Goal: Task Accomplishment & Management: Manage account settings

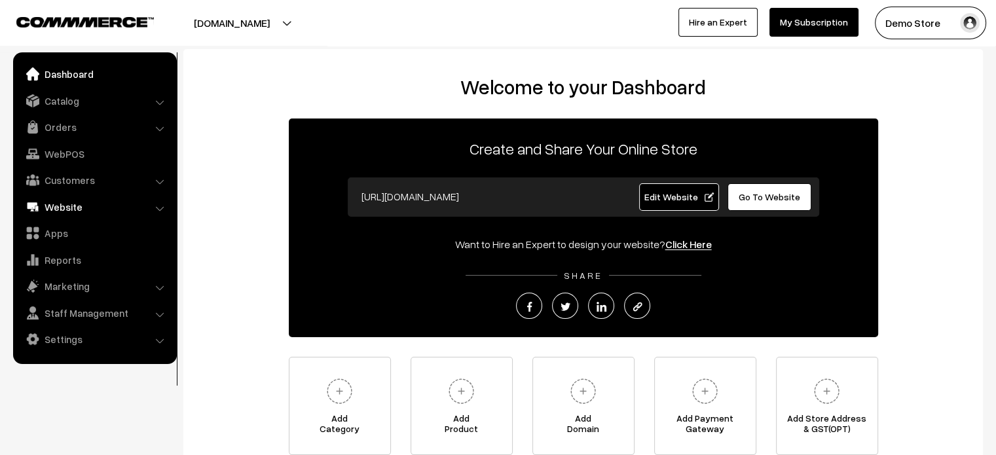
click at [126, 202] on link "Website" at bounding box center [94, 207] width 156 height 24
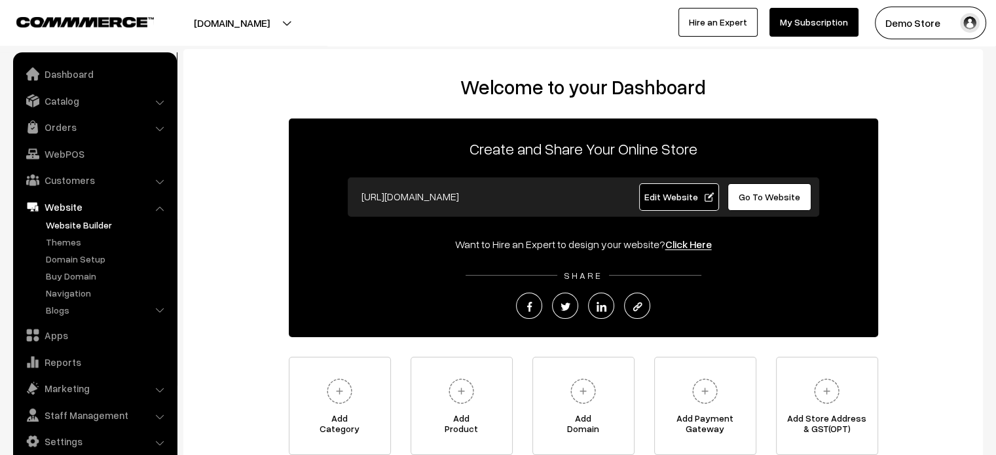
click at [107, 225] on link "Website Builder" at bounding box center [108, 225] width 130 height 14
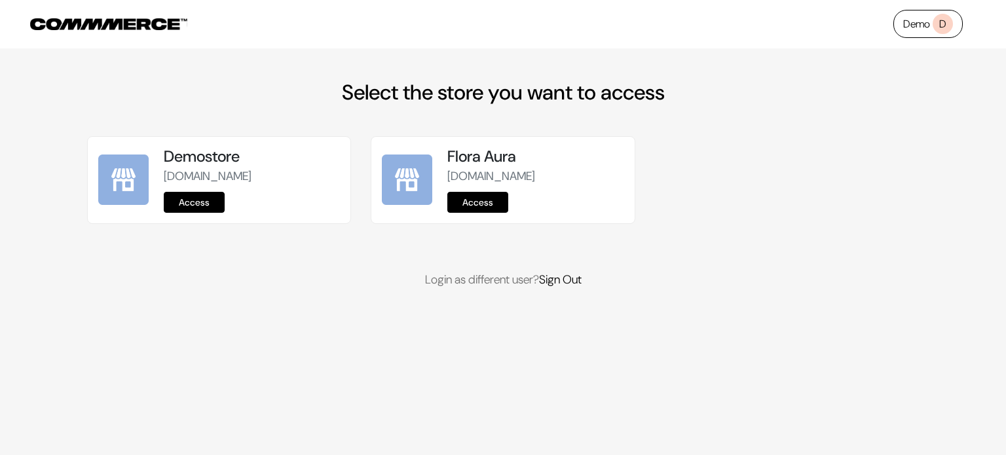
click at [198, 209] on link "Access" at bounding box center [194, 202] width 61 height 21
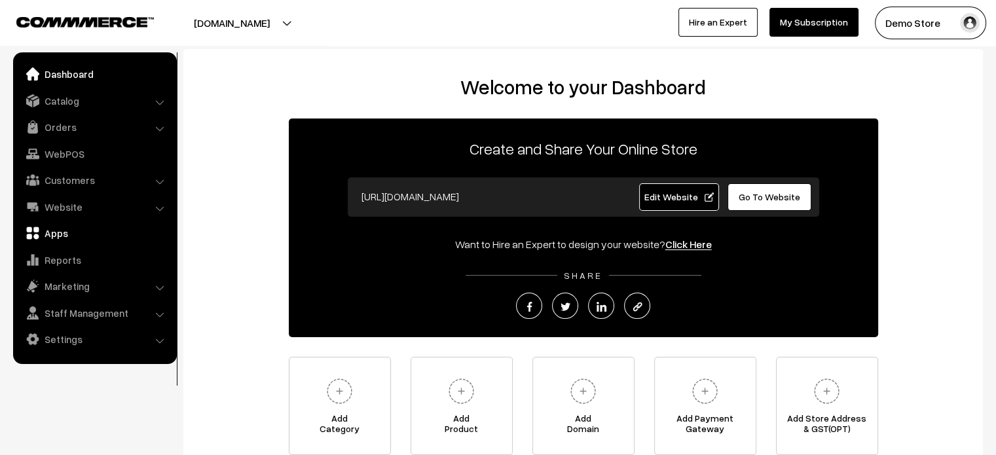
click at [47, 228] on link "Apps" at bounding box center [94, 233] width 156 height 24
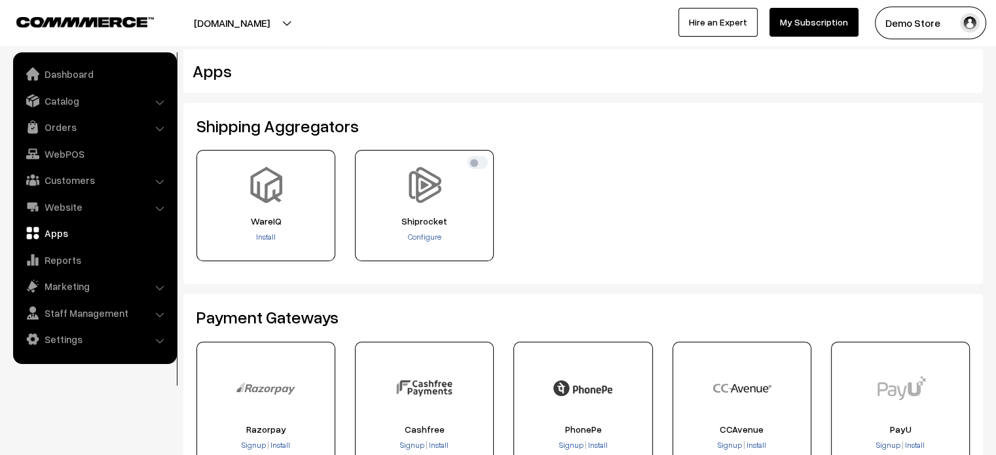
click at [61, 207] on link "Website" at bounding box center [94, 207] width 156 height 24
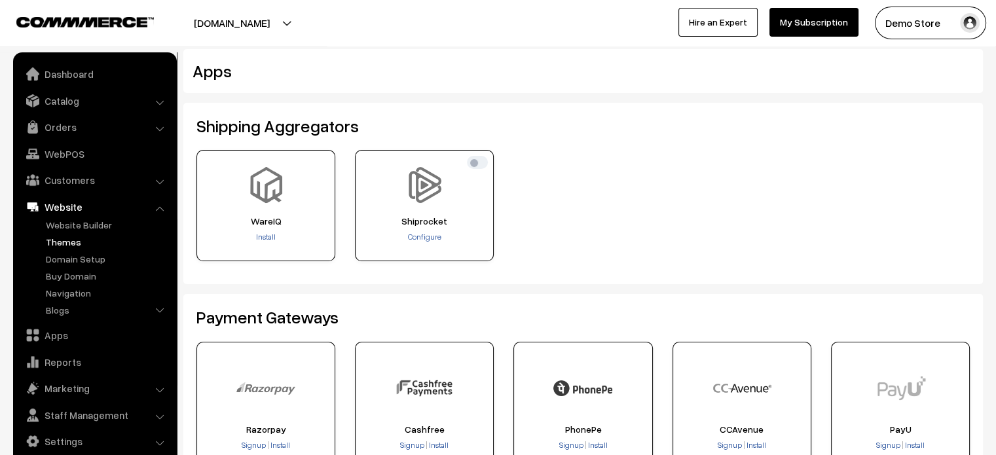
click at [70, 246] on link "Themes" at bounding box center [108, 242] width 130 height 14
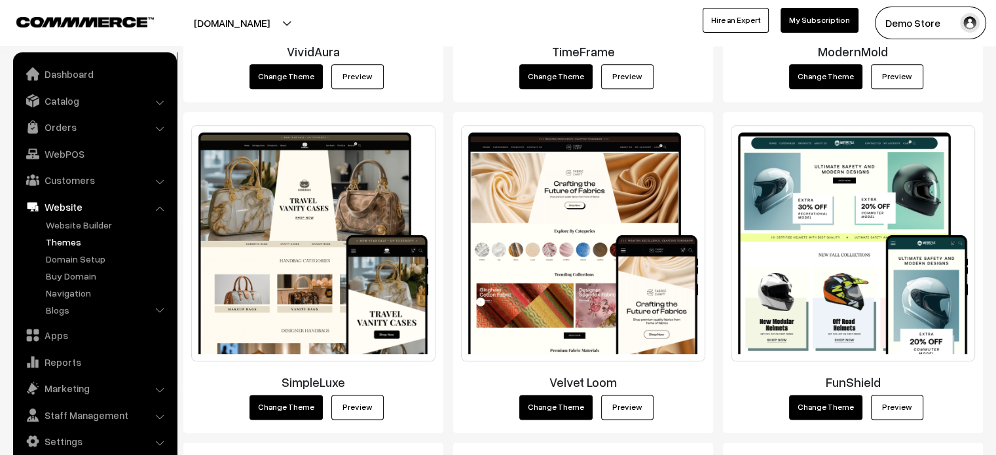
scroll to position [1480, 0]
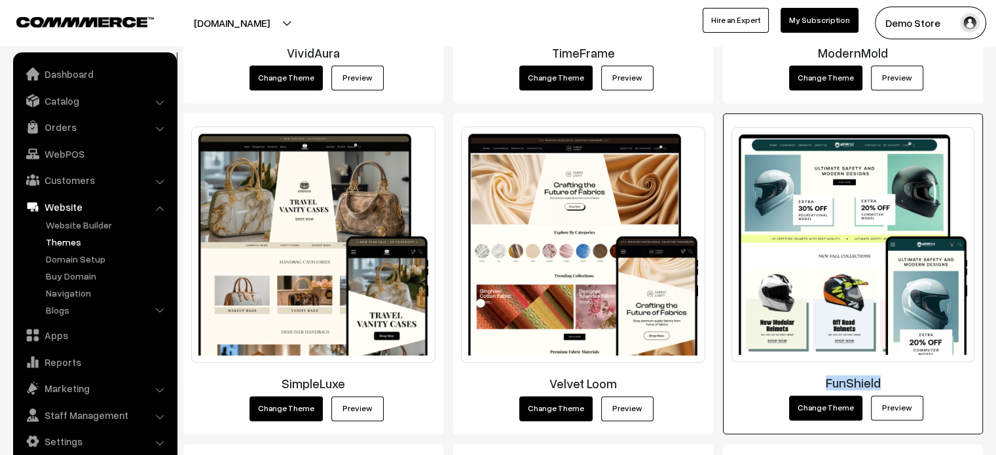
drag, startPoint x: 884, startPoint y: 379, endPoint x: 826, endPoint y: 382, distance: 57.7
click at [826, 382] on h3 "FunShield" at bounding box center [853, 382] width 243 height 15
click at [905, 407] on link "Preview" at bounding box center [897, 408] width 52 height 25
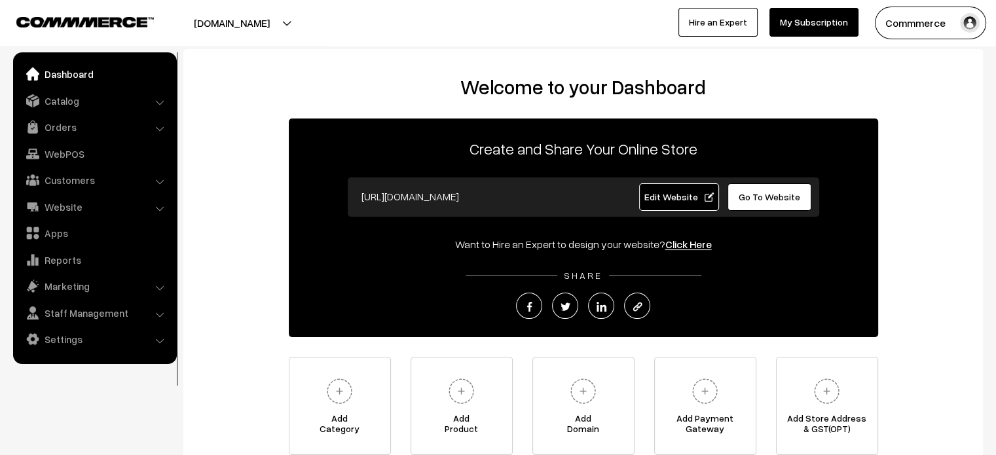
click at [377, 40] on div "[DOMAIN_NAME] Go to Website Switch Store Create New Store Commmerce My Profile …" at bounding box center [498, 23] width 996 height 46
click at [747, 197] on span "Go To Website" at bounding box center [770, 196] width 62 height 11
click at [110, 337] on link "Settings" at bounding box center [94, 340] width 156 height 24
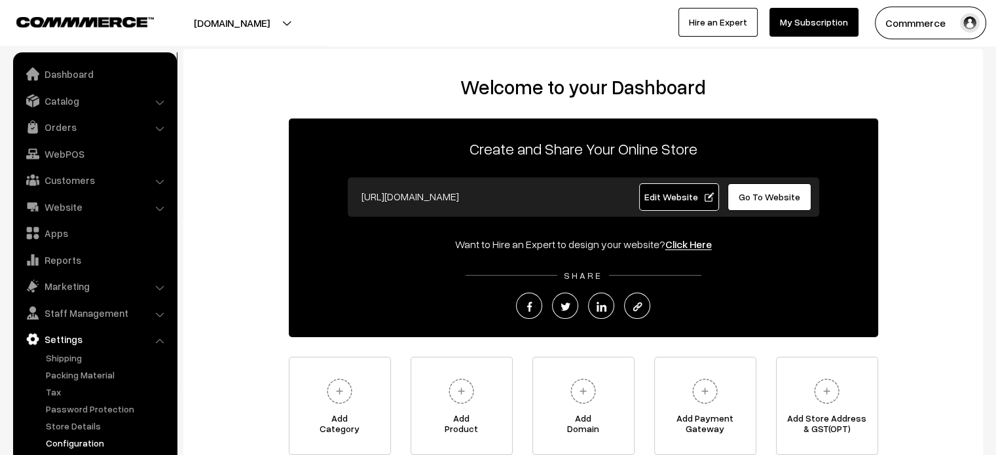
click at [94, 444] on link "Configuration" at bounding box center [108, 443] width 130 height 14
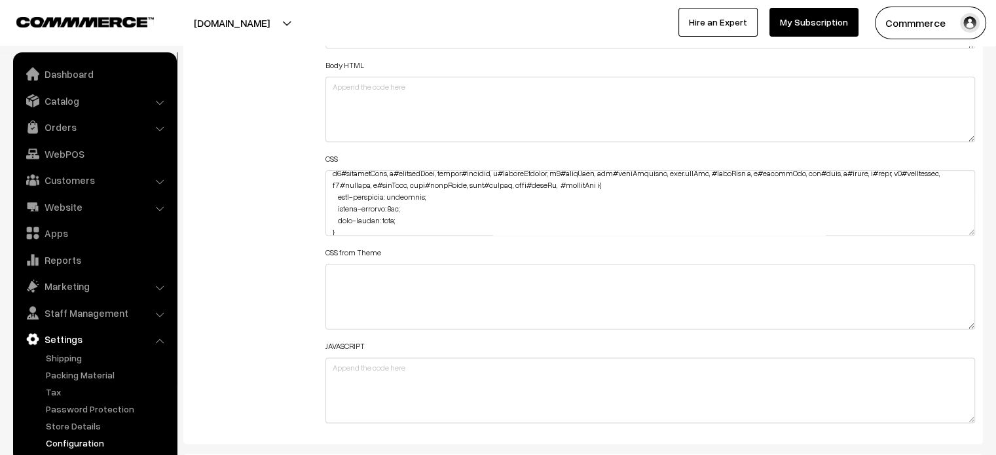
scroll to position [812, 0]
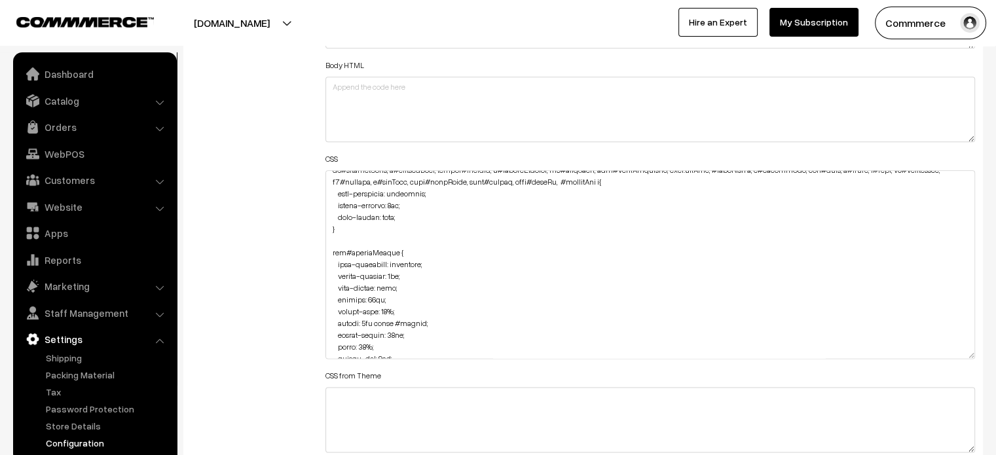
drag, startPoint x: 967, startPoint y: 232, endPoint x: 1006, endPoint y: 486, distance: 257.1
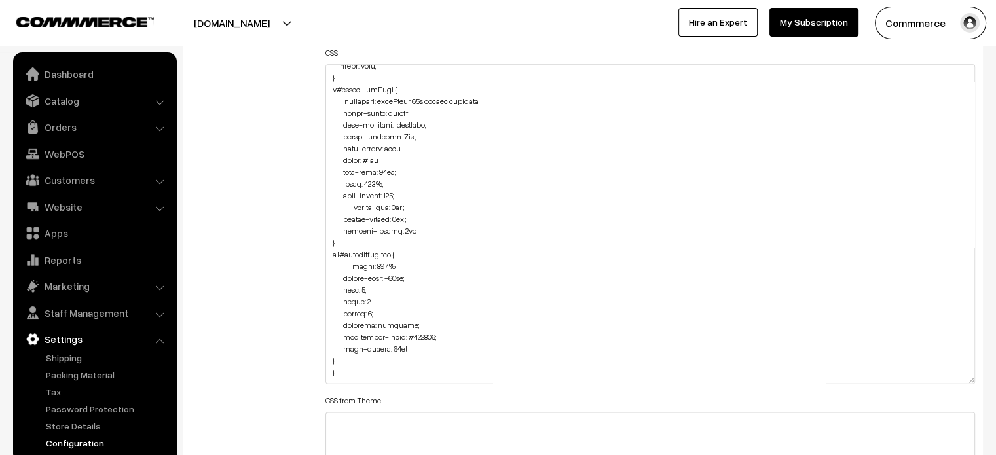
scroll to position [0, 0]
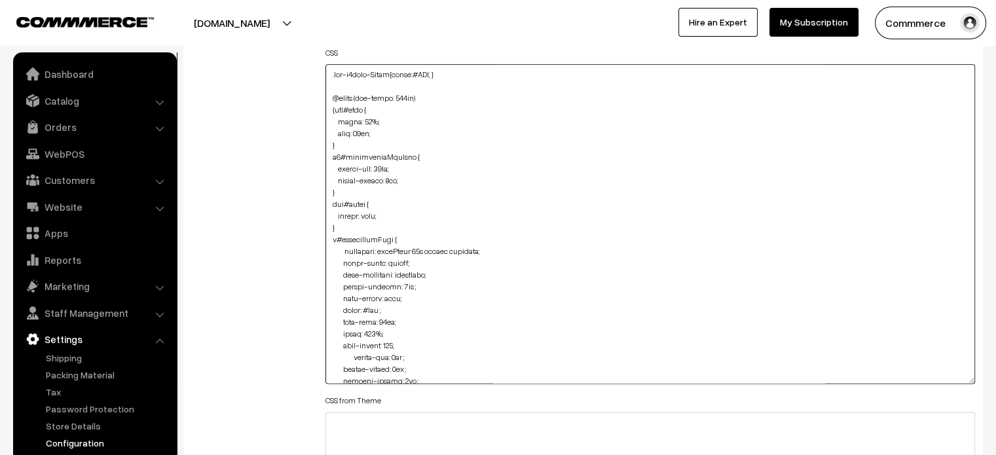
click at [330, 73] on textarea at bounding box center [651, 224] width 650 height 320
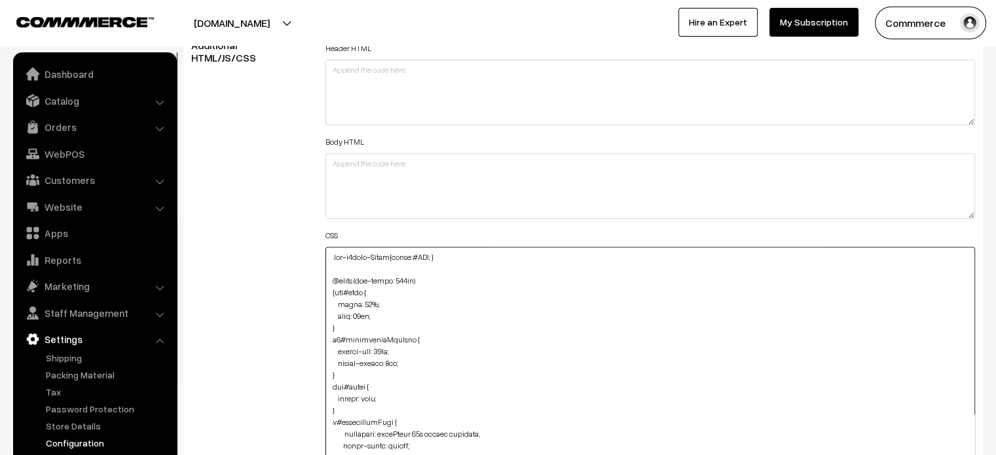
scroll to position [1490, 0]
paste textarea ".hideOffer .searchDrop.open, .searchDrop.open { top: 68px; z-index: 135; width:…"
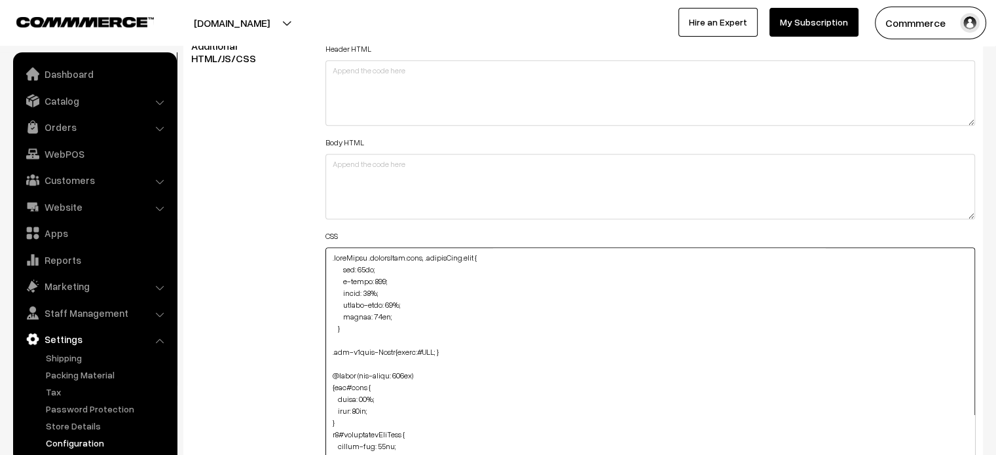
scroll to position [1560, 0]
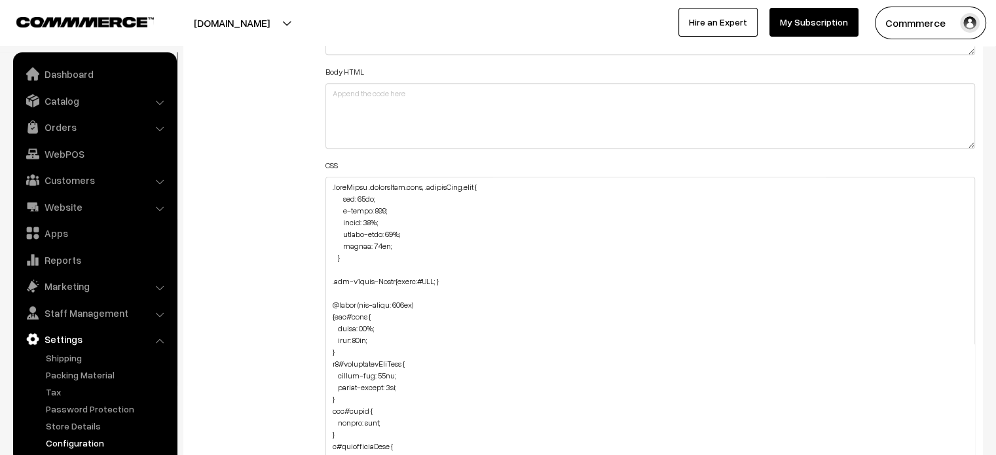
click at [268, 254] on div "Additional HTML/JS/CSS" at bounding box center [248, 330] width 134 height 723
click at [338, 255] on textarea at bounding box center [651, 337] width 650 height 320
click at [262, 249] on div "Additional HTML/JS/CSS" at bounding box center [248, 330] width 134 height 723
click at [335, 184] on textarea at bounding box center [651, 337] width 650 height 320
drag, startPoint x: 333, startPoint y: 260, endPoint x: 392, endPoint y: 238, distance: 63.0
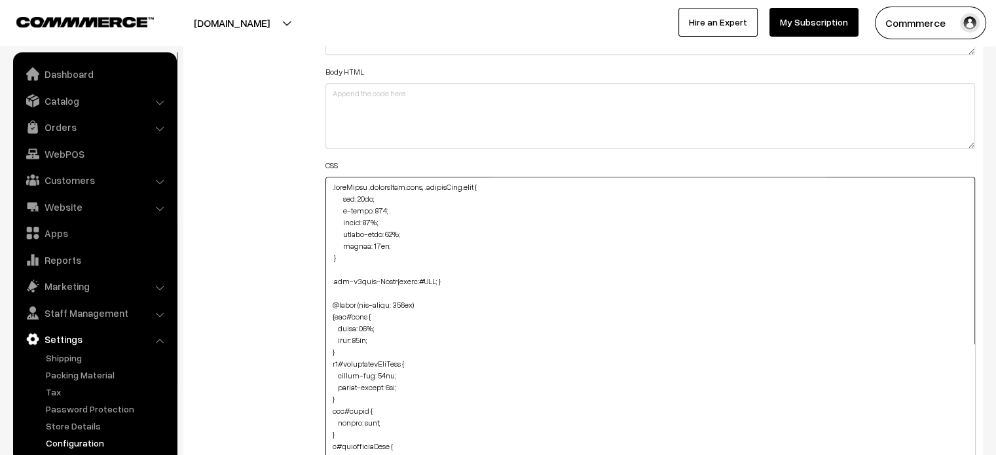
click at [392, 238] on textarea at bounding box center [651, 337] width 650 height 320
type textarea ".hideOffer .searchDrop.open, .searchDrop.open { top: 68px; z-index: 135; width:…"
click at [231, 225] on div "Additional HTML/JS/CSS" at bounding box center [248, 330] width 134 height 723
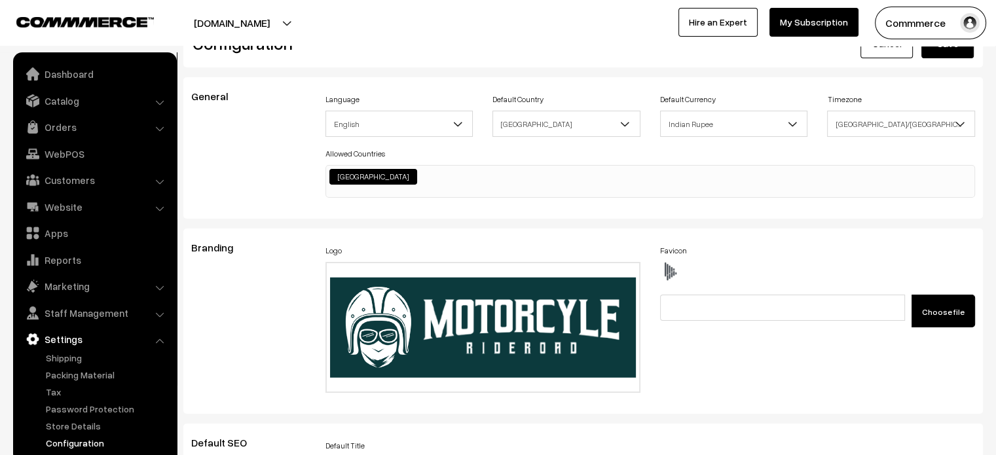
scroll to position [0, 0]
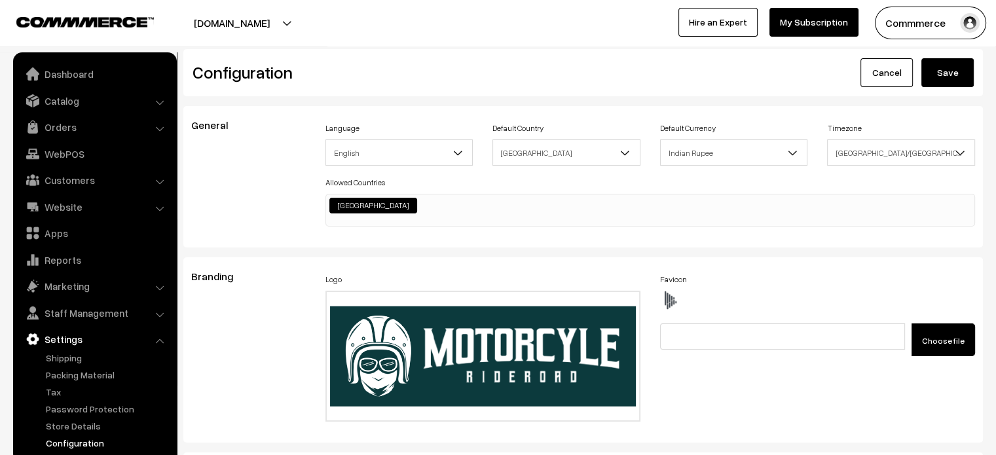
click at [950, 75] on button "Save" at bounding box center [948, 72] width 52 height 29
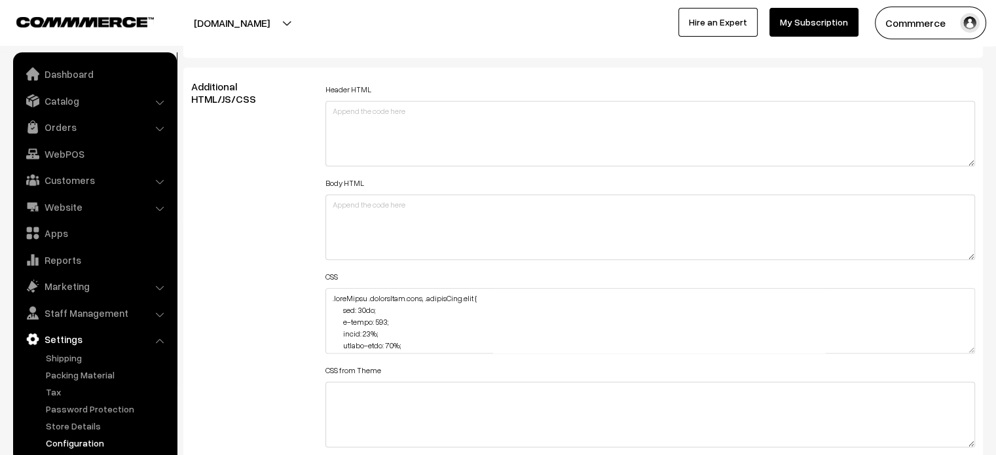
scroll to position [1454, 0]
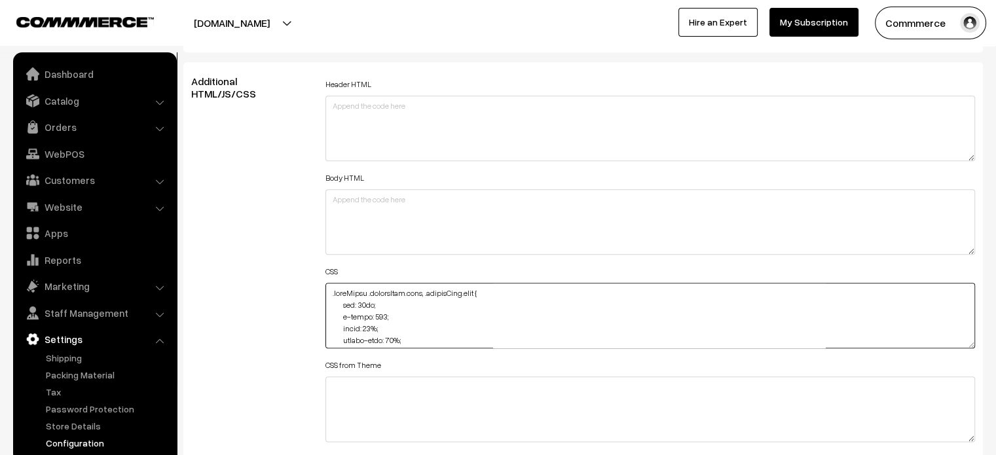
drag, startPoint x: 380, startPoint y: 303, endPoint x: 341, endPoint y: 302, distance: 39.3
click at [341, 302] on textarea at bounding box center [651, 316] width 650 height 66
paste textarea "top: 70px !important;"
click at [341, 302] on textarea at bounding box center [651, 316] width 650 height 66
click at [431, 316] on textarea at bounding box center [651, 316] width 650 height 66
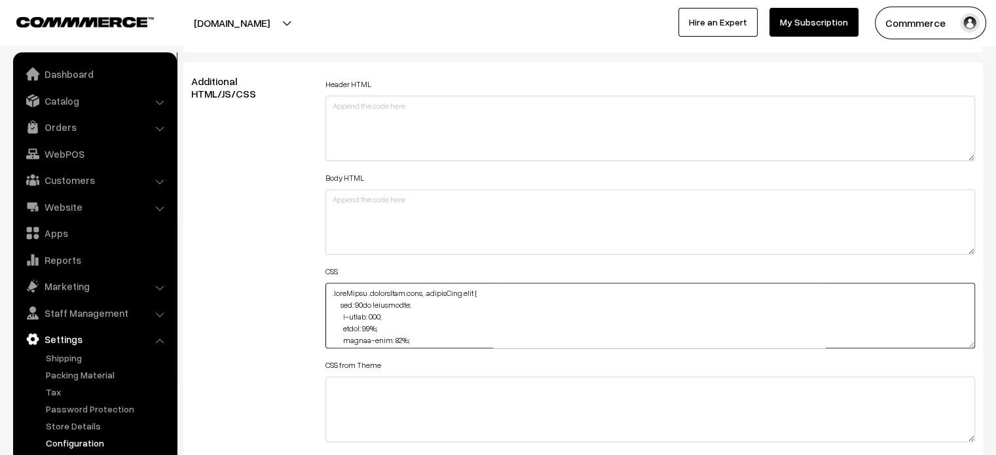
type textarea ".hideOffer .searchDrop.open, .searchDrop.open { top: 70px !important; z-index: …"
click at [267, 246] on div "Additional HTML/JS/CSS" at bounding box center [248, 309] width 134 height 468
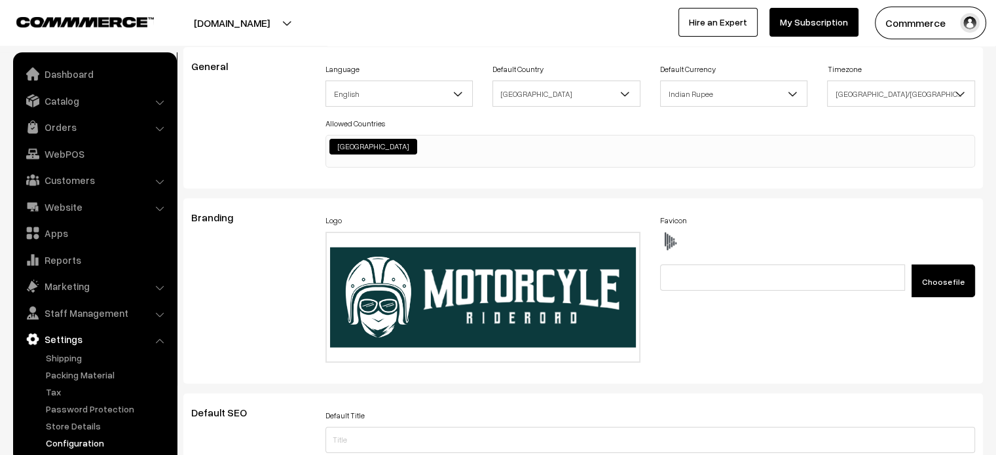
scroll to position [0, 0]
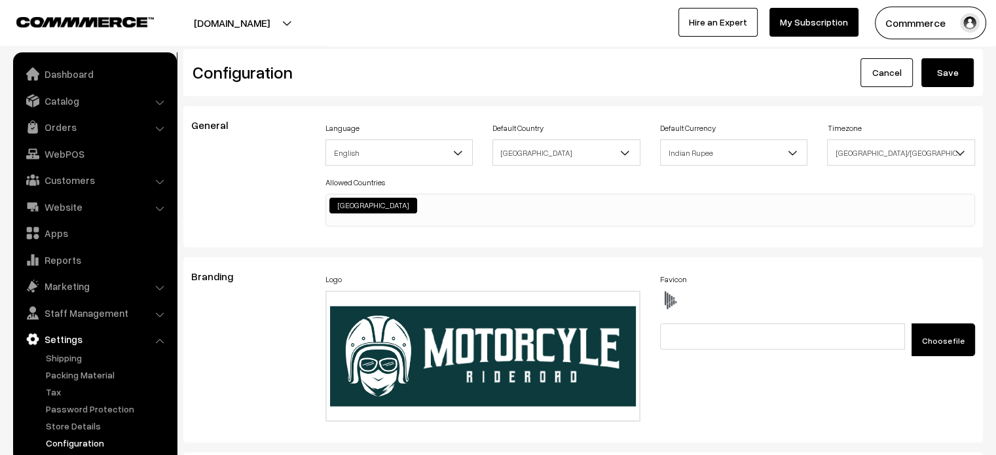
click at [949, 85] on button "Save" at bounding box center [948, 72] width 52 height 29
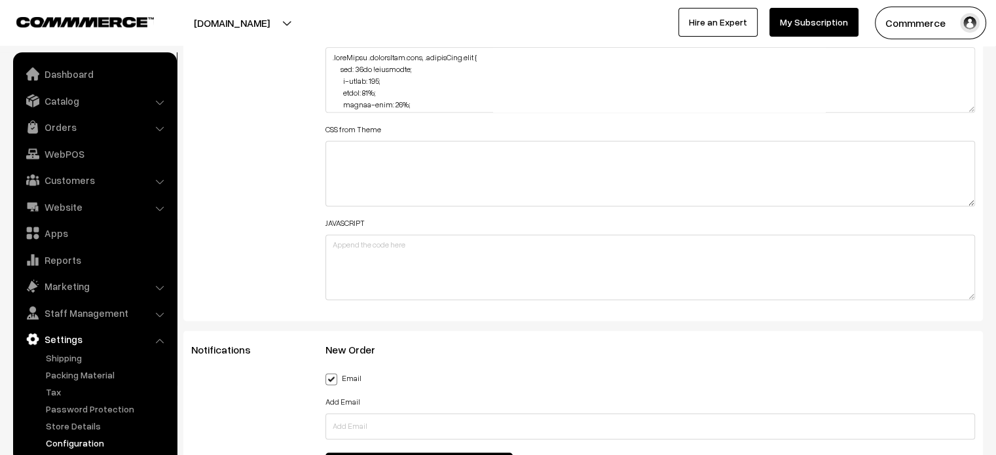
scroll to position [1655, 0]
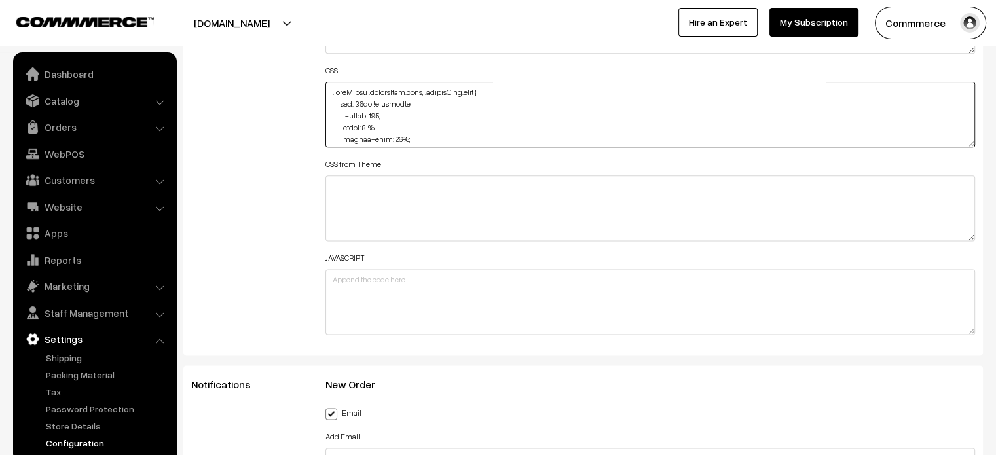
click at [362, 102] on textarea at bounding box center [651, 115] width 650 height 66
type textarea ".hideOffer .searchDrop.open, .searchDrop.open { top: 65px !important; z-index: …"
click at [293, 139] on div "Additional HTML/JS/CSS" at bounding box center [248, 108] width 134 height 468
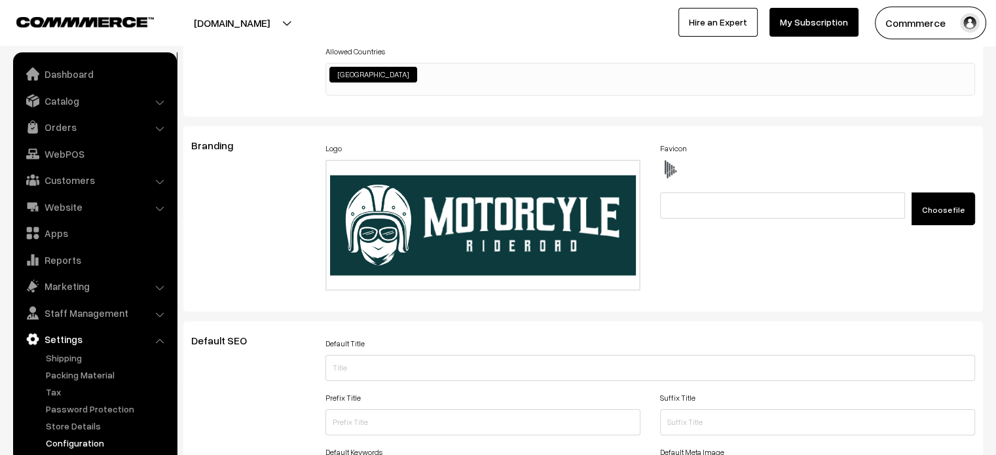
scroll to position [0, 0]
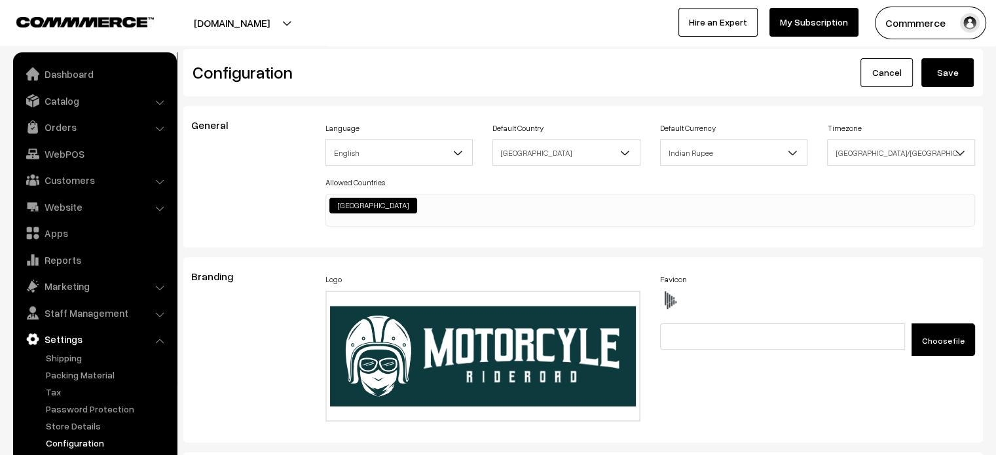
click at [945, 70] on button "Save" at bounding box center [948, 72] width 52 height 29
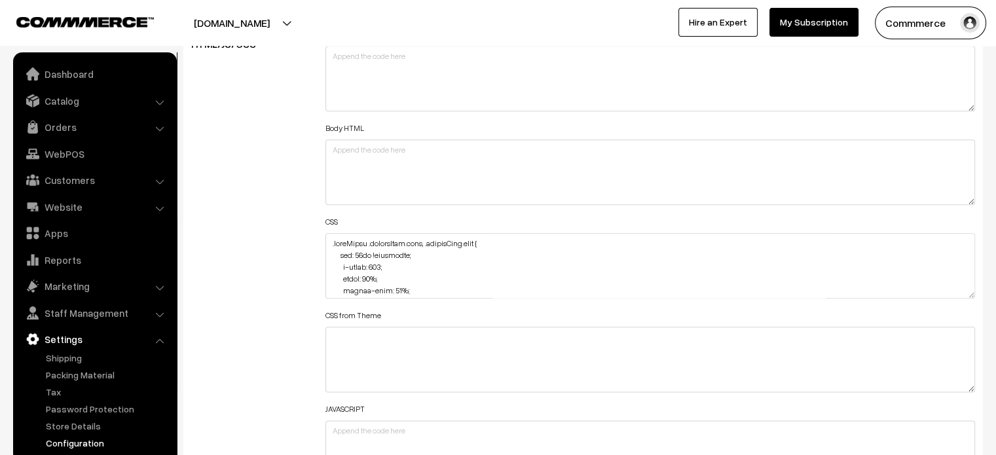
scroll to position [1528, 0]
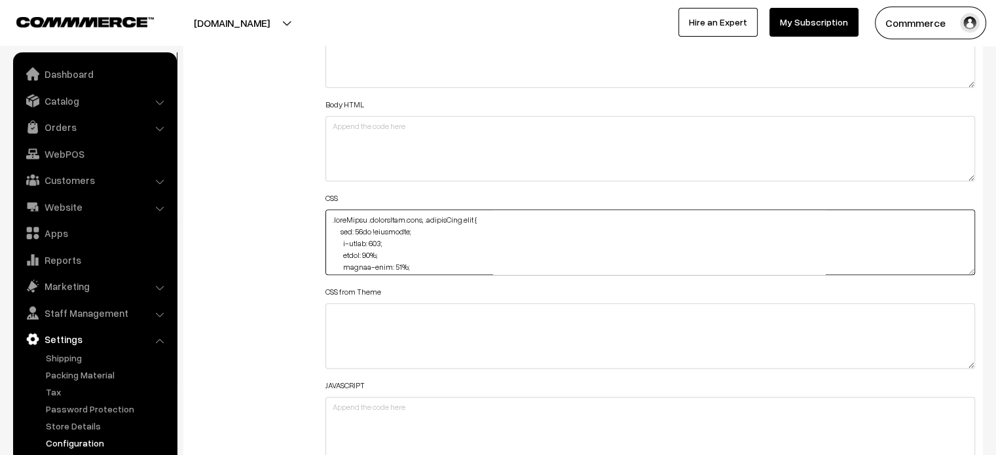
click at [328, 219] on textarea at bounding box center [651, 243] width 650 height 66
paste textarea "#react-select-2-placeholder { color: #fff; }"
type textarea "#react-select-2-placeholder { color: #fff; } .hideOffer .searchDrop.open, .sear…"
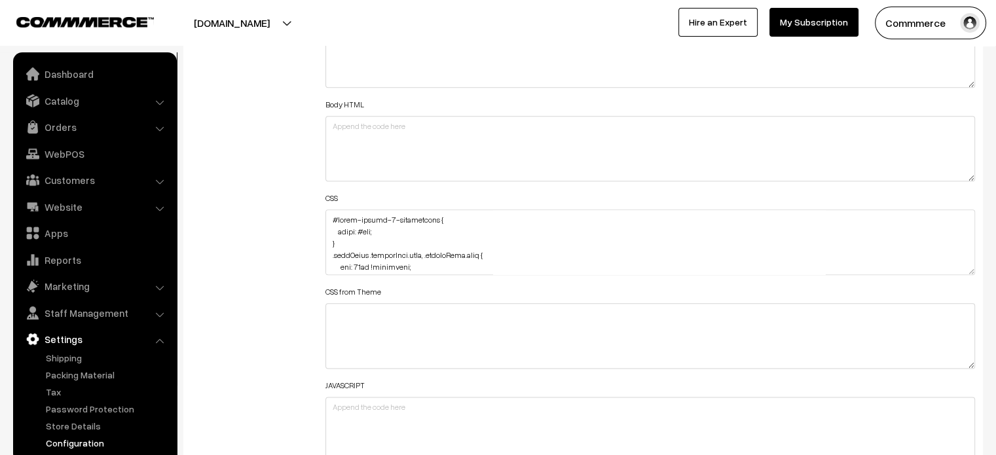
click at [273, 227] on div "Additional HTML/JS/CSS" at bounding box center [248, 236] width 134 height 468
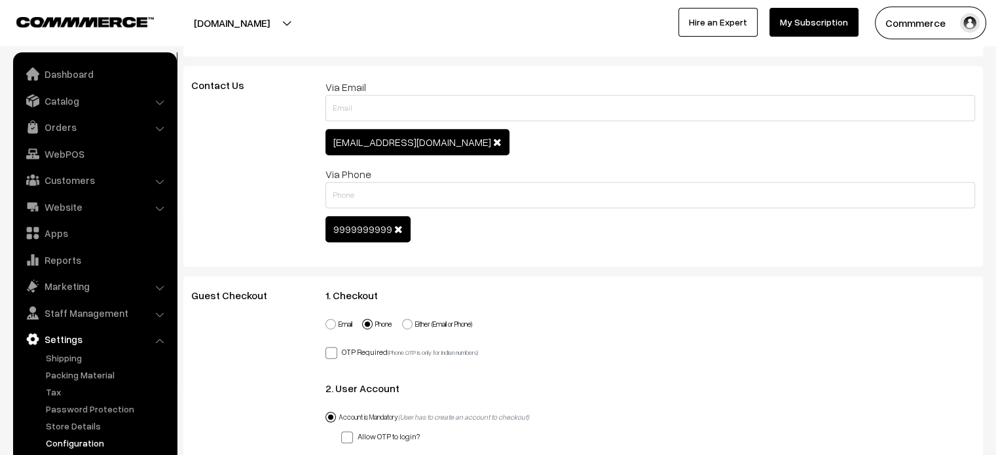
scroll to position [744, 0]
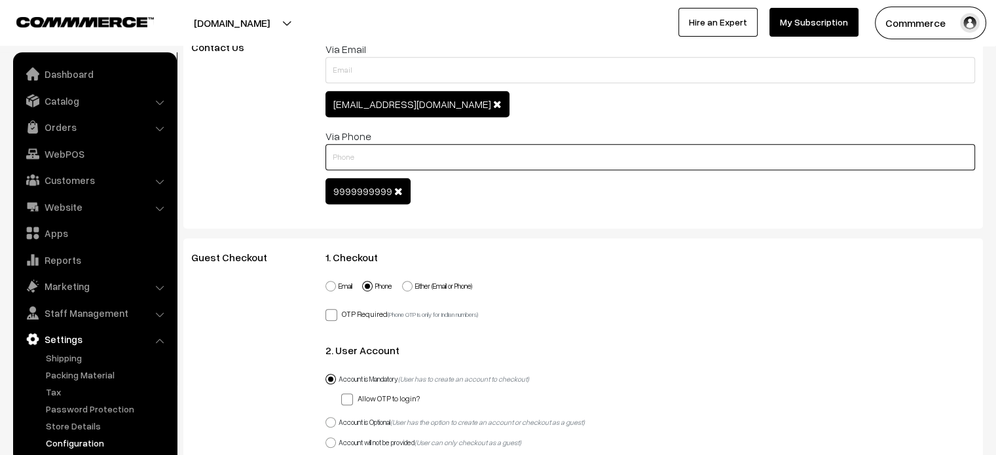
paste input "7996667792"
click at [462, 154] on input "text" at bounding box center [651, 157] width 650 height 26
type input "7996667792"
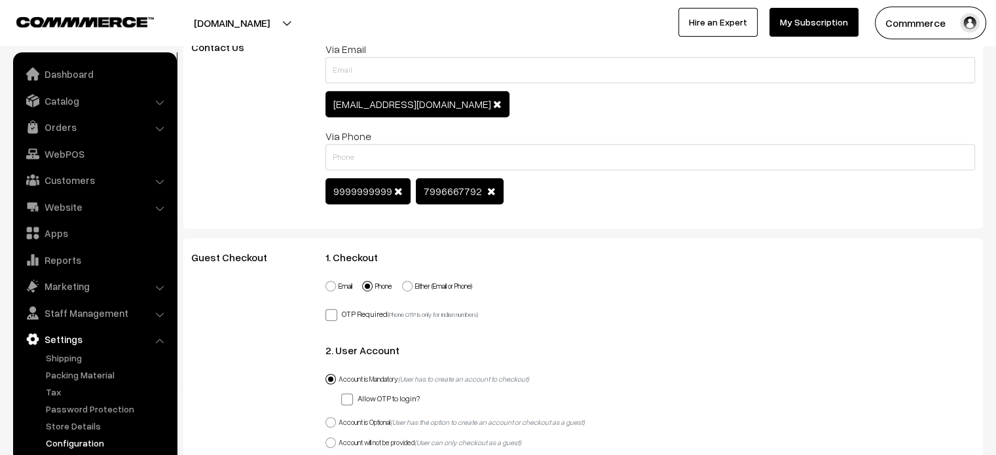
click at [401, 189] on span "9999999999" at bounding box center [368, 191] width 85 height 26
click at [399, 189] on span at bounding box center [398, 191] width 9 height 10
click at [493, 99] on span at bounding box center [497, 104] width 9 height 10
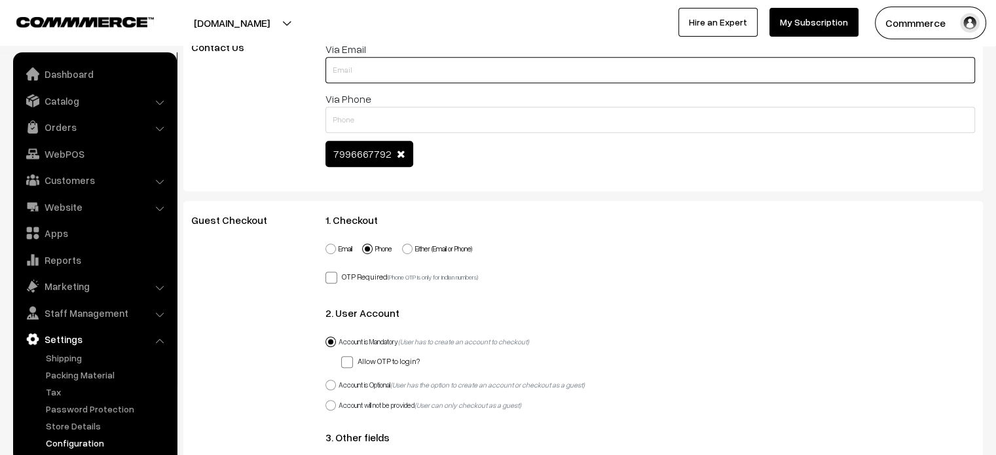
click at [419, 68] on input "text" at bounding box center [651, 70] width 650 height 26
paste input "demo@commmerce.com"
type input "demo@commmerce.com"
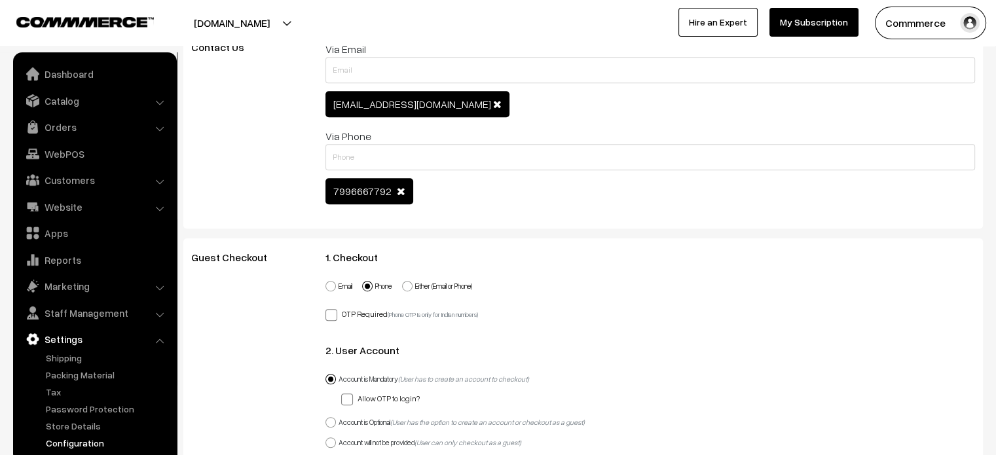
click at [257, 146] on div "Contact Us" at bounding box center [248, 128] width 134 height 174
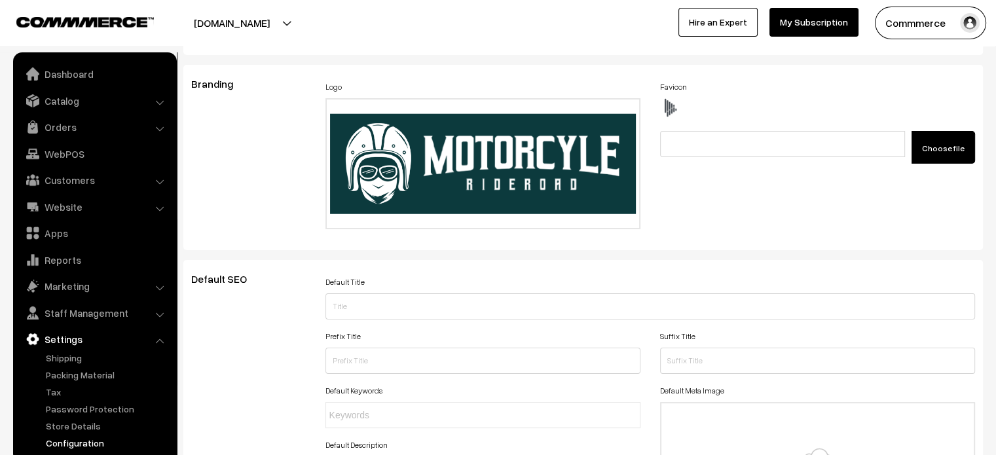
scroll to position [0, 0]
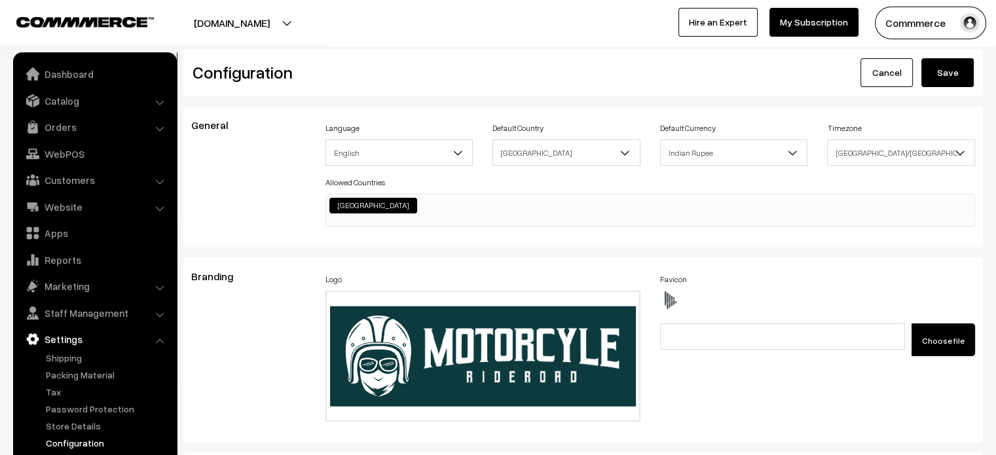
click at [958, 72] on button "Save" at bounding box center [948, 72] width 52 height 29
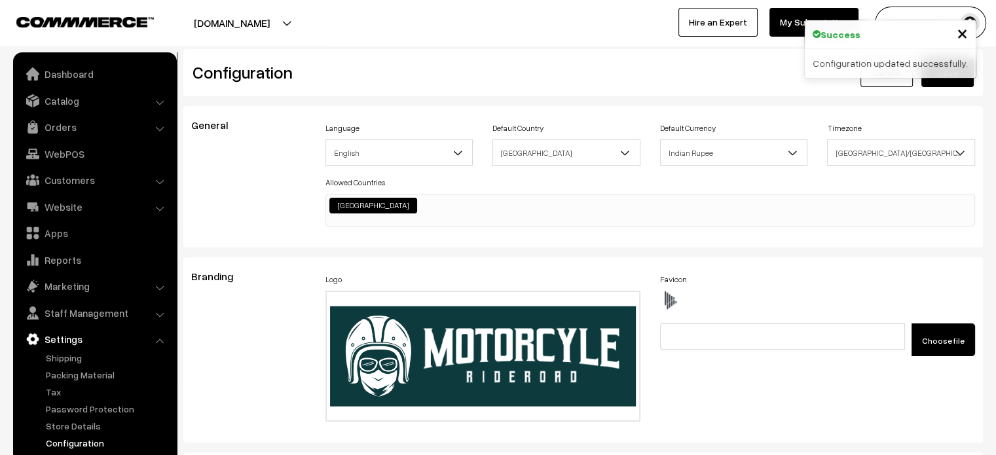
scroll to position [1003, 0]
click at [92, 68] on link "Dashboard" at bounding box center [94, 74] width 156 height 24
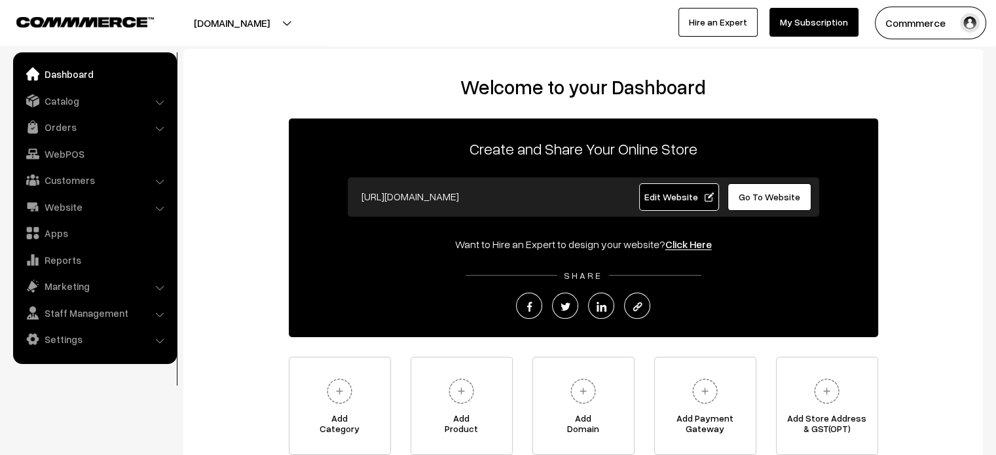
click at [666, 195] on span "Edit Website" at bounding box center [679, 196] width 70 height 11
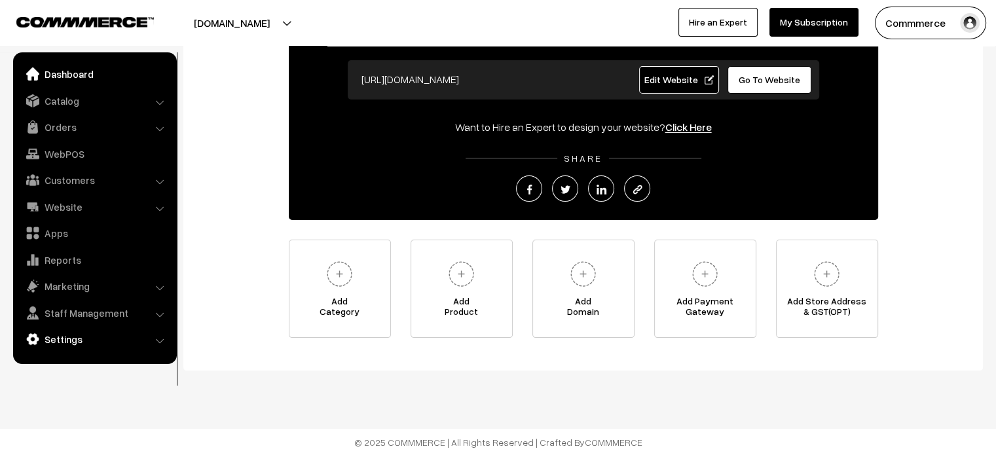
click at [63, 345] on link "Settings" at bounding box center [94, 340] width 156 height 24
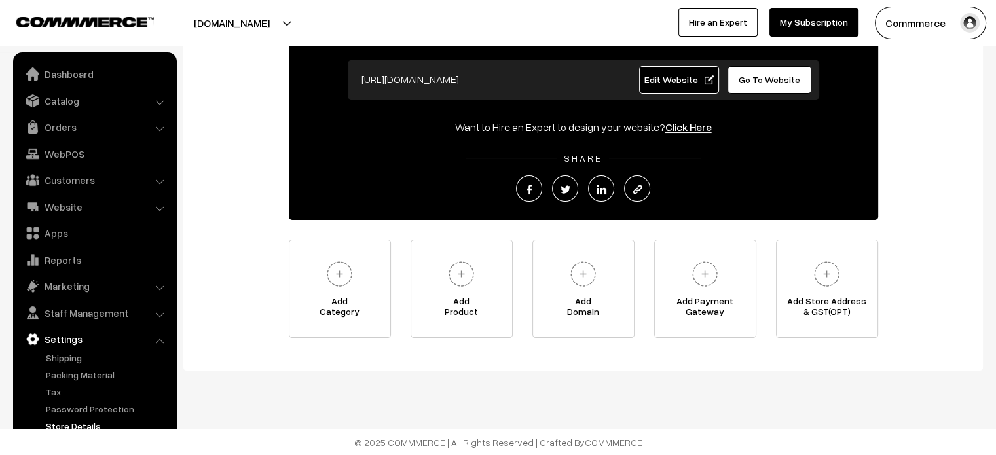
click at [84, 423] on link "Store Details" at bounding box center [108, 426] width 130 height 14
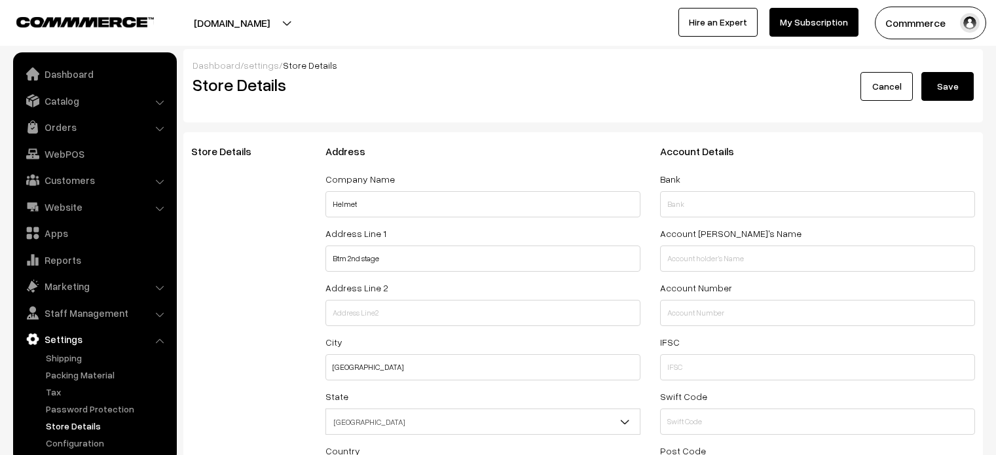
select select "99"
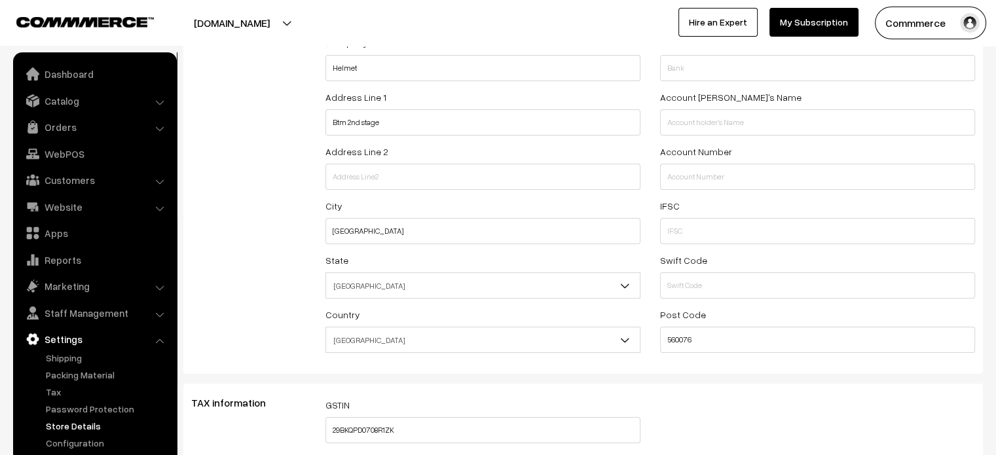
scroll to position [147, 0]
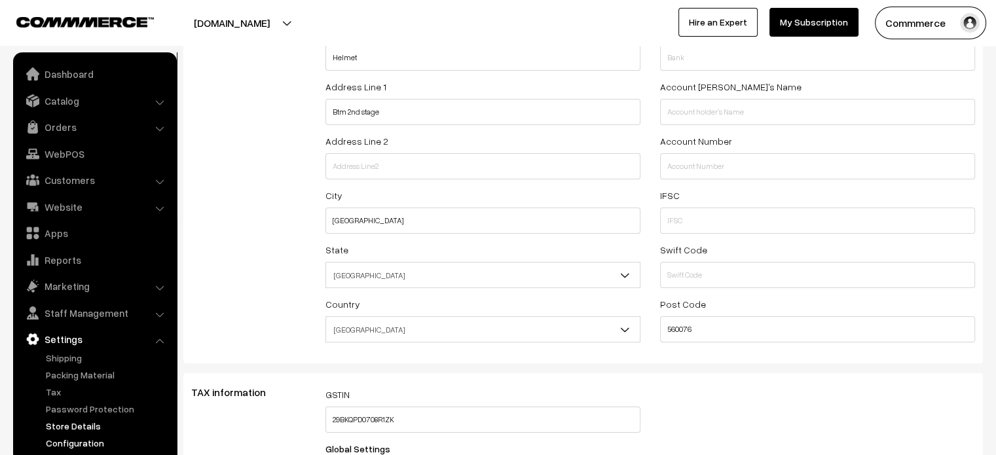
click at [83, 439] on link "Configuration" at bounding box center [108, 443] width 130 height 14
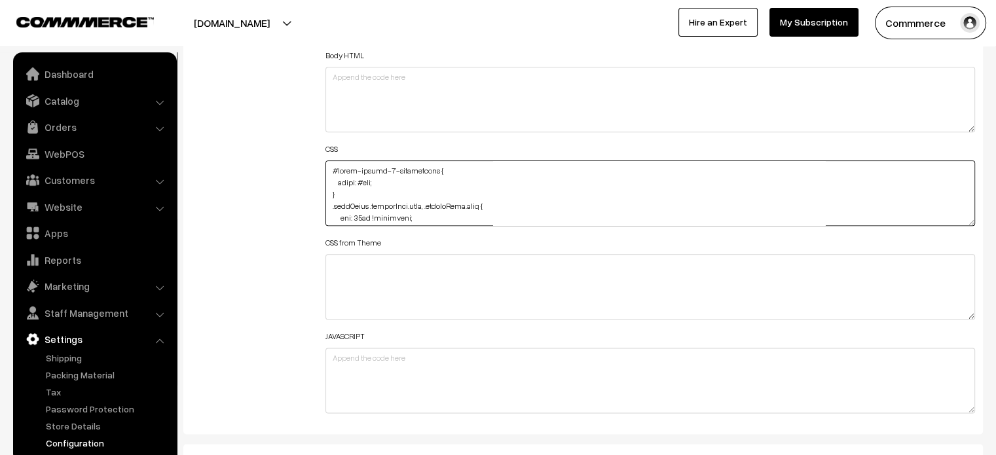
click at [326, 170] on textarea at bounding box center [651, 193] width 650 height 66
paste textarea "#productType3 #name { text-align: center; margin-top: 10px; }"
drag, startPoint x: 383, startPoint y: 167, endPoint x: 298, endPoint y: 175, distance: 85.5
click at [298, 175] on div "Additional HTML/JS/CSS Header HTML Body HTML CSS CSS from Theme JAVASCRIPT" at bounding box center [583, 187] width 804 height 468
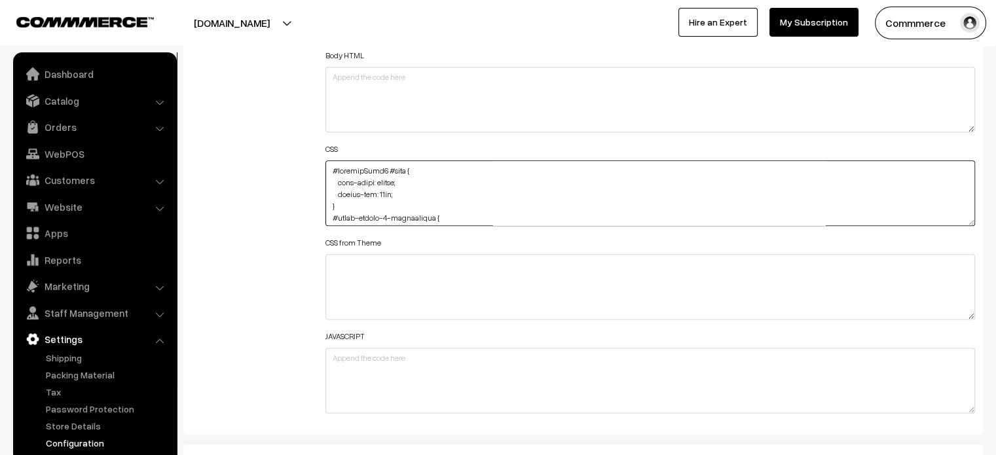
click at [327, 164] on textarea at bounding box center [651, 193] width 650 height 66
paste textarea "#productType3 .pCard-rating-review { text-align: center; margin-top: -10px; mar…"
click at [332, 171] on textarea at bounding box center [651, 193] width 650 height 66
paste textarea "#productType3 #price { text-align: center; margin-bottom: -20px; }"
type textarea "#productType3 #price { text-align: center; margin-bottom: -20px; } #productType…"
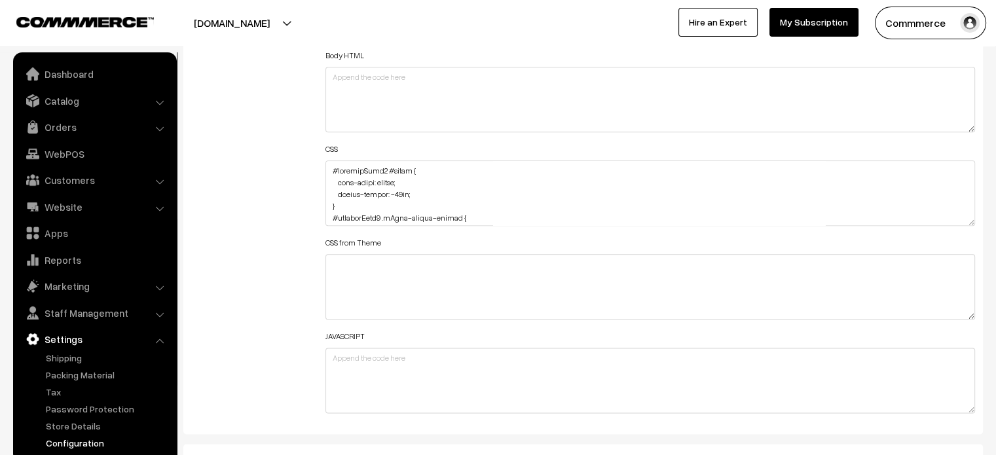
click at [206, 184] on div "Additional HTML/JS/CSS" at bounding box center [248, 187] width 134 height 468
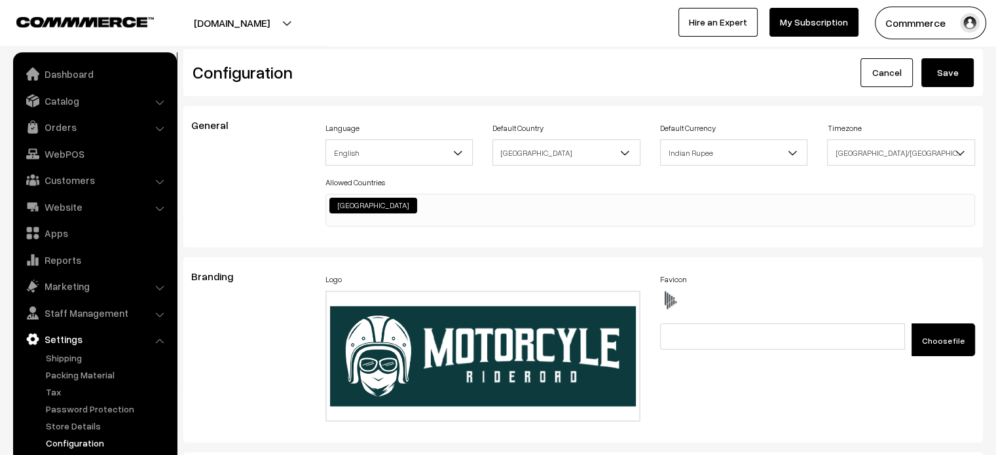
click at [951, 78] on button "Save" at bounding box center [948, 72] width 52 height 29
click at [495, 81] on h2 "Configuration" at bounding box center [383, 72] width 381 height 20
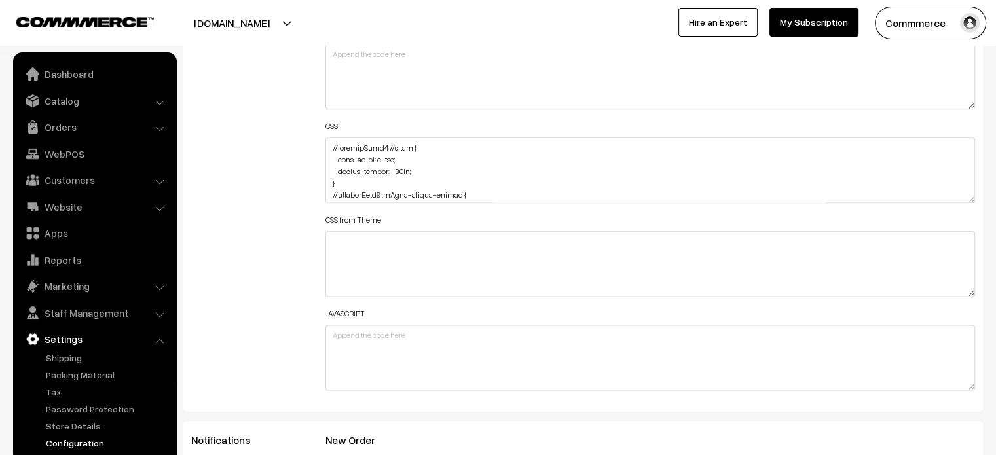
scroll to position [1601, 0]
click at [307, 275] on div "Additional HTML/JS/CSS" at bounding box center [248, 163] width 134 height 468
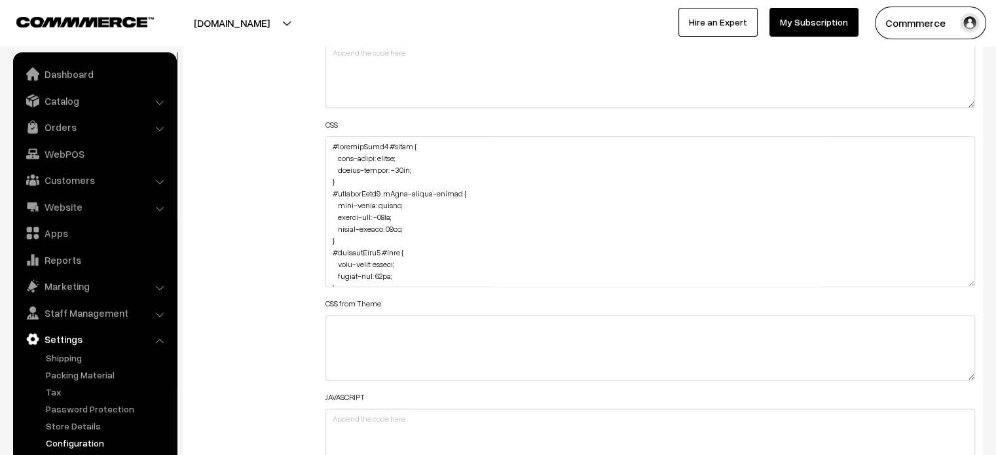
drag, startPoint x: 970, startPoint y: 195, endPoint x: 949, endPoint y: 479, distance: 284.4
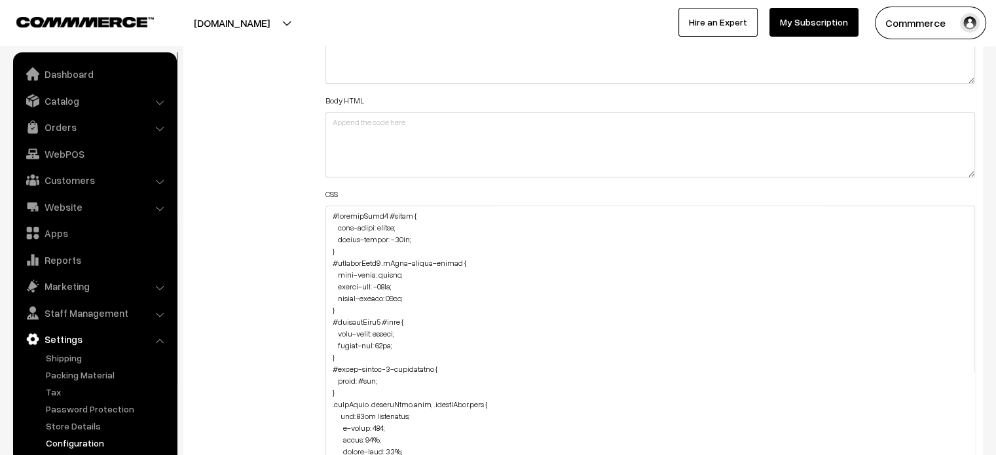
scroll to position [1530, 0]
drag, startPoint x: 339, startPoint y: 358, endPoint x: 319, endPoint y: 194, distance: 165.6
click at [319, 194] on div "Header HTML Body HTML CSS CSS from Theme JAVASCRIPT" at bounding box center [651, 375] width 670 height 751
click at [330, 218] on textarea at bounding box center [651, 382] width 650 height 349
paste textarea "#productType3 #price { text-align: center; margin-bottom: -20px; } #productType…"
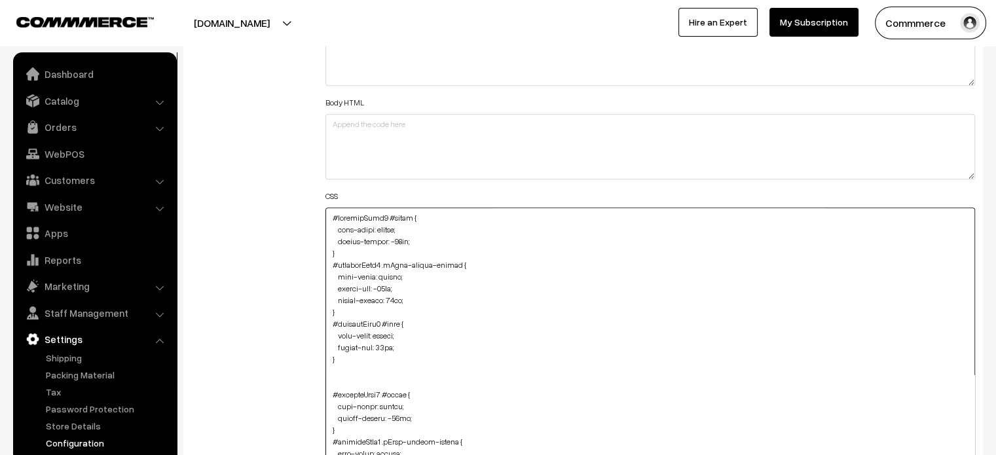
click at [383, 214] on textarea at bounding box center [651, 382] width 650 height 349
click at [383, 263] on textarea at bounding box center [651, 382] width 650 height 349
click at [384, 319] on textarea at bounding box center [651, 382] width 650 height 349
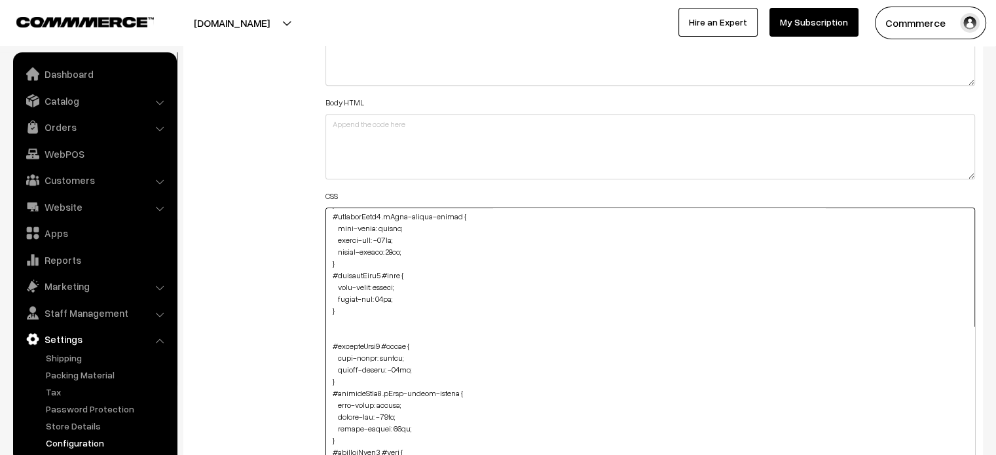
scroll to position [49, 0]
click at [331, 329] on textarea at bounding box center [651, 382] width 650 height 349
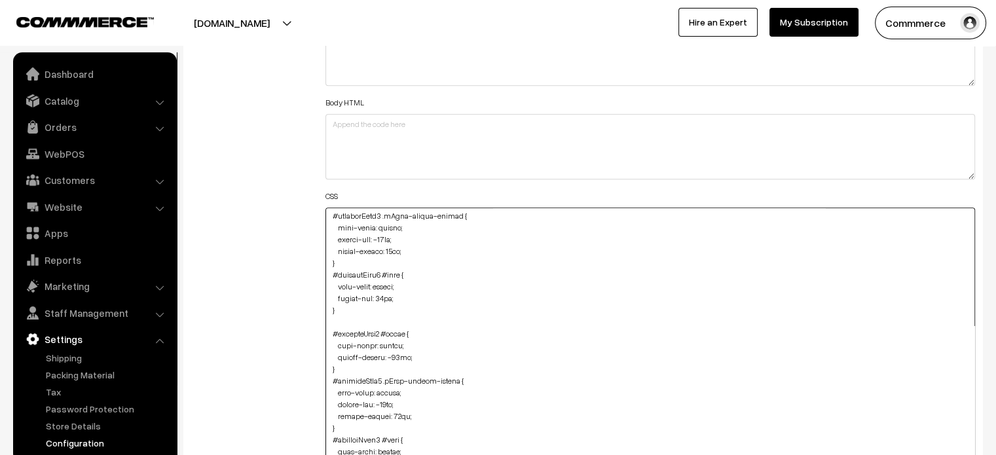
type textarea "#productType4 #price { text-align: center; margin-bottom: -20px; } #productType…"
click at [289, 273] on div "Additional HTML/JS/CSS" at bounding box center [248, 375] width 134 height 751
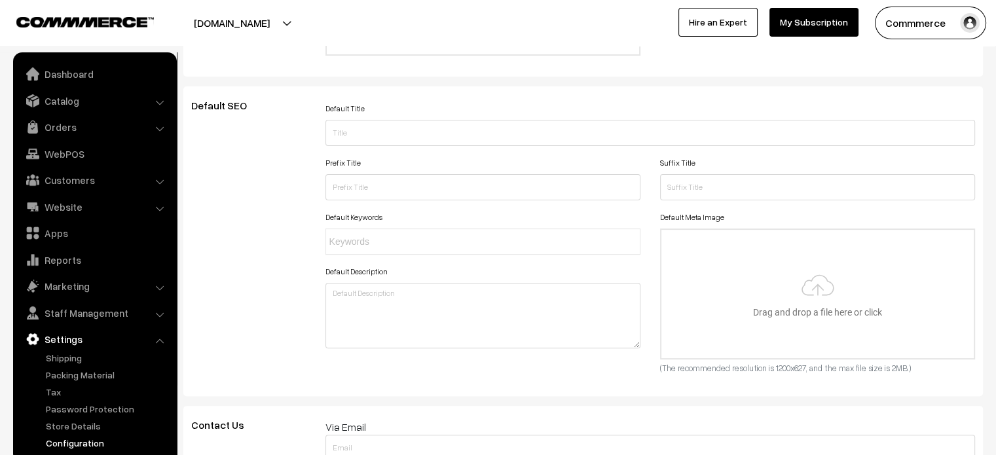
scroll to position [0, 0]
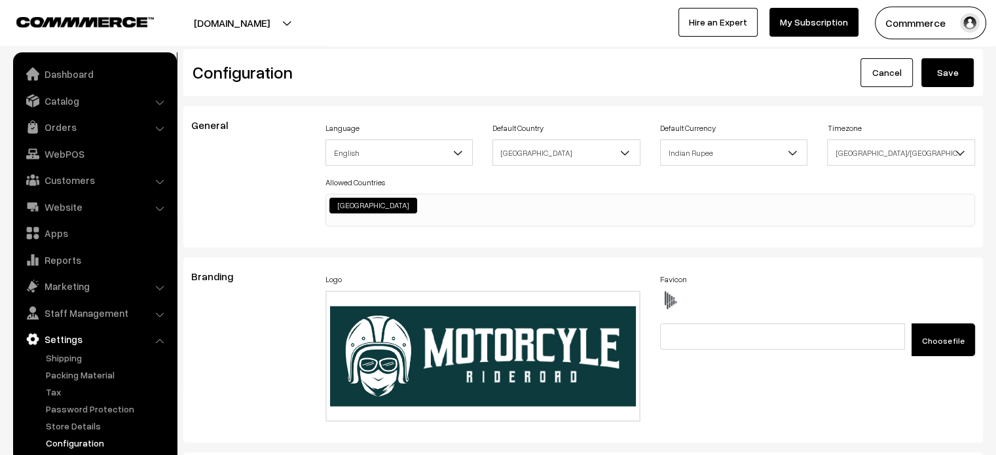
click at [949, 71] on button "Save" at bounding box center [948, 72] width 52 height 29
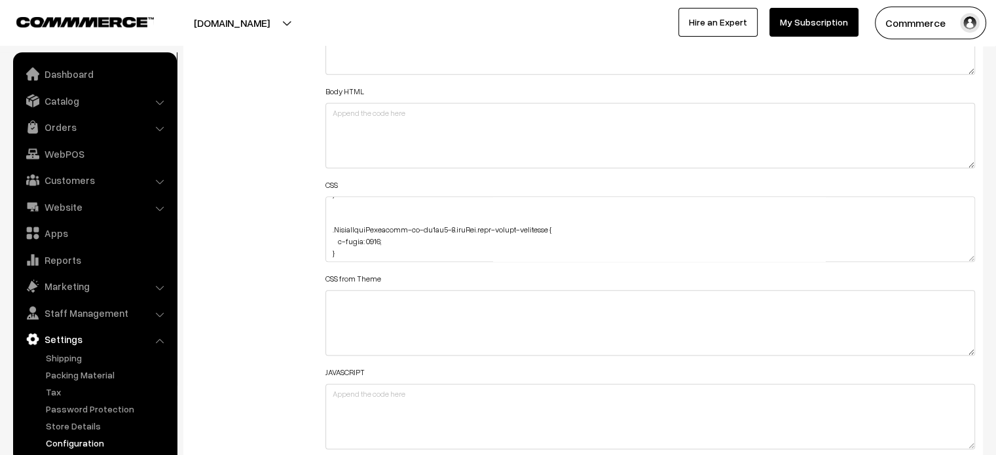
scroll to position [1817, 0]
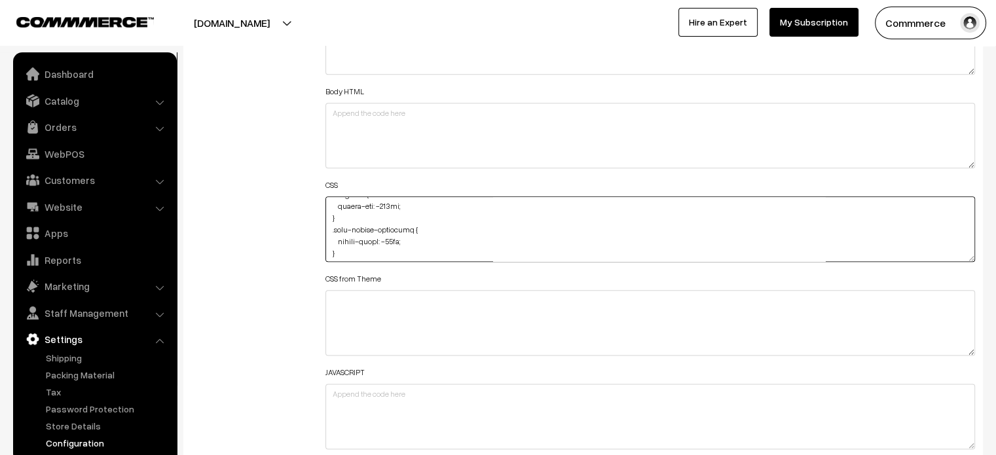
click at [421, 247] on textarea at bounding box center [651, 230] width 650 height 66
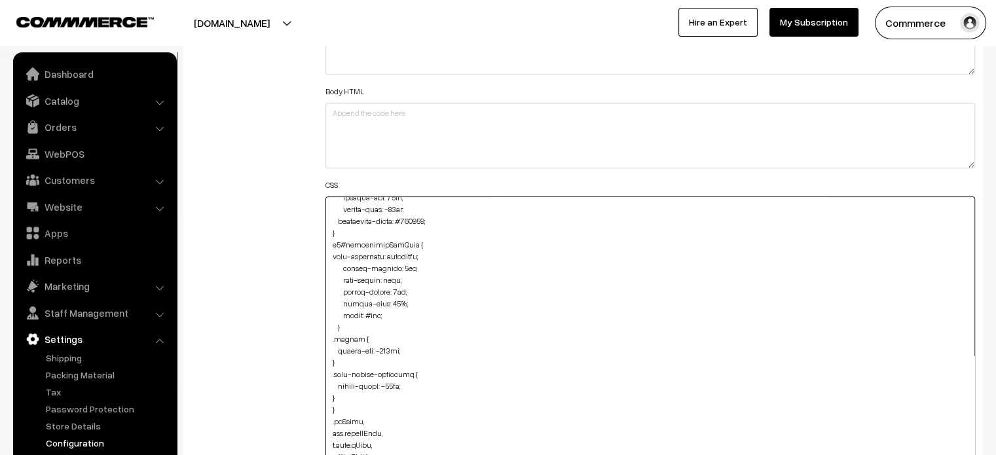
scroll to position [1683, 0]
drag, startPoint x: 970, startPoint y: 256, endPoint x: 959, endPoint y: 484, distance: 228.2
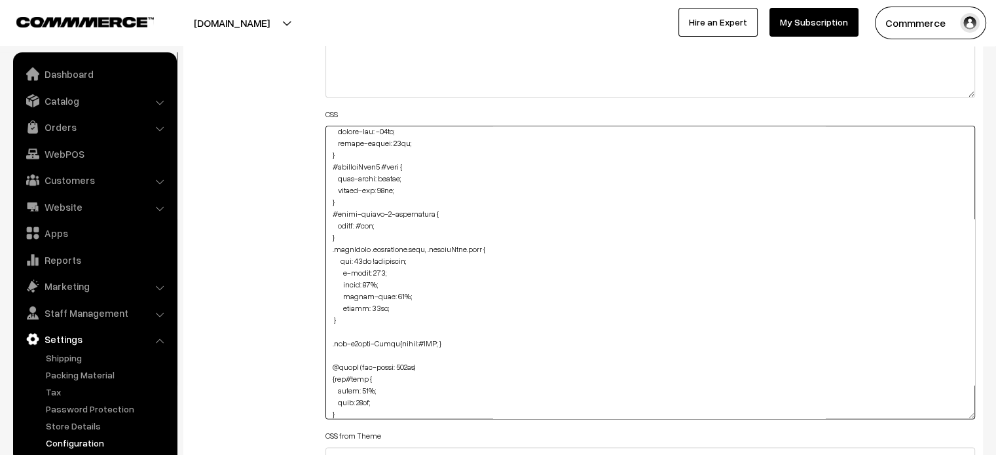
scroll to position [0, 0]
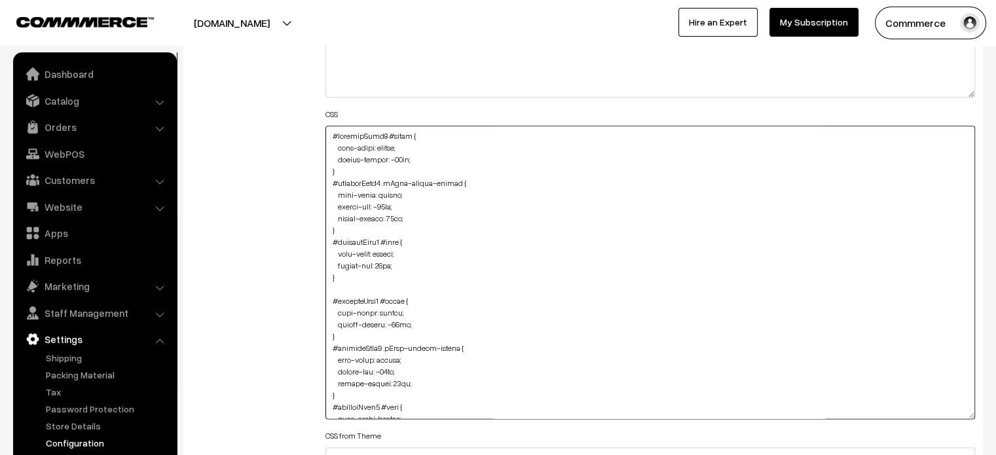
click at [331, 134] on textarea at bounding box center [651, 272] width 650 height 293
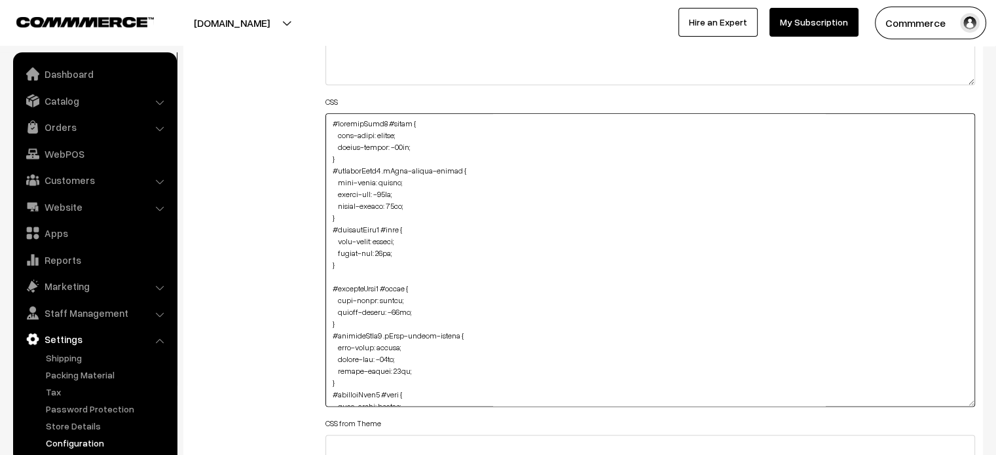
paste textarea ".news-letter-container { margin-right: -31px; padding-top: 0px; }"
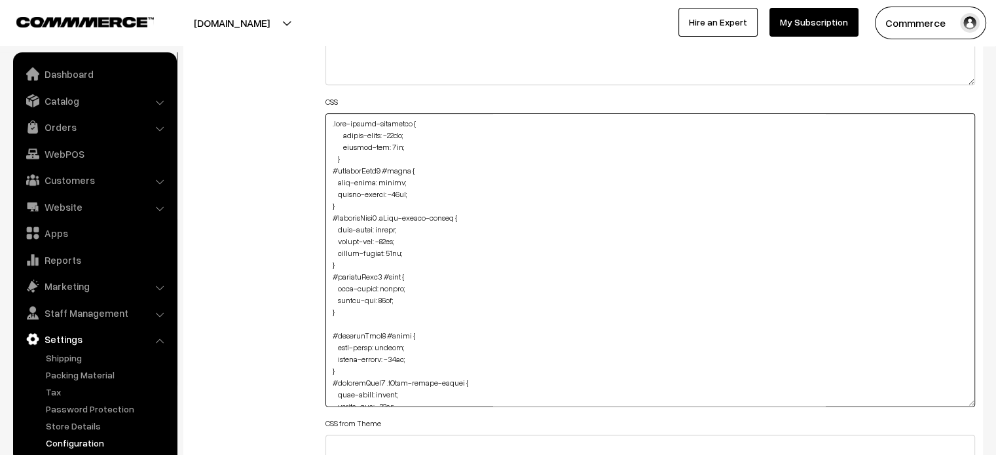
scroll to position [1659, 0]
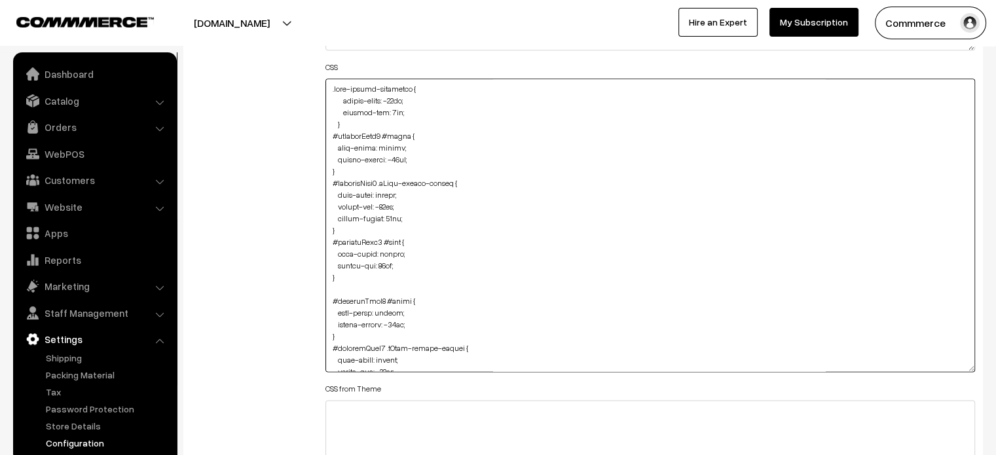
click at [411, 100] on textarea at bounding box center [651, 225] width 650 height 293
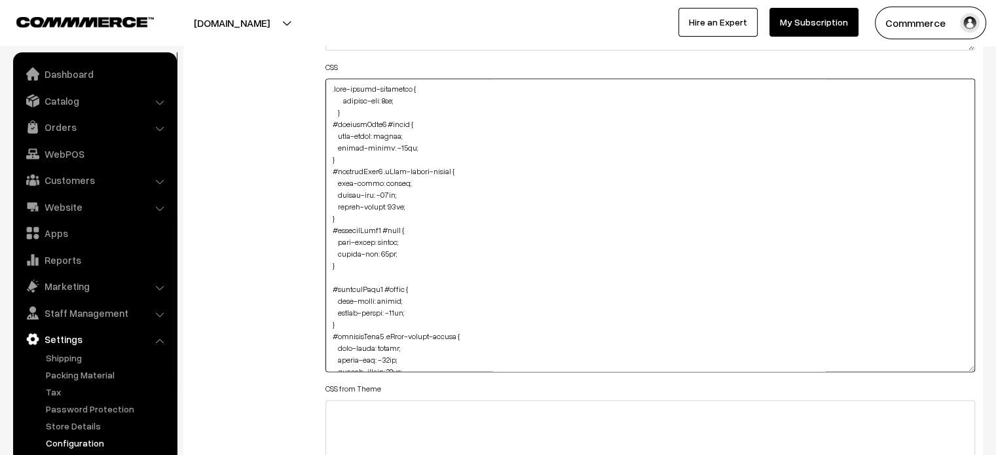
scroll to position [1648, 0]
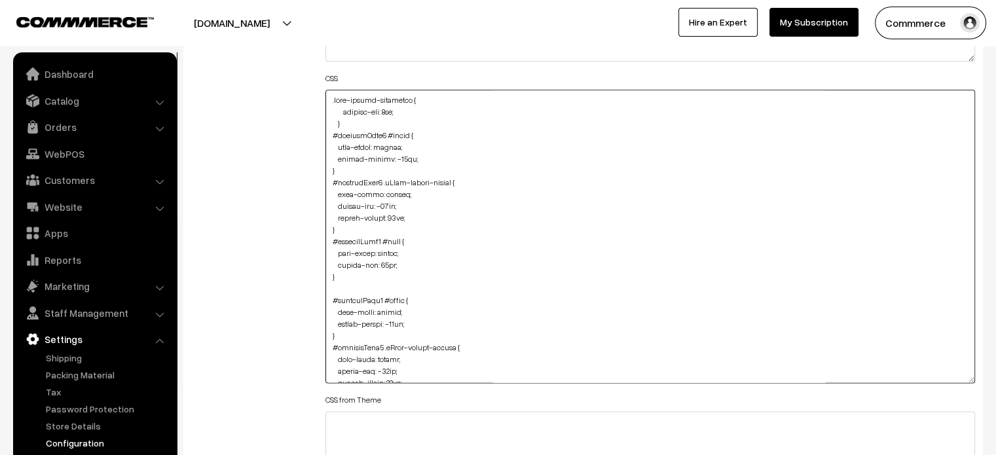
type textarea ".news-letter-container { padding-top: 0px; } #productType4 #price { text-align:…"
click at [275, 139] on div "Additional HTML/JS/CSS" at bounding box center [248, 230] width 134 height 696
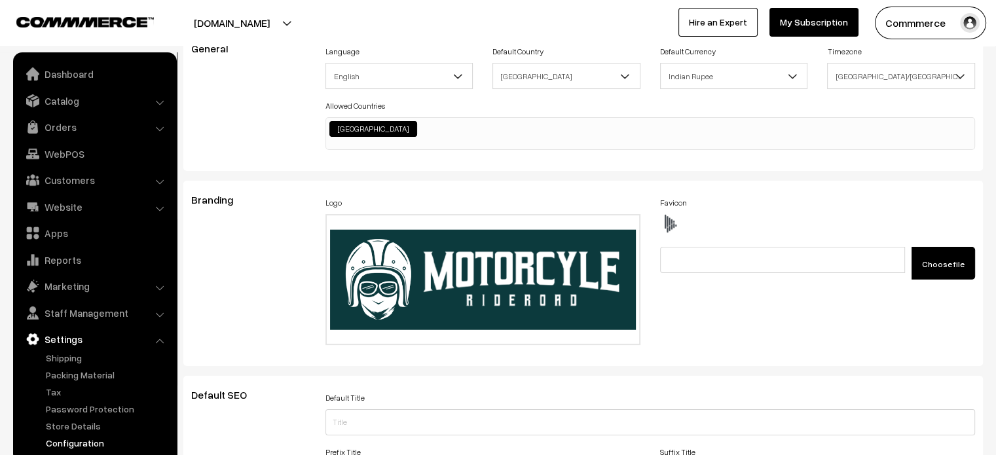
scroll to position [0, 0]
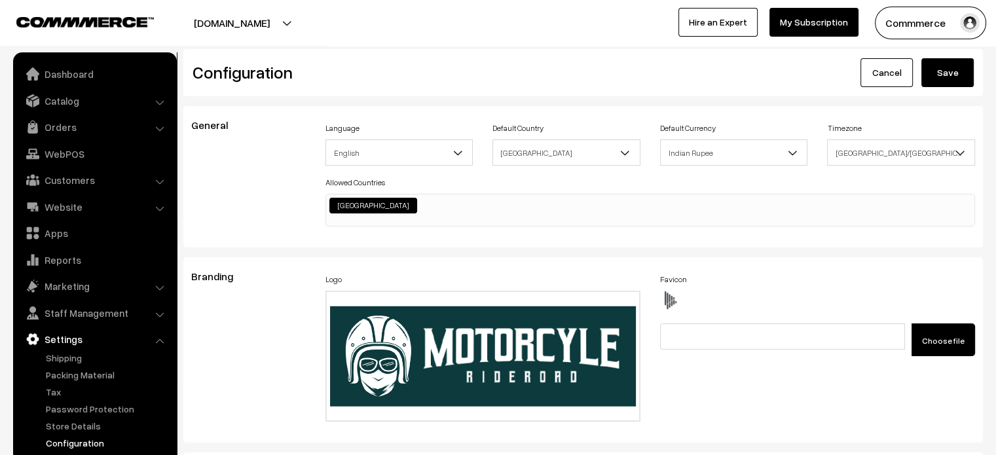
click at [946, 73] on button "Save" at bounding box center [948, 72] width 52 height 29
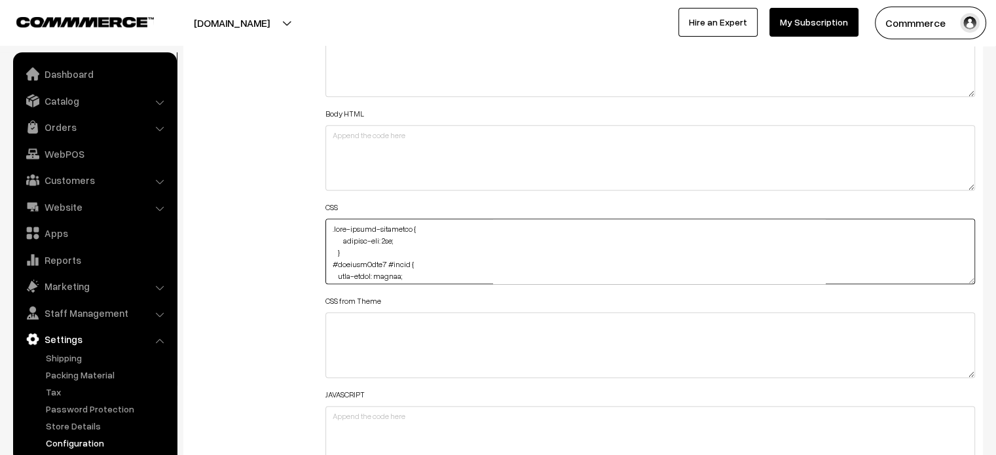
click at [330, 227] on textarea at bounding box center [651, 252] width 650 height 66
paste textarea ".cList #productText { text-align: center; }"
type textarea ".cList #productText { text-align: center; } .news-letter-container { padding-to…"
click at [294, 237] on div "Additional HTML/JS/CSS" at bounding box center [248, 245] width 134 height 468
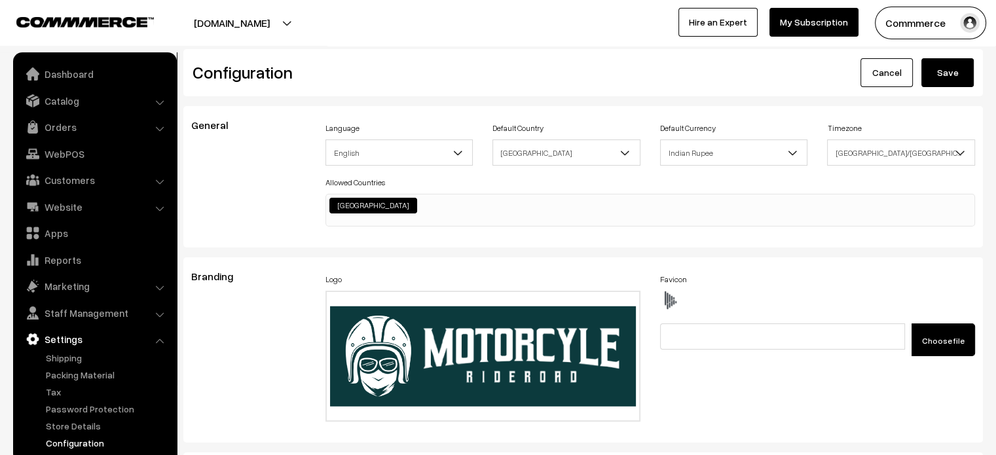
click at [947, 71] on button "Save" at bounding box center [948, 72] width 52 height 29
click at [69, 105] on link "Catalog" at bounding box center [94, 101] width 156 height 24
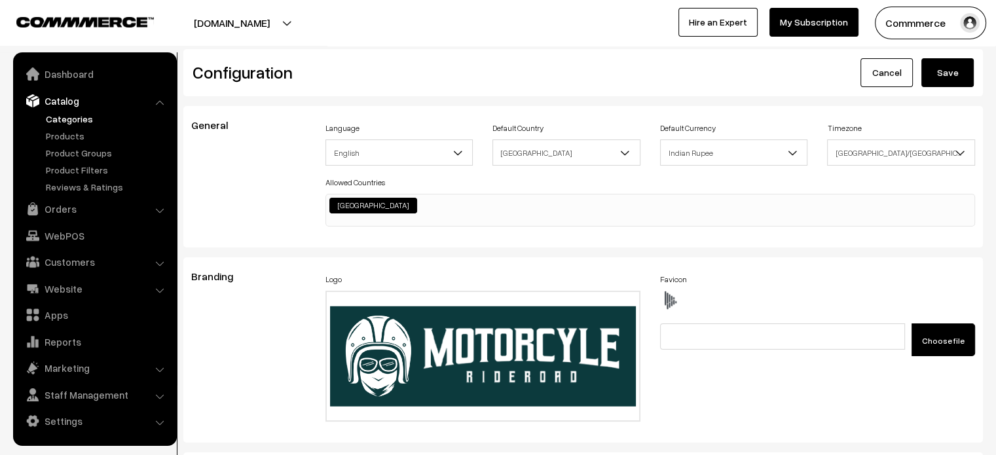
click at [75, 117] on link "Categories" at bounding box center [108, 119] width 130 height 14
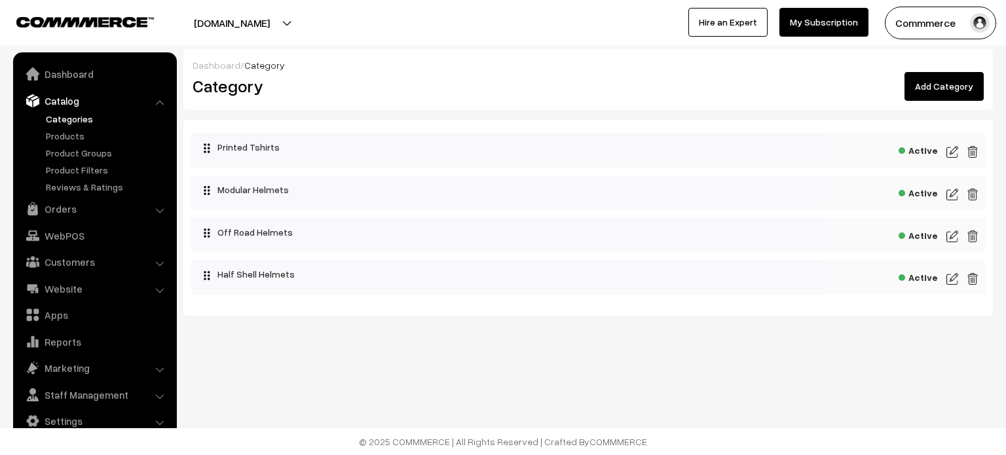
click at [951, 148] on img at bounding box center [953, 152] width 12 height 16
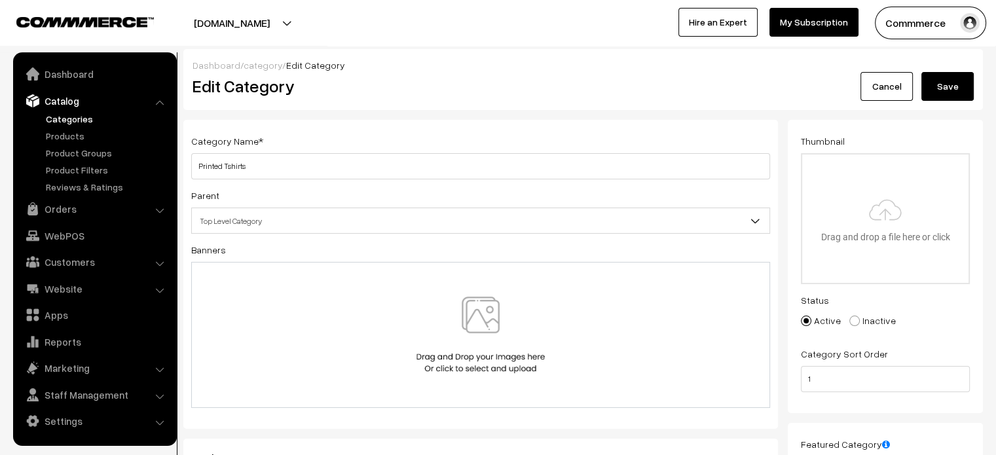
click at [852, 322] on span at bounding box center [855, 321] width 10 height 10
click at [852, 316] on input "Inactive" at bounding box center [847, 311] width 9 height 9
radio input "true"
click at [951, 85] on button "Save" at bounding box center [948, 86] width 52 height 29
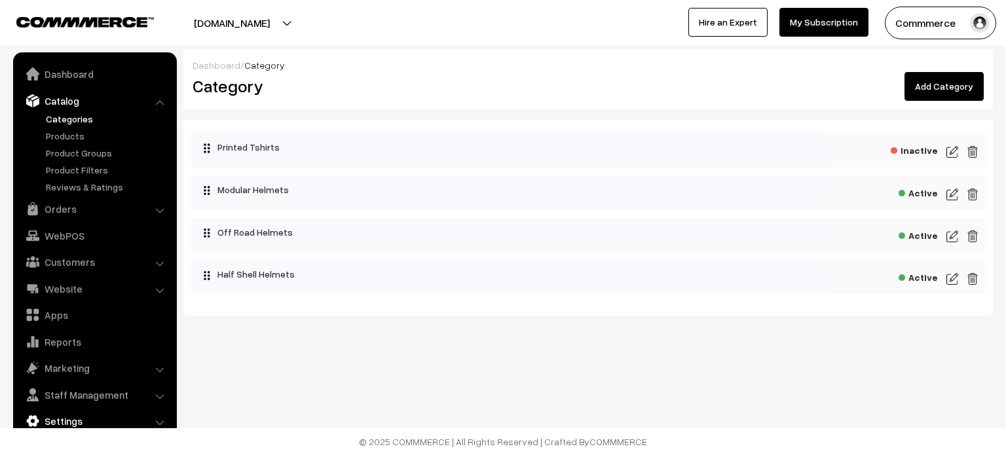
click at [80, 419] on link "Settings" at bounding box center [94, 421] width 156 height 24
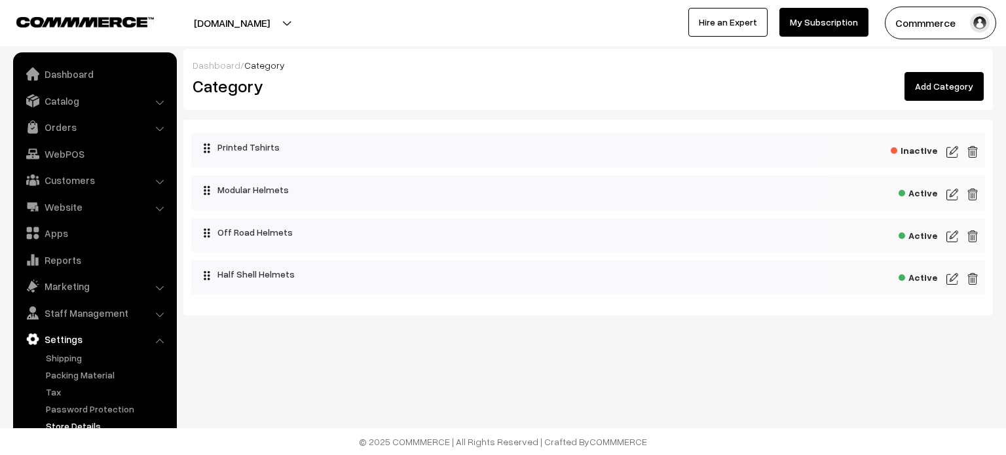
click at [80, 421] on link "Store Details" at bounding box center [108, 426] width 130 height 14
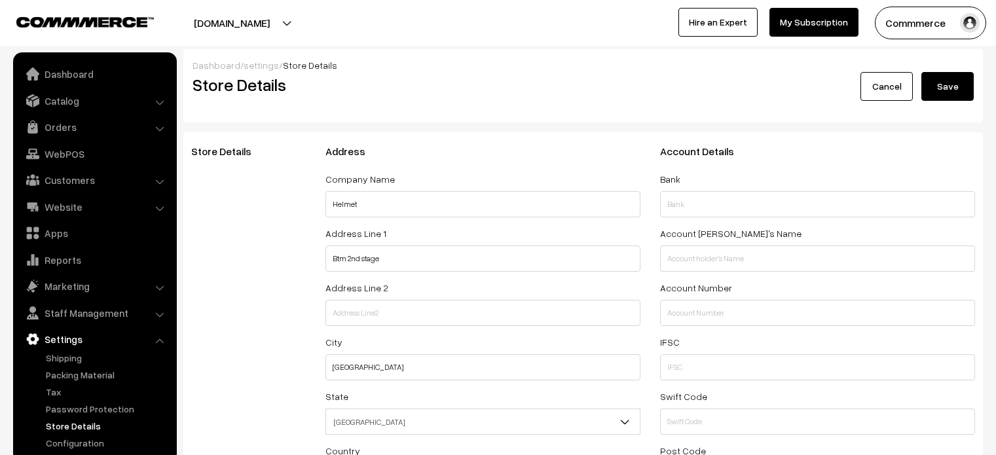
select select "99"
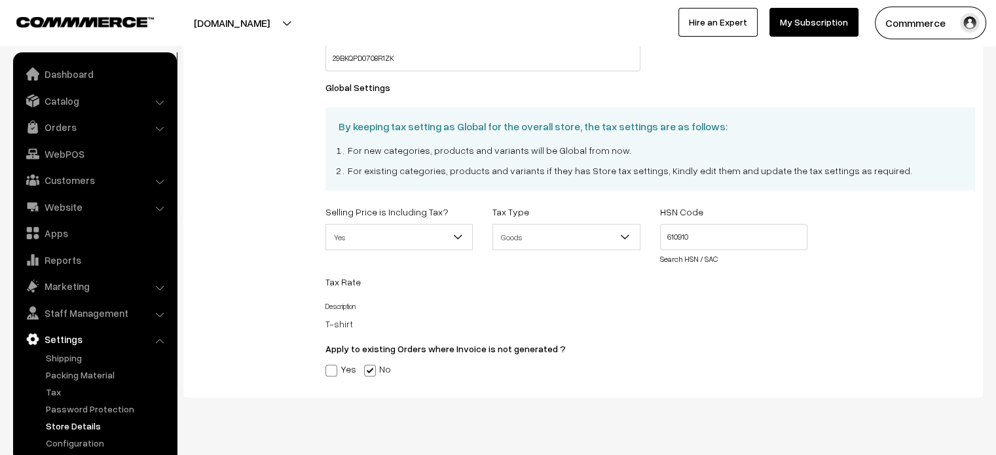
scroll to position [538, 0]
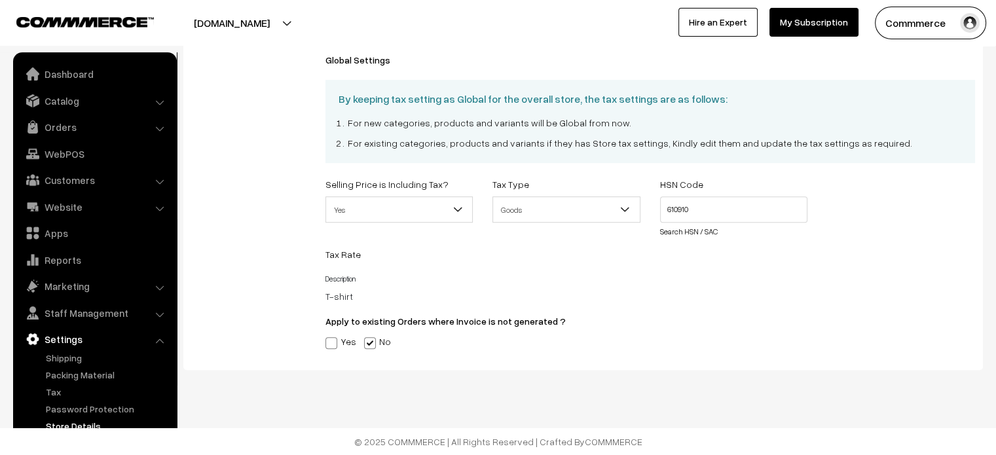
click at [63, 421] on link "Store Details" at bounding box center [108, 426] width 130 height 14
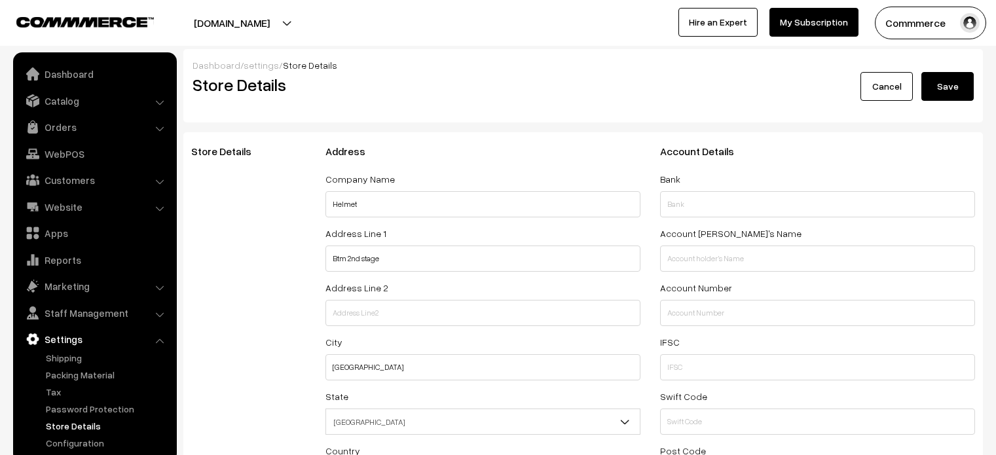
select select "99"
click at [79, 448] on link "Configuration" at bounding box center [108, 443] width 130 height 14
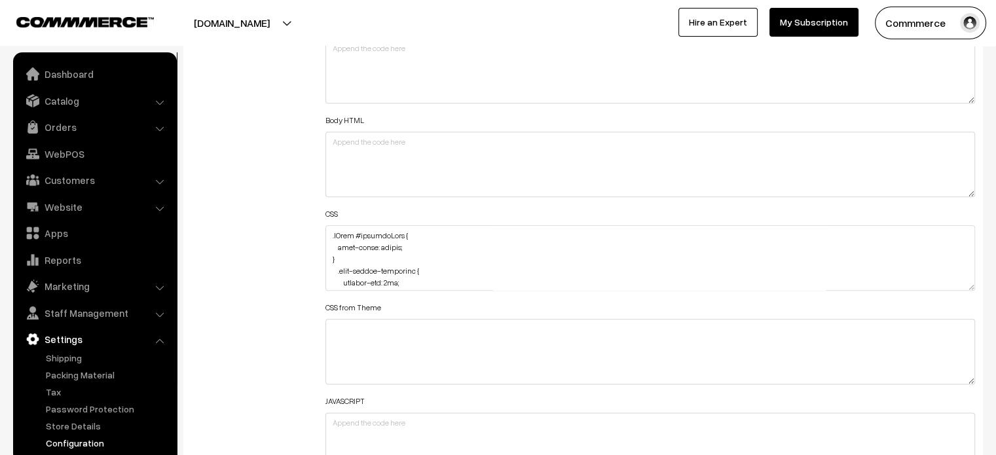
scroll to position [1517, 0]
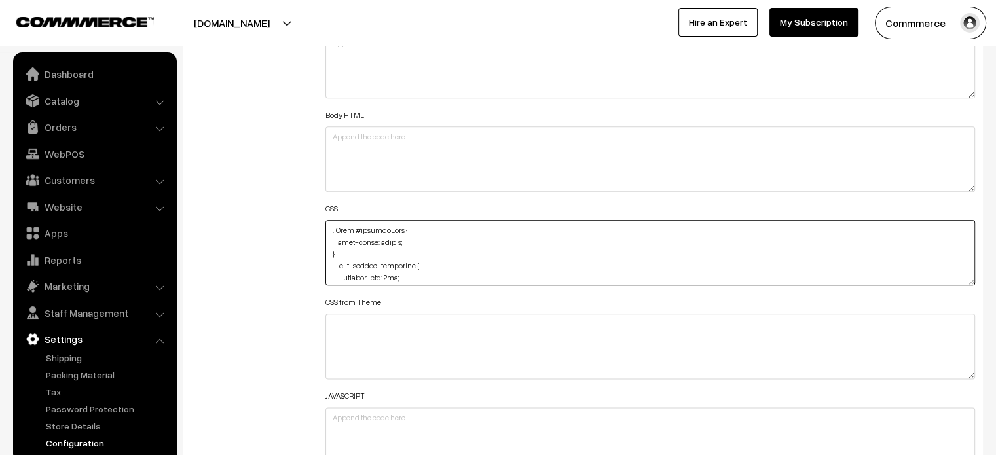
click at [332, 233] on textarea at bounding box center [651, 253] width 650 height 66
click at [332, 229] on textarea at bounding box center [651, 253] width 650 height 66
paste textarea ".productListWrap #productText { text-align: center; margin-top: 10px; }"
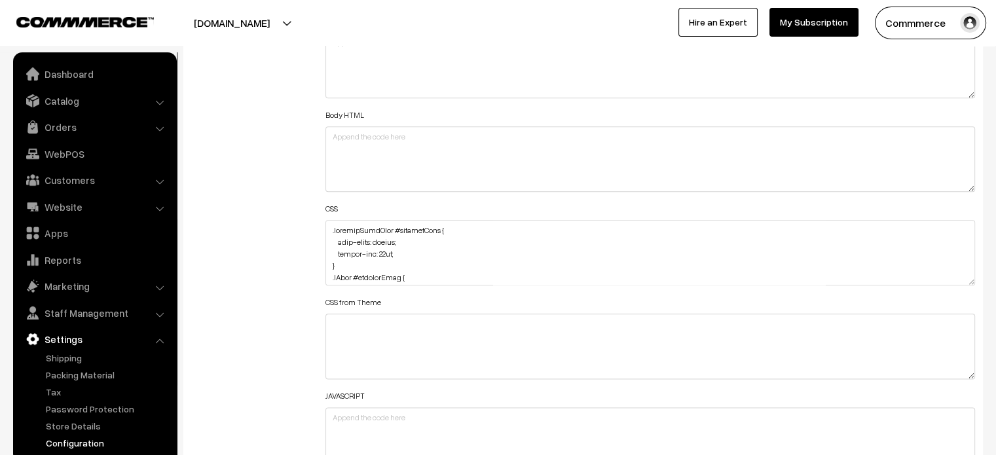
click at [314, 229] on div "Additional HTML/JS/CSS" at bounding box center [248, 246] width 134 height 468
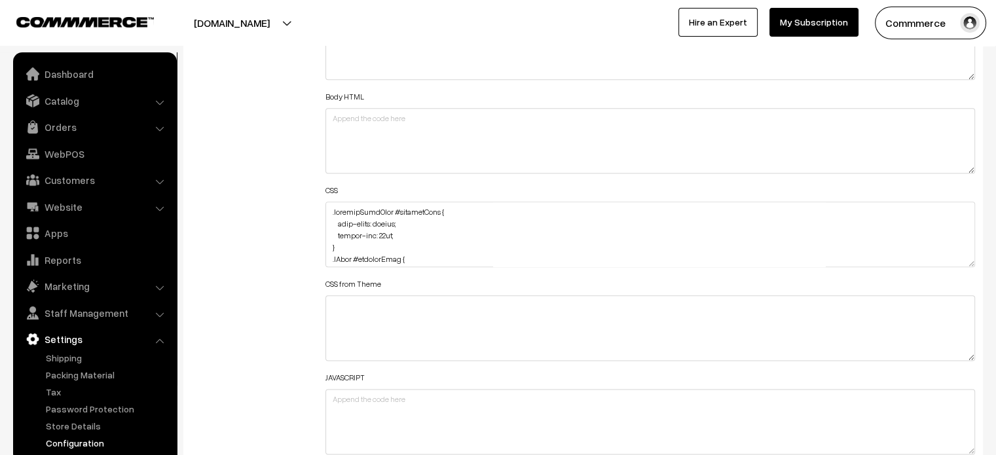
scroll to position [1551, 0]
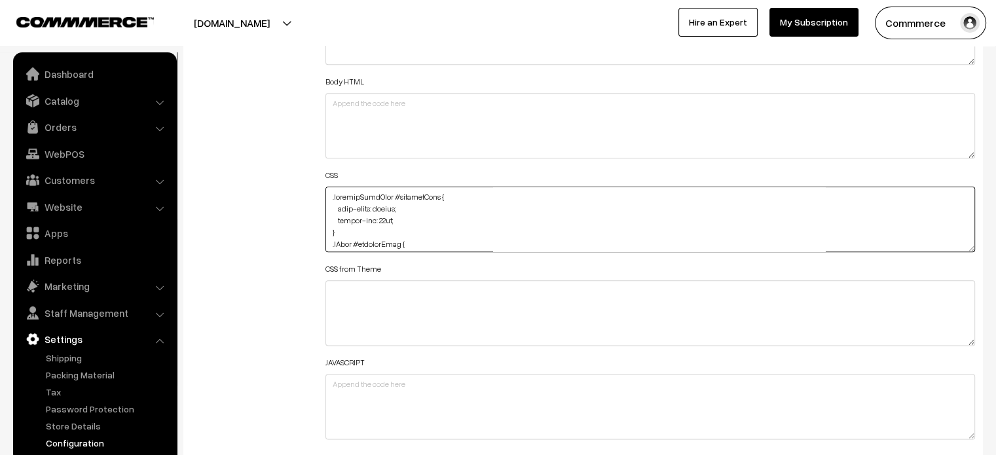
click at [333, 202] on textarea at bounding box center [651, 220] width 650 height 66
paste textarea ".productListWrap .pl-rating-review { margin-bottom: 10px; text-align: center; }"
click at [310, 210] on div "Additional HTML/JS/CSS" at bounding box center [248, 213] width 134 height 468
drag, startPoint x: 392, startPoint y: 198, endPoint x: 311, endPoint y: 162, distance: 88.6
click at [311, 162] on div "Additional HTML/JS/CSS Header HTML Body HTML CSS CSS from Theme JAVASCRIPT" at bounding box center [583, 213] width 804 height 468
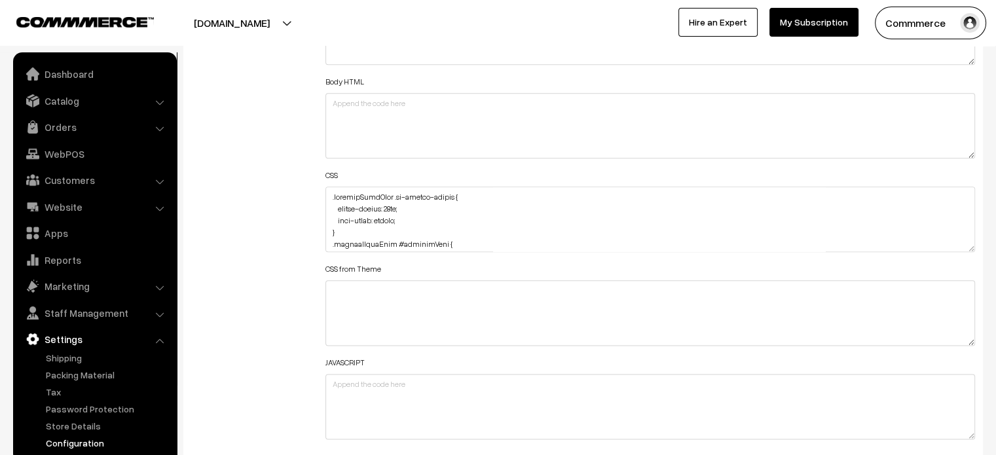
click at [311, 162] on div "Additional HTML/JS/CSS" at bounding box center [248, 213] width 134 height 468
paste textarea ".productListWrap .pl-rating-review { margin-bottom: 10px; text-align: center; }"
type textarea ".productListWrap .pl-rating-review { margin-bottom: 10px; text-align: center; }…"
drag, startPoint x: 343, startPoint y: 229, endPoint x: 327, endPoint y: 200, distance: 33.7
click at [327, 200] on textarea at bounding box center [651, 220] width 650 height 66
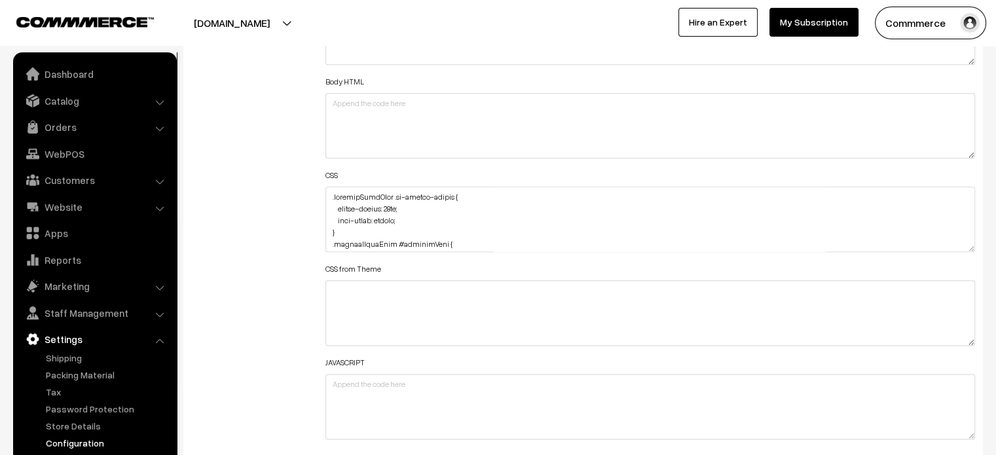
click at [299, 196] on div "Additional HTML/JS/CSS" at bounding box center [248, 213] width 134 height 468
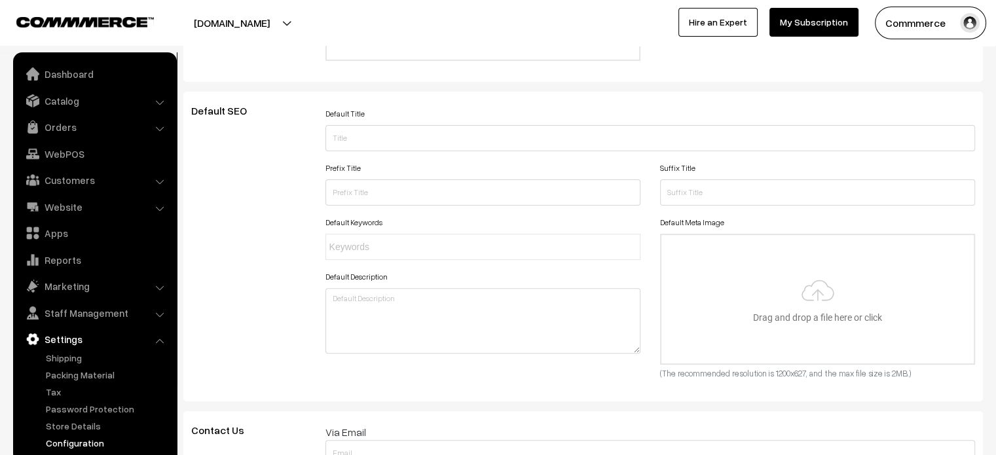
scroll to position [0, 0]
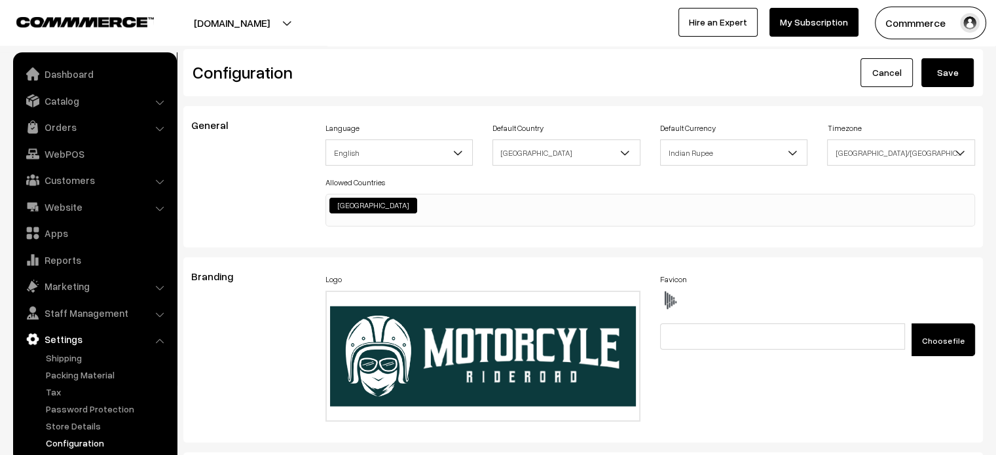
click at [954, 80] on button "Save" at bounding box center [948, 72] width 52 height 29
click at [954, 66] on button "Save" at bounding box center [948, 72] width 52 height 29
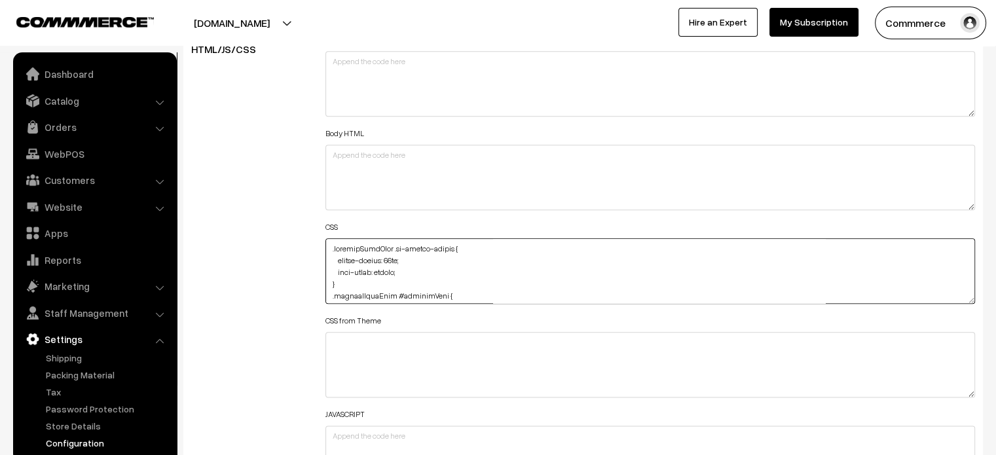
drag, startPoint x: 390, startPoint y: 248, endPoint x: 328, endPoint y: 246, distance: 62.3
click at [328, 246] on textarea at bounding box center [651, 271] width 650 height 66
click at [333, 256] on textarea at bounding box center [651, 271] width 650 height 66
click at [330, 250] on textarea at bounding box center [651, 271] width 650 height 66
paste textarea ".productListWrap #productPrice { text-align: center; margin-bottom: 10px; }"
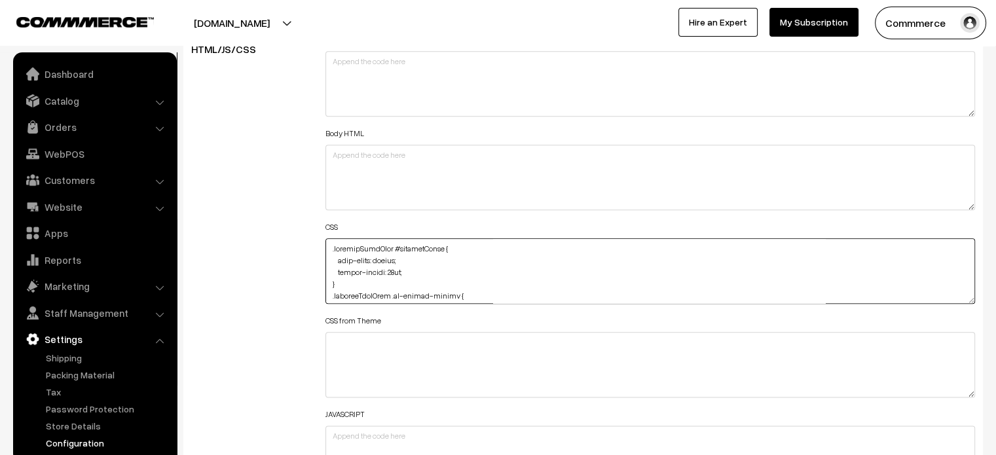
type textarea ".productListWrap #productPrice { text-align: center; margin-bottom: 10px; } .pr…"
click at [303, 229] on div "Additional HTML/JS/CSS" at bounding box center [248, 265] width 134 height 468
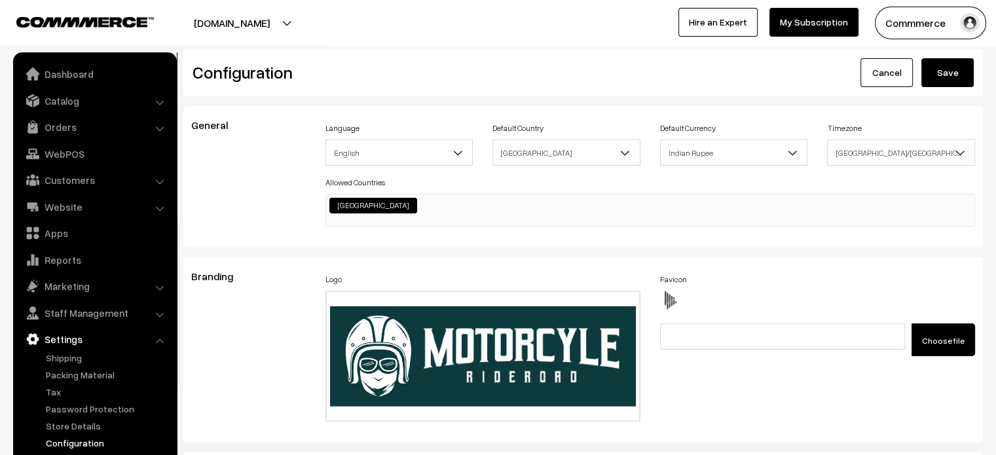
click at [960, 68] on button "Save" at bounding box center [948, 72] width 52 height 29
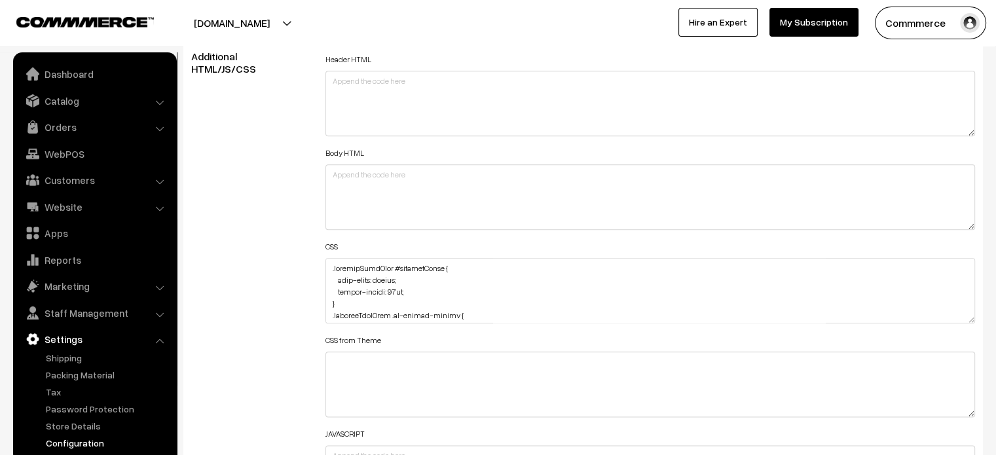
scroll to position [1488, 0]
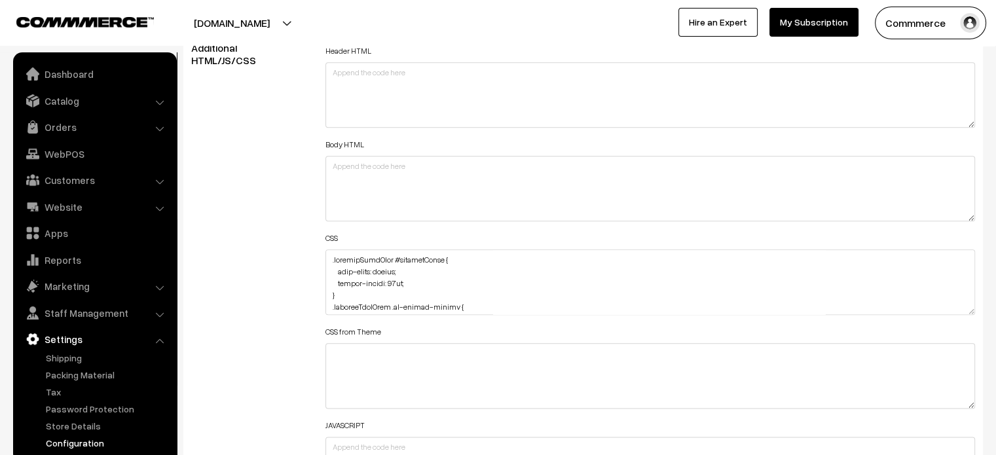
click at [322, 260] on div "Header HTML Body HTML CSS CSS from Theme JAVASCRIPT" at bounding box center [651, 276] width 670 height 468
click at [324, 259] on div "Header HTML Body HTML CSS CSS from Theme JAVASCRIPT" at bounding box center [651, 276] width 670 height 468
click at [330, 257] on textarea at bounding box center [651, 283] width 650 height 66
paste textarea ".productDetails .pCard-rating-review { margin-top: 12px; margin-bottom: -12px; }"
click at [328, 259] on textarea at bounding box center [651, 283] width 650 height 66
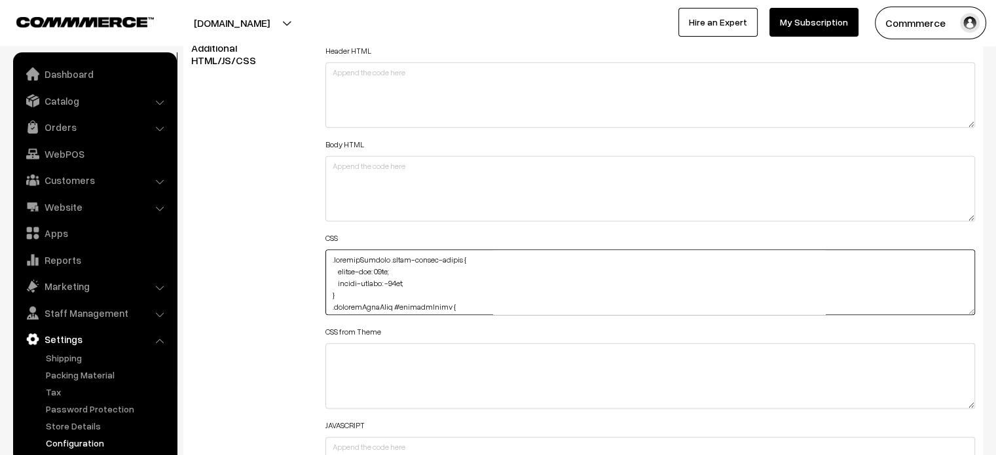
paste textarea ".product-details-you-may-like #productText { text-align: center; margin-top: 15…"
click at [330, 256] on textarea at bounding box center [651, 283] width 650 height 66
paste textarea ".product-details-you-may-like .pCard-rating-review { margin-top: 10px; text-ali…"
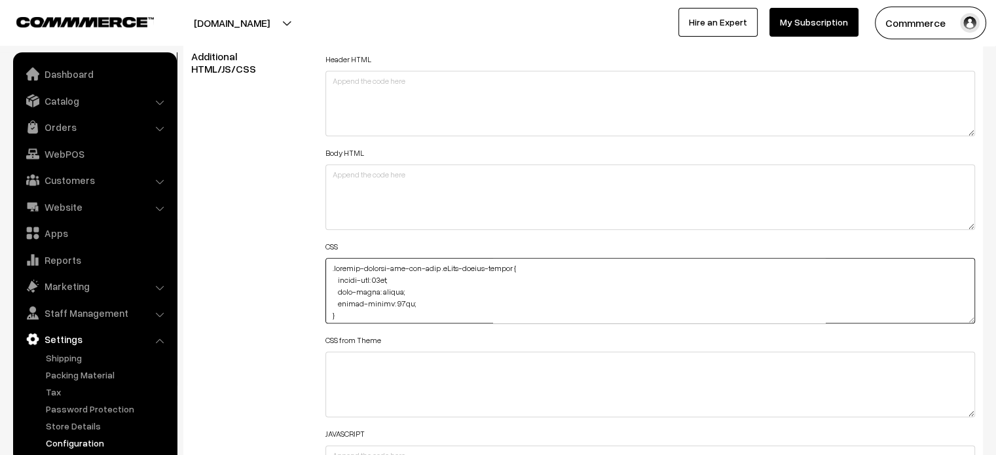
click at [329, 270] on textarea at bounding box center [651, 291] width 650 height 66
paste textarea ".product-details-you-may-like #productPrice { text-align: center; margin-bottom…"
type textarea ".product-details-you-may-like #productPrice { text-align: center; margin-bottom…"
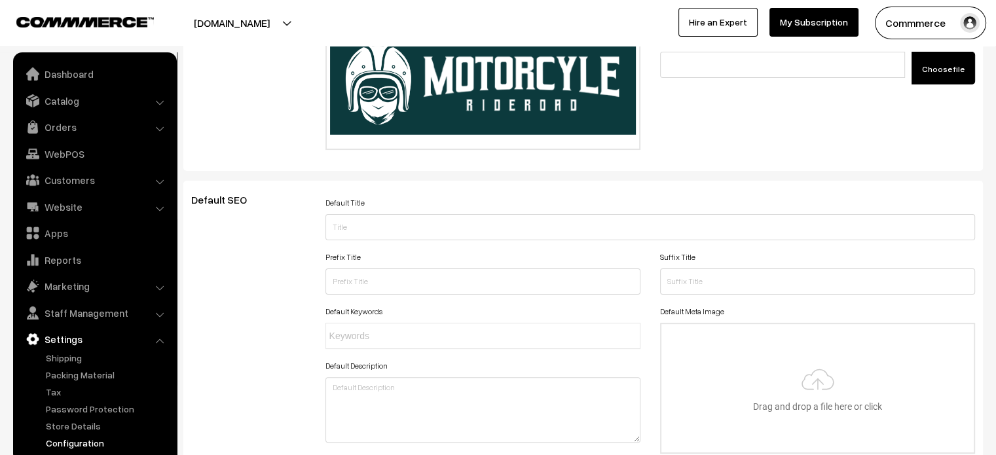
scroll to position [0, 0]
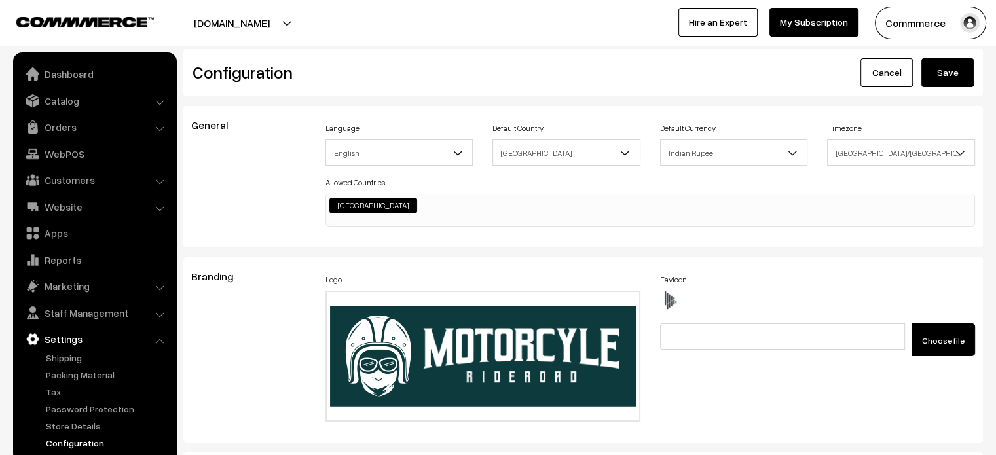
click at [937, 81] on button "Save" at bounding box center [948, 72] width 52 height 29
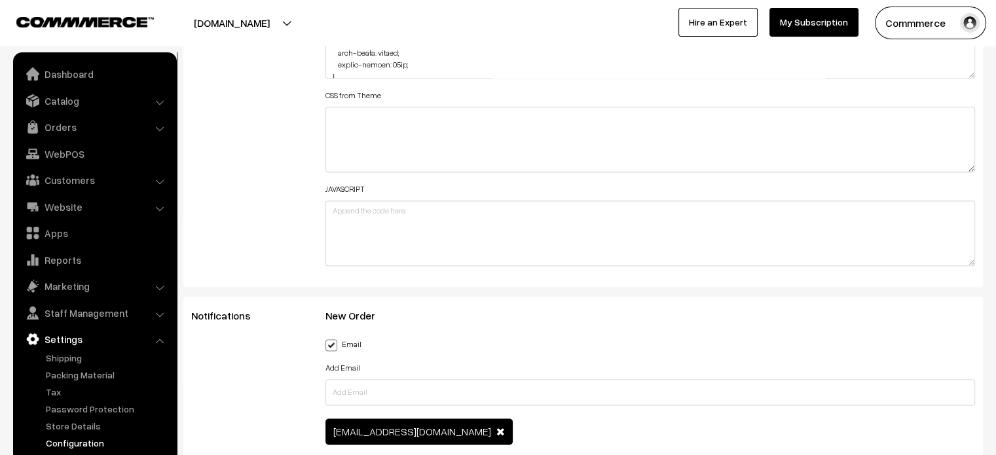
scroll to position [1720, 0]
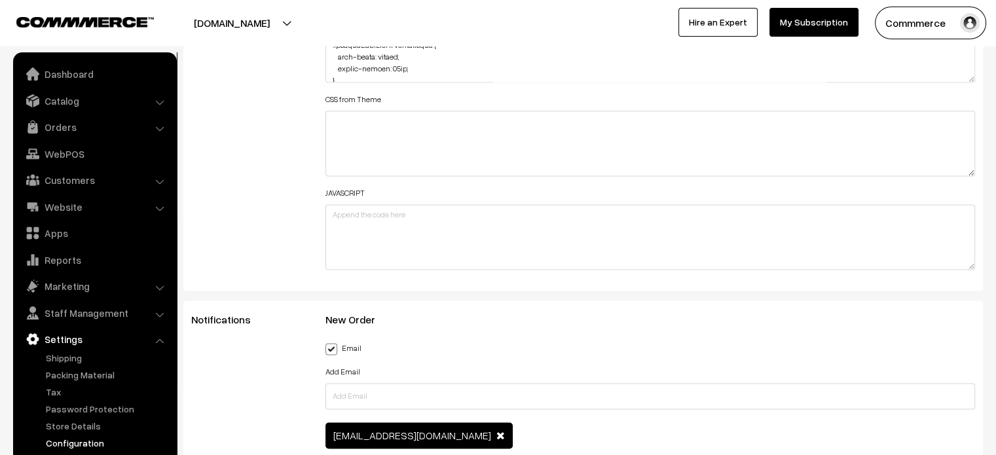
click at [971, 71] on textarea at bounding box center [651, 50] width 650 height 66
drag, startPoint x: 970, startPoint y: 78, endPoint x: 1004, endPoint y: 486, distance: 409.5
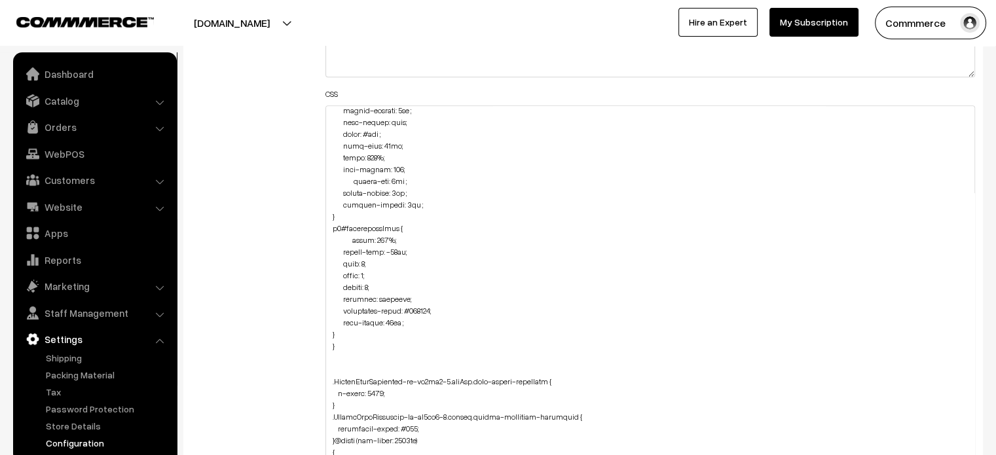
scroll to position [1079, 0]
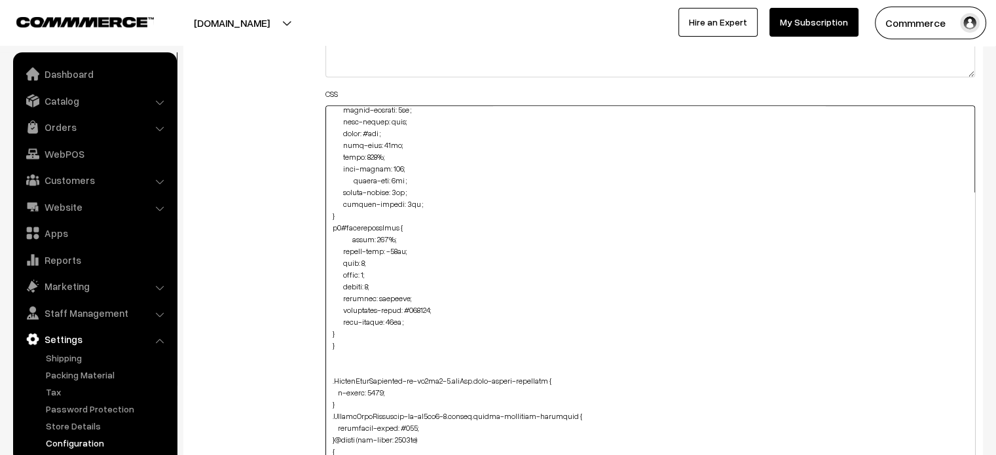
click at [362, 335] on textarea at bounding box center [651, 341] width 650 height 473
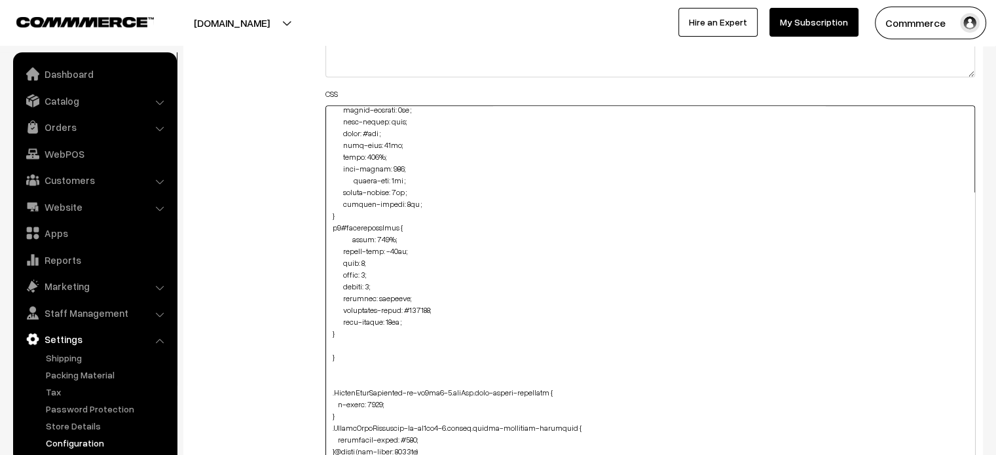
paste textarea "img#Logo { margin-top: -11px; }"
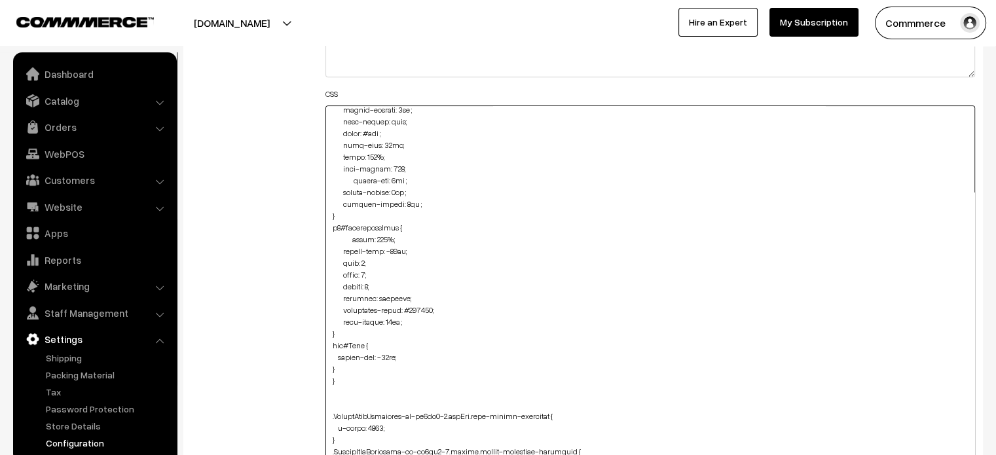
type textarea ".product-details-you-may-like #productPrice { text-align: center; margin-bottom…"
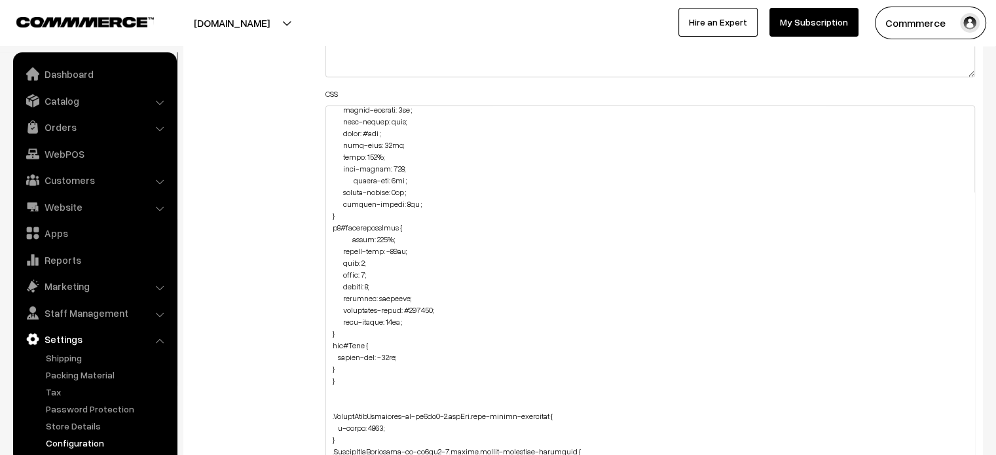
click at [259, 303] on div "Additional HTML/JS/CSS" at bounding box center [248, 336] width 134 height 876
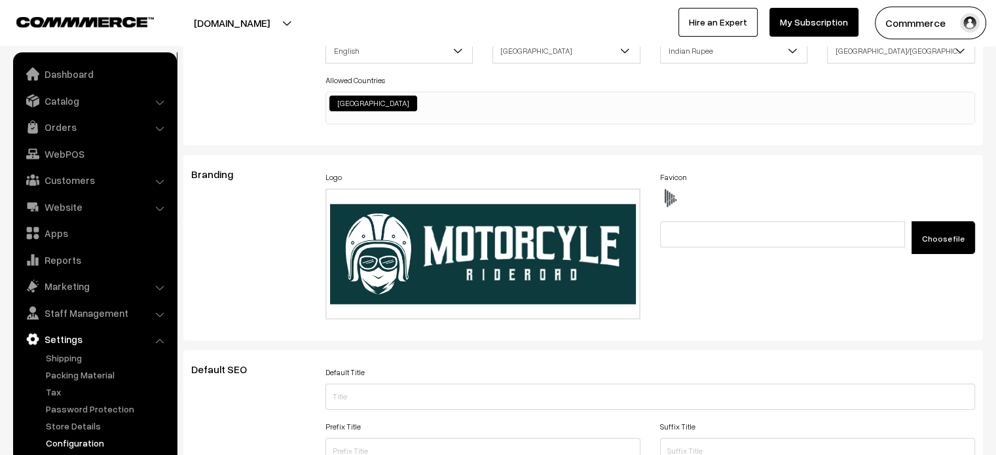
scroll to position [0, 0]
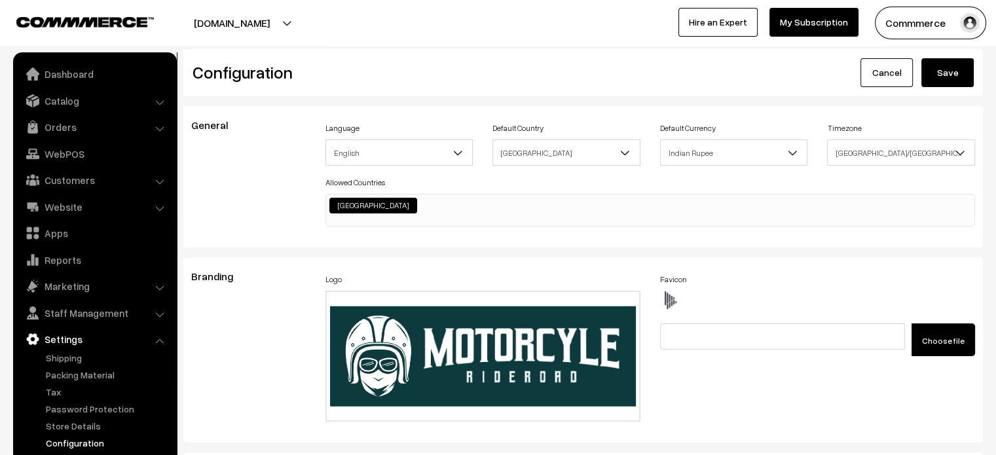
click at [949, 74] on button "Save" at bounding box center [948, 72] width 52 height 29
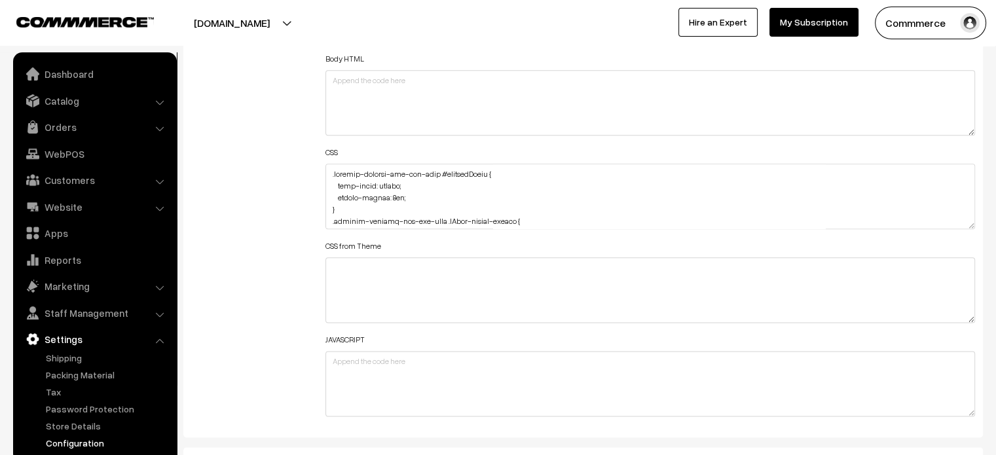
scroll to position [1575, 0]
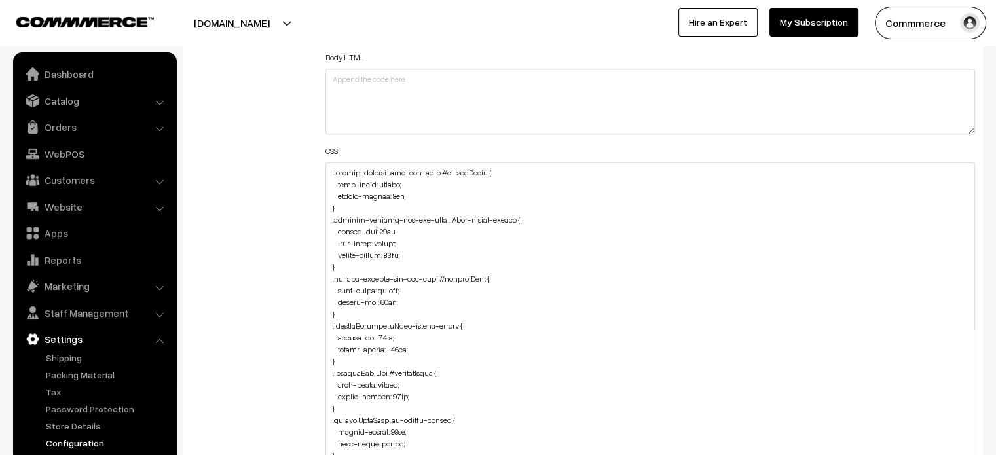
drag, startPoint x: 972, startPoint y: 222, endPoint x: 929, endPoint y: 486, distance: 267.5
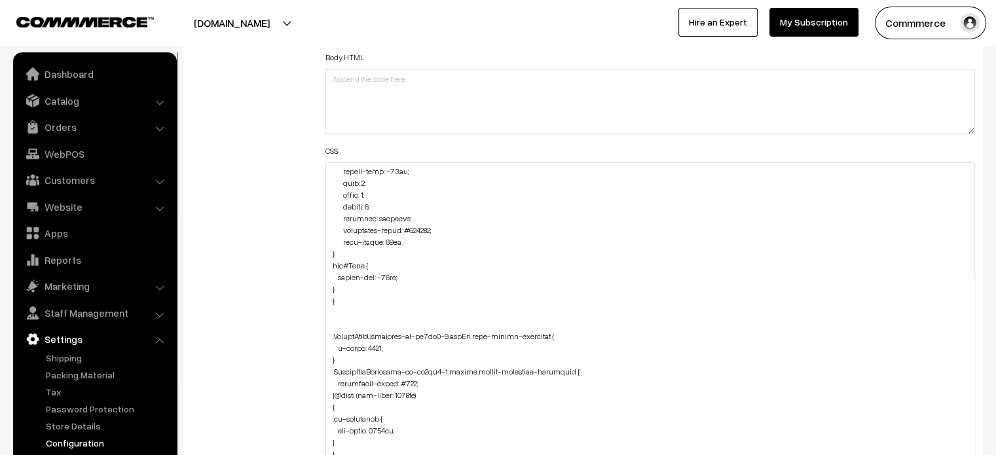
scroll to position [1210, 0]
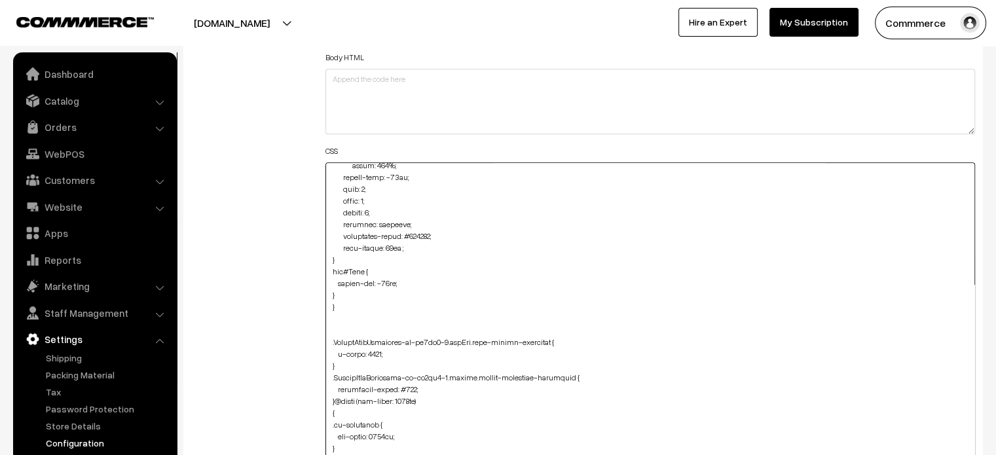
click at [341, 292] on textarea at bounding box center [651, 326] width 650 height 329
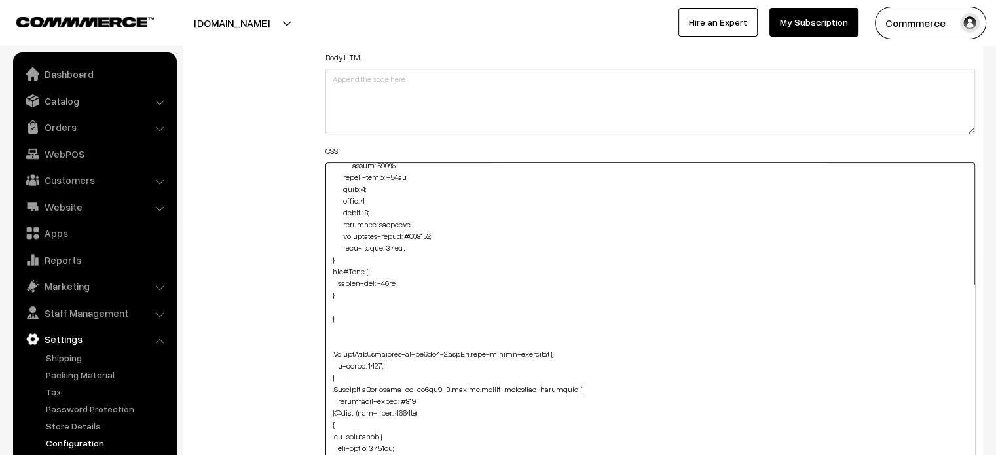
paste textarea ".productDetails .pCard-rating-review { margin-top: 12px; margin-bottom: -32px; }"
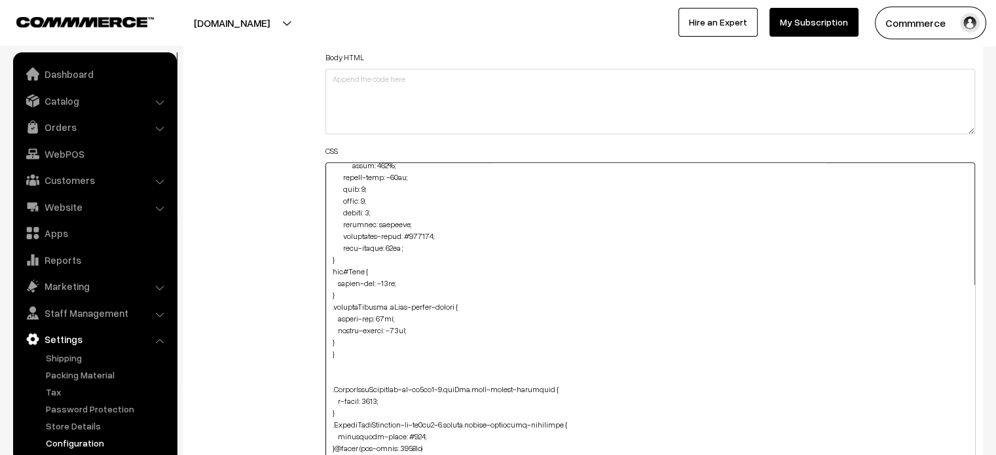
click at [411, 318] on textarea at bounding box center [651, 326] width 650 height 329
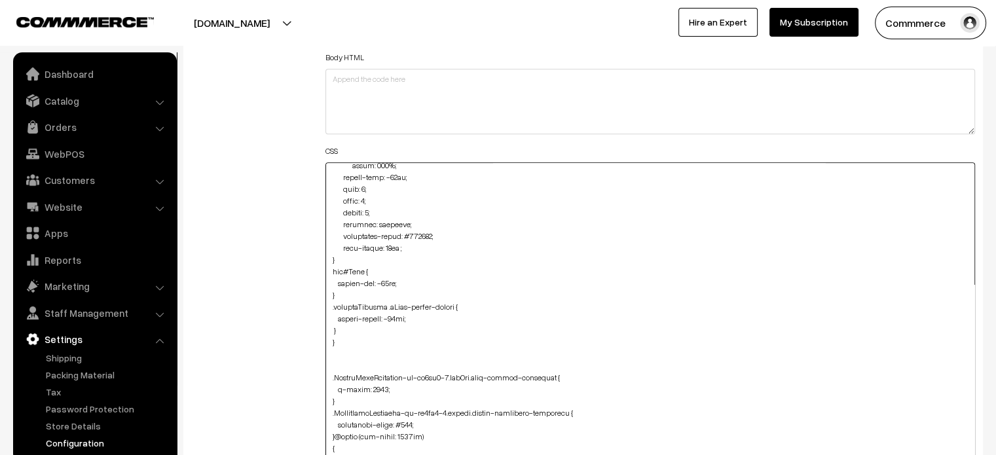
click at [331, 329] on textarea at bounding box center [651, 326] width 650 height 329
type textarea ".product-details-you-may-like #productPrice { text-align: center; margin-bottom…"
click at [280, 333] on div "Additional HTML/JS/CSS" at bounding box center [248, 321] width 134 height 732
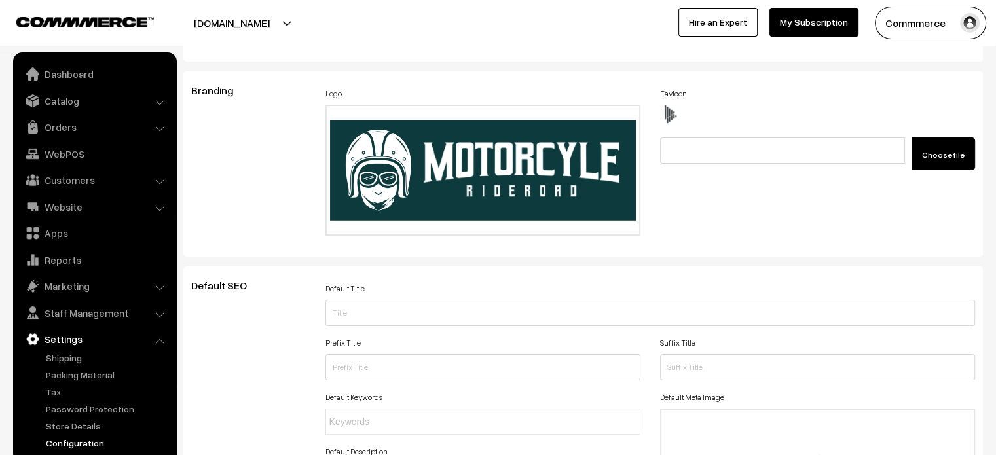
scroll to position [0, 0]
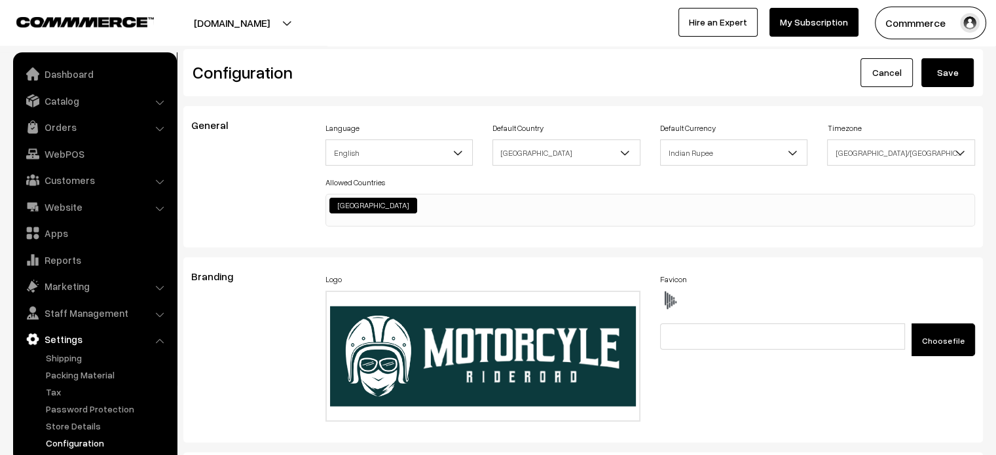
click at [969, 81] on button "Save" at bounding box center [948, 72] width 52 height 29
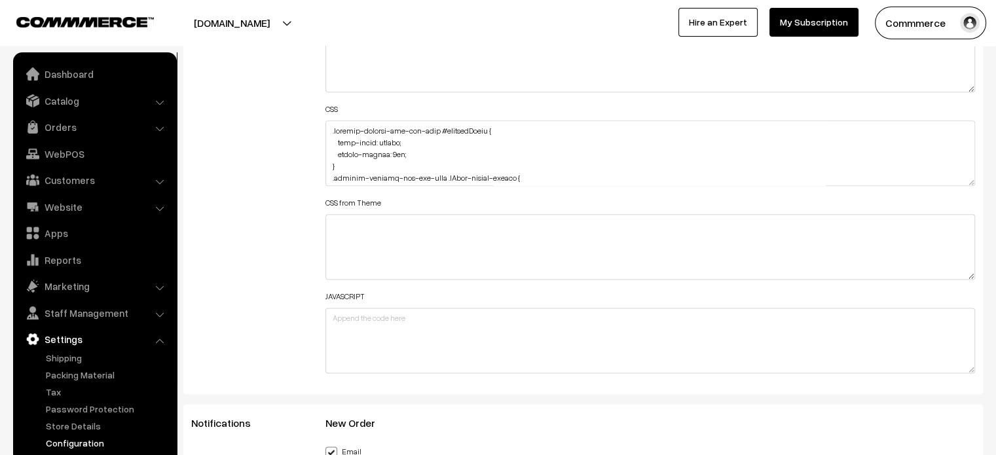
scroll to position [1621, 0]
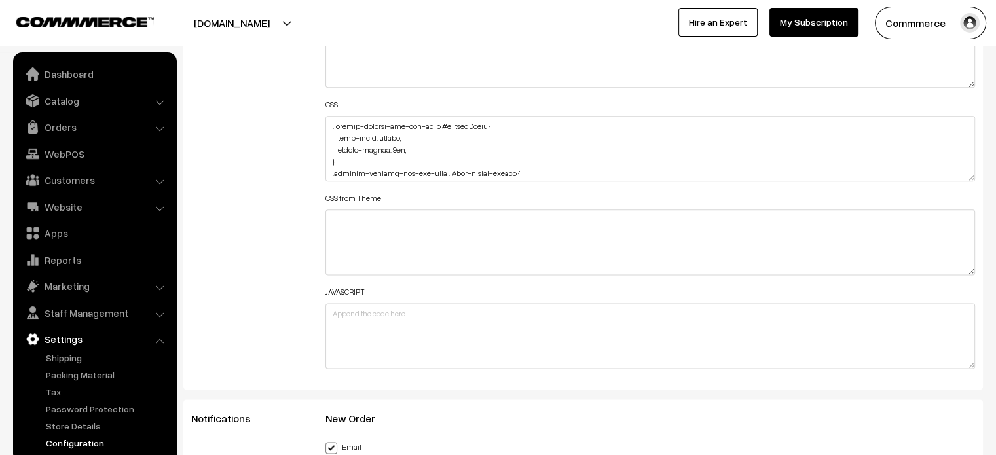
click at [977, 175] on div "Header HTML Body HTML CSS CSS from Theme JAVASCRIPT" at bounding box center [651, 142] width 670 height 468
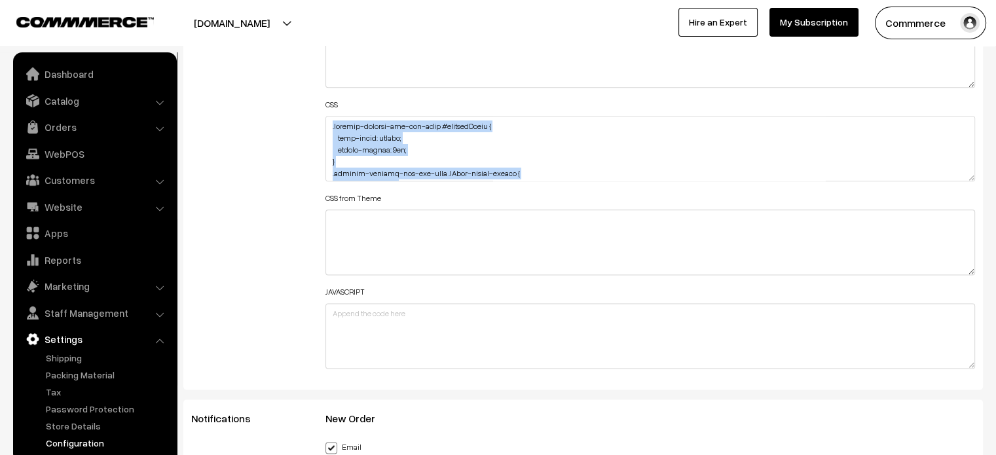
click at [977, 175] on div "Header HTML Body HTML CSS CSS from Theme JAVASCRIPT" at bounding box center [651, 142] width 670 height 468
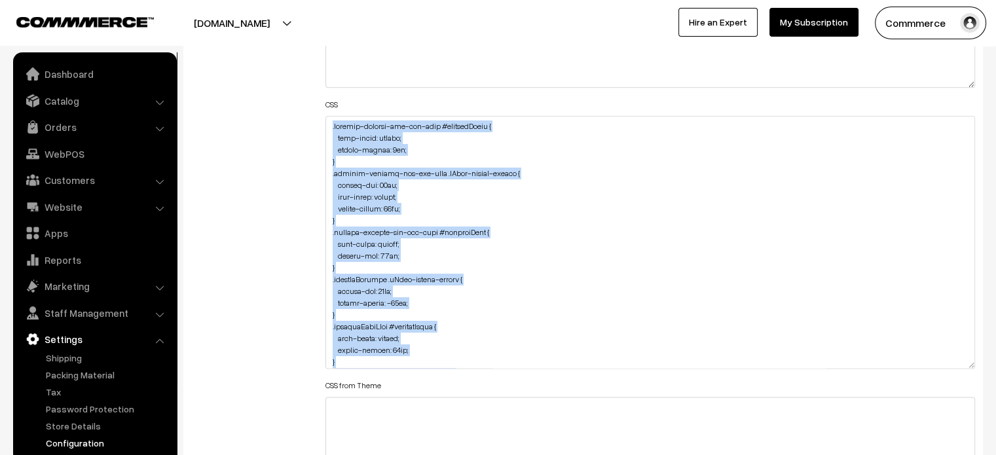
drag, startPoint x: 970, startPoint y: 176, endPoint x: 1006, endPoint y: 449, distance: 276.2
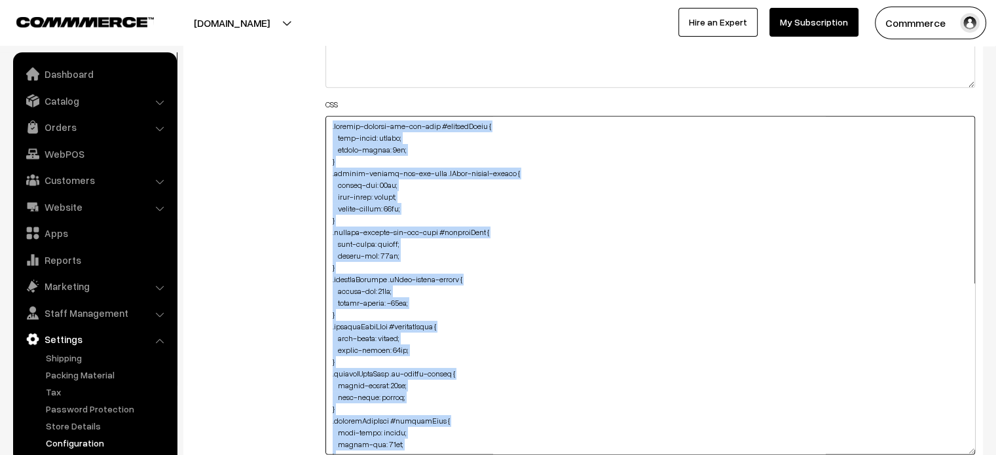
click at [642, 316] on textarea at bounding box center [651, 285] width 650 height 339
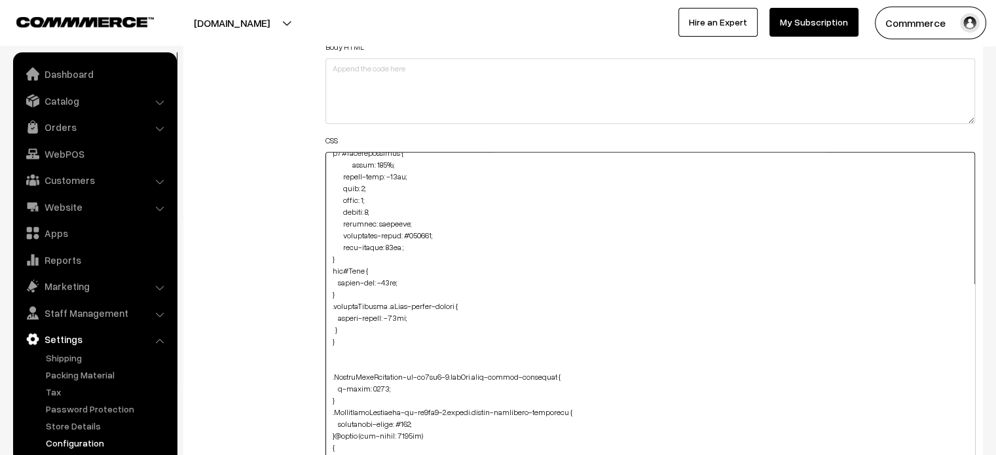
scroll to position [1208, 0]
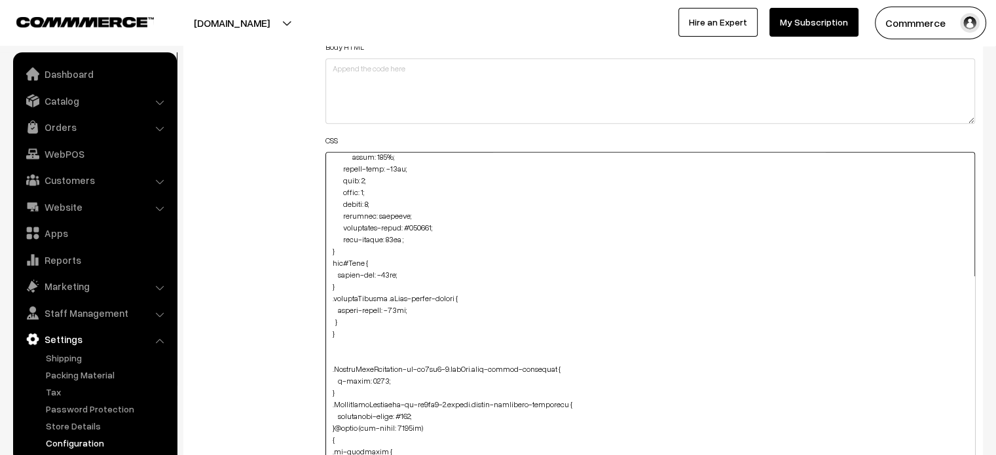
click at [355, 320] on textarea at bounding box center [651, 321] width 650 height 339
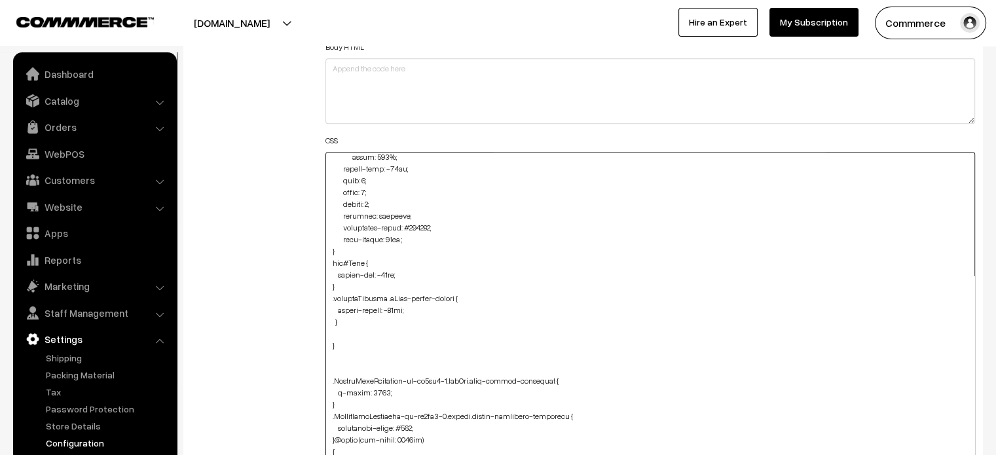
paste textarea ".product-details-you-may-like #productHead { margin-top: -95px; }"
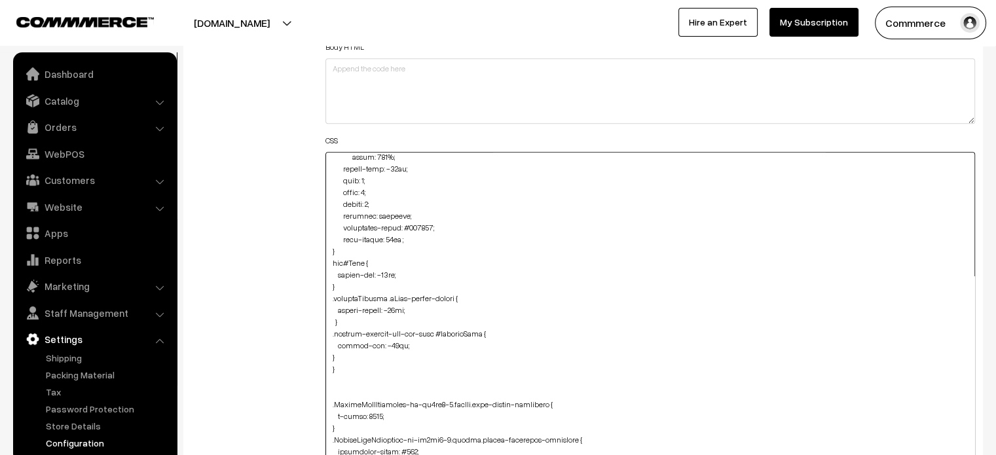
click at [327, 350] on textarea at bounding box center [651, 321] width 650 height 339
click at [327, 354] on textarea at bounding box center [651, 321] width 650 height 339
type textarea ".product-details-you-may-like #productPrice { text-align: center; margin-bottom…"
click at [302, 350] on div "Additional HTML/JS/CSS" at bounding box center [248, 315] width 134 height 742
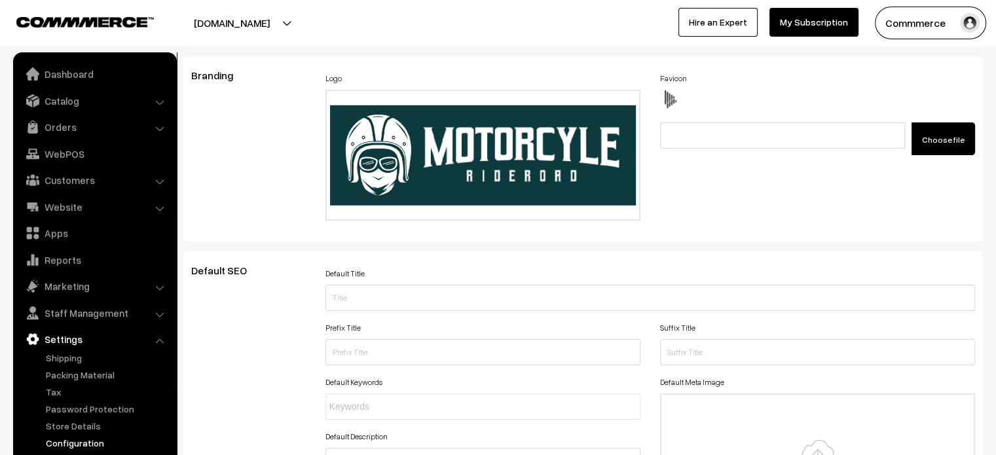
scroll to position [0, 0]
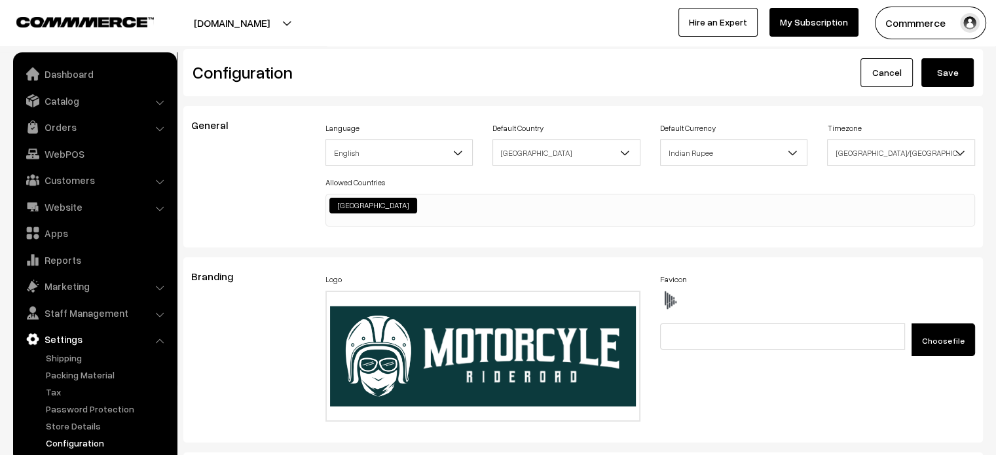
click at [946, 83] on button "Save" at bounding box center [948, 72] width 52 height 29
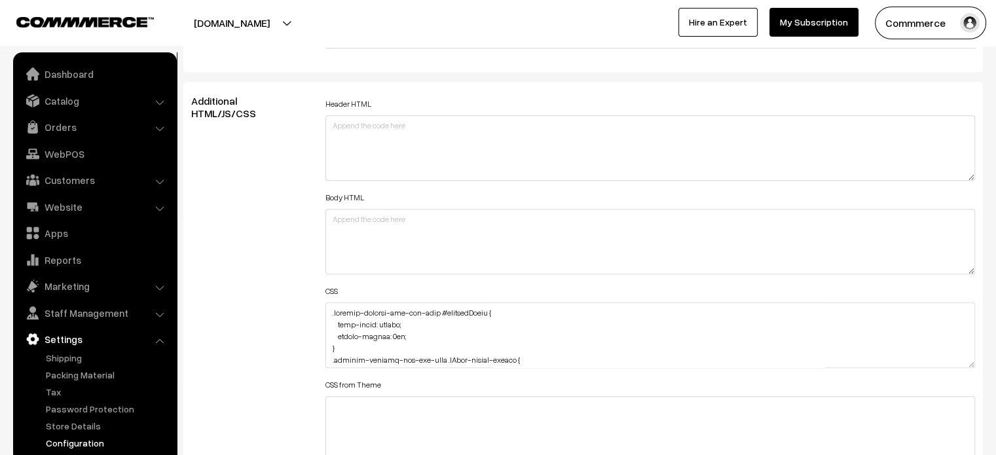
scroll to position [1435, 0]
click at [328, 312] on textarea at bounding box center [651, 335] width 650 height 66
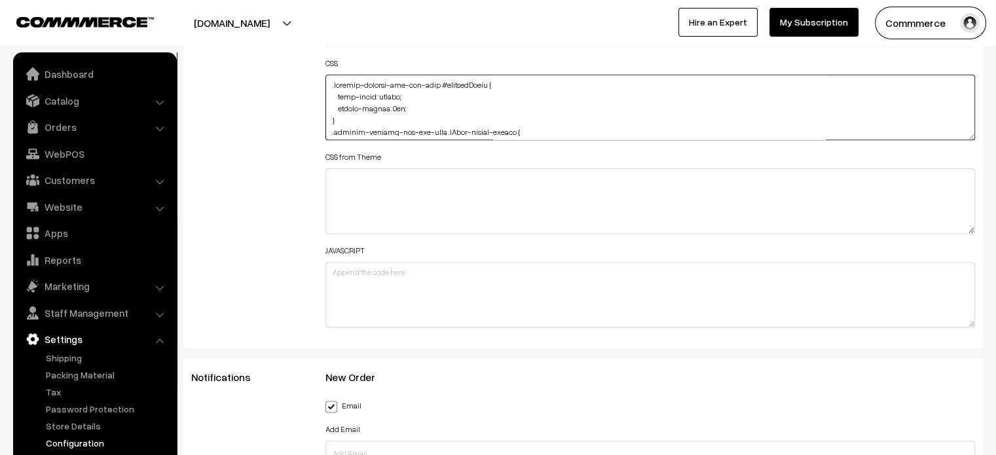
scroll to position [1663, 0]
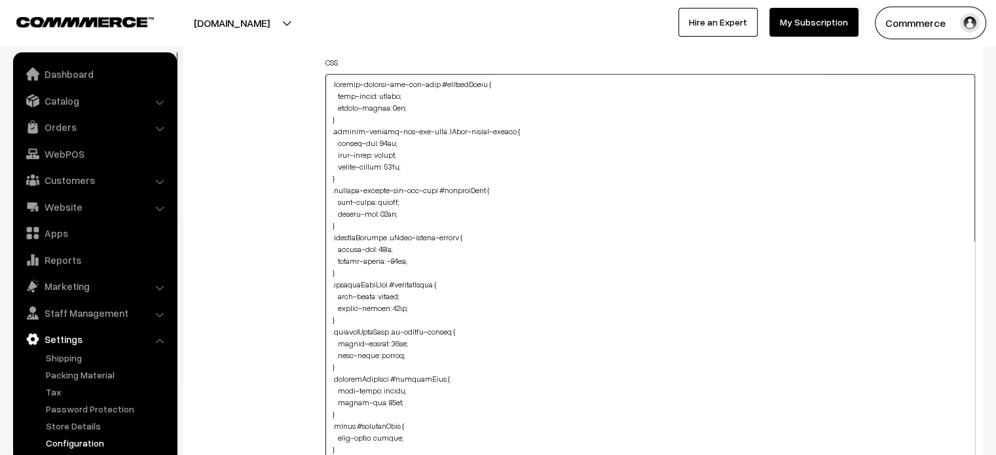
drag, startPoint x: 972, startPoint y: 132, endPoint x: 932, endPoint y: 486, distance: 356.7
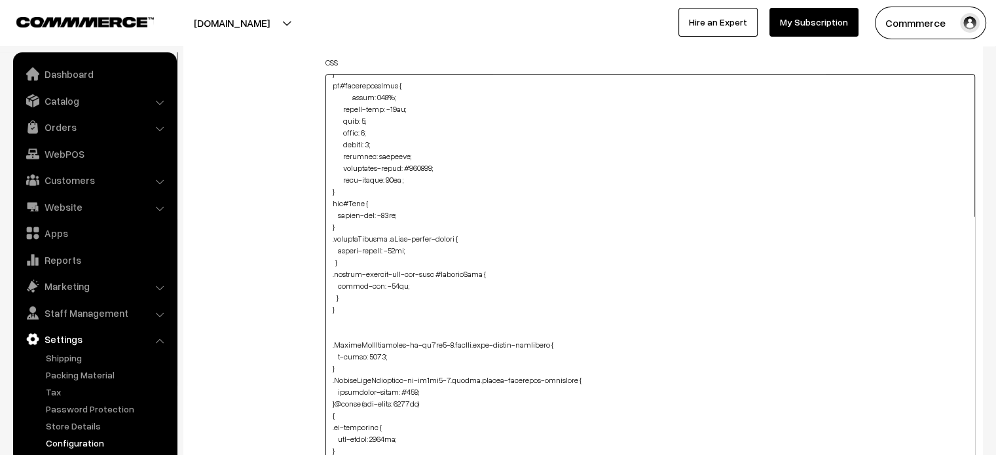
scroll to position [1194, 0]
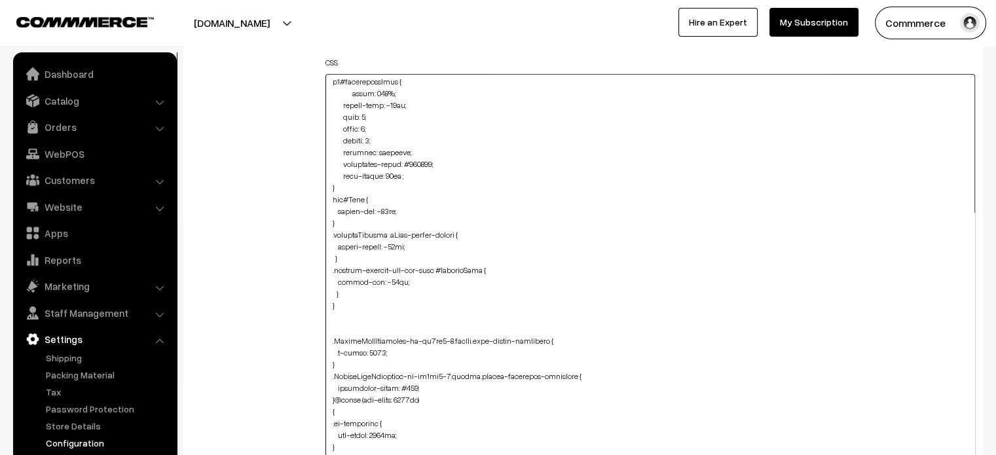
click at [348, 291] on textarea at bounding box center [651, 283] width 650 height 419
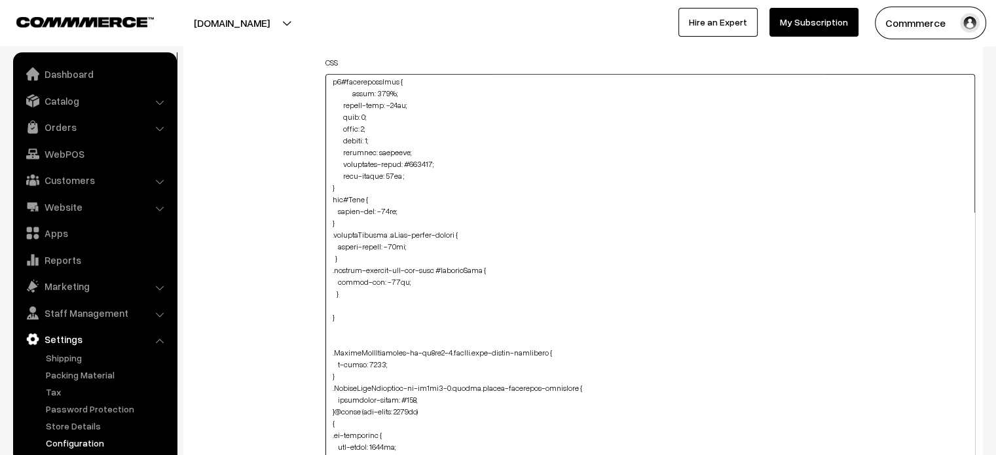
paste textarea ".related-product-slider #button2 { width: 150px; }"
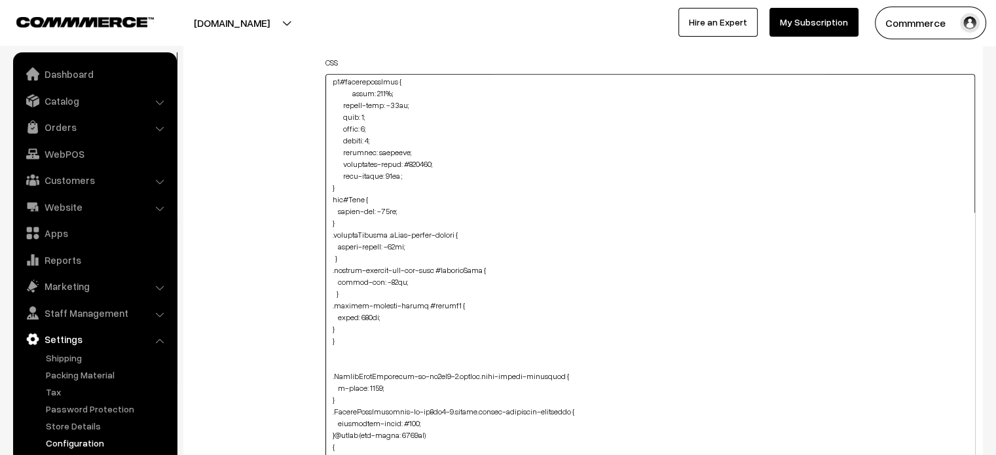
click at [326, 326] on textarea at bounding box center [651, 283] width 650 height 419
type textarea ".product-details-you-may-like #productPrice { text-align: center; margin-bottom…"
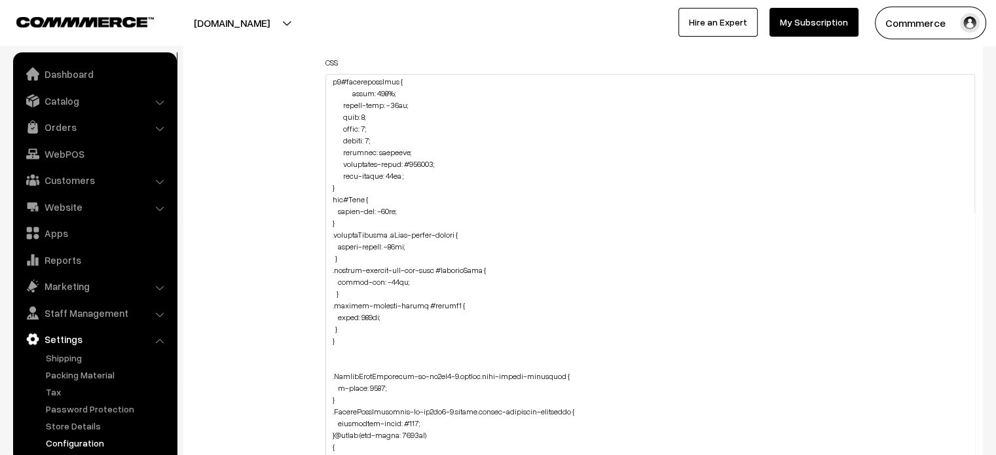
click at [322, 325] on div "Header HTML Body HTML CSS CSS from Theme JAVASCRIPT" at bounding box center [651, 277] width 670 height 822
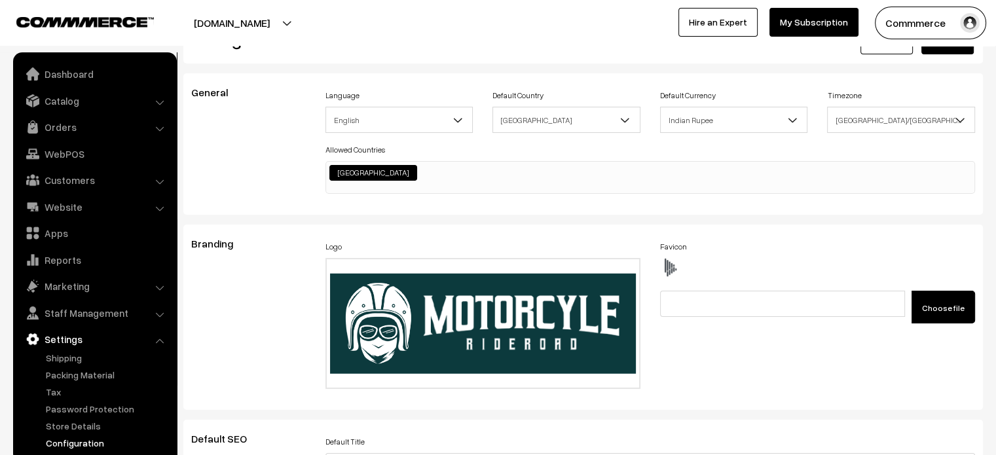
scroll to position [0, 0]
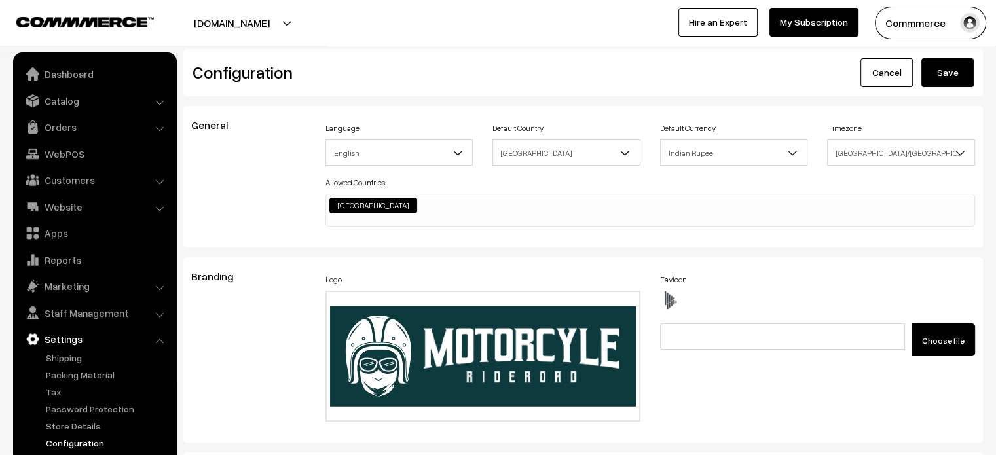
click at [938, 74] on button "Save" at bounding box center [948, 72] width 52 height 29
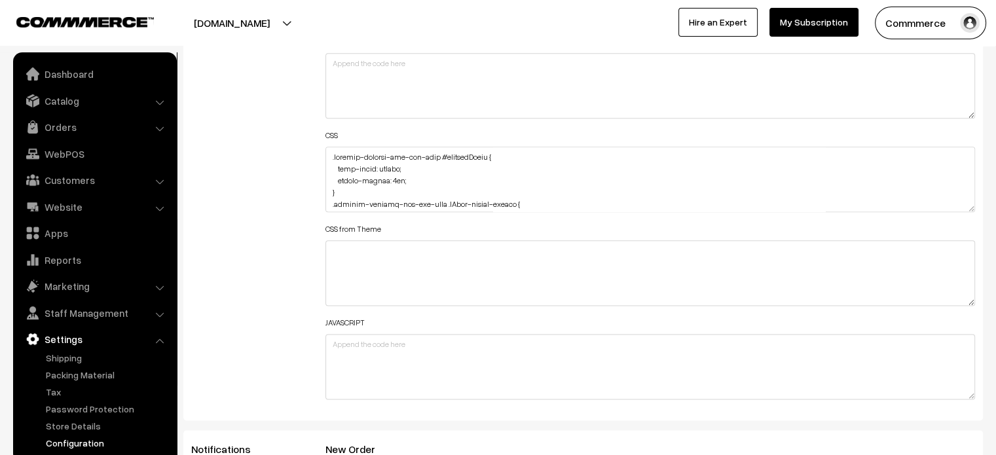
scroll to position [1588, 0]
drag, startPoint x: 972, startPoint y: 207, endPoint x: 904, endPoint y: 486, distance: 287.3
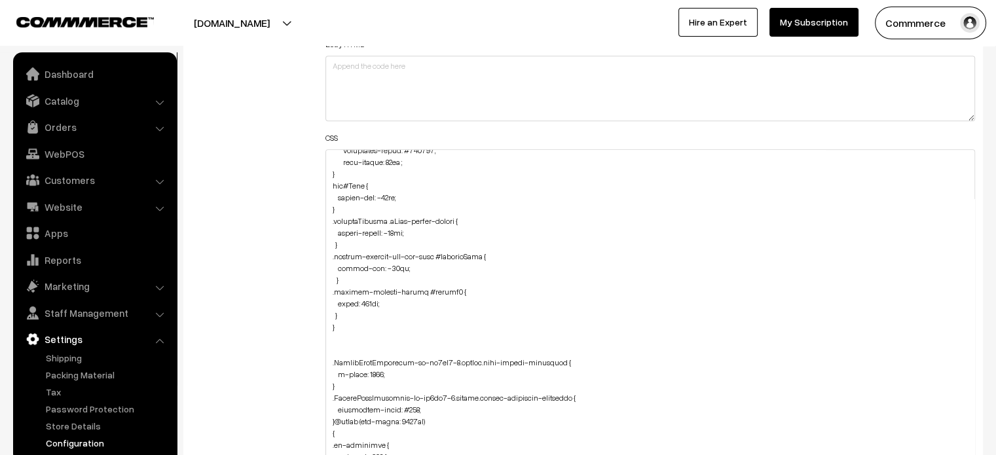
scroll to position [1283, 0]
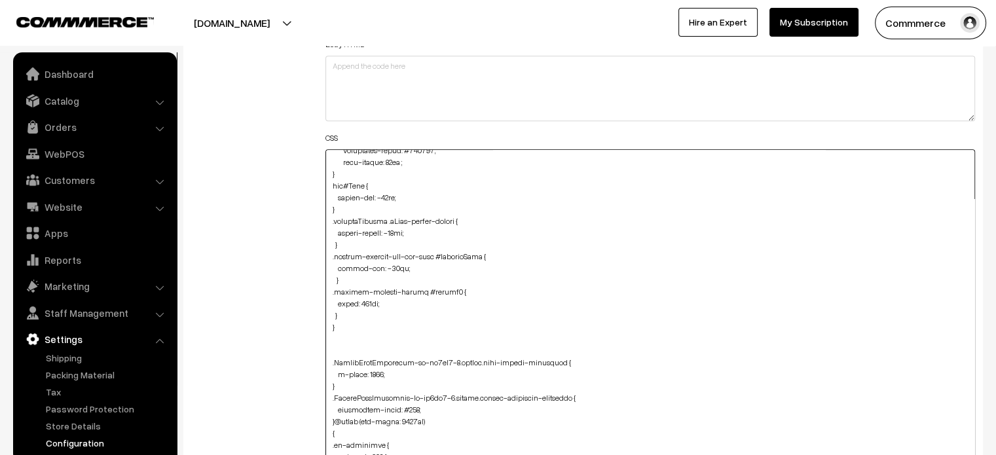
click at [364, 301] on textarea at bounding box center [651, 321] width 650 height 344
type textarea ".product-details-you-may-like #productPrice { text-align: center; margin-bottom…"
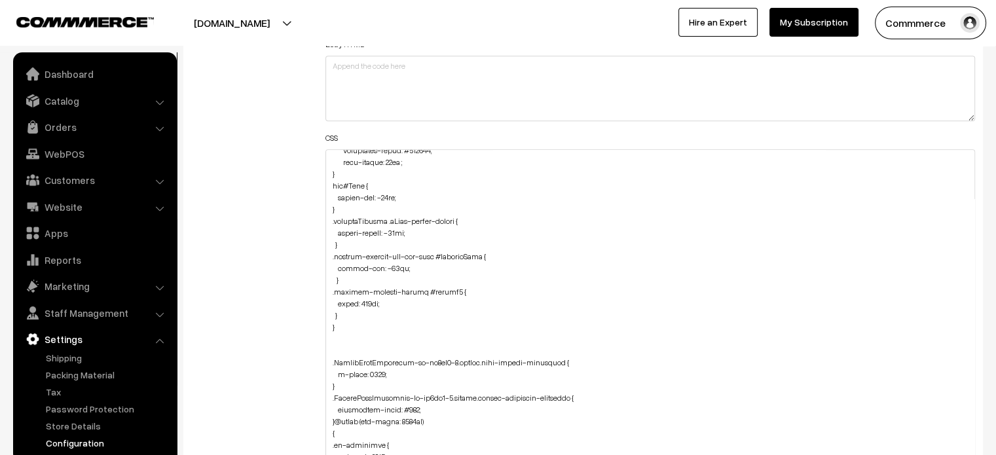
click at [272, 241] on div "Additional HTML/JS/CSS" at bounding box center [248, 315] width 134 height 747
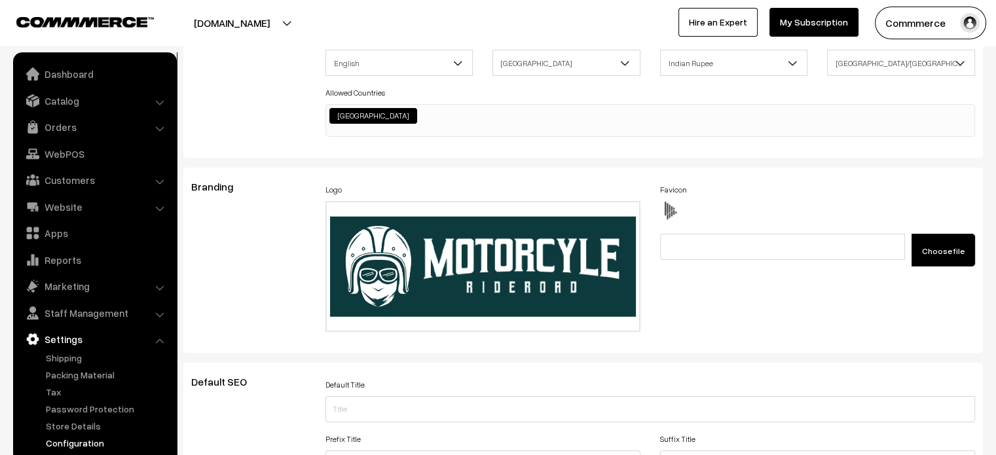
scroll to position [0, 0]
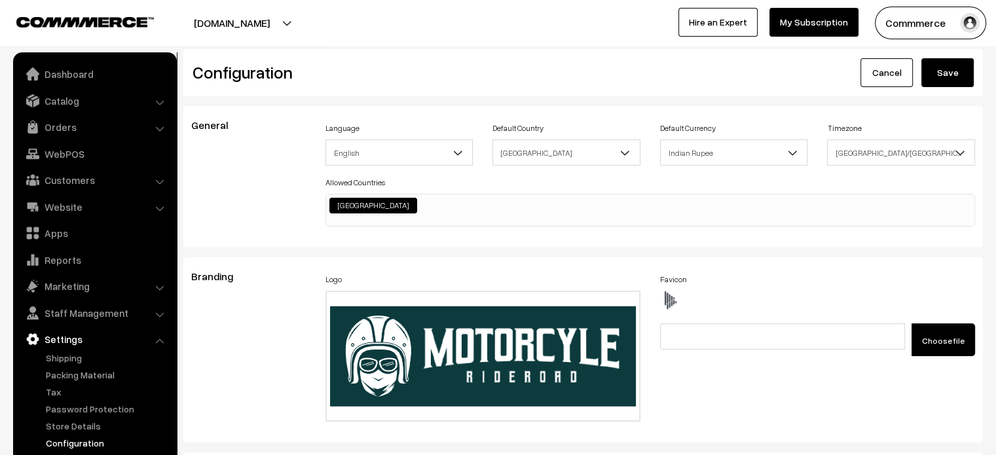
click at [953, 79] on button "Save" at bounding box center [948, 72] width 52 height 29
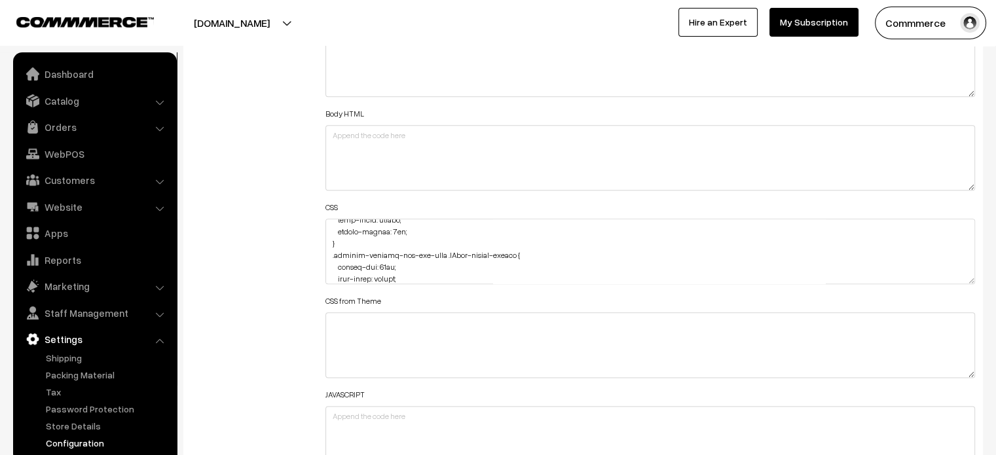
scroll to position [21, 0]
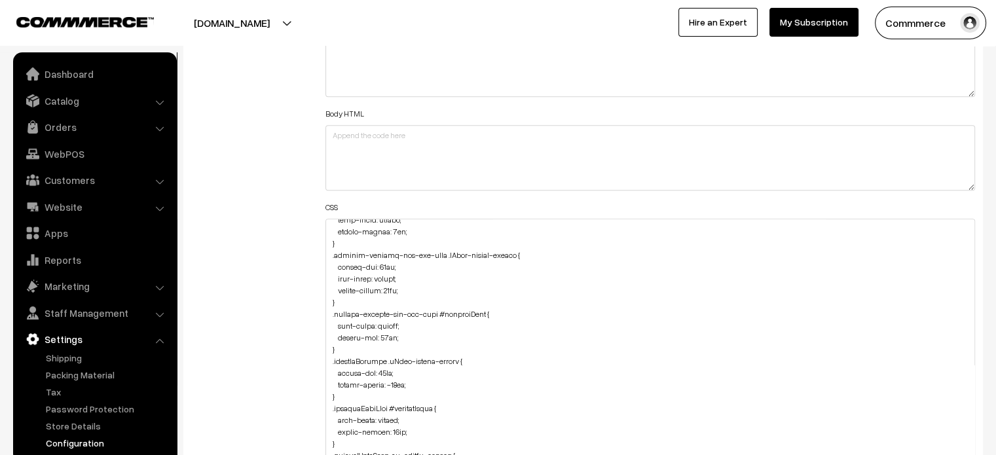
drag, startPoint x: 972, startPoint y: 277, endPoint x: 998, endPoint y: 486, distance: 210.6
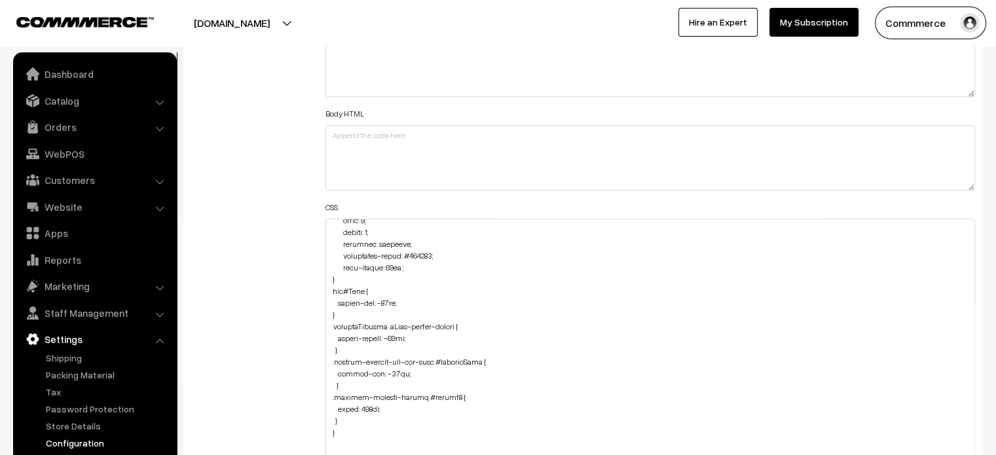
scroll to position [1321, 0]
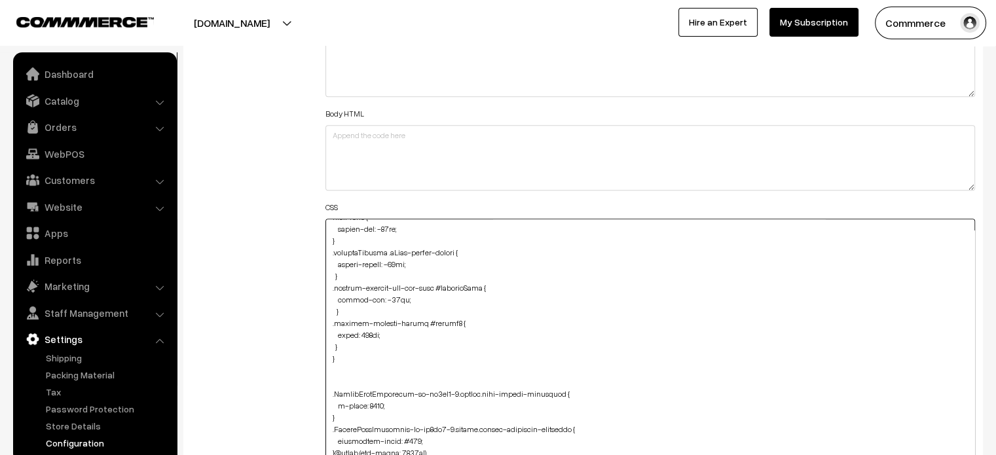
click at [343, 347] on textarea at bounding box center [651, 356] width 650 height 274
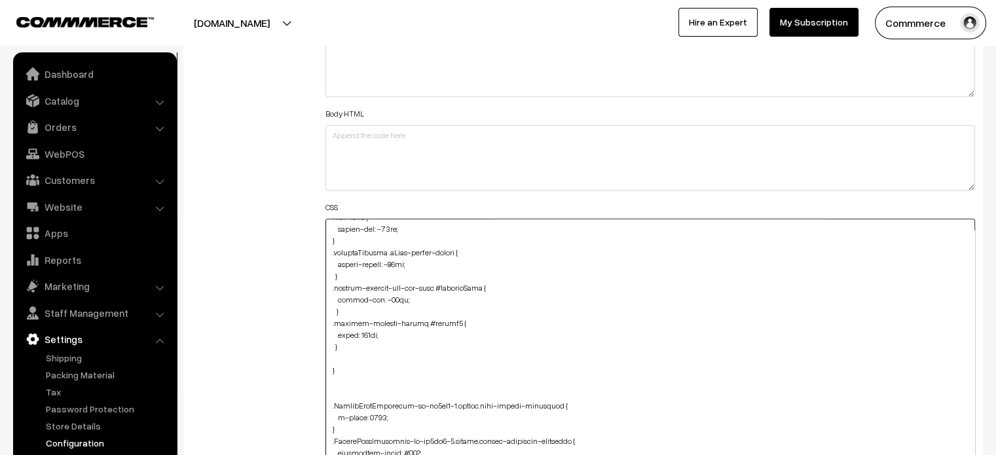
paste textarea ".product-details-you-may-like #productPrice { text-align: center; margin-bottom…"
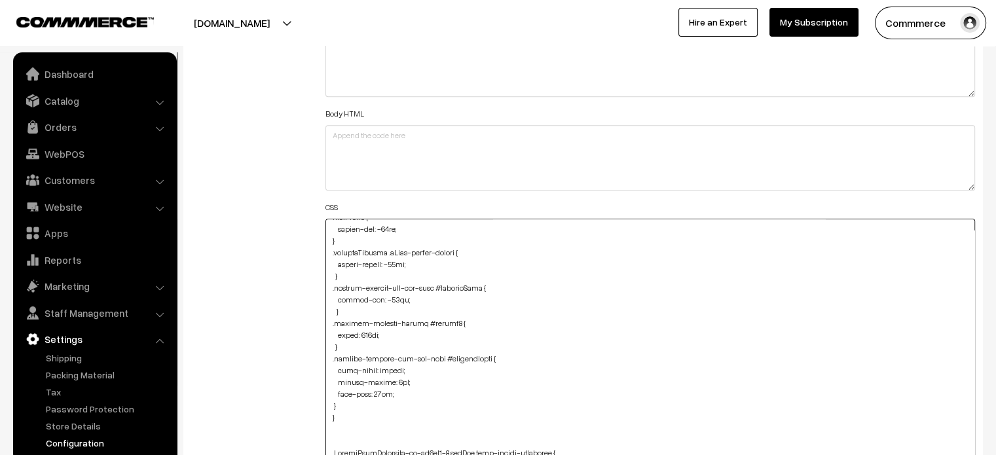
click at [330, 407] on textarea at bounding box center [651, 356] width 650 height 274
drag, startPoint x: 419, startPoint y: 379, endPoint x: 317, endPoint y: 364, distance: 103.4
click at [317, 364] on div "Header HTML Body HTML CSS CSS from Theme JAVASCRIPT" at bounding box center [651, 349] width 670 height 677
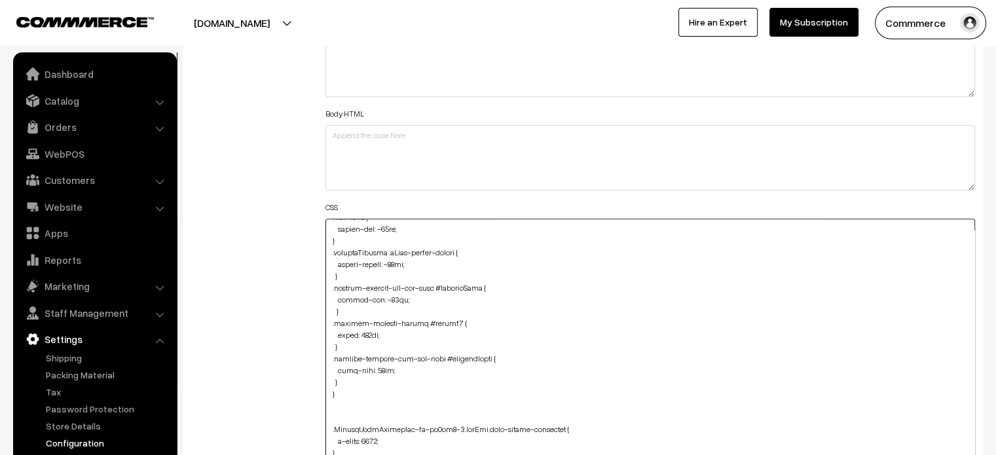
type textarea ".product-details-you-may-like #productPrice { text-align: center; margin-bottom…"
click at [317, 347] on div "Header HTML Body HTML CSS CSS from Theme JAVASCRIPT" at bounding box center [651, 349] width 670 height 677
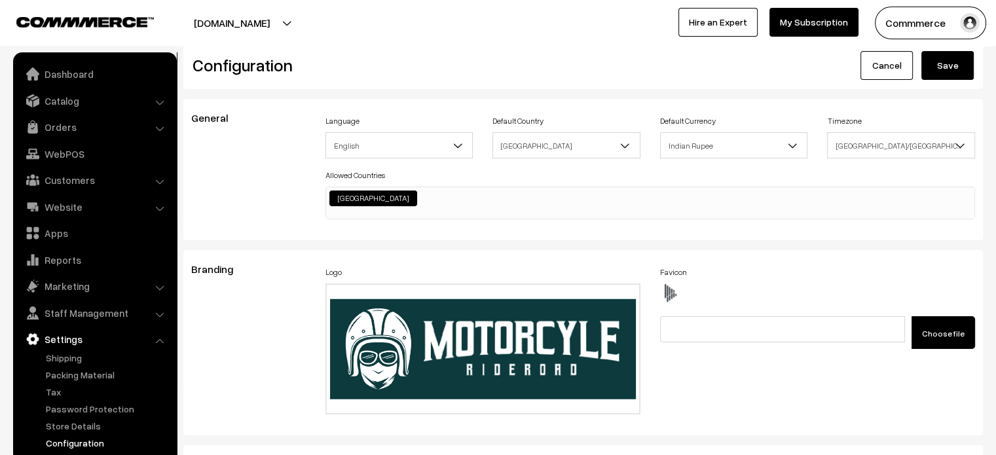
scroll to position [0, 0]
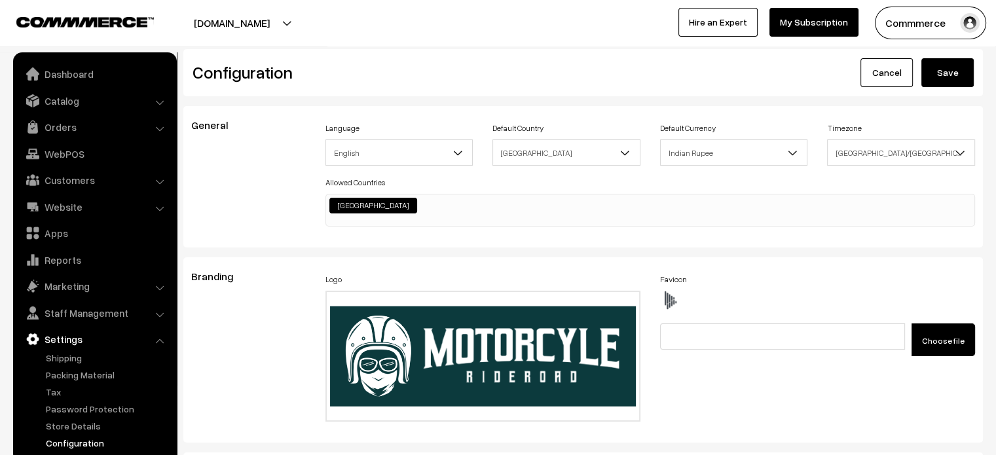
click at [941, 73] on button "Save" at bounding box center [948, 72] width 52 height 29
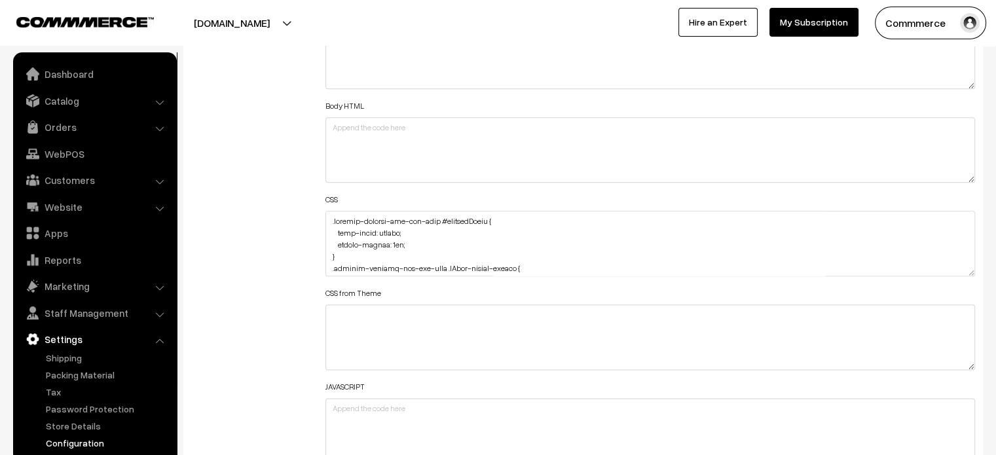
scroll to position [1537, 0]
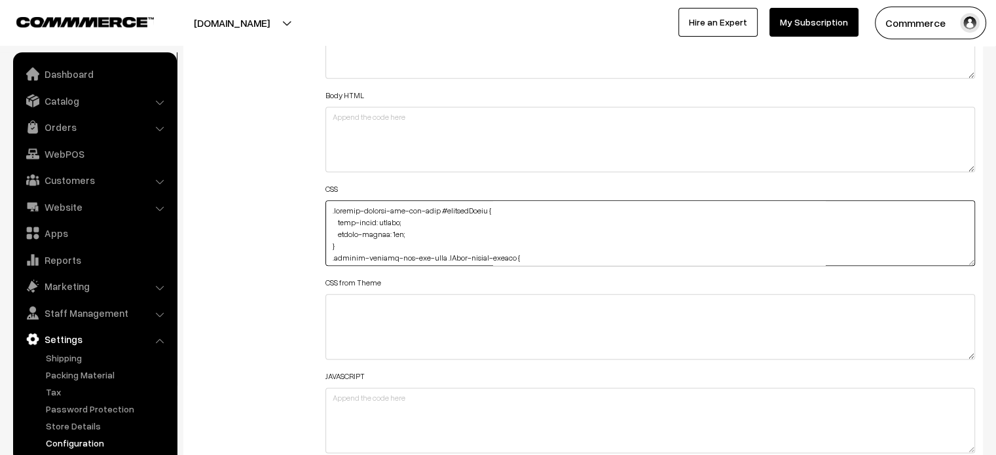
click at [328, 208] on textarea at bounding box center [651, 233] width 650 height 66
paste textarea ".product-details-you-may-like #productText { font-size: small; }"
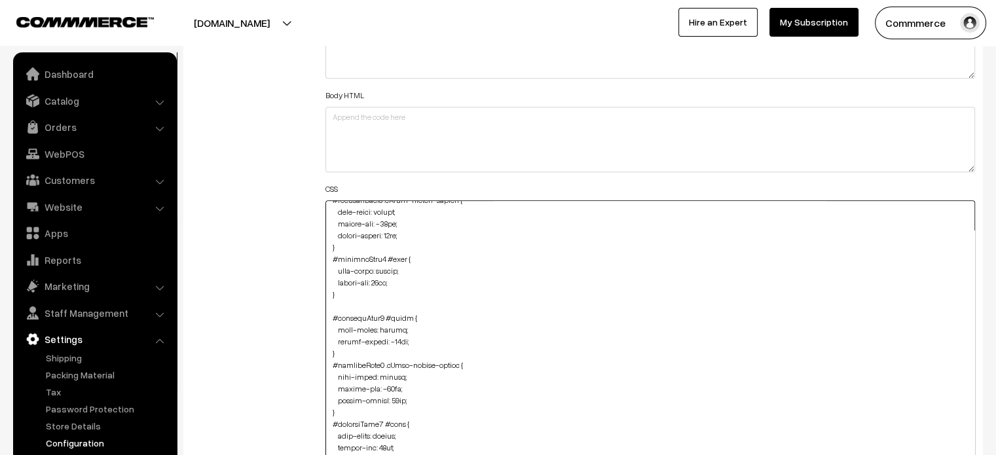
drag, startPoint x: 973, startPoint y: 259, endPoint x: 957, endPoint y: 486, distance: 227.9
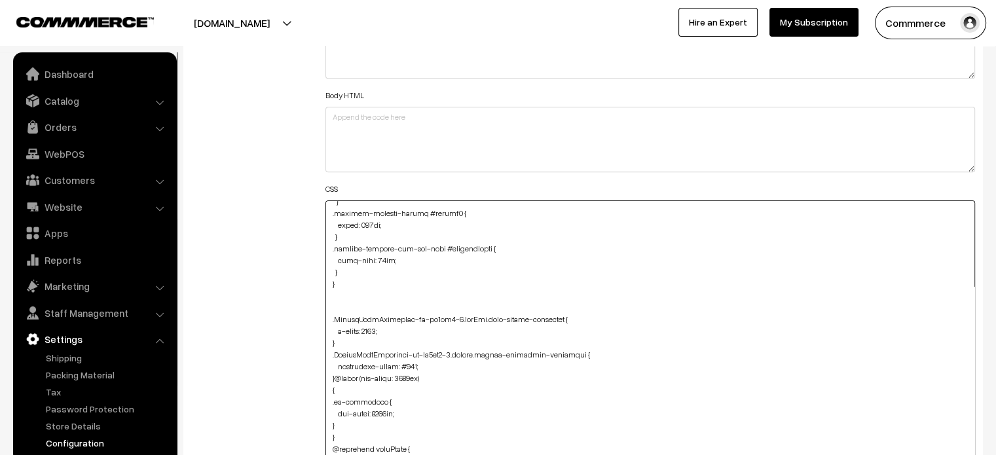
scroll to position [1414, 0]
click at [347, 268] on textarea at bounding box center [651, 346] width 650 height 292
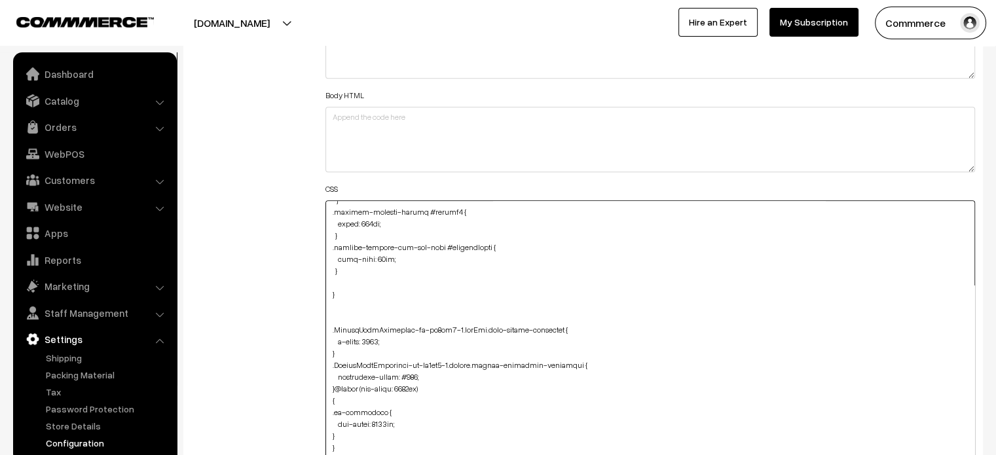
paste textarea ".product-details-you-may-like #productText { font-size: small; }"
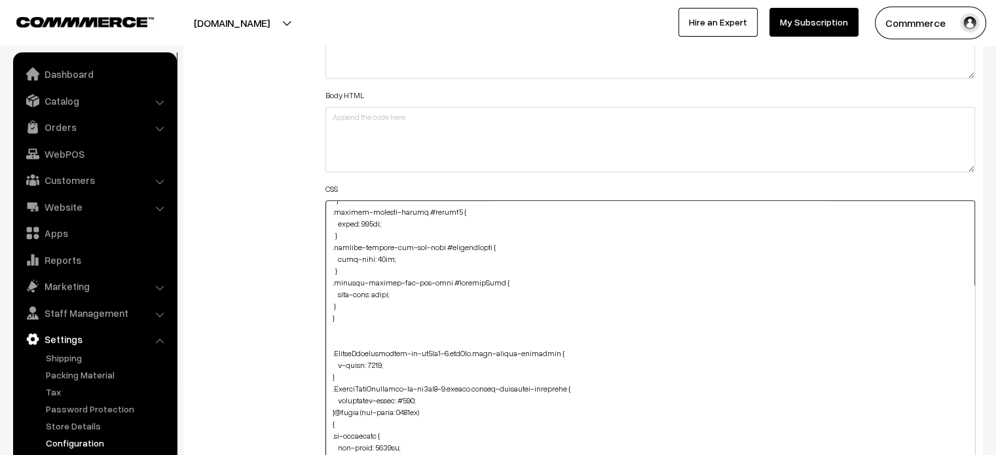
click at [330, 303] on textarea at bounding box center [651, 346] width 650 height 292
click at [351, 308] on textarea at bounding box center [651, 346] width 650 height 292
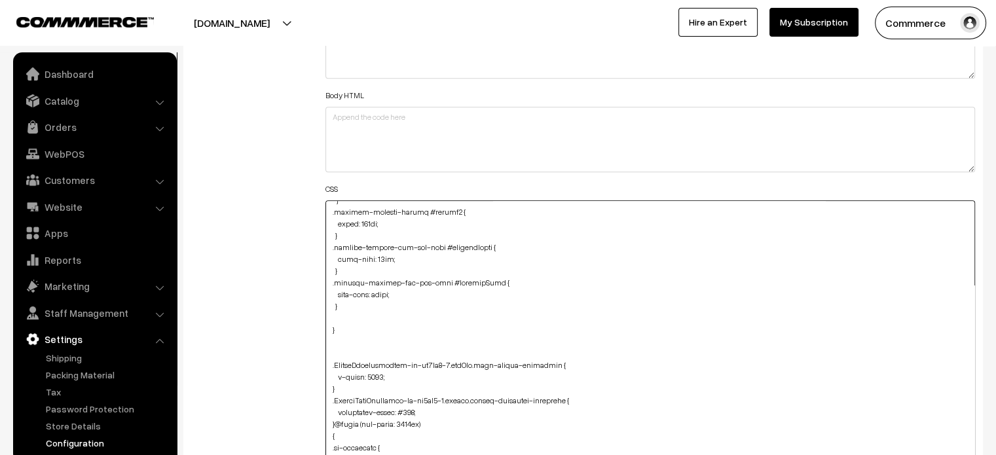
paste textarea "small.curr-symbol { font-size: 12px !important; }"
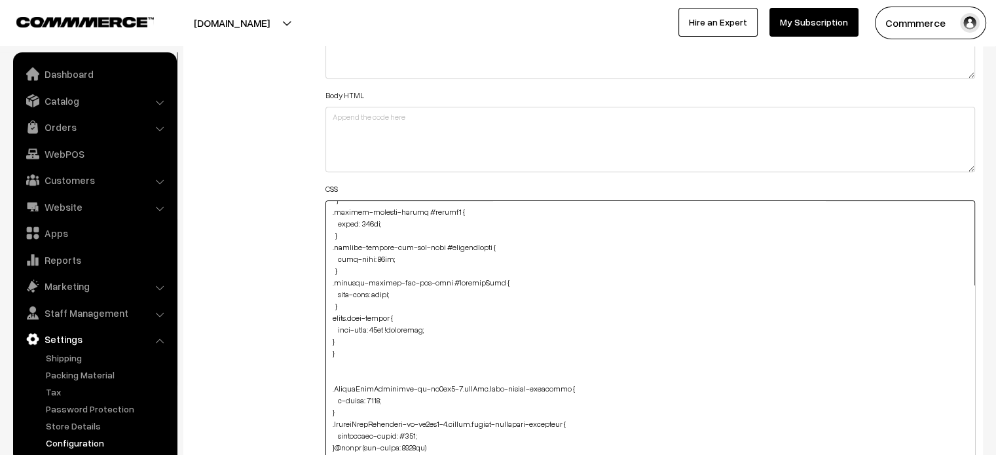
click at [328, 345] on textarea at bounding box center [651, 346] width 650 height 292
drag, startPoint x: 329, startPoint y: 283, endPoint x: 432, endPoint y: 280, distance: 102.9
click at [432, 280] on textarea at bounding box center [651, 346] width 650 height 292
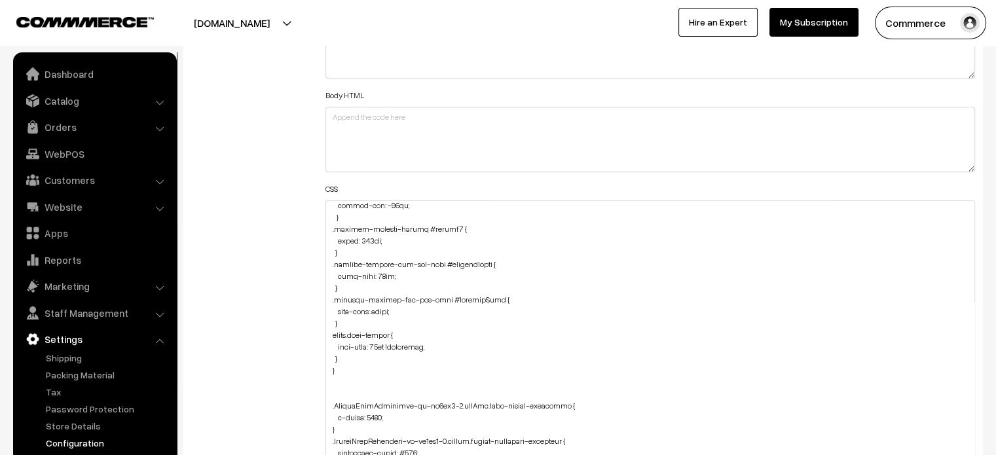
scroll to position [1399, 0]
click at [400, 271] on textarea at bounding box center [651, 346] width 650 height 292
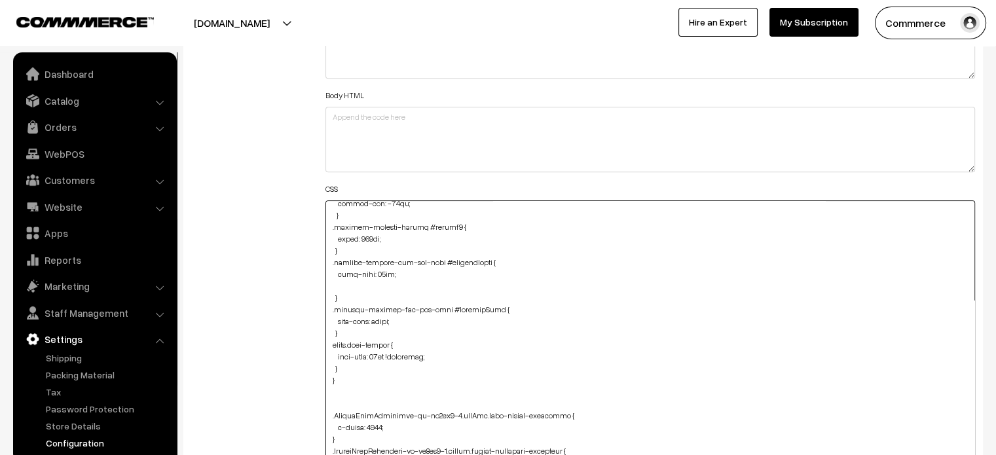
paste textarea "margin-bottom: 10px;"
click at [510, 271] on textarea at bounding box center [651, 346] width 650 height 292
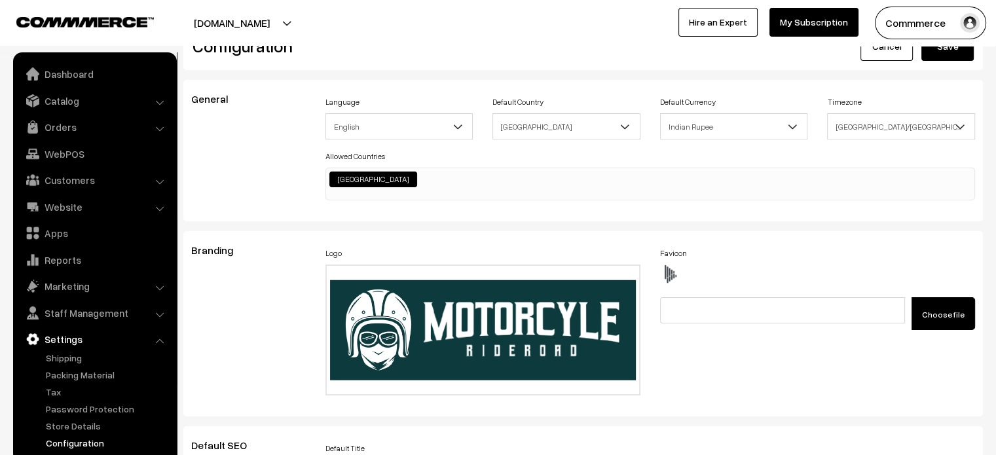
scroll to position [0, 0]
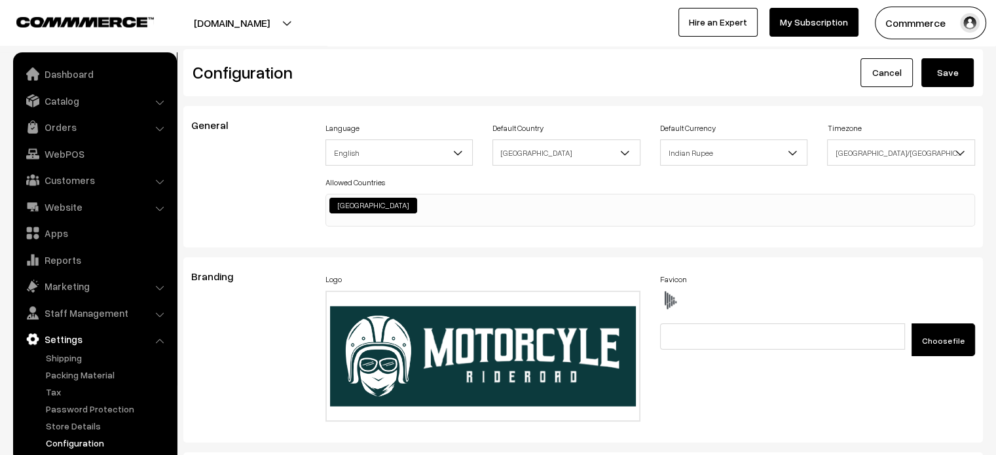
type textarea ".product-details-you-may-like #productPrice { text-align: center; margin-bottom…"
click at [952, 77] on button "Save" at bounding box center [948, 72] width 52 height 29
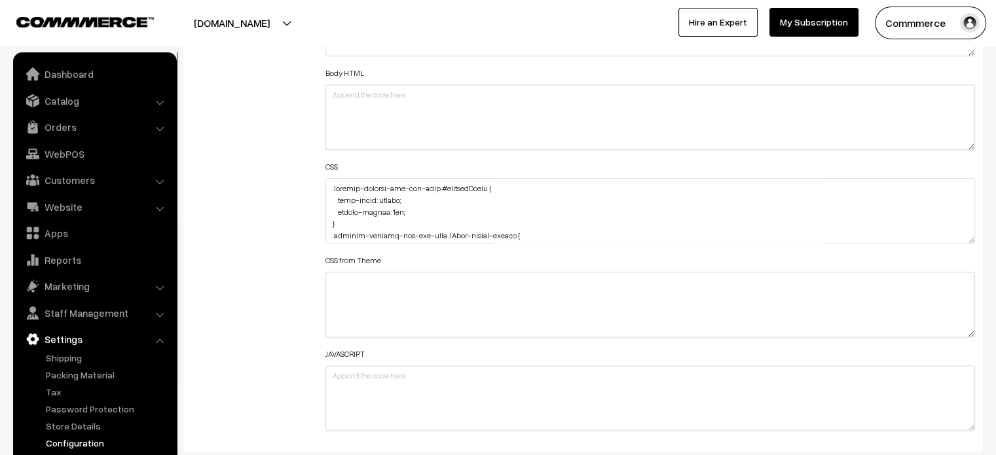
scroll to position [1566, 0]
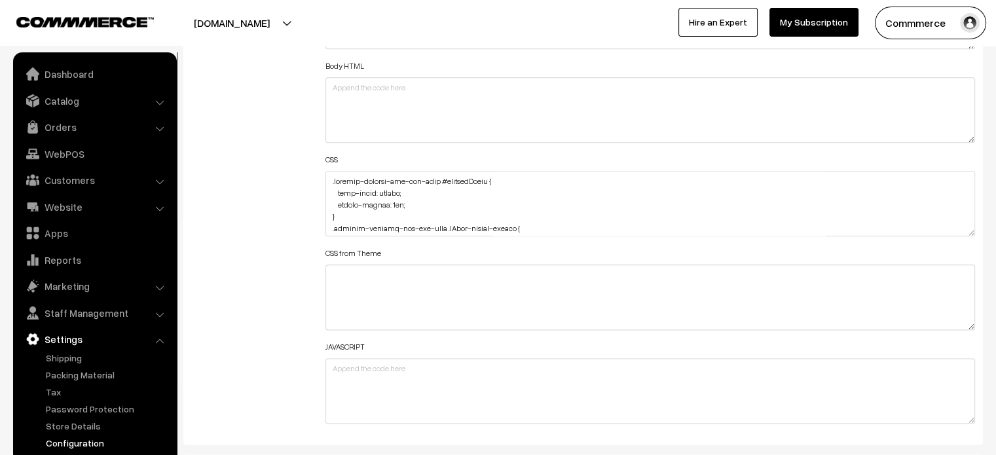
drag, startPoint x: 970, startPoint y: 226, endPoint x: 1006, endPoint y: 486, distance: 262.5
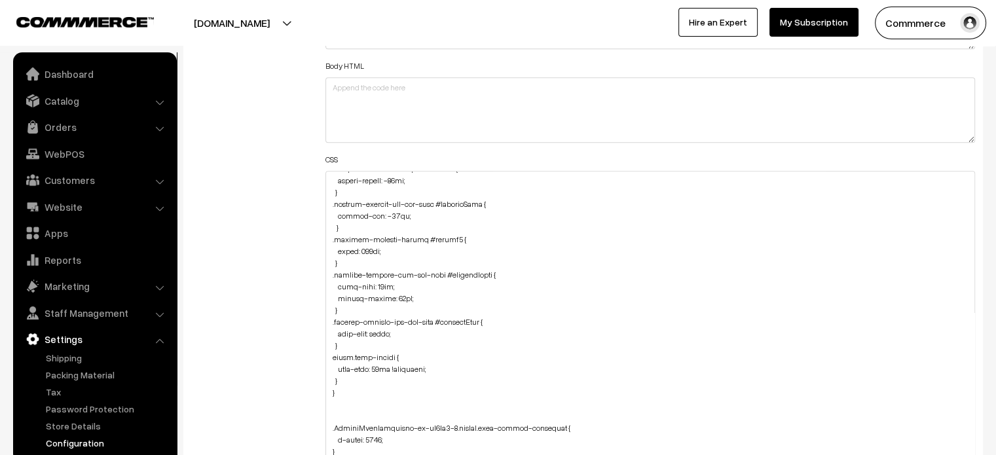
scroll to position [1399, 0]
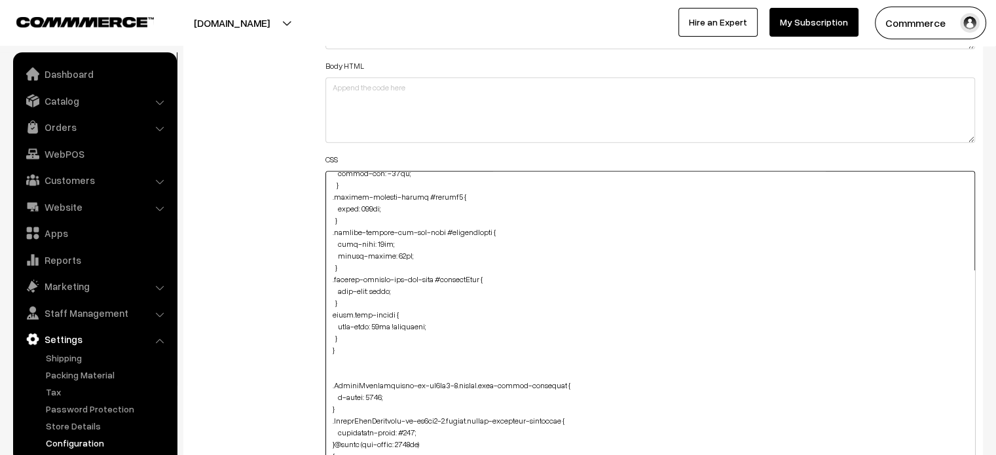
click at [368, 334] on textarea at bounding box center [651, 333] width 650 height 325
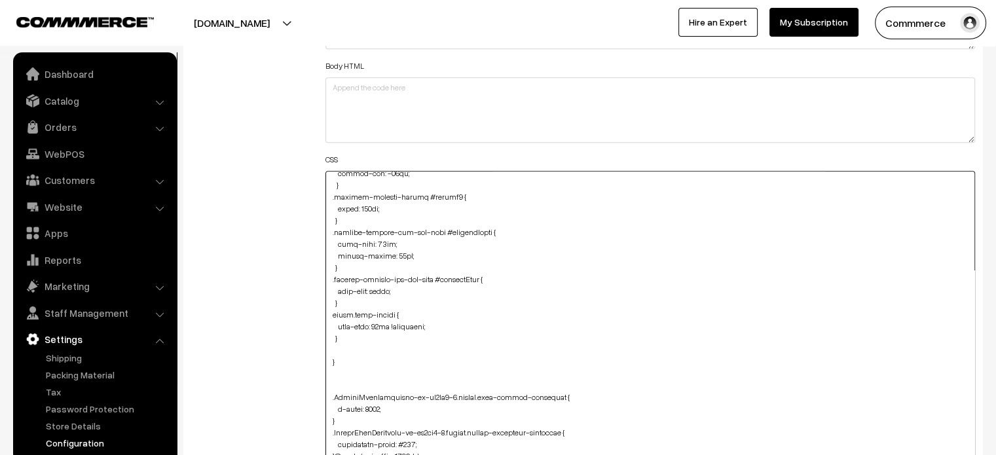
paste textarea ".productListWrap #productBtn2 { width: 150px; }"
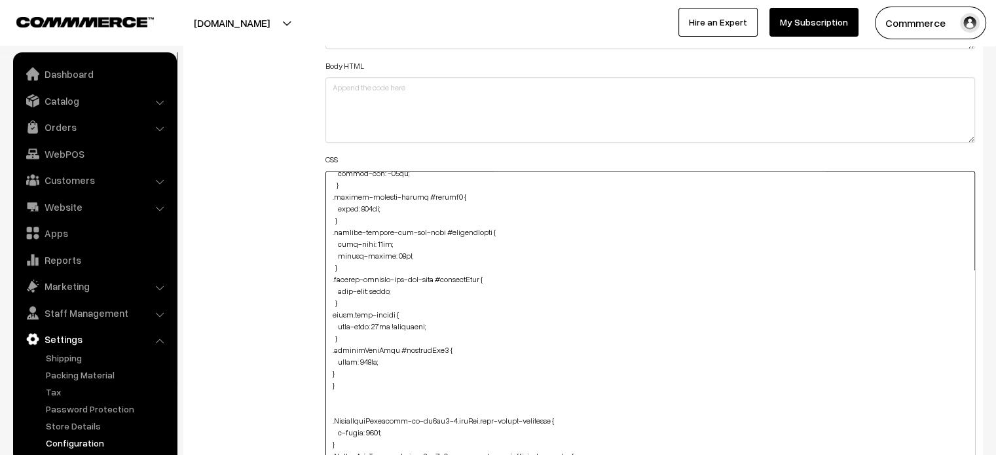
click at [328, 371] on textarea at bounding box center [651, 333] width 650 height 325
type textarea ".product-details-you-may-like #productPrice { text-align: center; margin-bottom…"
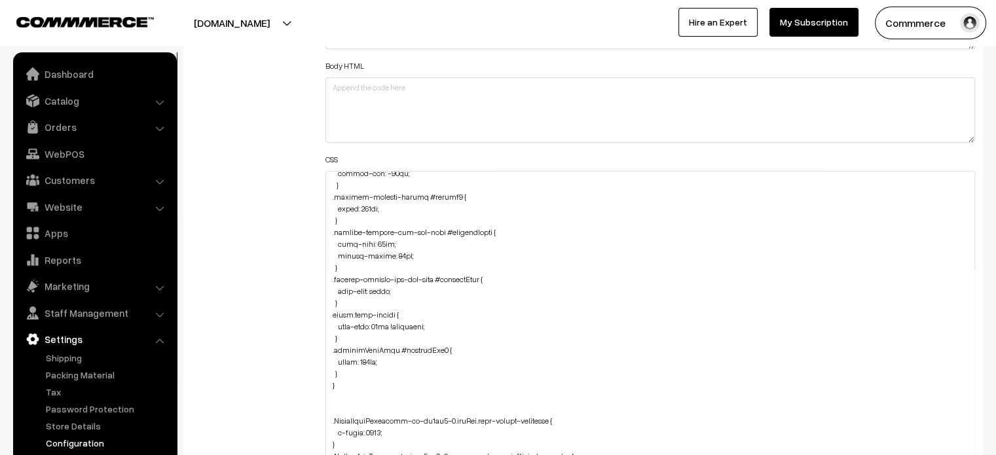
click at [299, 362] on div "Additional HTML/JS/CSS" at bounding box center [248, 327] width 134 height 728
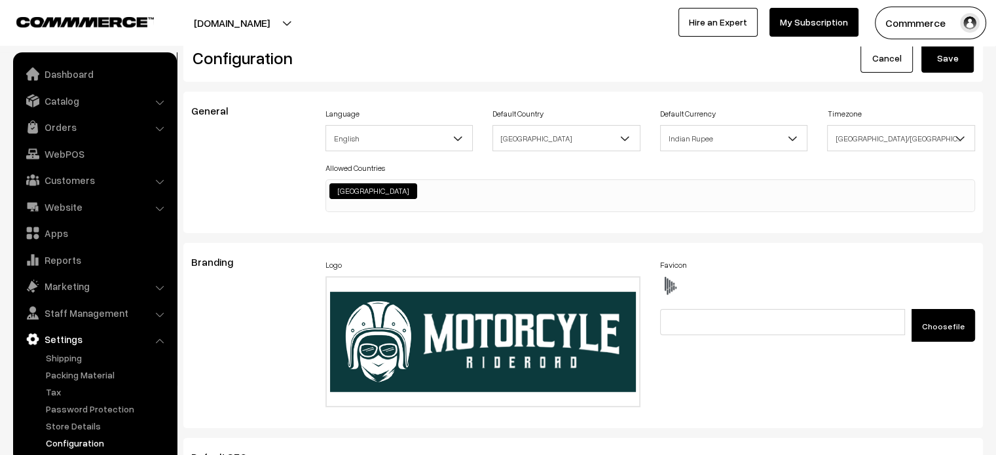
scroll to position [0, 0]
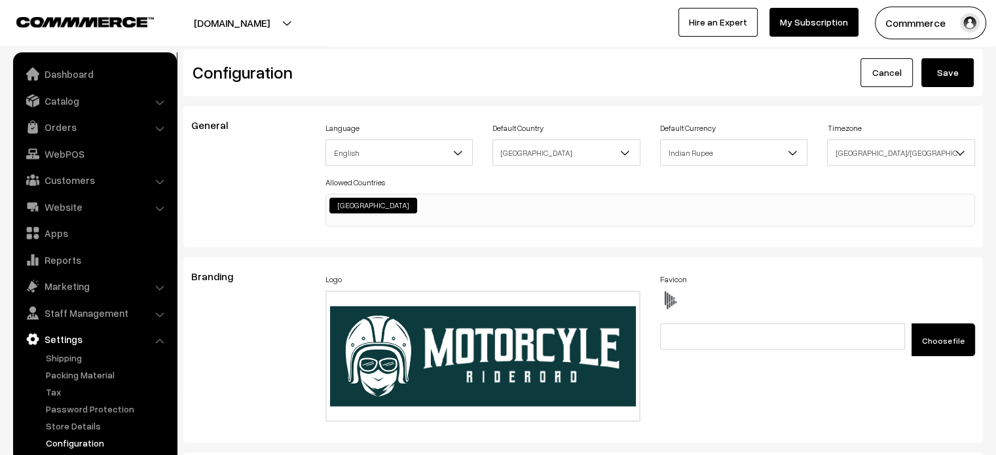
click at [939, 75] on button "Save" at bounding box center [948, 72] width 52 height 29
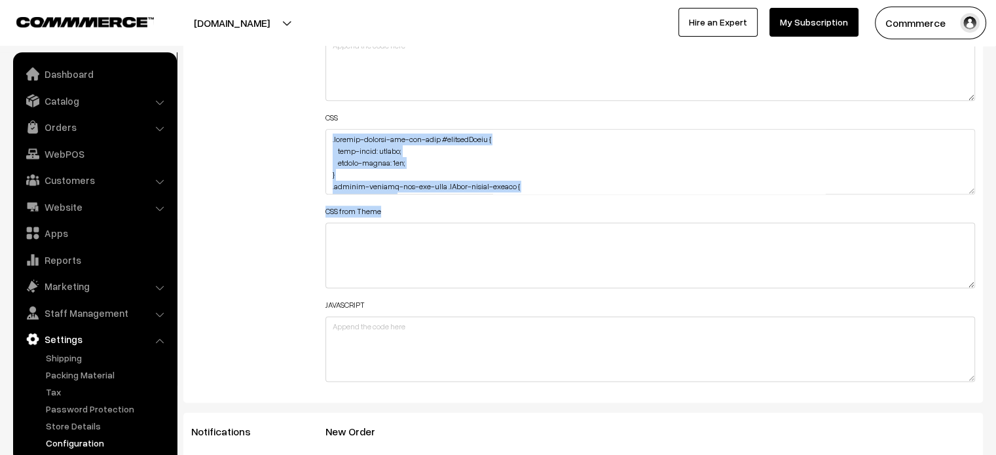
scroll to position [95, 0]
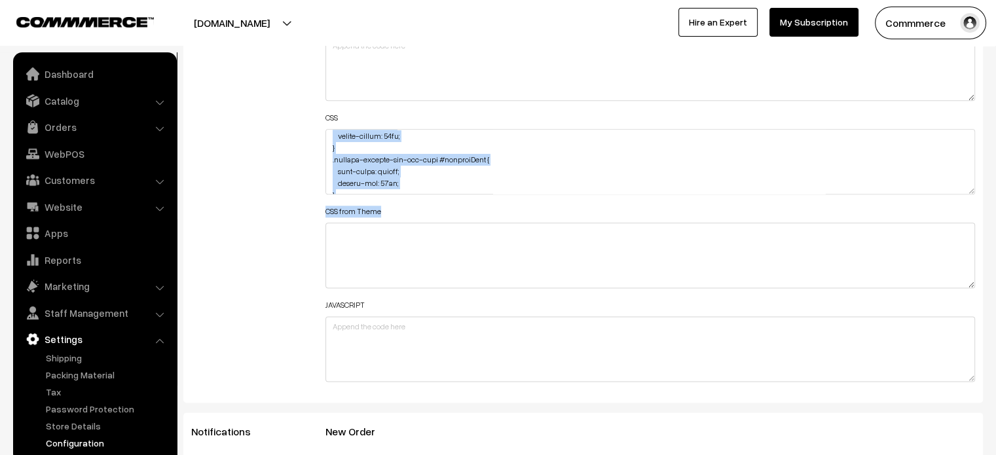
drag, startPoint x: 968, startPoint y: 197, endPoint x: 973, endPoint y: 187, distance: 11.5
click at [973, 187] on div "Header HTML Body HTML CSS CSS from Theme JAVASCRIPT" at bounding box center [651, 151] width 650 height 461
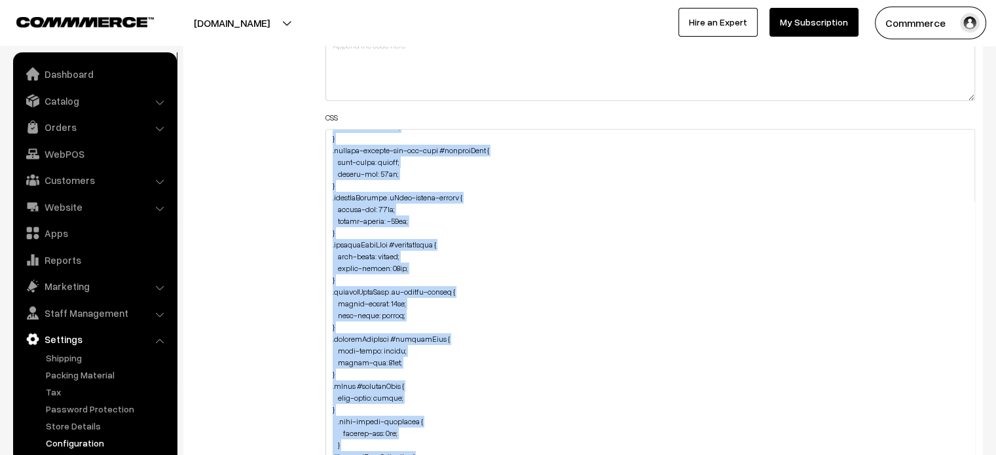
drag, startPoint x: 973, startPoint y: 187, endPoint x: 1006, endPoint y: 476, distance: 290.7
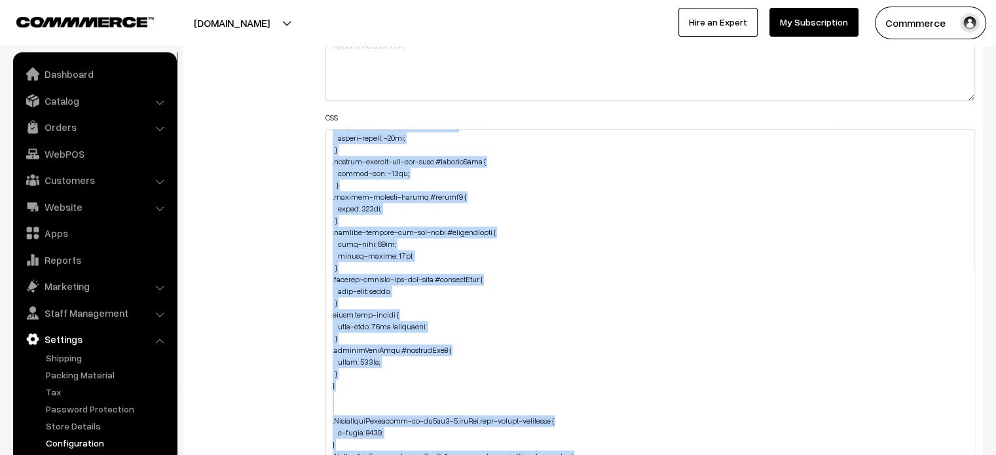
scroll to position [1358, 0]
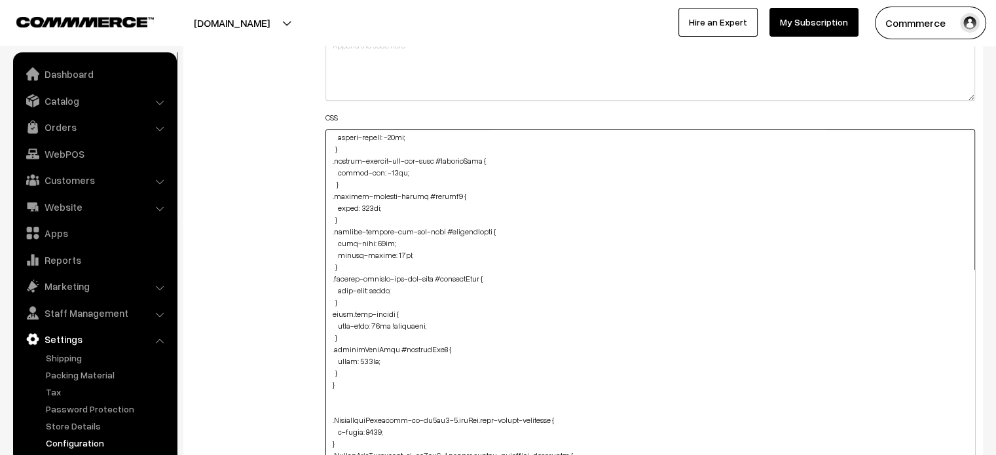
click at [367, 362] on textarea at bounding box center [651, 306] width 650 height 354
type textarea ".product-details-you-may-like #productPrice { text-align: center; margin-bottom…"
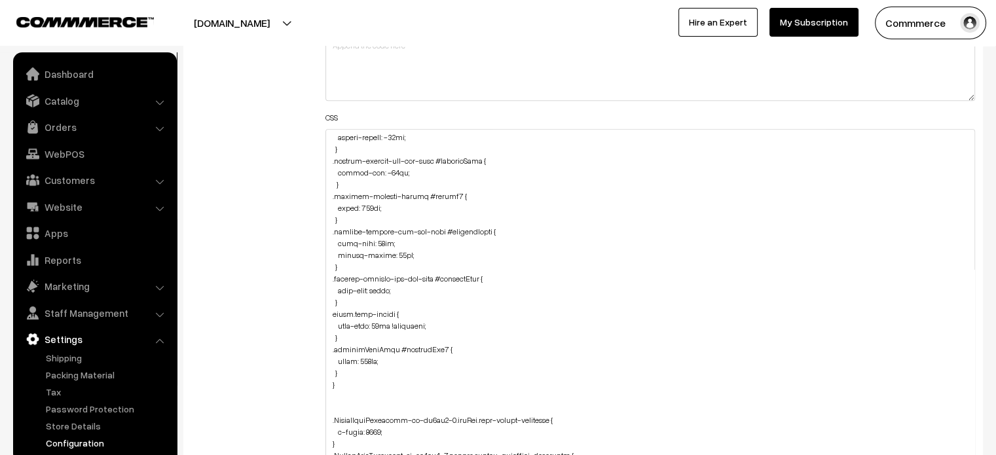
click at [299, 301] on div "Additional HTML/JS/CSS" at bounding box center [248, 299] width 134 height 757
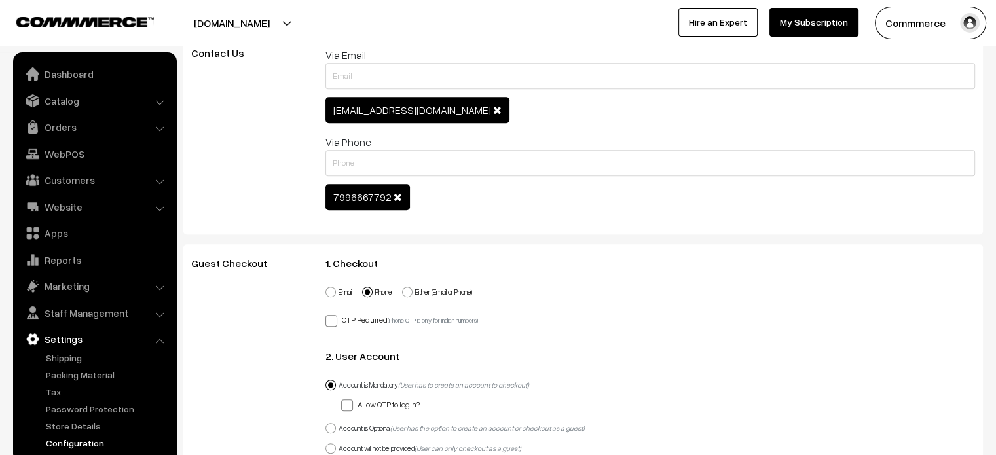
scroll to position [0, 0]
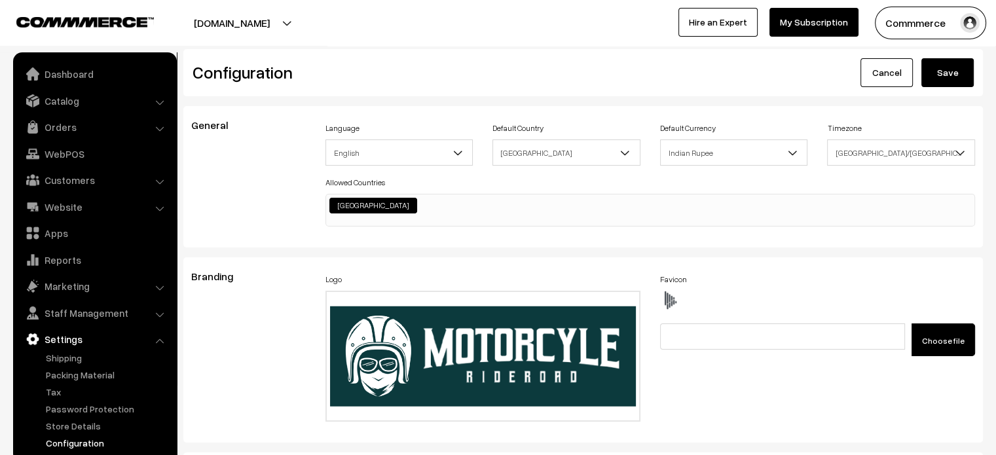
click at [952, 82] on button "Save" at bounding box center [948, 72] width 52 height 29
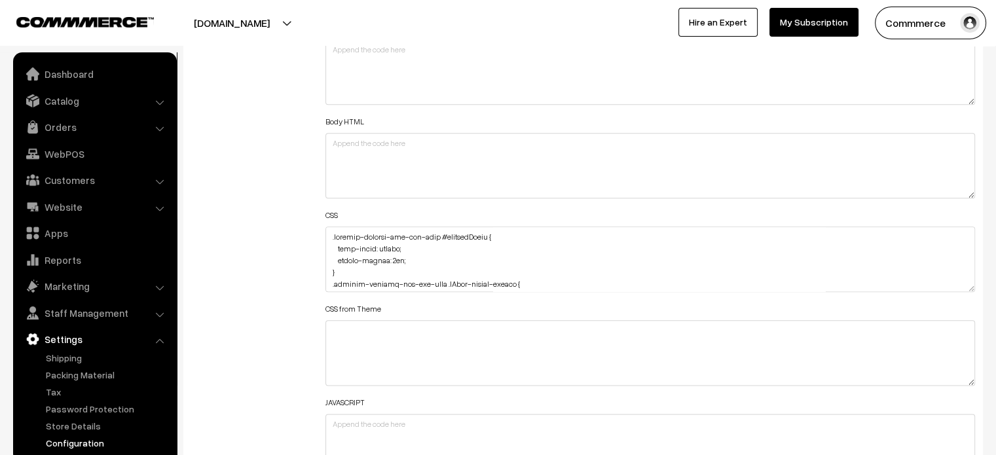
scroll to position [1511, 0]
click at [440, 296] on div "Header HTML Body HTML CSS CSS from Theme JAVASCRIPT" at bounding box center [651, 248] width 650 height 461
click at [455, 268] on textarea at bounding box center [651, 259] width 650 height 66
click at [219, 240] on div "Additional HTML/JS/CSS" at bounding box center [248, 252] width 134 height 468
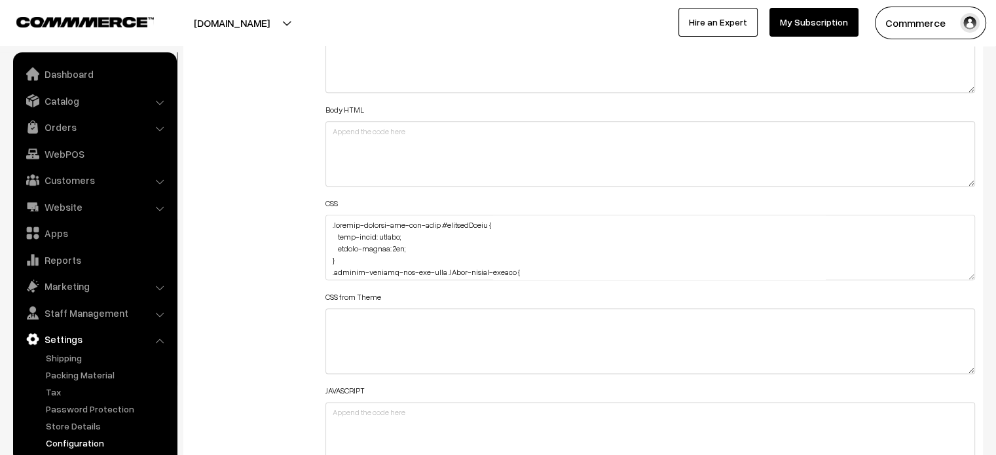
scroll to position [1522, 0]
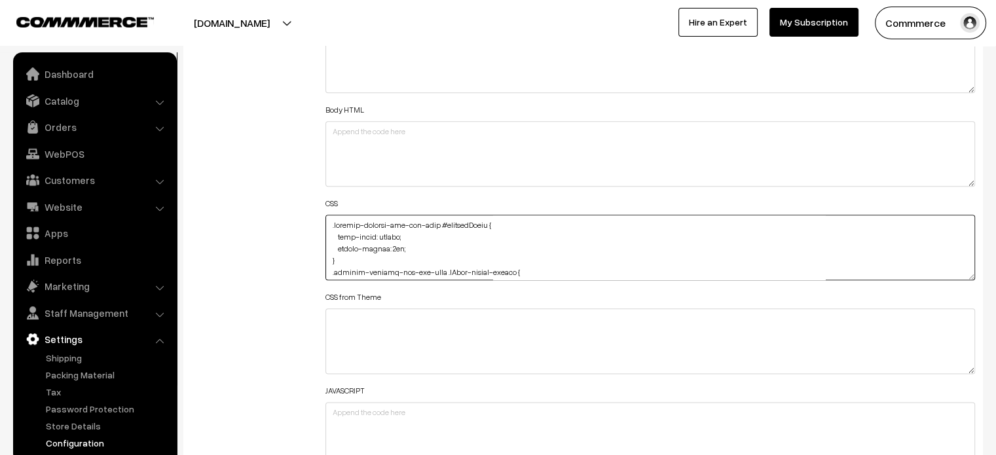
click at [461, 267] on textarea at bounding box center [651, 248] width 650 height 66
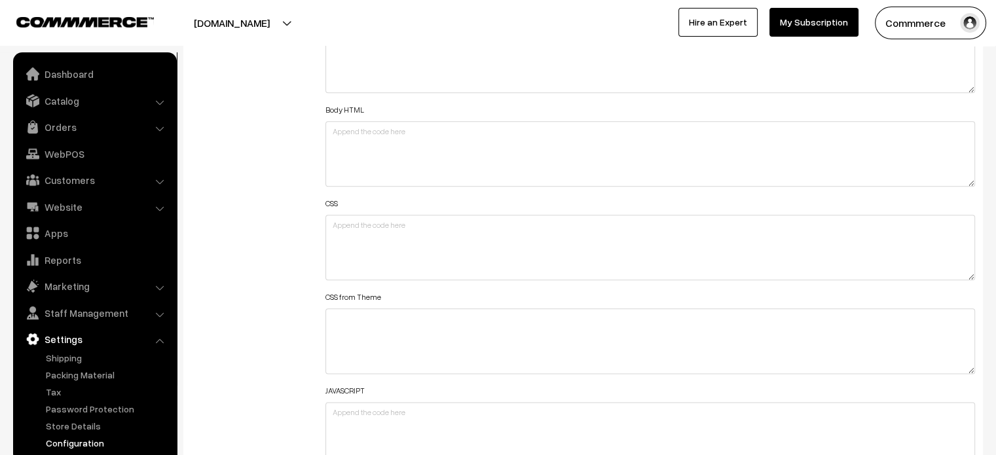
click at [259, 137] on div "Additional HTML/JS/CSS" at bounding box center [248, 241] width 134 height 468
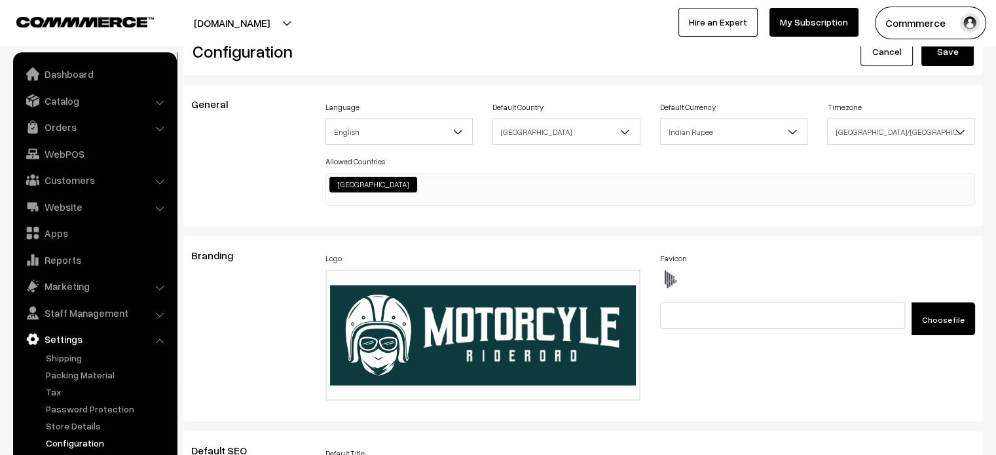
scroll to position [0, 0]
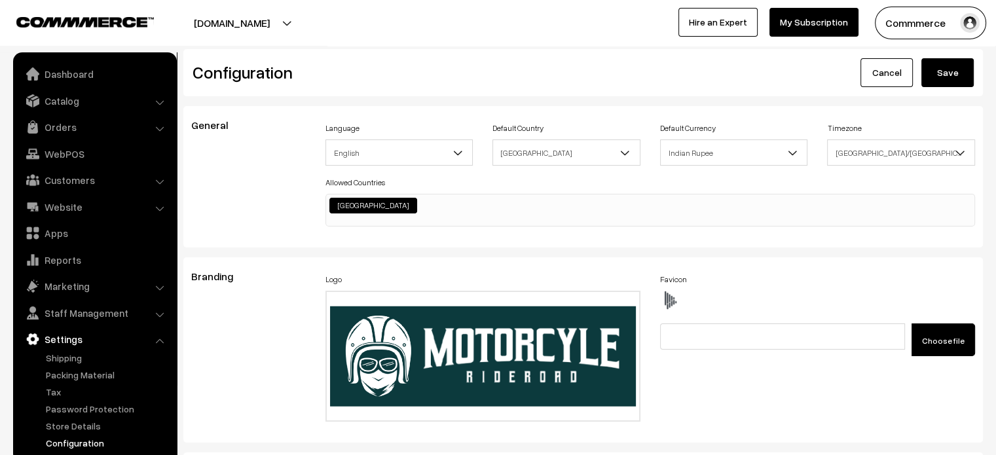
click at [939, 80] on button "Save" at bounding box center [948, 72] width 52 height 29
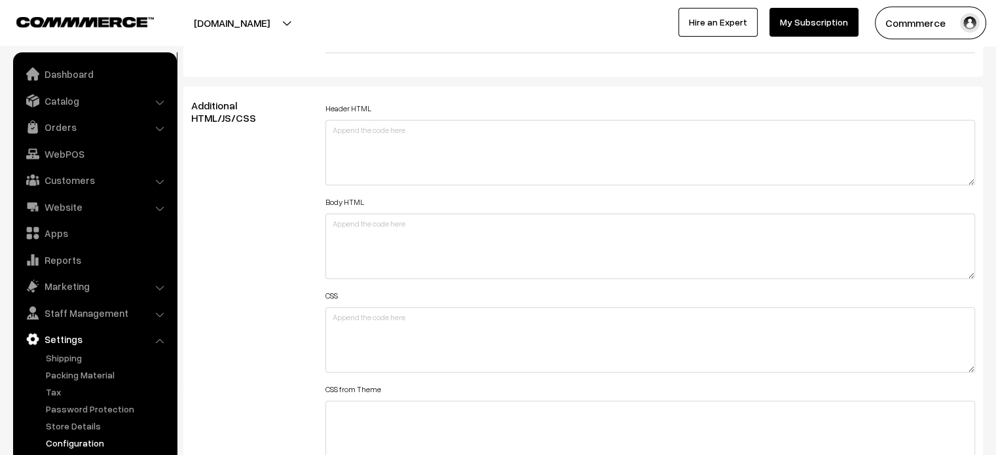
scroll to position [1439, 0]
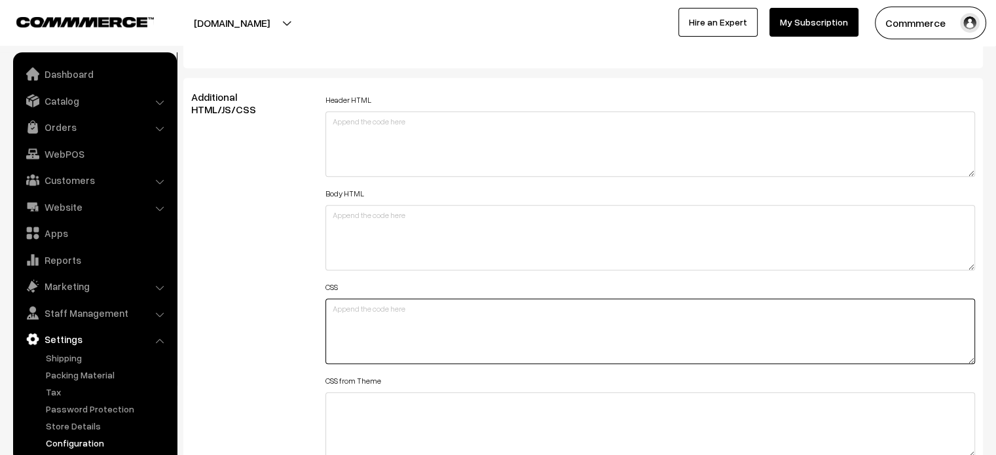
click at [368, 309] on textarea at bounding box center [651, 332] width 650 height 66
paste textarea ".searchWrap div:first-child div:first-child { color: #fff; } .cList #productTex…"
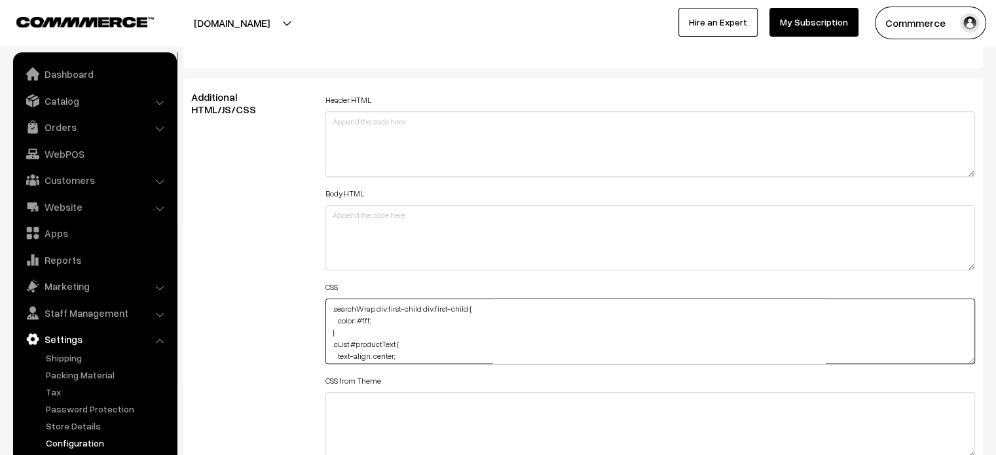
scroll to position [233, 0]
type textarea ".searchWrap div:first-child div:first-child { color: #fff; } .cList #productTex…"
click at [299, 292] on div "Additional HTML/JS/CSS" at bounding box center [248, 325] width 134 height 468
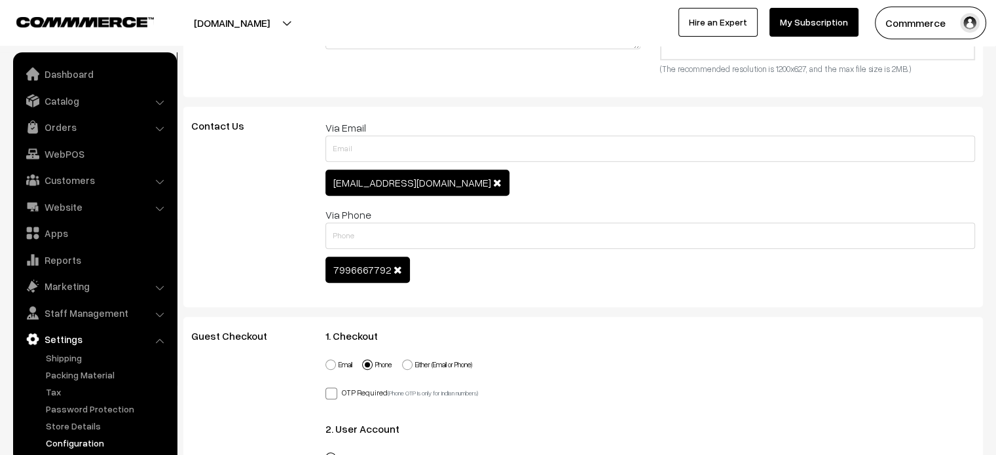
scroll to position [0, 0]
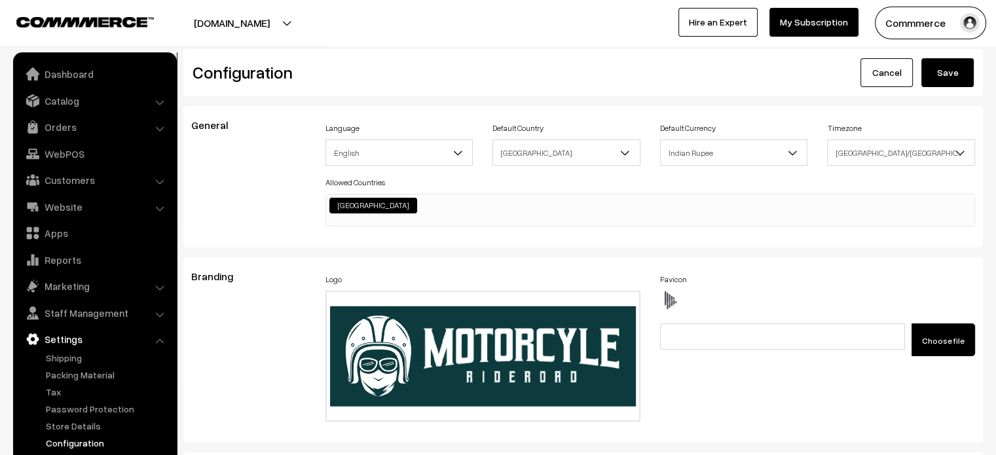
click at [939, 83] on button "Save" at bounding box center [948, 72] width 52 height 29
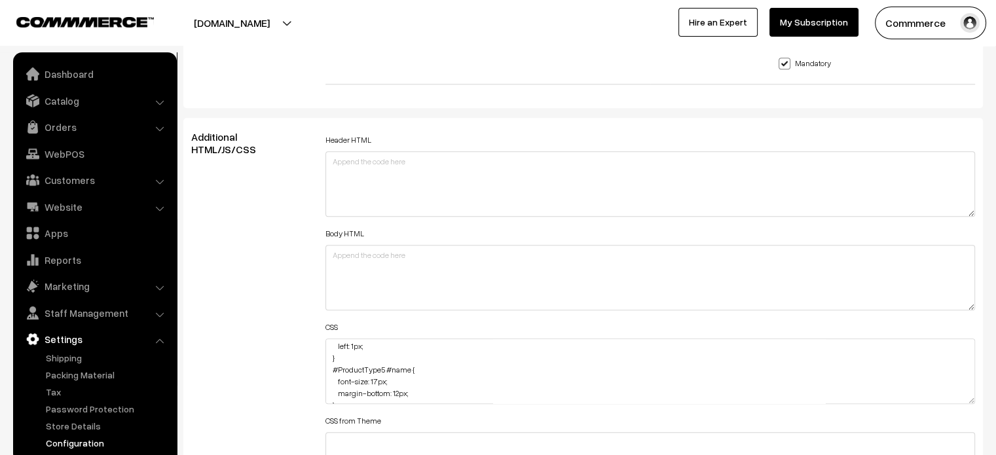
scroll to position [238, 0]
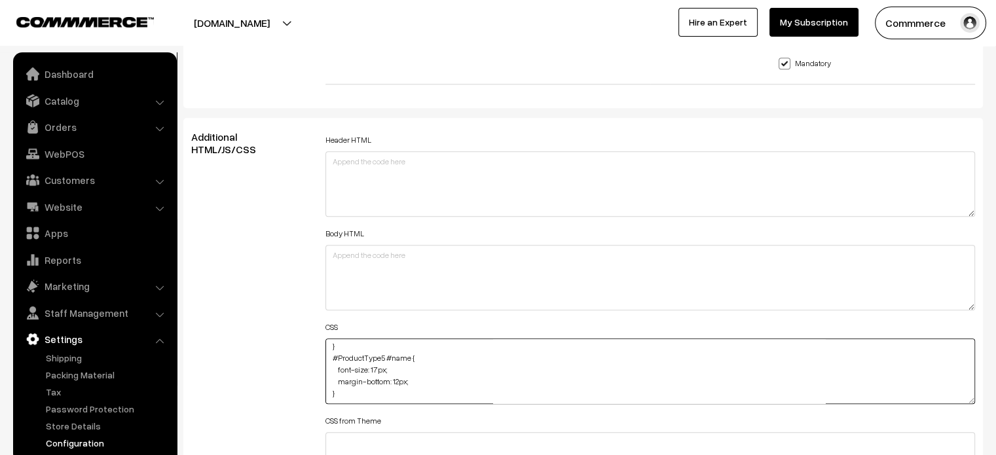
click at [430, 370] on textarea ".searchWrap div:first-child div:first-child { color: #fff; } .cList #productTex…" at bounding box center [651, 372] width 650 height 66
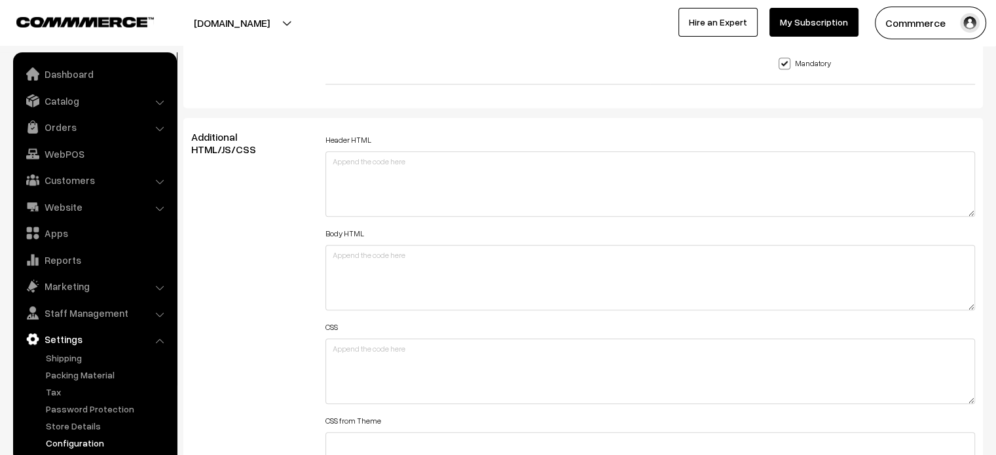
click at [229, 276] on div "Additional HTML/JS/CSS" at bounding box center [248, 365] width 134 height 468
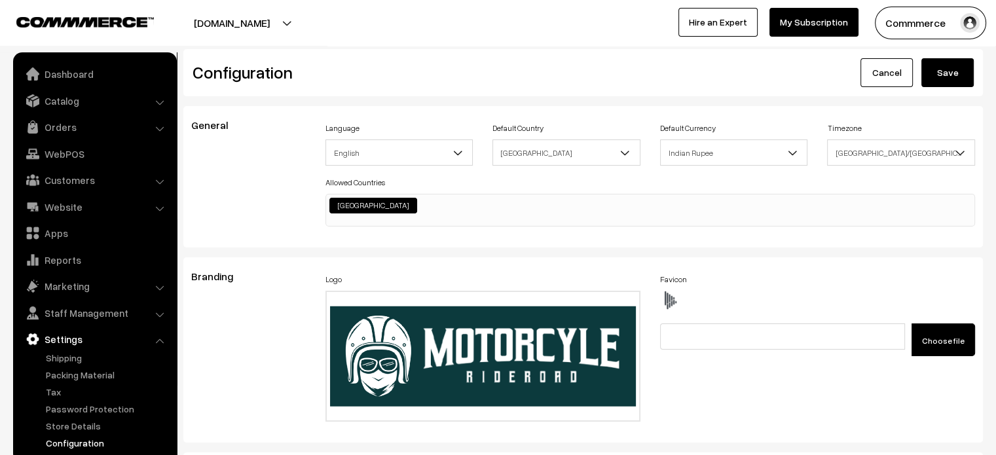
click at [962, 86] on button "Save" at bounding box center [948, 72] width 52 height 29
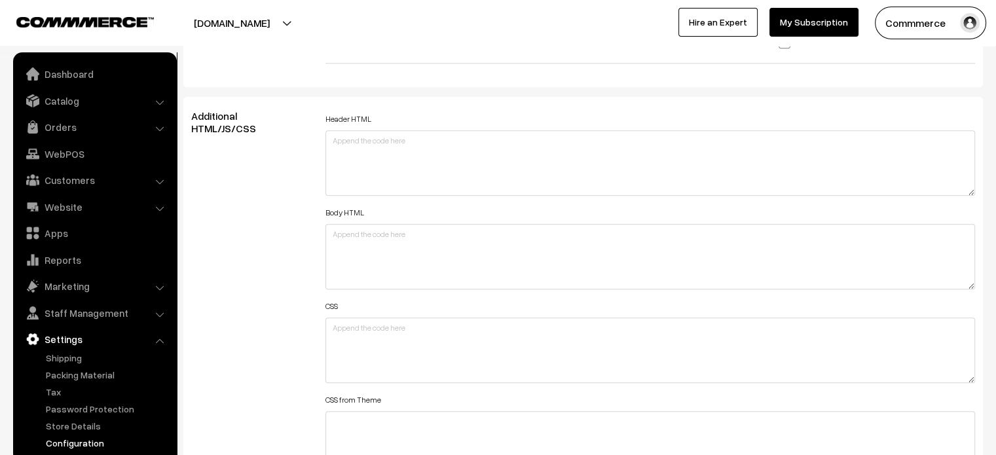
scroll to position [1420, 0]
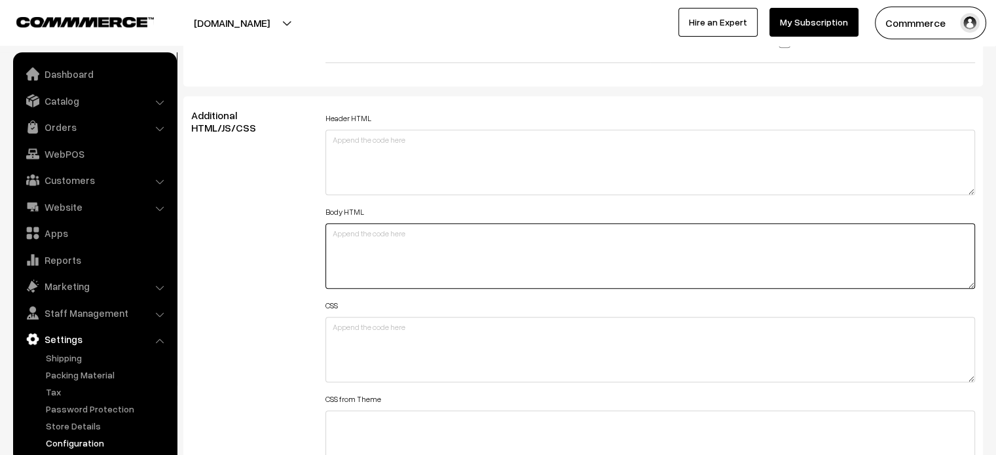
click at [395, 256] on textarea at bounding box center [651, 256] width 650 height 66
paste textarea ".product-details-you-may-like #productPrice { text-align: center; margin-bottom…"
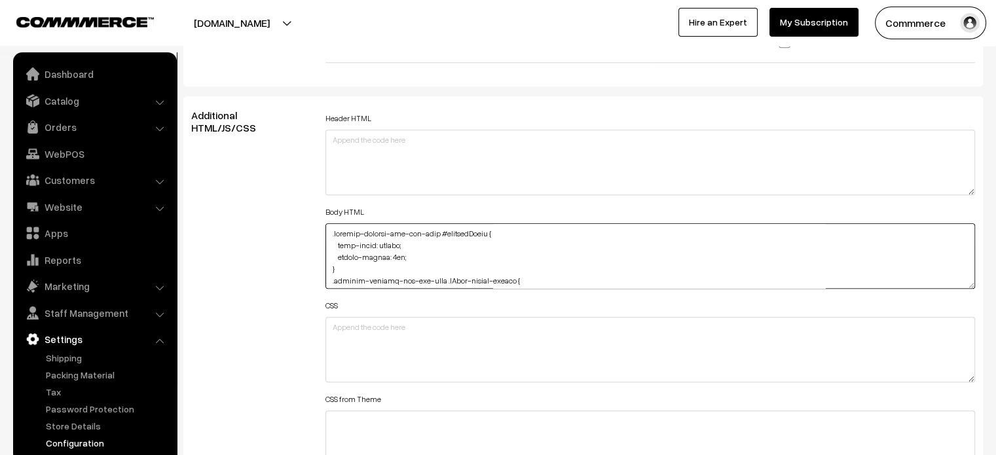
scroll to position [681, 0]
type textarea ".product-details-you-may-like #productPrice { text-align: center; margin-bottom…"
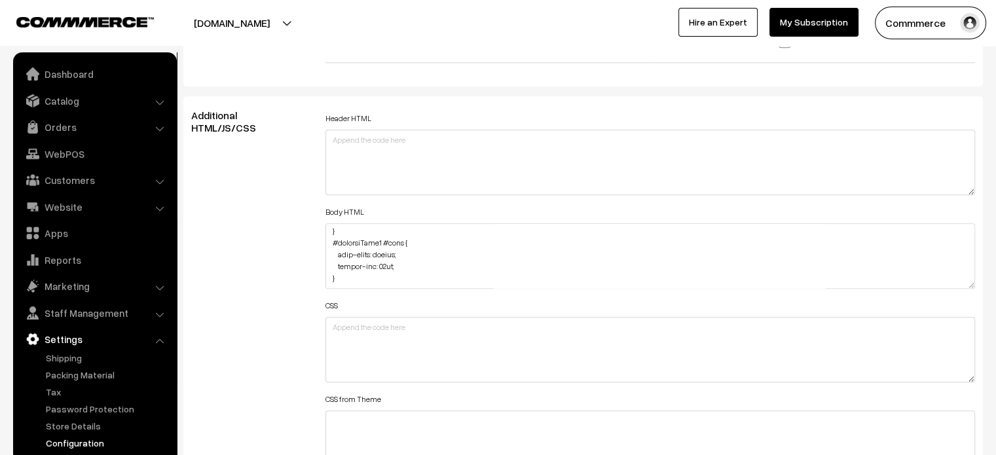
click at [307, 240] on div "Additional HTML/JS/CSS" at bounding box center [248, 343] width 134 height 468
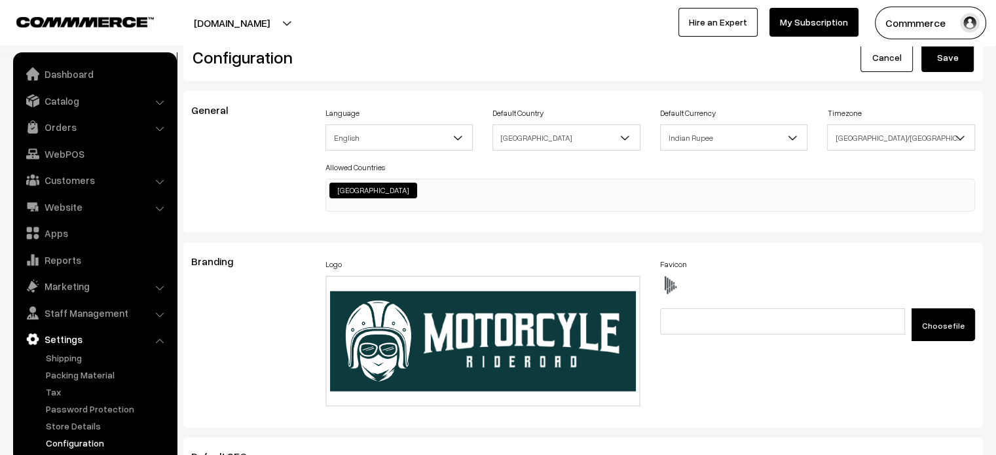
scroll to position [0, 0]
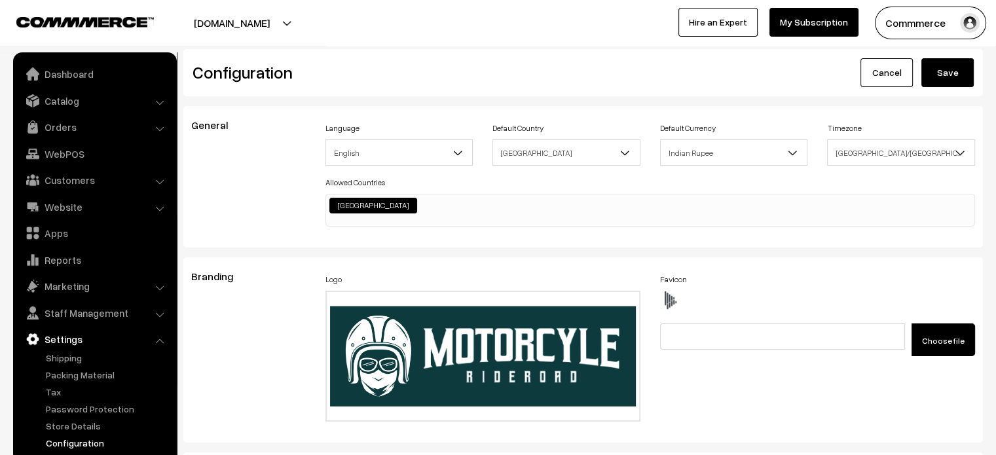
click at [926, 86] on button "Save" at bounding box center [948, 72] width 52 height 29
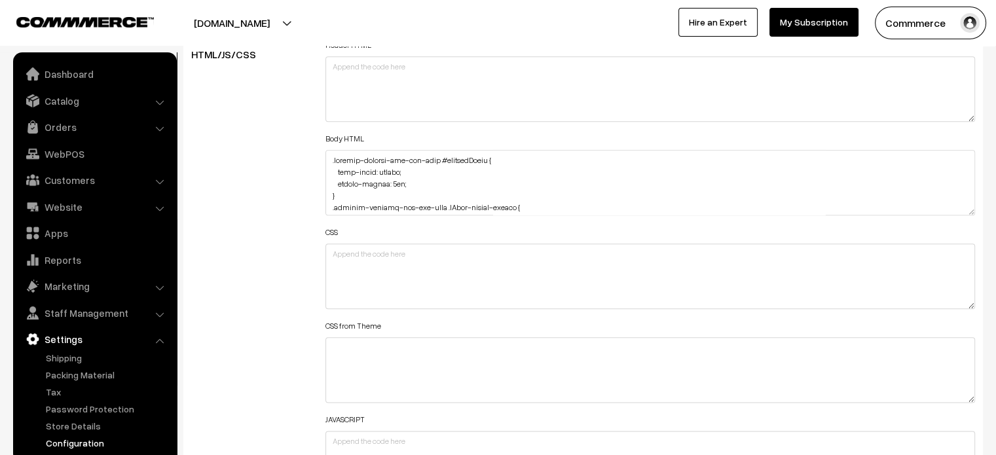
scroll to position [1494, 0]
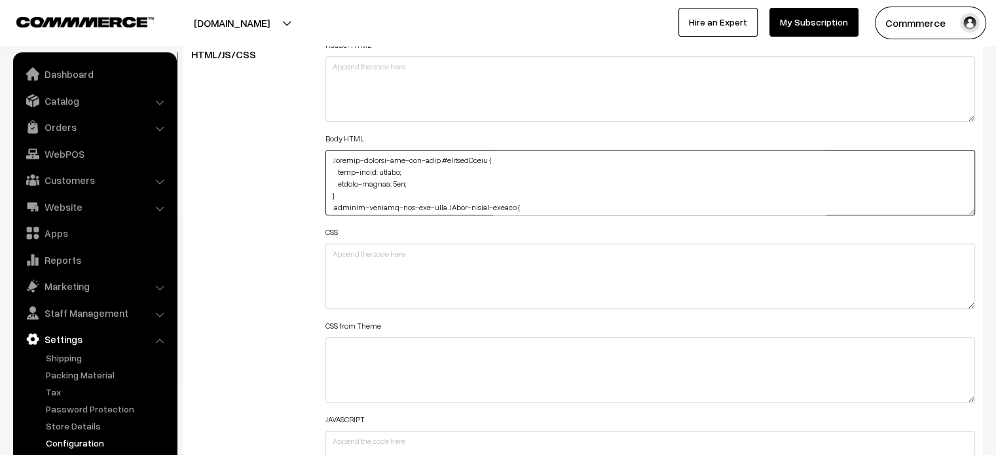
click at [388, 186] on textarea at bounding box center [651, 183] width 650 height 66
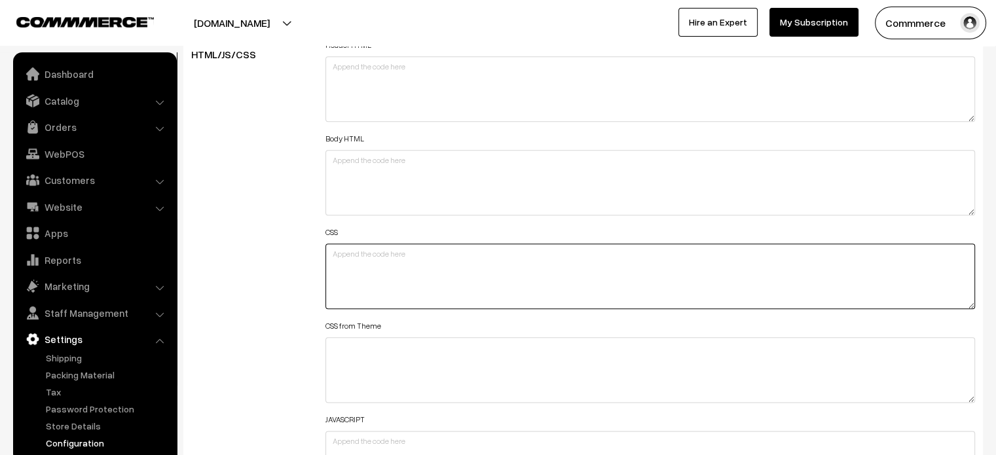
click at [390, 292] on textarea at bounding box center [651, 277] width 650 height 66
paste textarea ".product-details-you-may-like #productPrice { text-align: center; margin-bottom…"
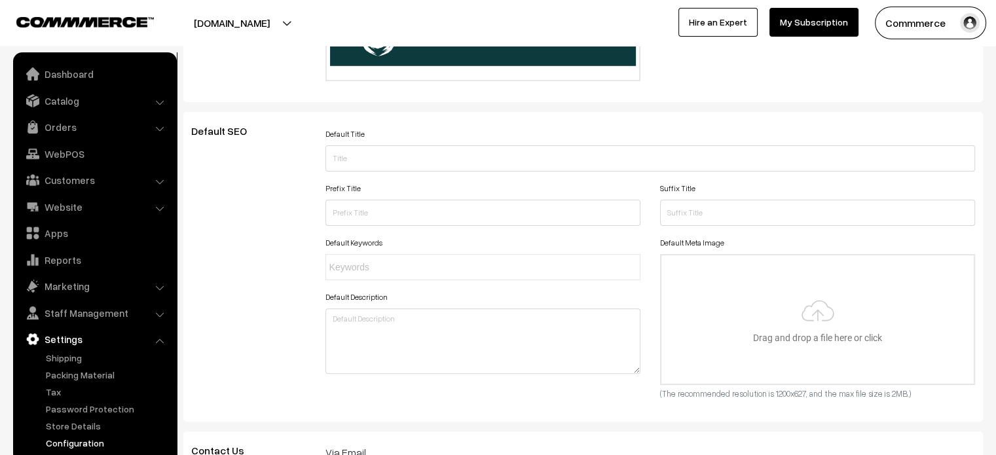
scroll to position [0, 0]
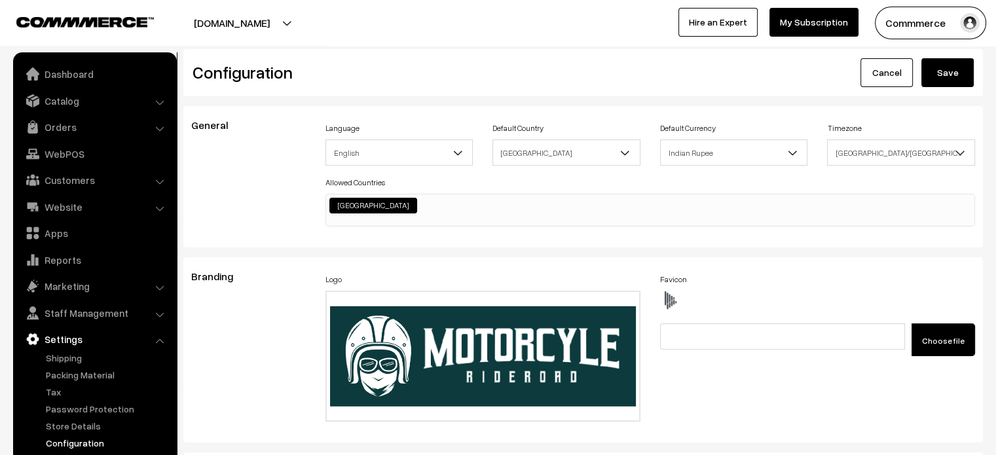
type textarea ".product-details-you-may-like #productPrice { text-align: center; margin-bottom…"
click at [956, 67] on button "Save" at bounding box center [948, 72] width 52 height 29
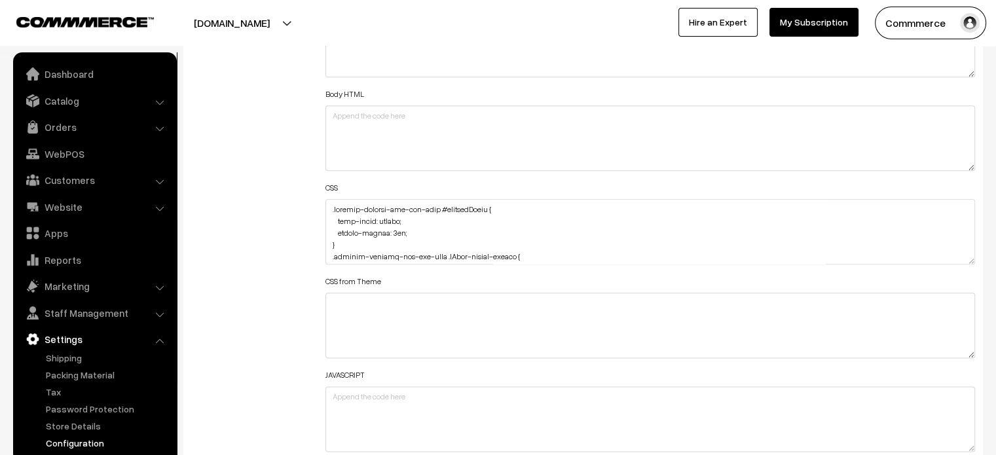
scroll to position [1543, 0]
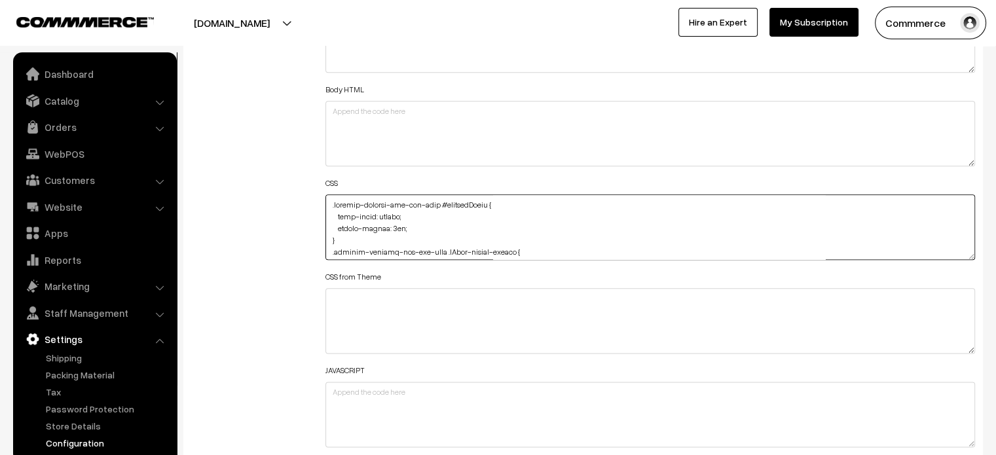
click at [428, 244] on textarea at bounding box center [651, 228] width 650 height 66
click at [397, 250] on textarea at bounding box center [651, 228] width 650 height 66
paste textarea "p#newsletterHead { animation: moveRight 20s linear infinite; white-space: nowra…"
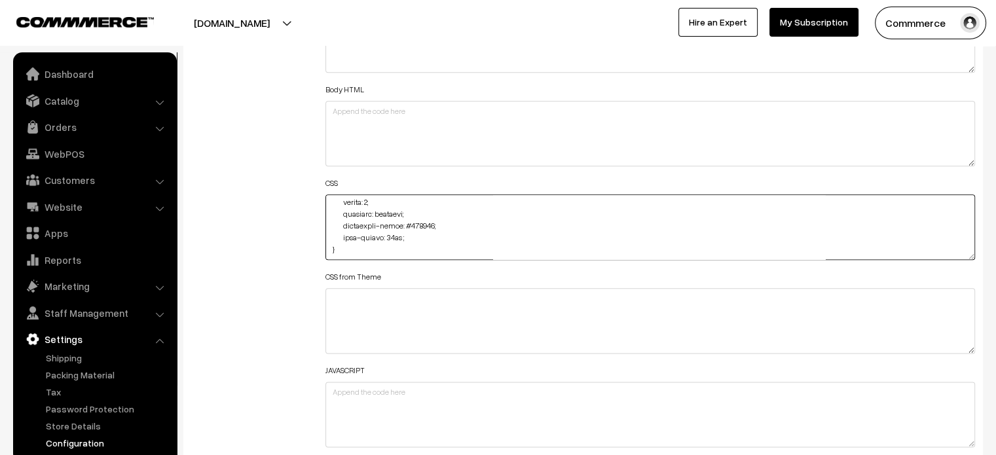
type textarea ".product-details-you-may-like #productPrice { text-align: center; margin-bottom…"
click at [231, 191] on div "Additional HTML/JS/CSS" at bounding box center [248, 221] width 134 height 468
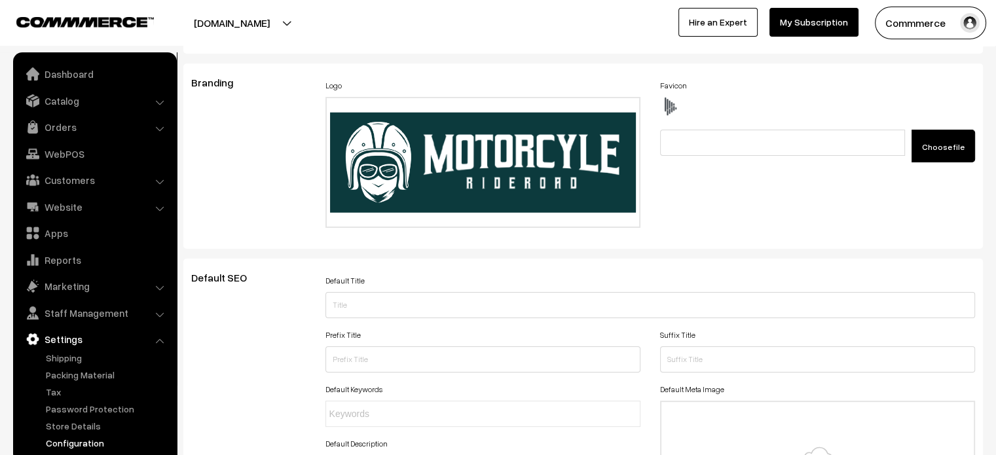
scroll to position [0, 0]
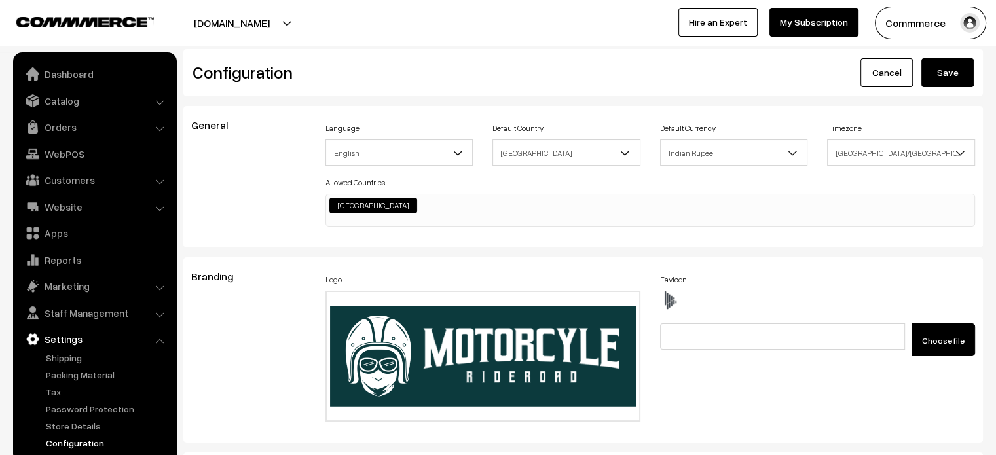
click at [935, 70] on button "Save" at bounding box center [948, 72] width 52 height 29
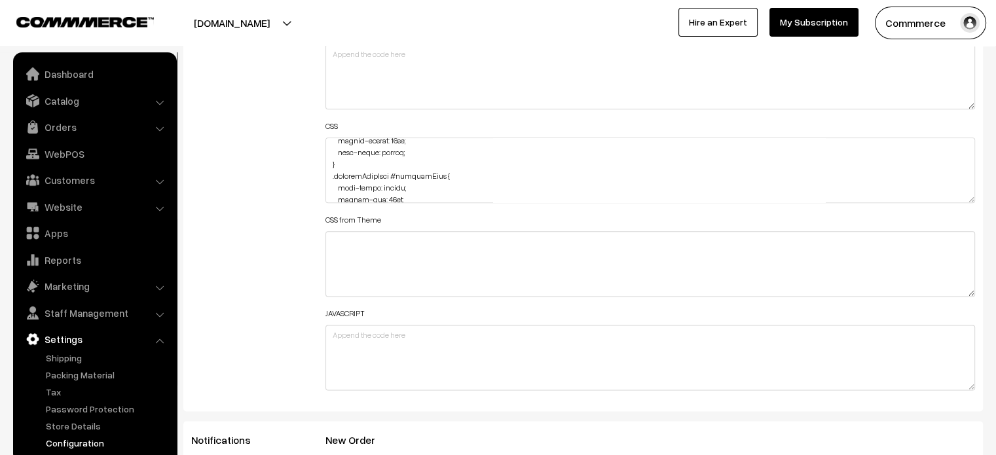
scroll to position [1640, 0]
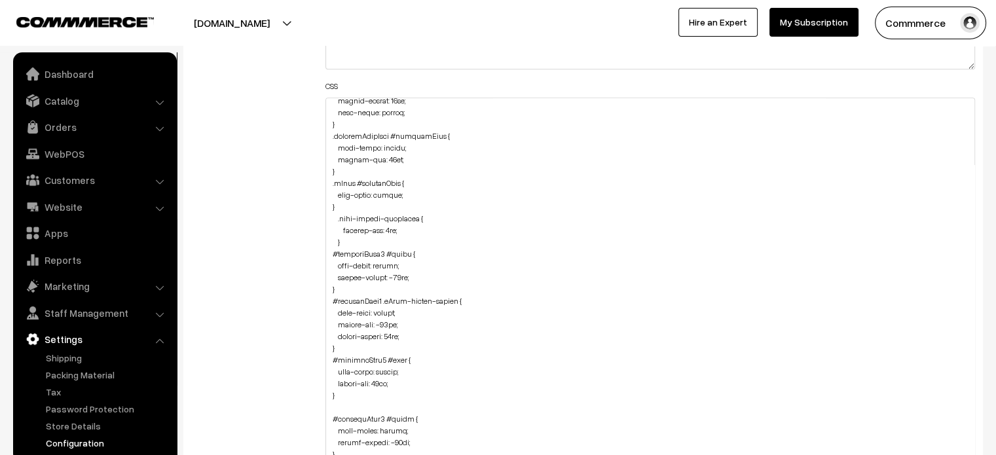
drag, startPoint x: 973, startPoint y: 157, endPoint x: 939, endPoint y: 486, distance: 331.3
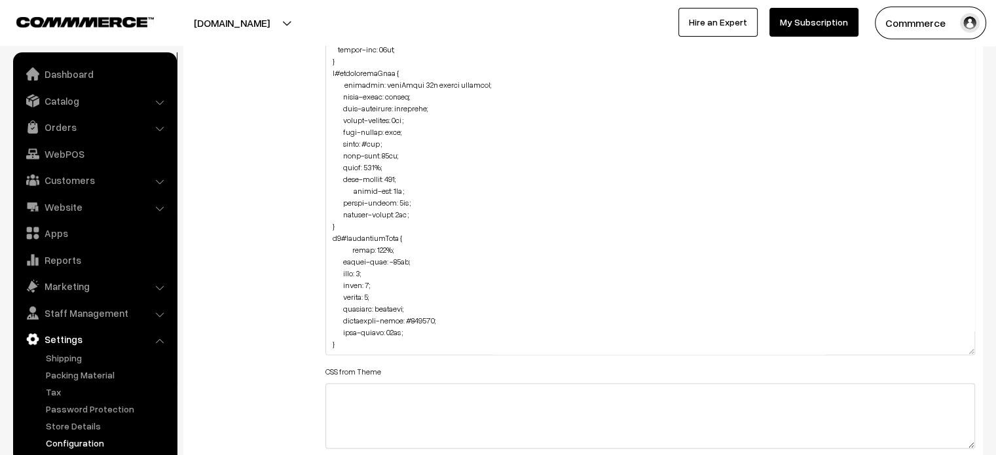
scroll to position [1778, 0]
click at [355, 175] on textarea at bounding box center [651, 156] width 650 height 394
click at [543, 145] on textarea at bounding box center [651, 156] width 650 height 394
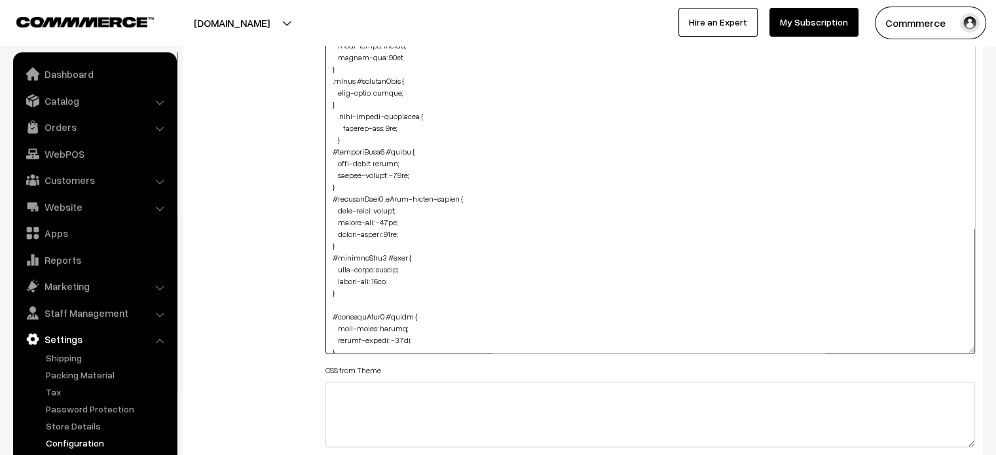
scroll to position [210, 0]
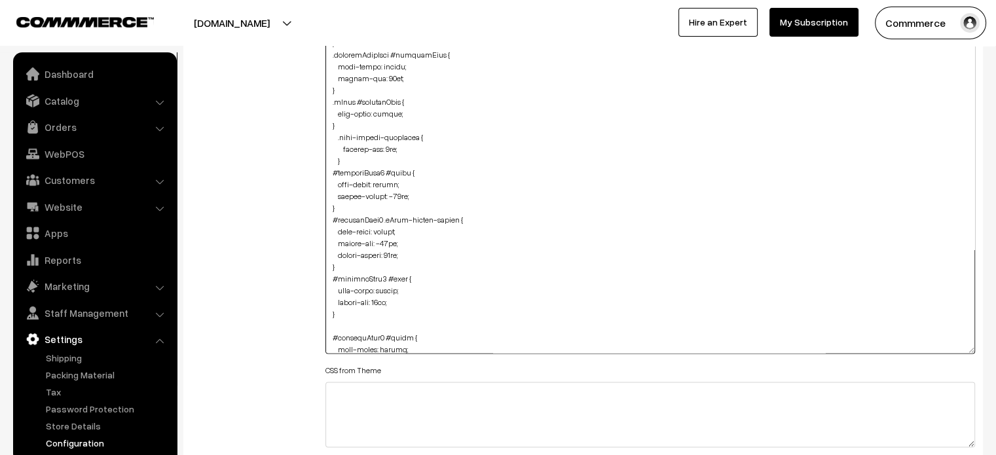
type textarea ".product-details-you-may-like #productPrice { text-align: center; margin-bottom…"
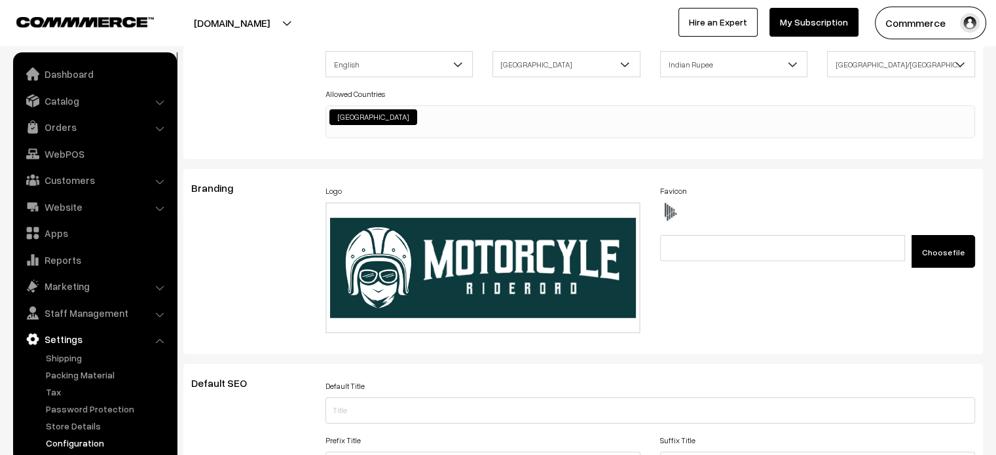
scroll to position [0, 0]
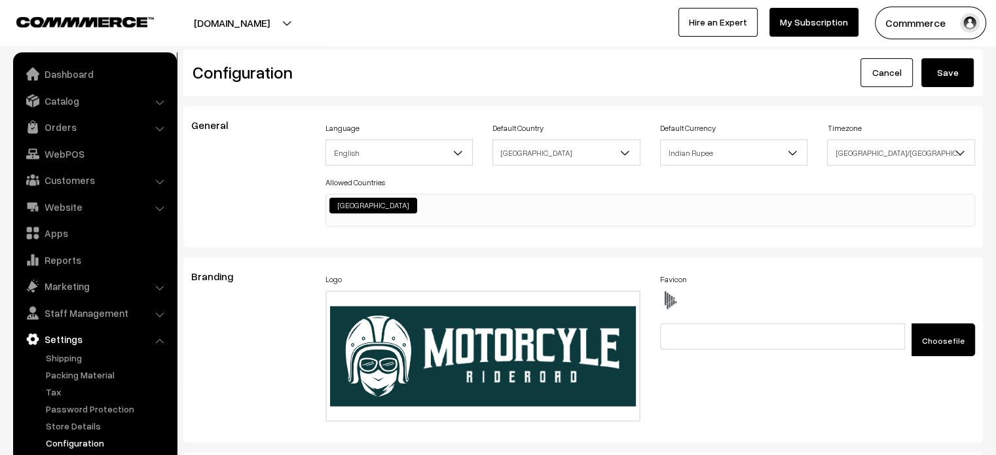
click at [939, 71] on button "Save" at bounding box center [948, 72] width 52 height 29
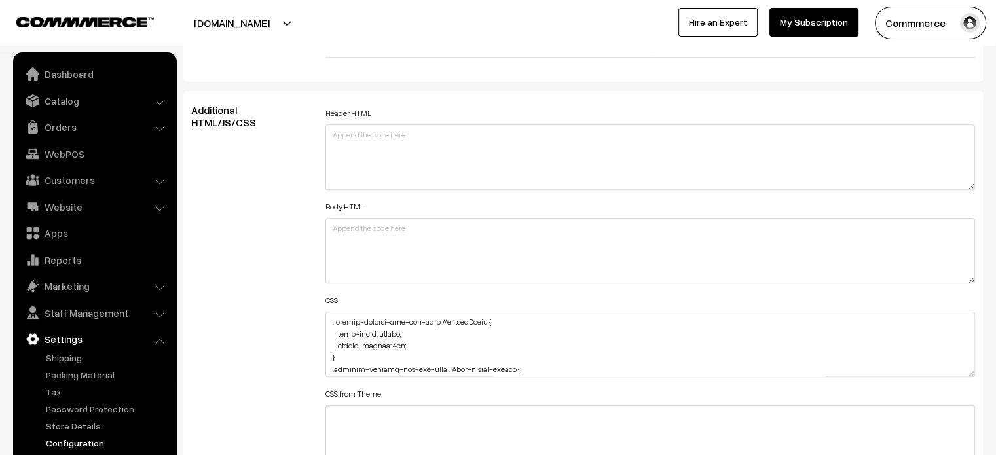
scroll to position [1428, 0]
click at [386, 327] on textarea at bounding box center [651, 342] width 650 height 66
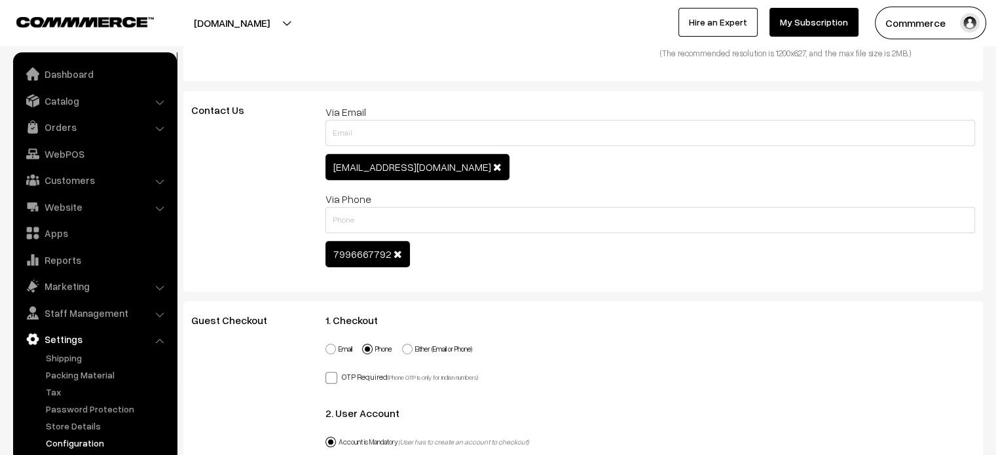
scroll to position [0, 0]
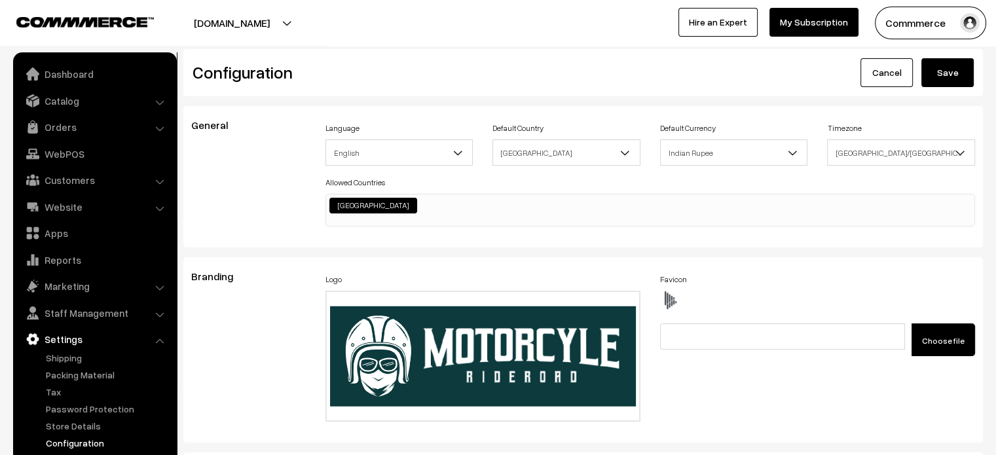
click at [947, 77] on button "Save" at bounding box center [948, 72] width 52 height 29
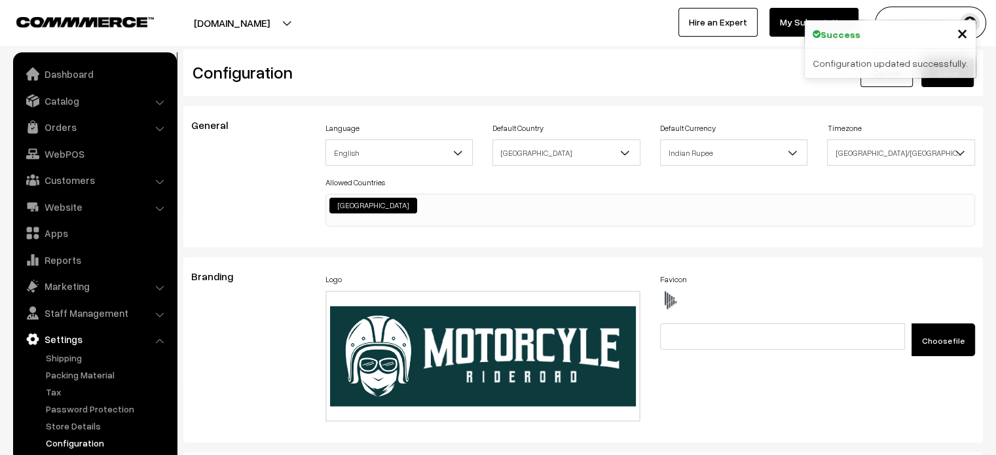
scroll to position [1004, 0]
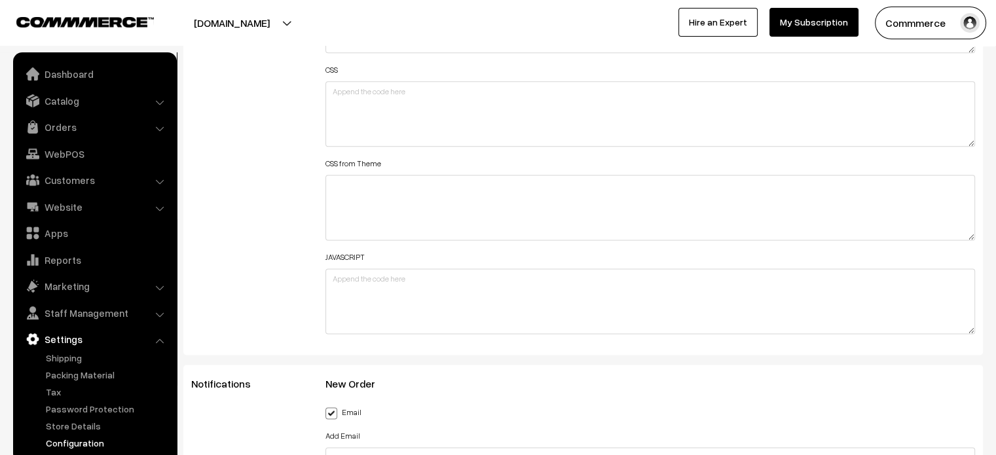
scroll to position [1661, 0]
click at [86, 210] on link "Website" at bounding box center [94, 207] width 156 height 24
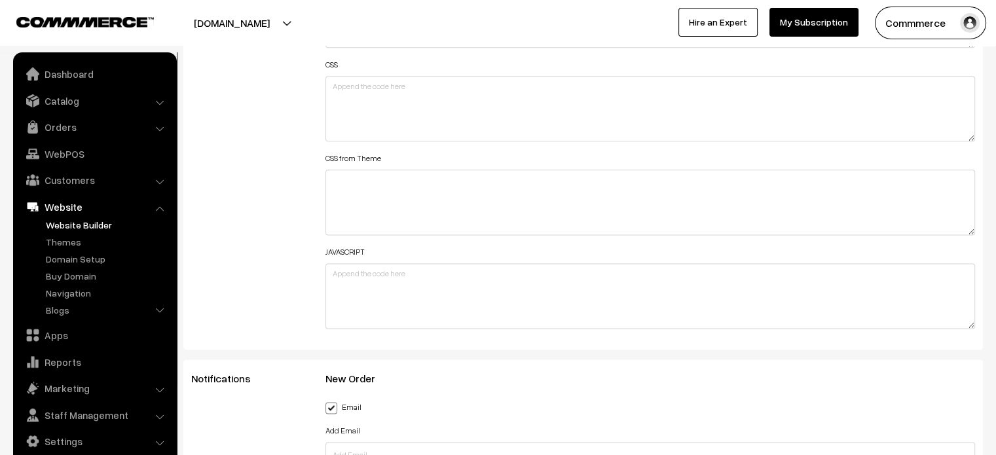
click at [83, 230] on link "Website Builder" at bounding box center [108, 225] width 130 height 14
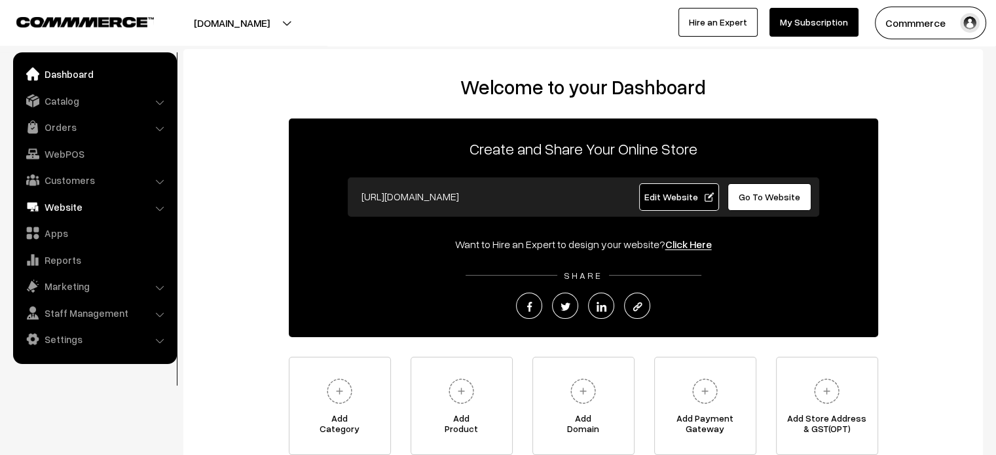
click at [77, 216] on link "Website" at bounding box center [94, 207] width 156 height 24
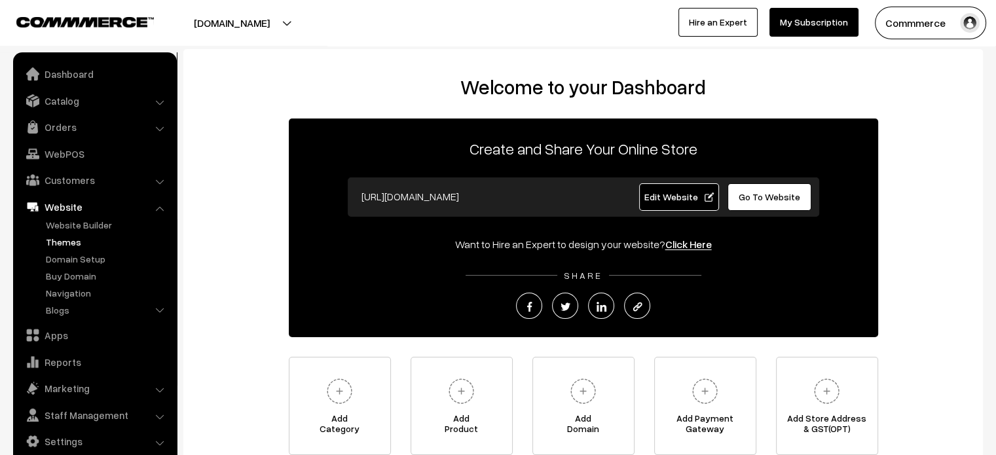
click at [74, 241] on link "Themes" at bounding box center [108, 242] width 130 height 14
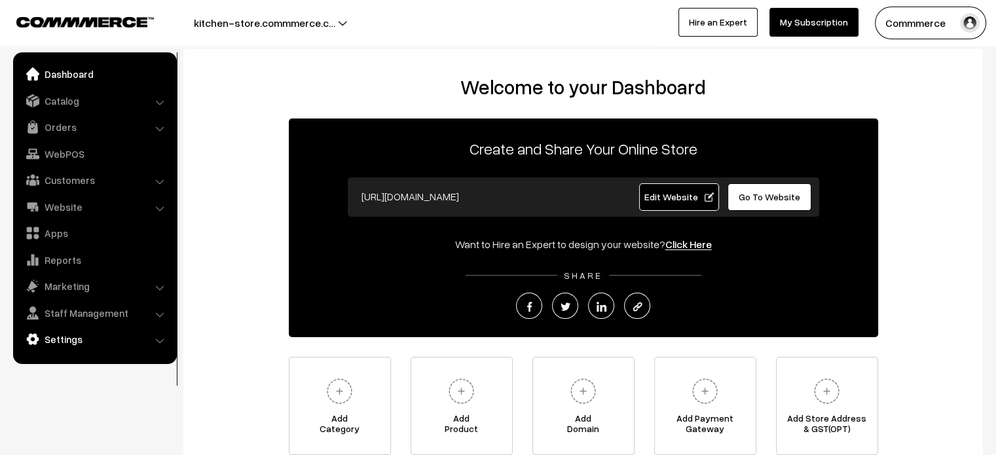
click at [96, 335] on link "Settings" at bounding box center [94, 340] width 156 height 24
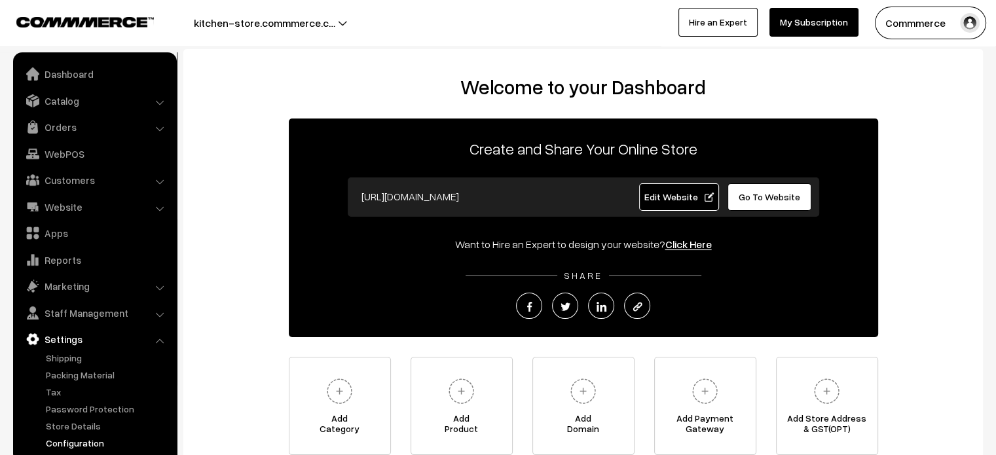
click at [81, 442] on link "Configuration" at bounding box center [108, 443] width 130 height 14
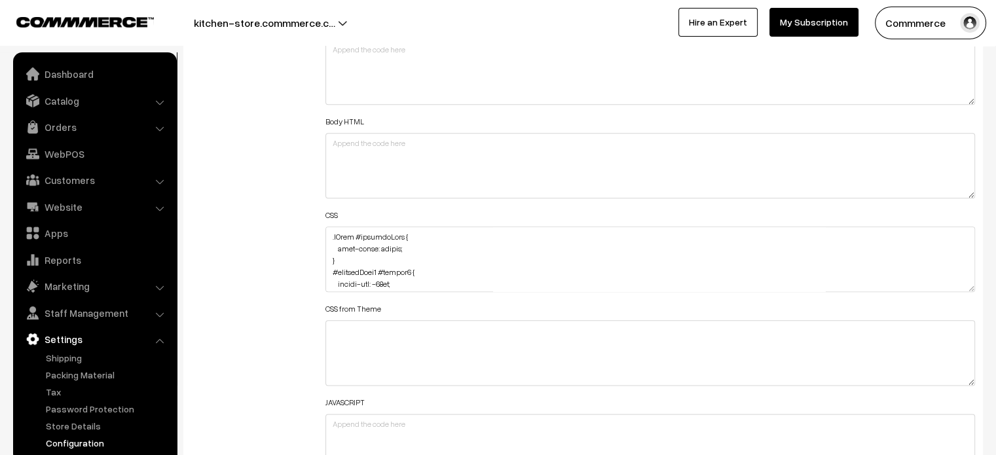
scroll to position [1524, 0]
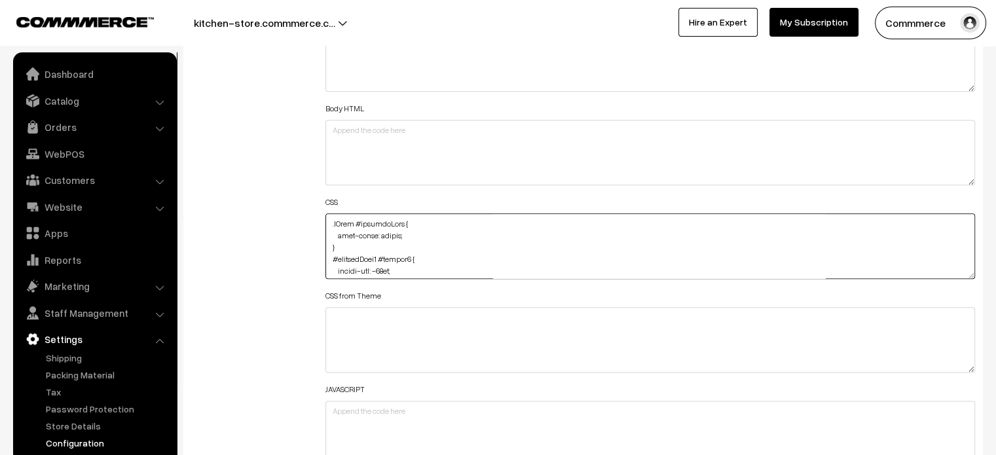
click at [328, 225] on textarea at bounding box center [651, 247] width 650 height 66
paste textarea ".footer-copyright-container { height: 50px; }"
type textarea ".footer-copyright-container { height: 50px; } .cList #productText { text-align:…"
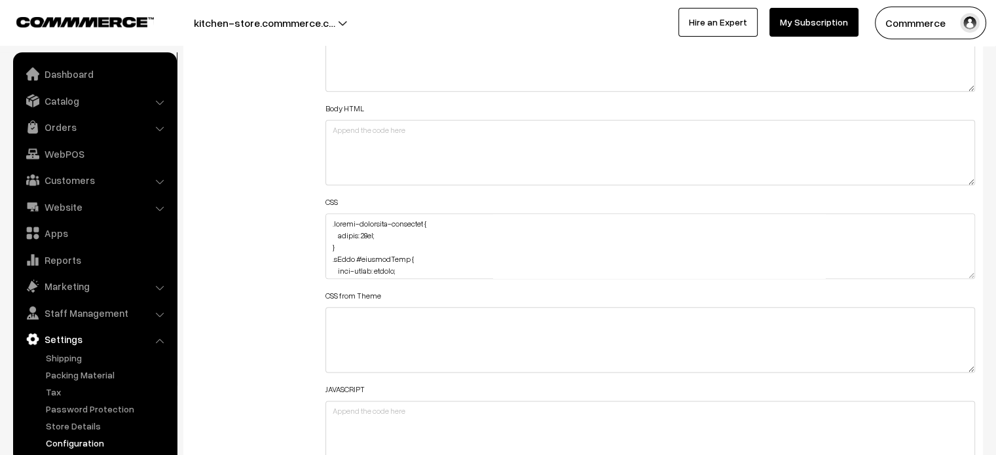
click at [210, 240] on div "Additional HTML/JS/CSS" at bounding box center [248, 240] width 134 height 468
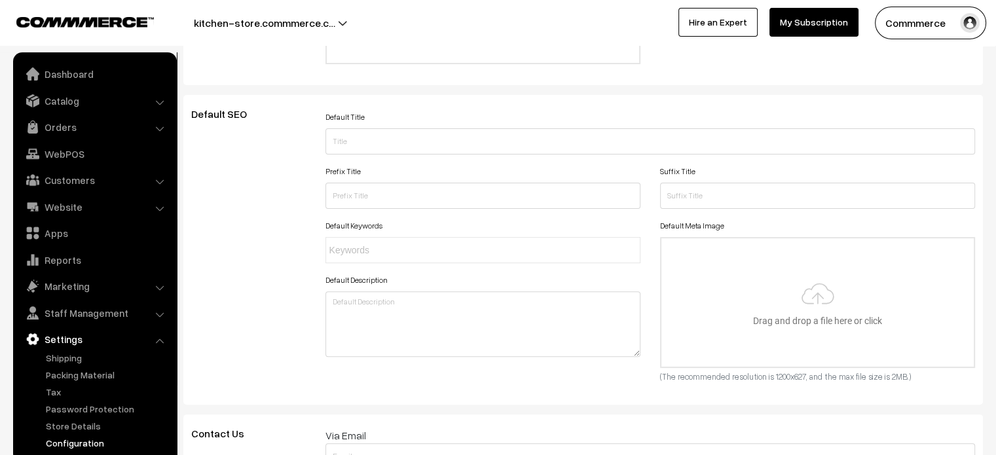
scroll to position [0, 0]
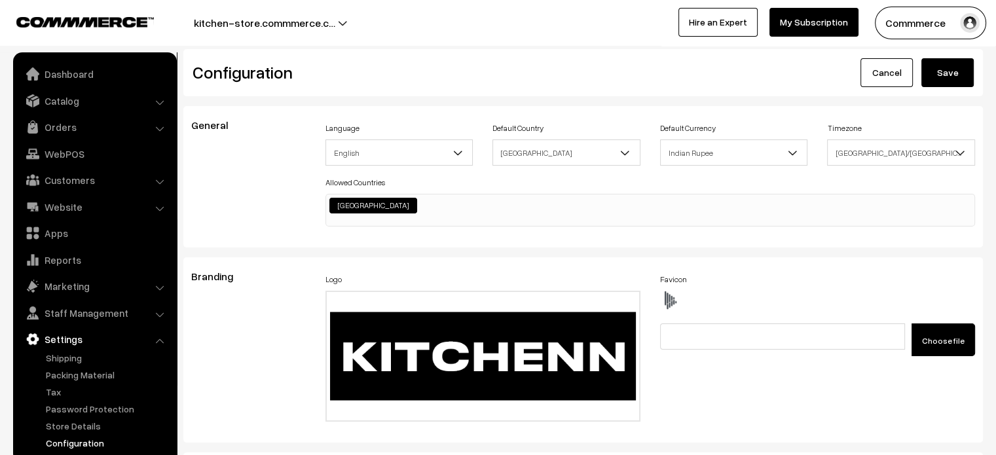
click at [210, 240] on div "General Language English English Default Country Afghanistan Albania Algeria Am…" at bounding box center [583, 176] width 800 height 141
click at [944, 67] on button "Save" at bounding box center [948, 72] width 52 height 29
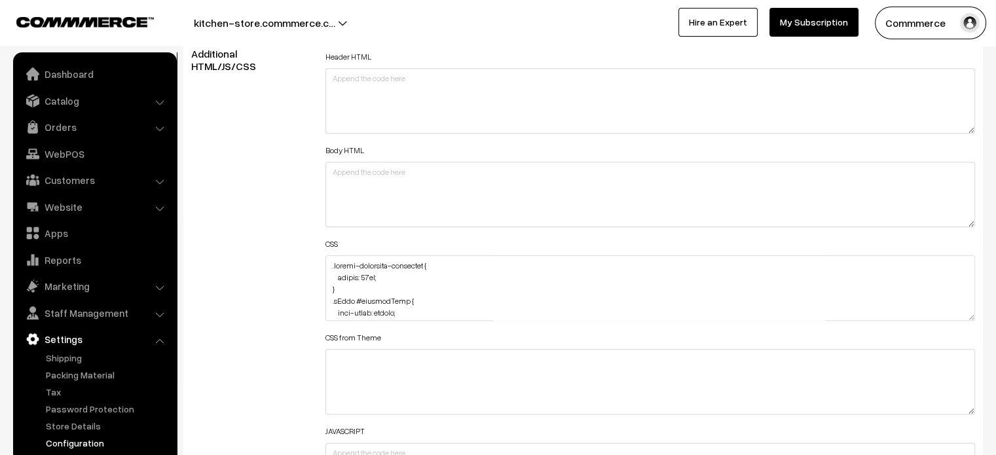
scroll to position [1482, 0]
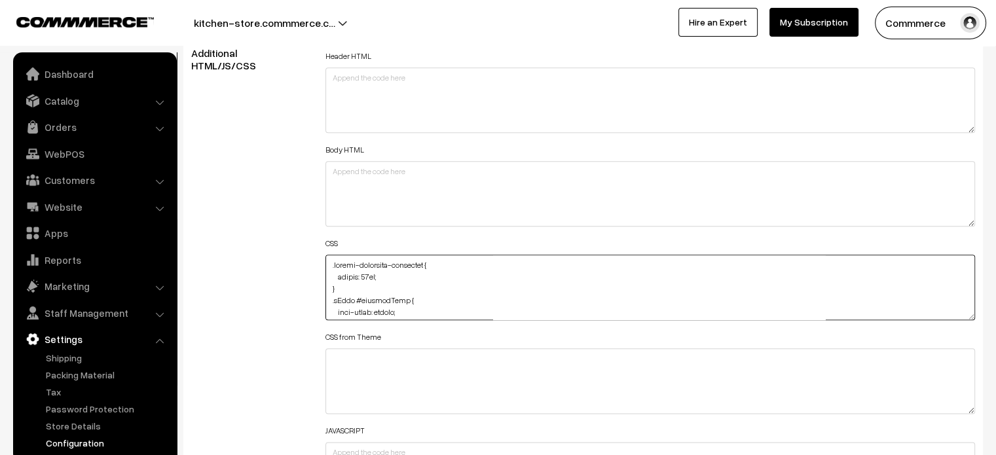
click at [377, 278] on textarea at bounding box center [651, 288] width 650 height 66
click at [383, 292] on textarea at bounding box center [651, 288] width 650 height 66
click at [376, 288] on textarea at bounding box center [651, 288] width 650 height 66
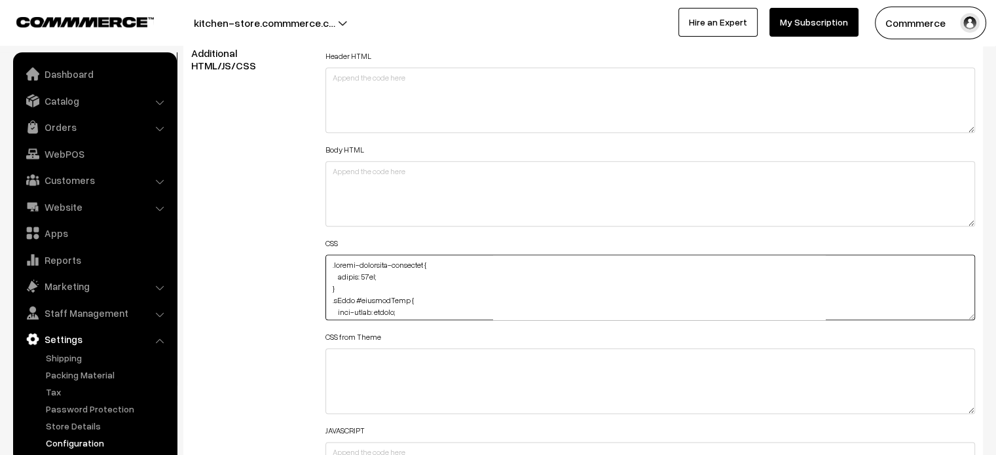
click at [377, 277] on textarea at bounding box center [651, 288] width 650 height 66
paste textarea "!important"
type textarea ".footer-copyright-container { height: 50px !important; } .cList #productText { …"
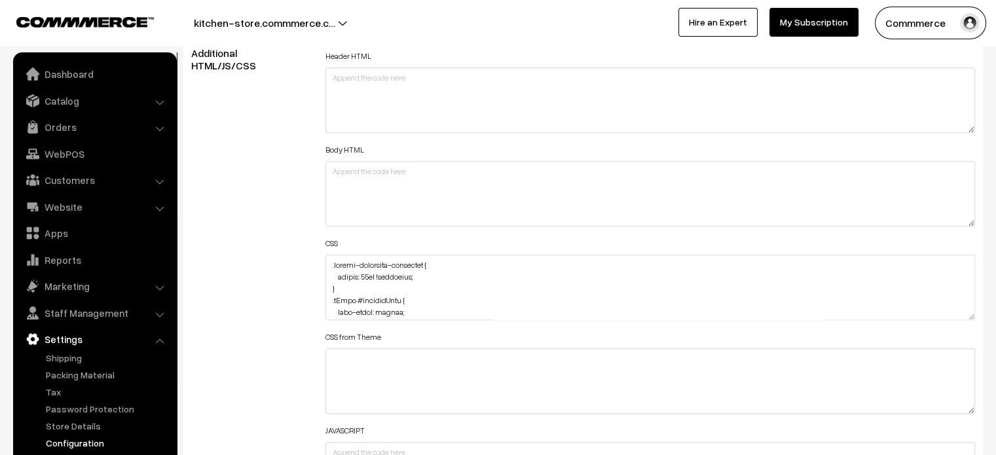
click at [286, 227] on div "Additional HTML/JS/CSS" at bounding box center [248, 281] width 134 height 468
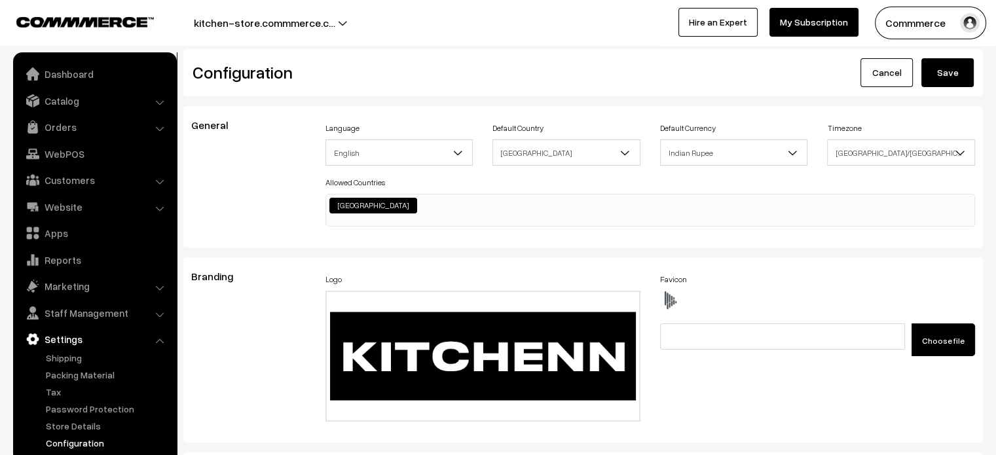
click at [956, 66] on button "Save" at bounding box center [948, 72] width 52 height 29
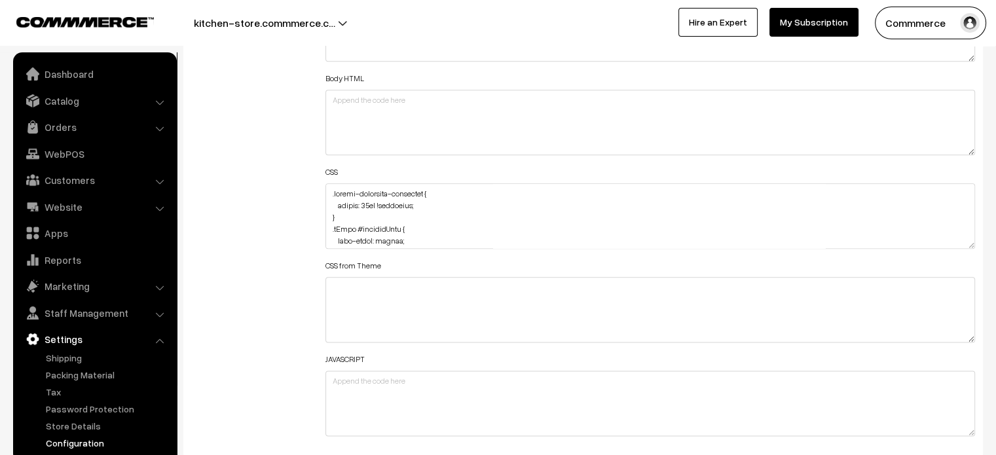
scroll to position [1558, 0]
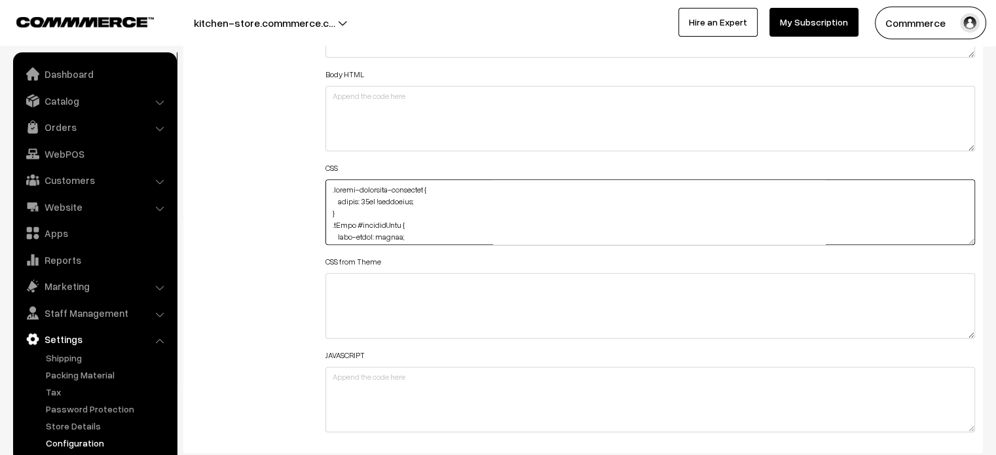
drag, startPoint x: 338, startPoint y: 215, endPoint x: 320, endPoint y: 172, distance: 46.4
click at [320, 172] on div "Header HTML Body HTML CSS CSS from Theme JAVASCRIPT" at bounding box center [651, 206] width 670 height 468
paste textarea "45px"
type textarea ".footer-copyright-container { height: 45px; } .cList #productText { text-align:…"
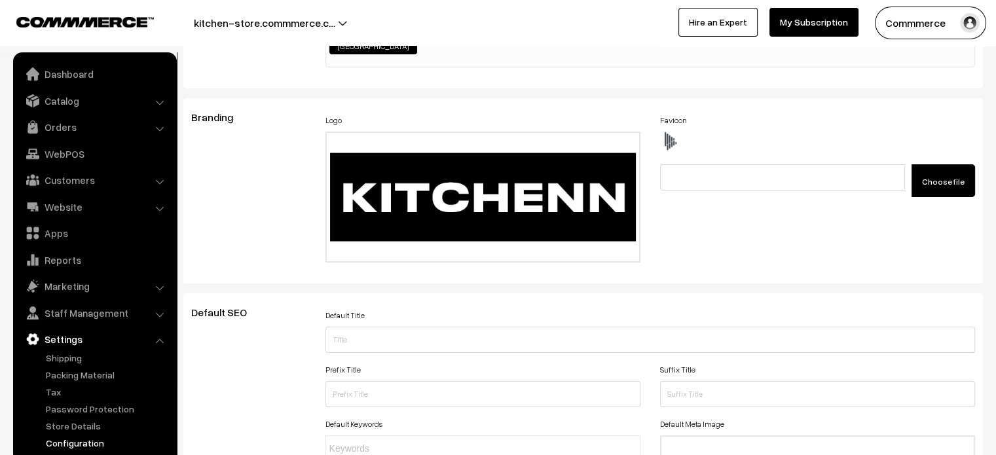
scroll to position [0, 0]
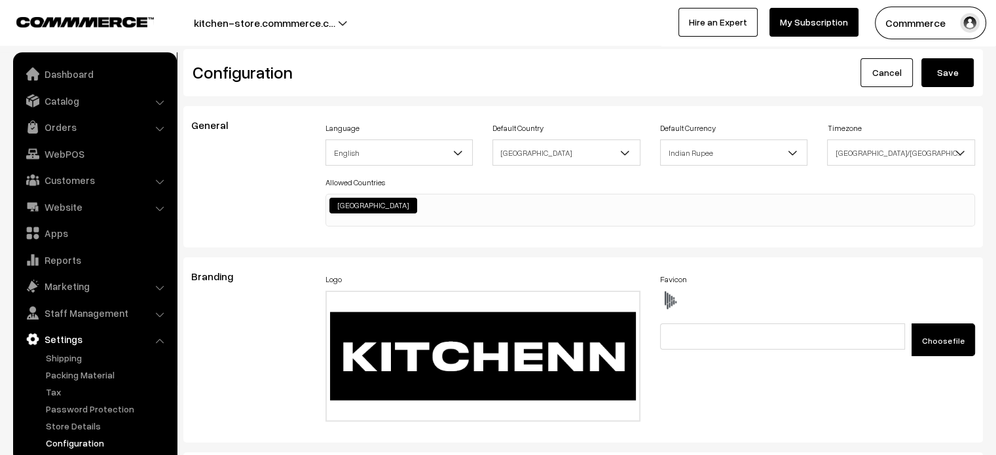
click at [960, 80] on button "Save" at bounding box center [948, 72] width 52 height 29
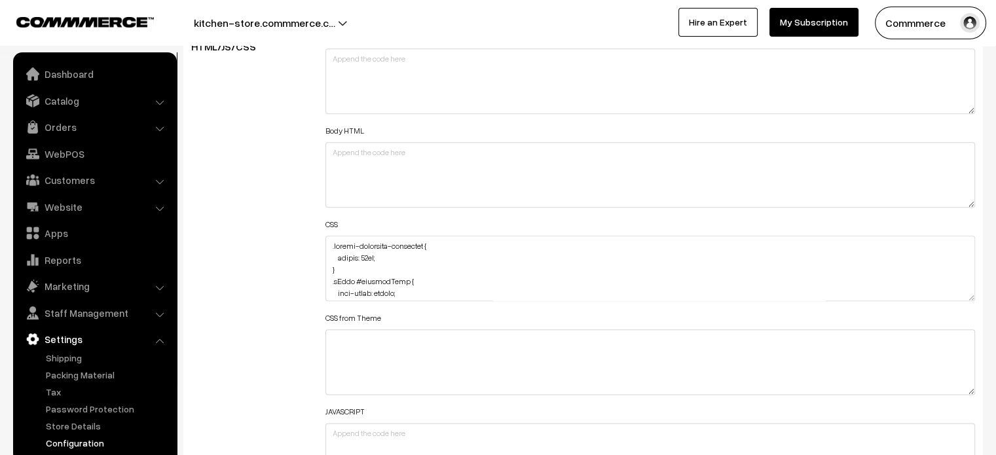
scroll to position [1501, 0]
click at [328, 244] on textarea at bounding box center [651, 269] width 650 height 66
paste textarea ".cartCount { margin-top: 0px; }"
type textarea ".cartCount { margin-top: 0px; } .footer-copyright-container { height: 45px; } .…"
click at [299, 241] on div "Additional HTML/JS/CSS" at bounding box center [248, 262] width 134 height 468
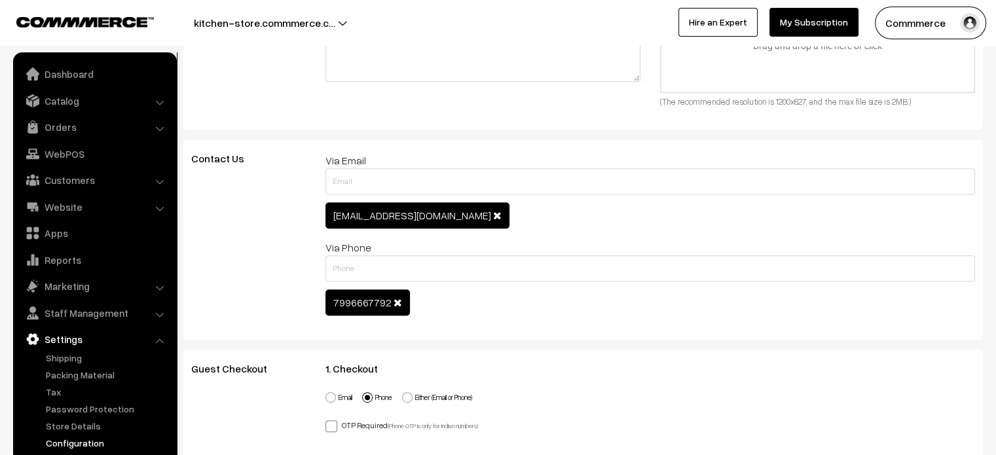
scroll to position [0, 0]
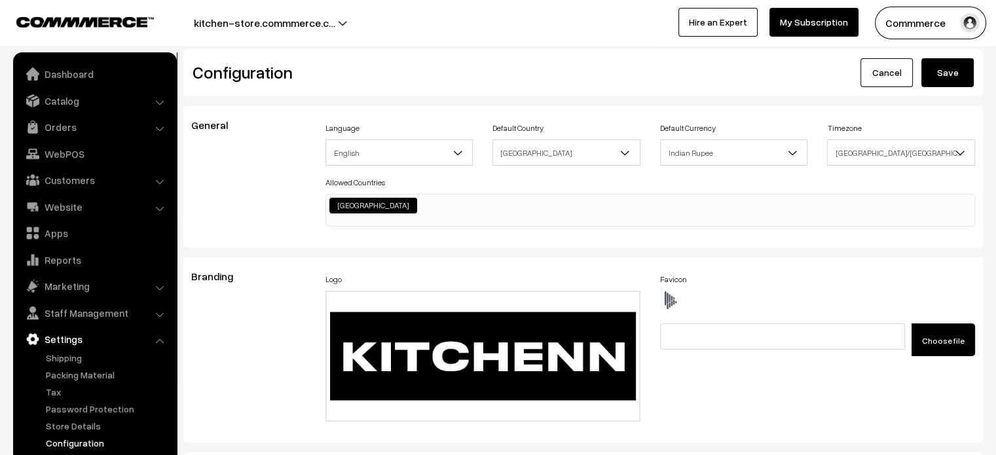
click at [947, 79] on button "Save" at bounding box center [948, 72] width 52 height 29
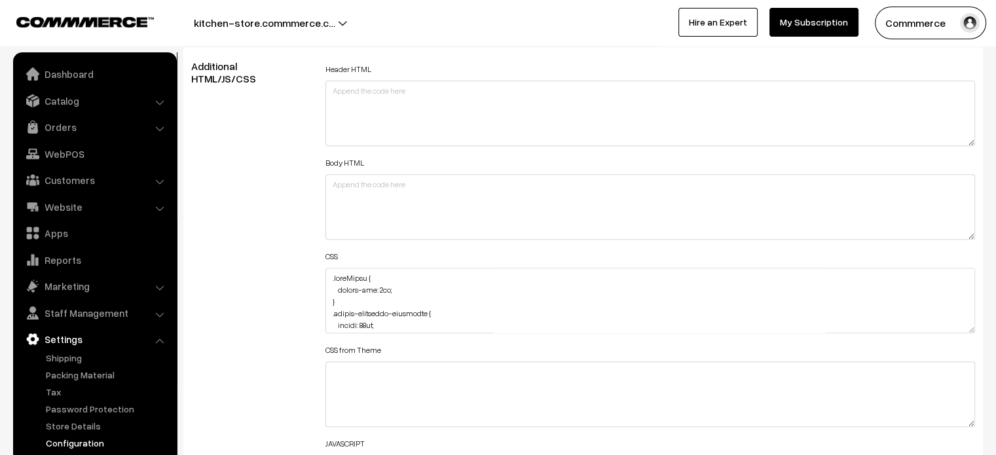
scroll to position [1470, 0]
click at [345, 277] on textarea at bounding box center [651, 300] width 650 height 66
click at [388, 287] on textarea at bounding box center [651, 300] width 650 height 66
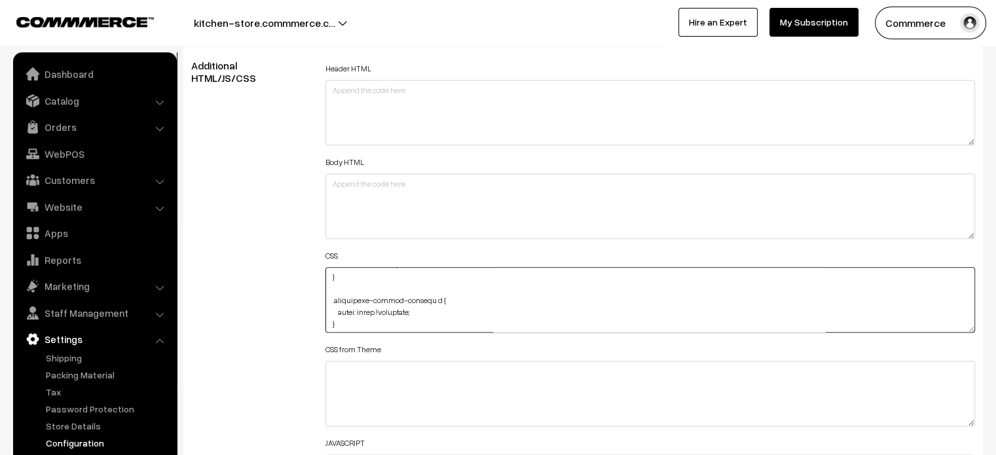
scroll to position [134, 0]
drag, startPoint x: 376, startPoint y: 305, endPoint x: 410, endPoint y: 306, distance: 34.1
click at [410, 306] on textarea at bounding box center [651, 300] width 650 height 66
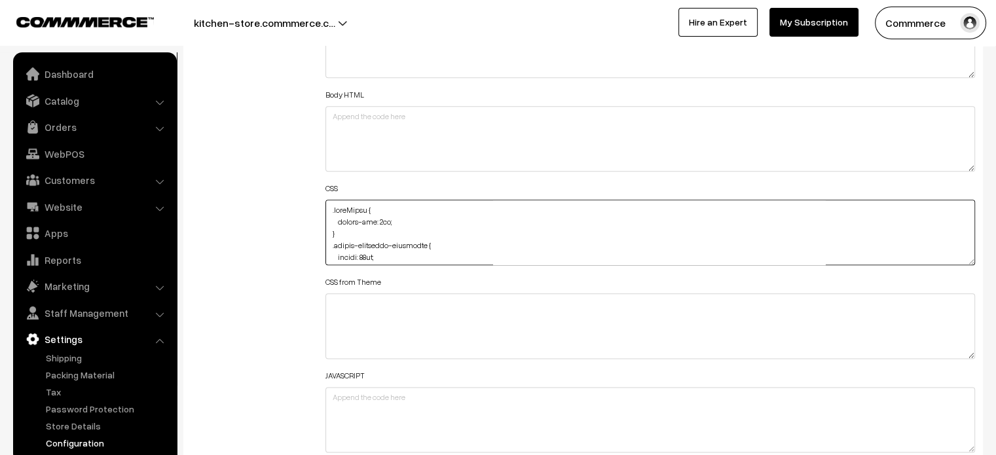
scroll to position [1537, 0]
click at [390, 222] on textarea at bounding box center [651, 233] width 650 height 66
paste textarea "!important"
type textarea ".cartCount { margin-top: 0px !important; } .footer-copyright-container { height…"
click at [280, 236] on div "Additional HTML/JS/CSS" at bounding box center [248, 227] width 134 height 468
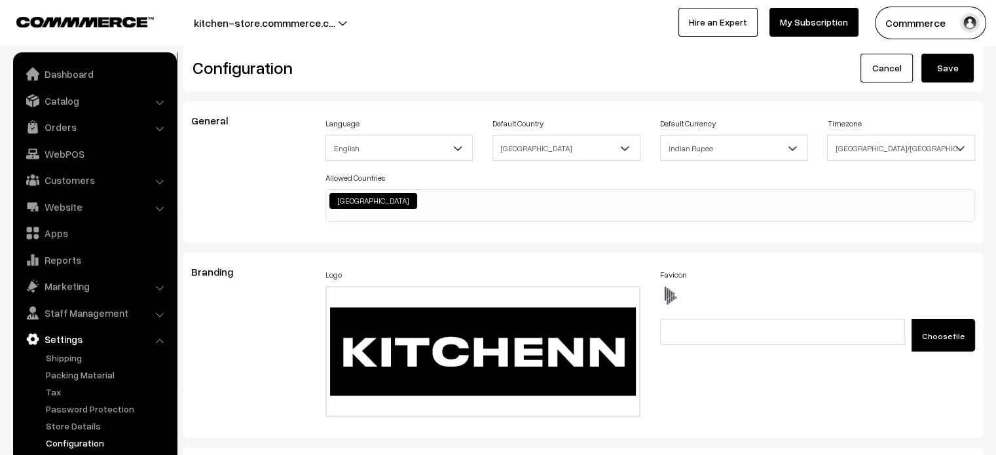
scroll to position [0, 0]
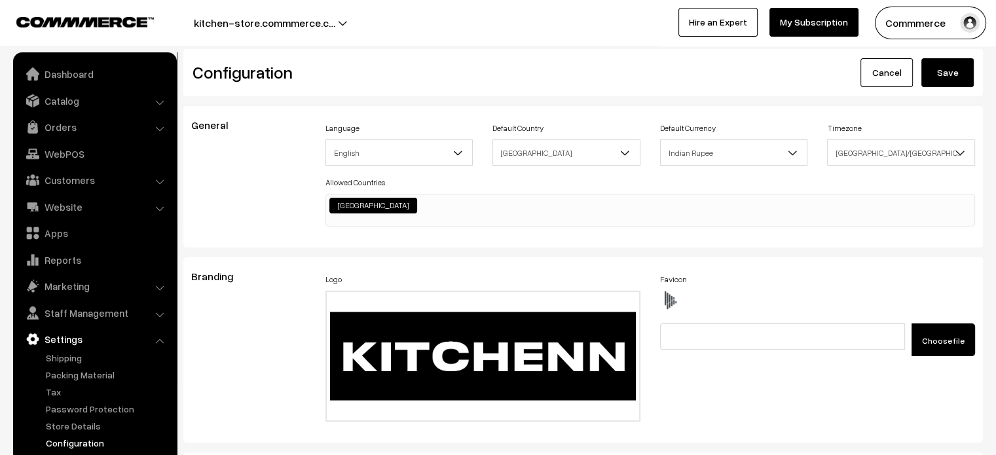
click at [955, 75] on button "Save" at bounding box center [948, 72] width 52 height 29
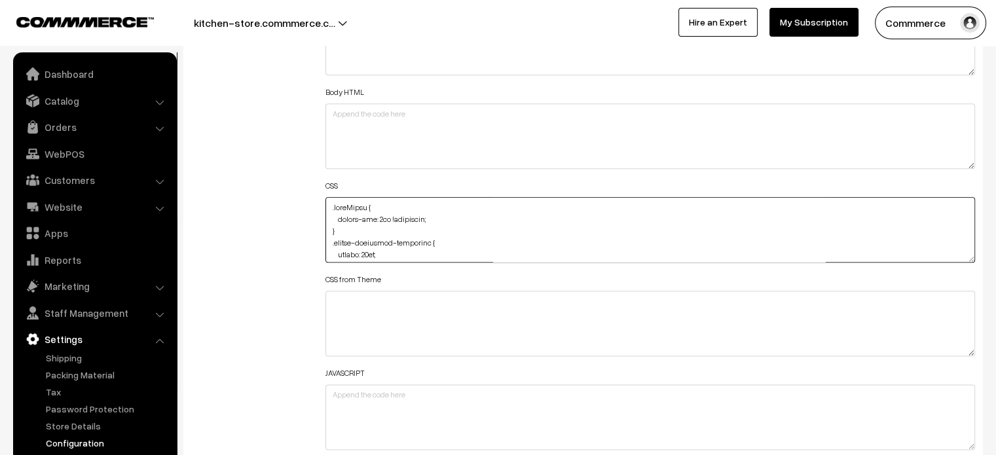
click at [328, 203] on textarea at bounding box center [651, 230] width 650 height 66
paste textarea ".footer-payment-methods { filter: brightness(0) invert(1); }"
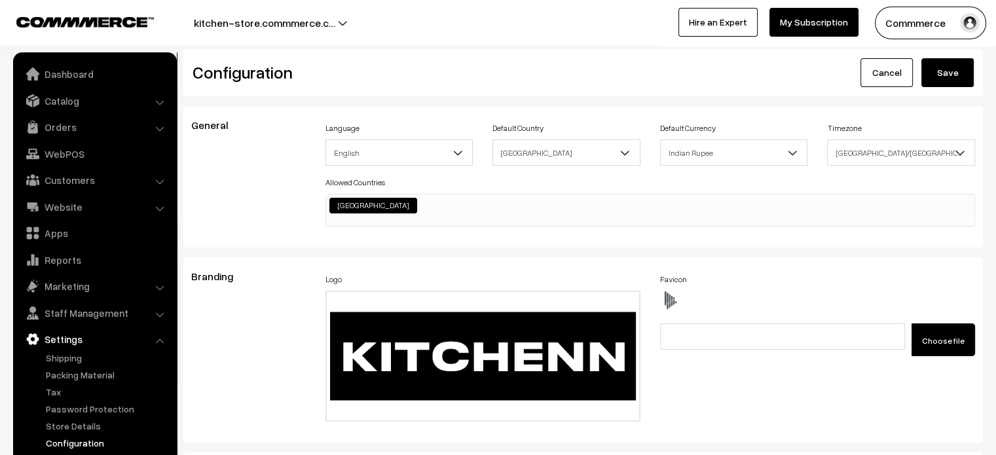
type textarea ".footer-payment-methods { filter: brightness(0) invert(1); } .cartCount { margi…"
click at [943, 79] on button "Save" at bounding box center [948, 72] width 52 height 29
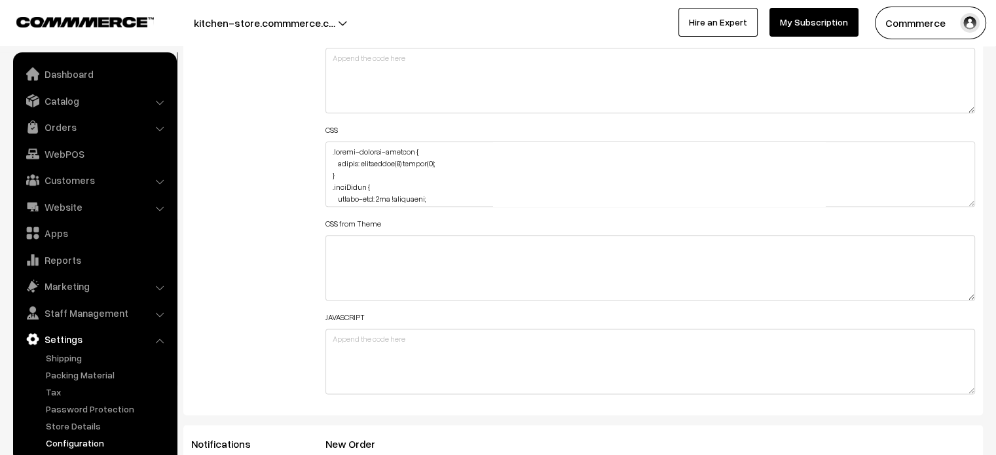
scroll to position [1563, 0]
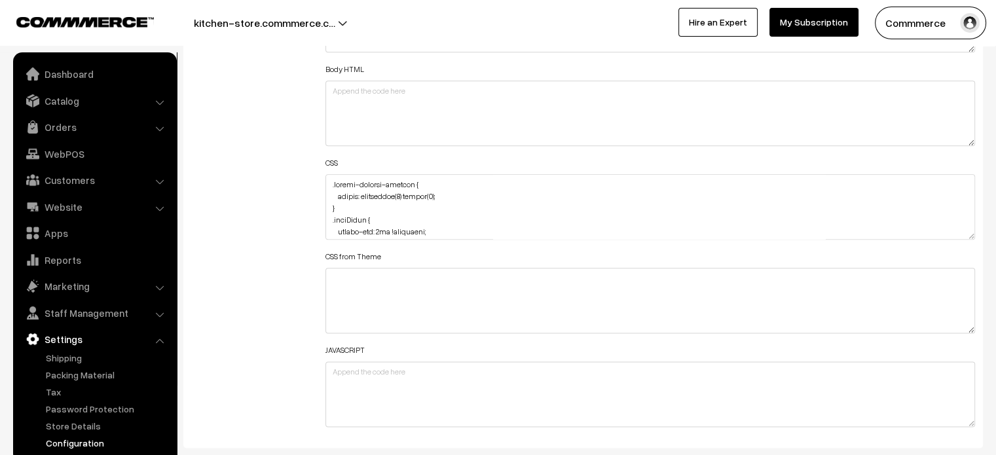
drag, startPoint x: 972, startPoint y: 237, endPoint x: 958, endPoint y: 361, distance: 124.6
click at [958, 240] on textarea at bounding box center [651, 207] width 650 height 66
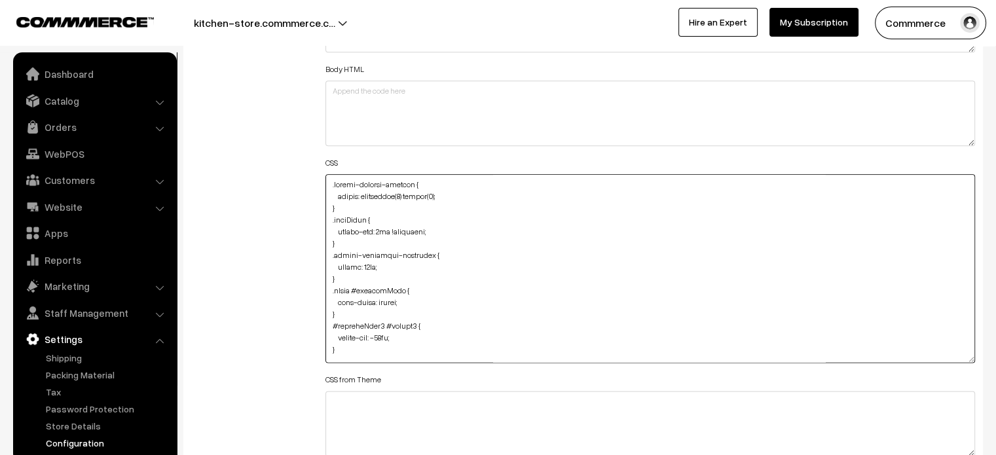
drag, startPoint x: 339, startPoint y: 276, endPoint x: 325, endPoint y: 257, distance: 22.9
click at [326, 257] on textarea at bounding box center [651, 268] width 650 height 189
click at [495, 240] on textarea at bounding box center [651, 268] width 650 height 189
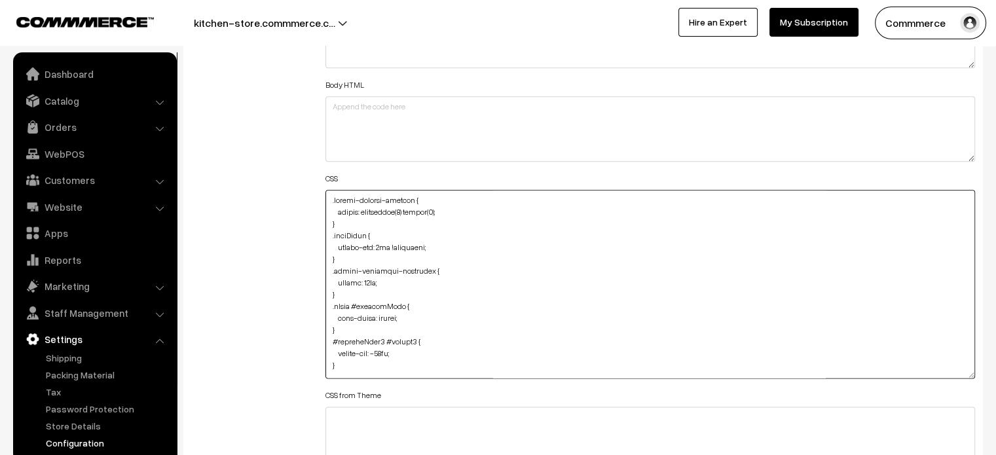
drag, startPoint x: 343, startPoint y: 225, endPoint x: 323, endPoint y: 203, distance: 29.7
click at [323, 203] on div "Header HTML Body HTML CSS CSS from Theme JAVASCRIPT" at bounding box center [651, 278] width 670 height 592
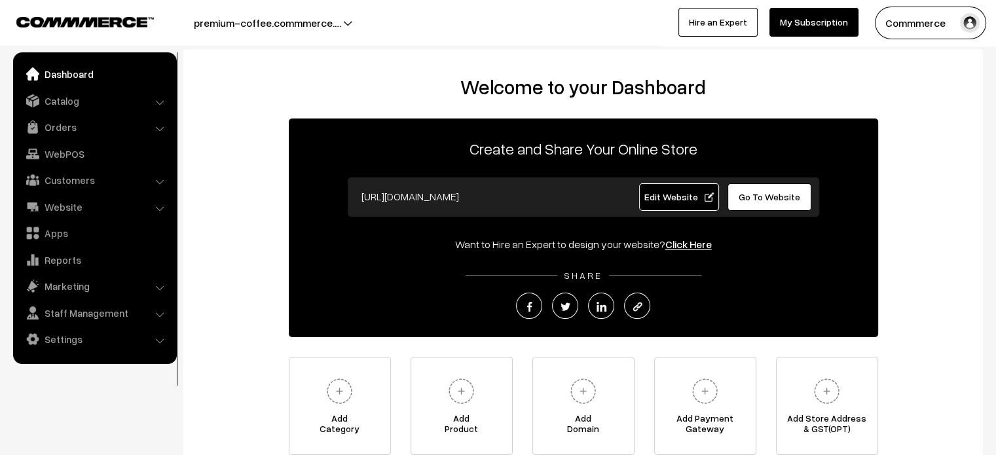
scroll to position [117, 0]
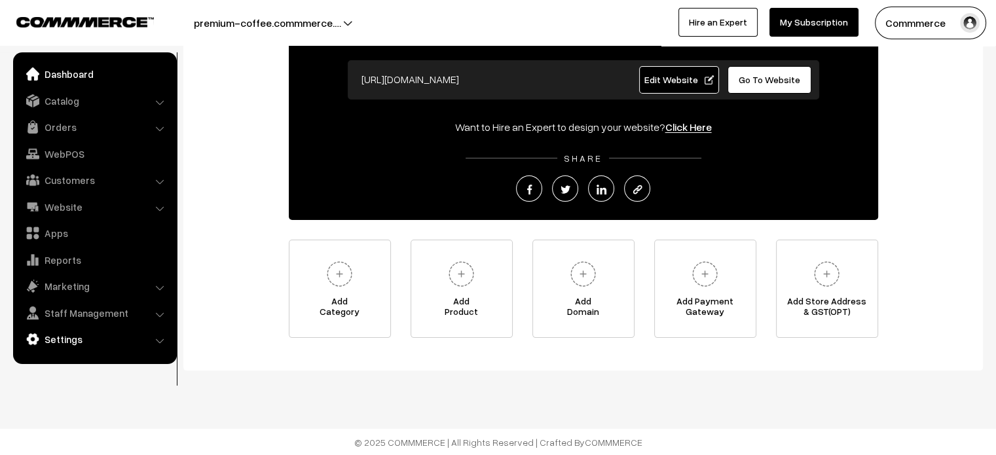
click at [79, 340] on link "Settings" at bounding box center [94, 340] width 156 height 24
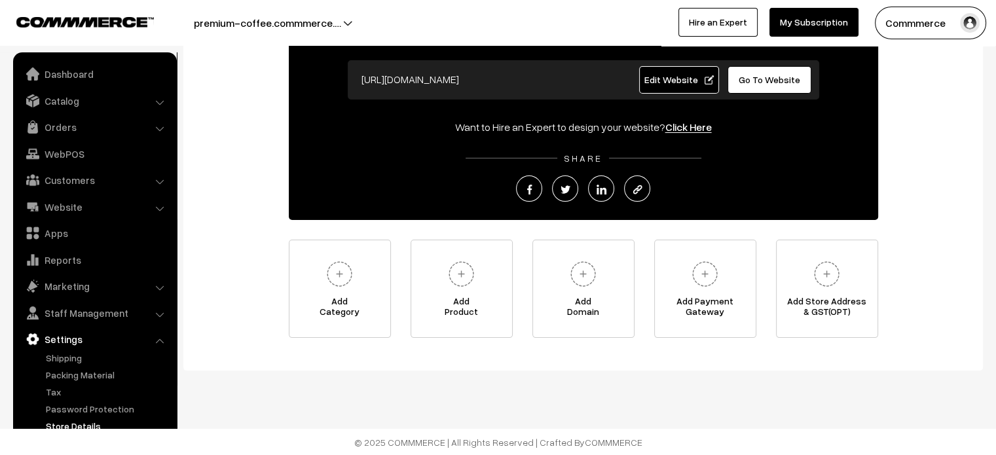
scroll to position [0, 0]
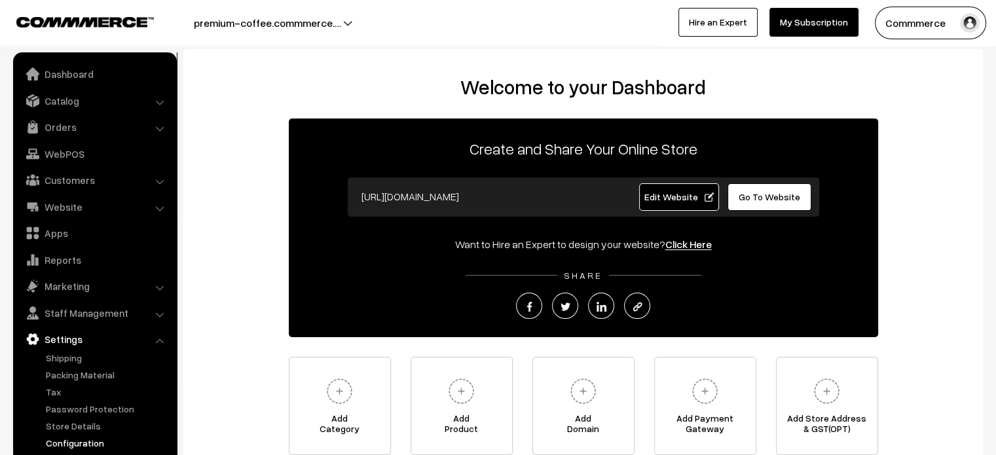
click at [79, 442] on link "Configuration" at bounding box center [108, 443] width 130 height 14
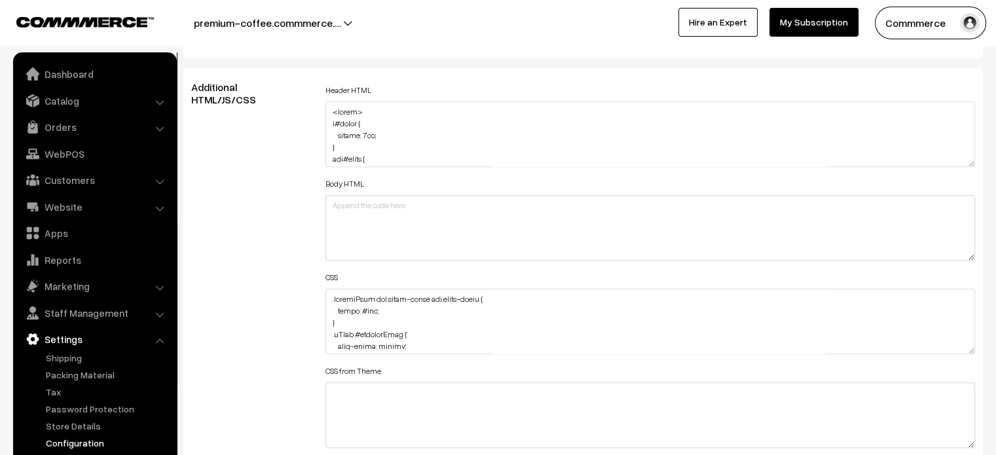
scroll to position [1452, 0]
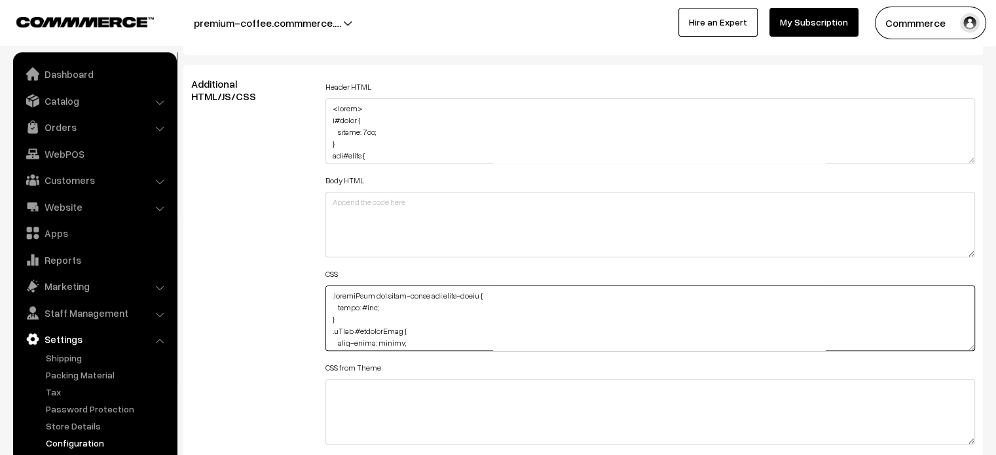
click at [331, 290] on textarea at bounding box center [651, 319] width 650 height 66
paste textarea ".footer-copyright-container { height: 45px; }"
type textarea ".footer-copyright-container { height: 45px; } .searchWrap div:first-child div:f…"
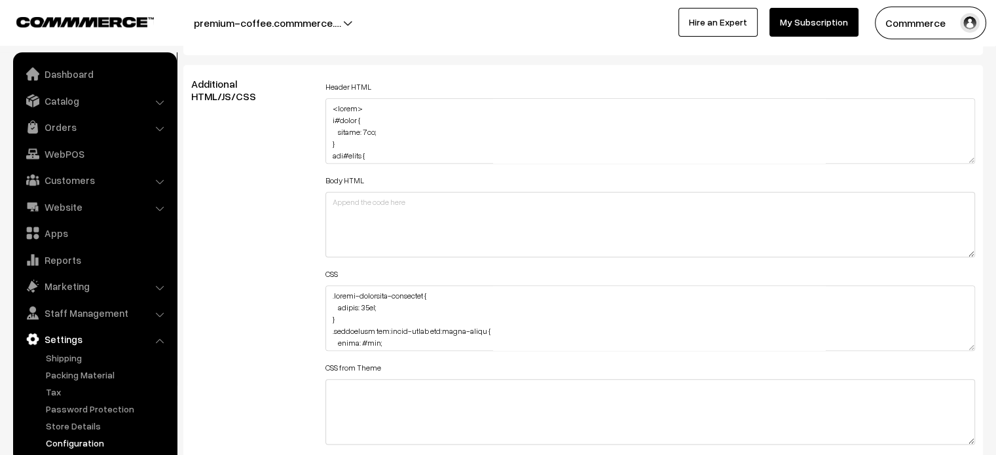
click at [309, 196] on div "Additional HTML/JS/CSS" at bounding box center [248, 312] width 134 height 468
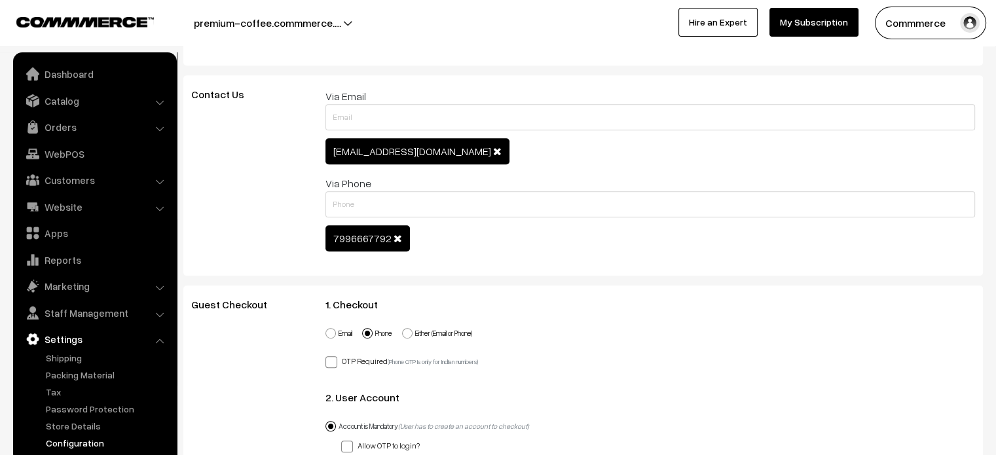
scroll to position [0, 0]
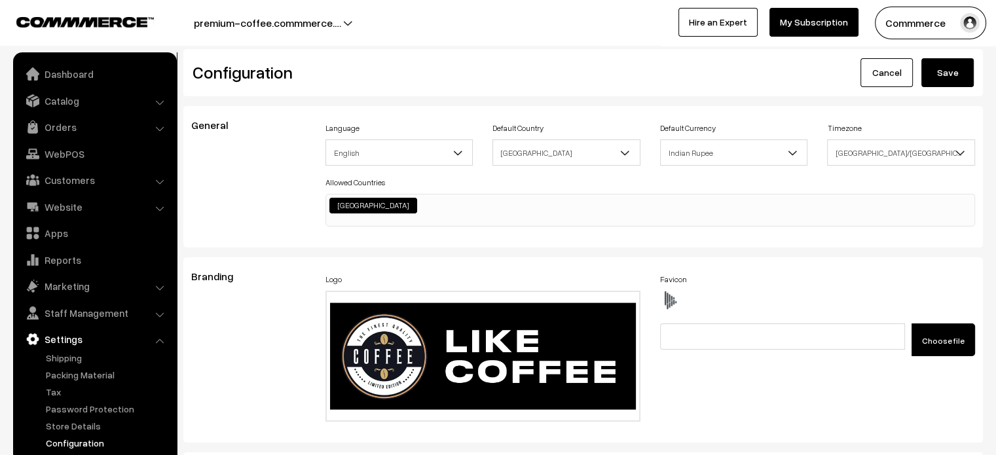
click at [970, 70] on button "Save" at bounding box center [948, 72] width 52 height 29
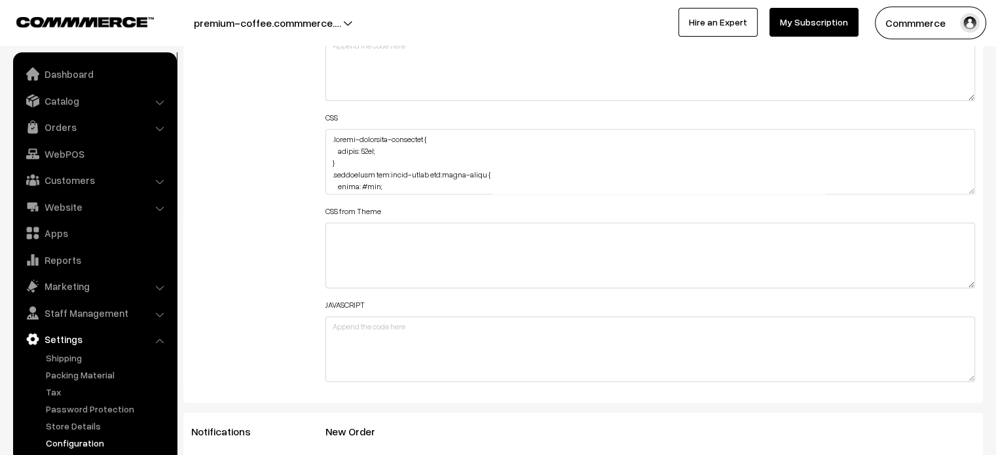
scroll to position [1609, 0]
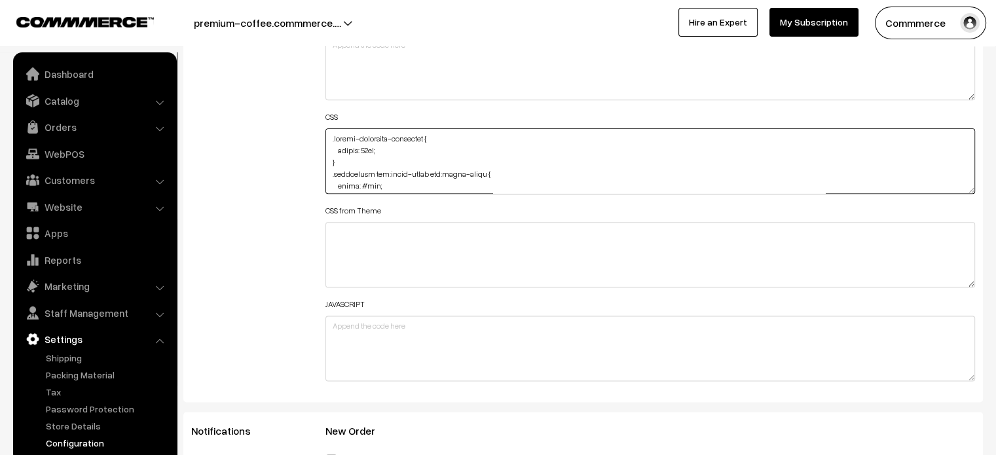
click at [327, 138] on textarea at bounding box center [651, 161] width 650 height 66
paste textarea ".footer-payment-methods { filter: brightness(0) invert(1); }"
type textarea ".footer-payment-methods { filter: brightness(0) invert(1); } .footer-copyright-…"
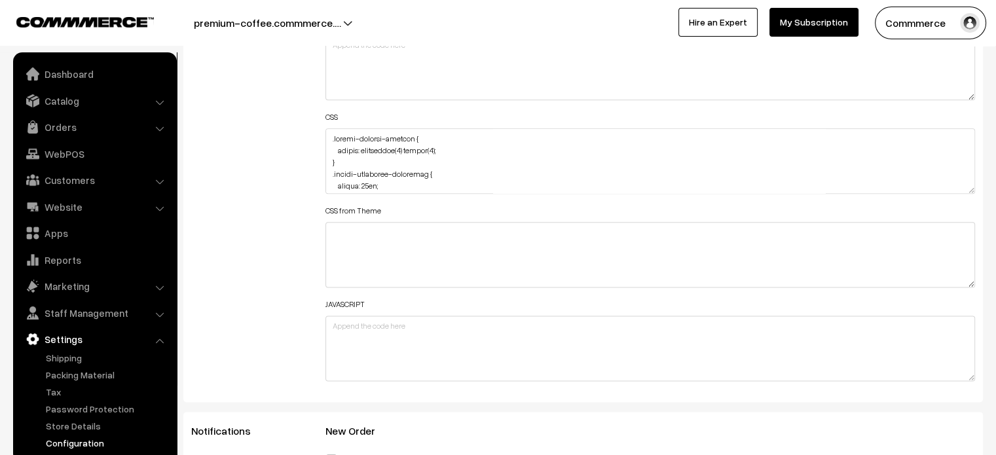
click at [277, 162] on div "Additional HTML/JS/CSS" at bounding box center [248, 155] width 134 height 468
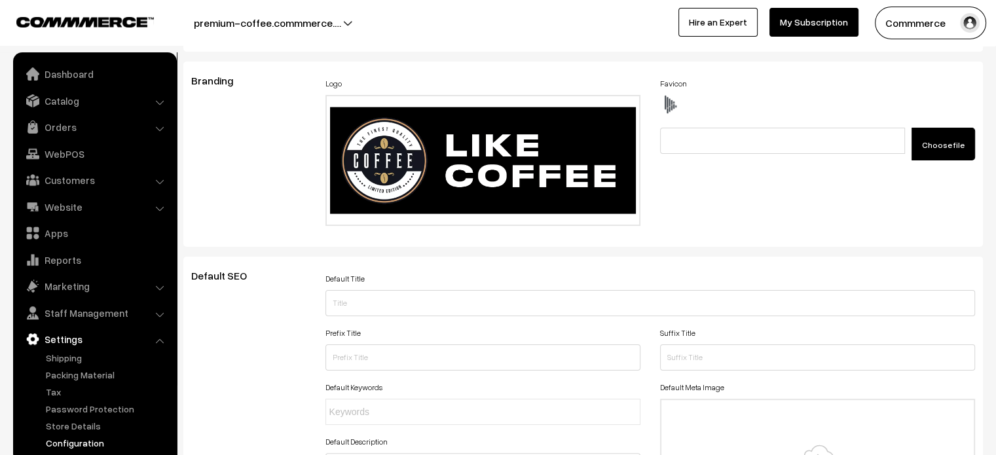
scroll to position [0, 0]
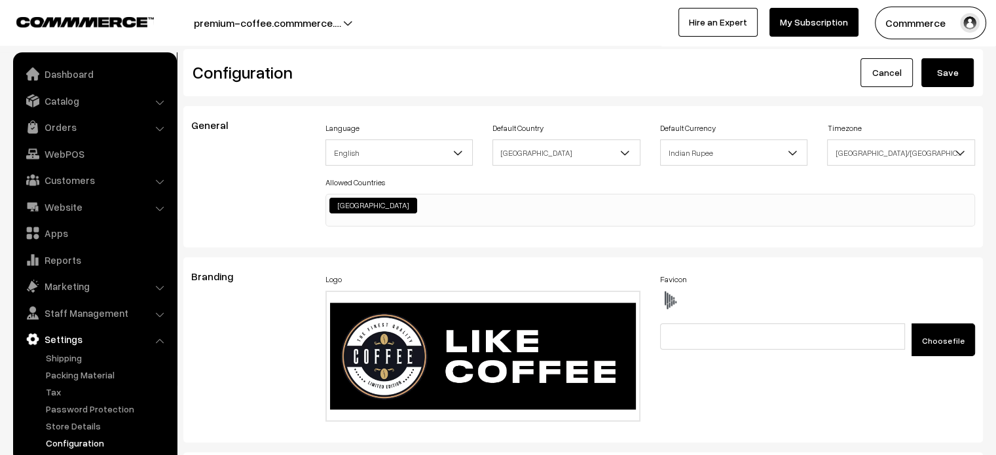
click at [954, 73] on button "Save" at bounding box center [948, 72] width 52 height 29
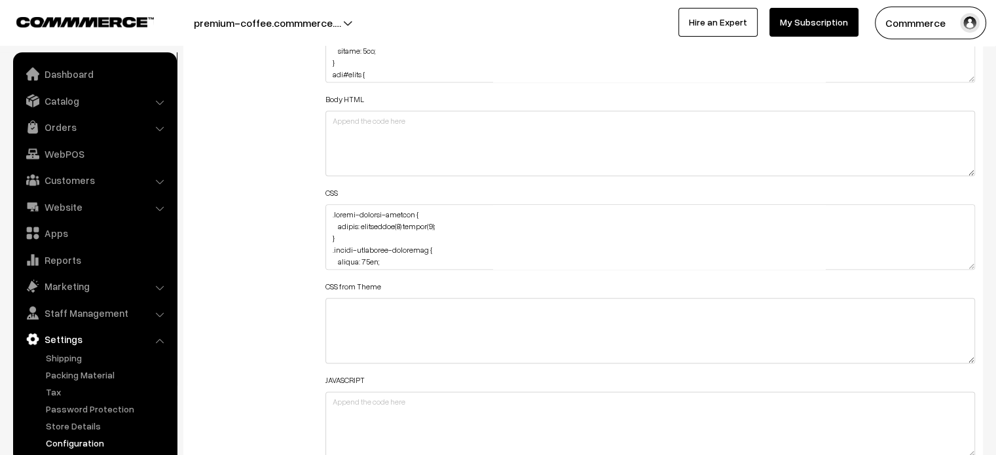
scroll to position [1526, 0]
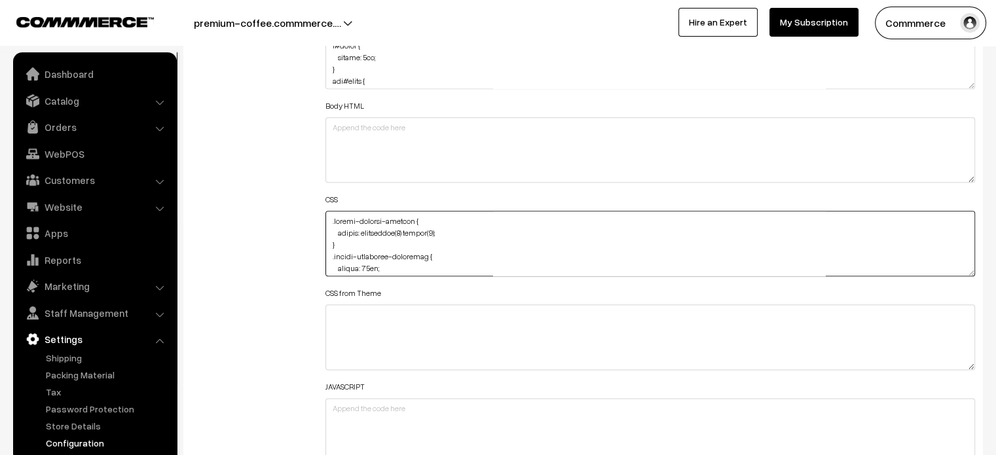
drag, startPoint x: 338, startPoint y: 230, endPoint x: 430, endPoint y: 230, distance: 92.4
click at [430, 230] on textarea at bounding box center [651, 244] width 650 height 66
click at [330, 219] on textarea at bounding box center [651, 244] width 650 height 66
paste textarea ".footer-social-icon-container Specificity: (0,1,0) { filter: brightness(0) inve…"
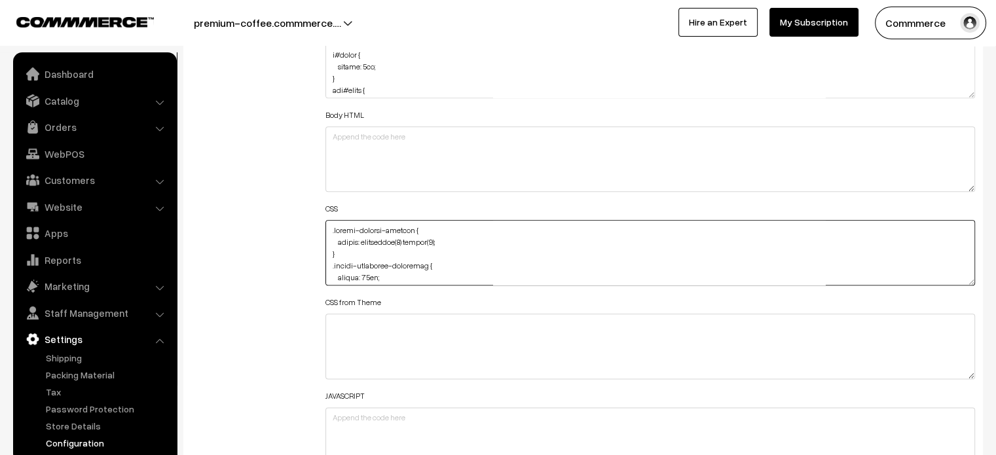
scroll to position [1517, 0]
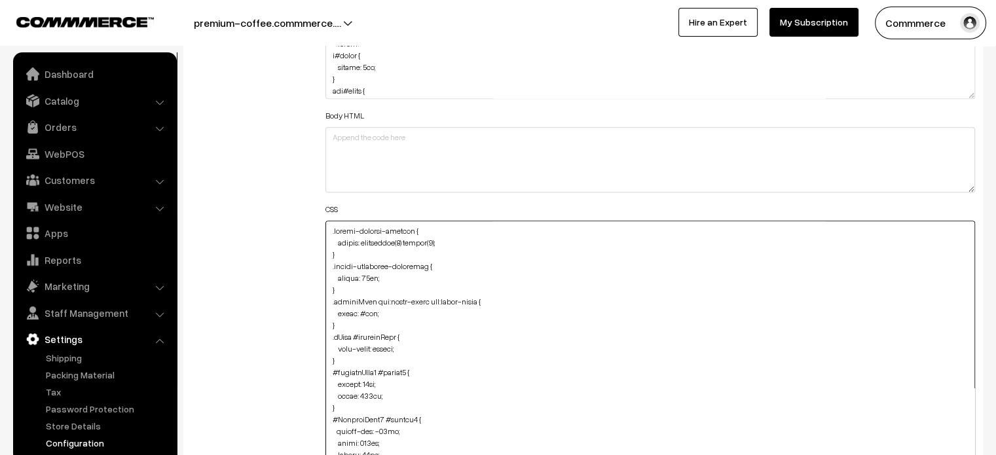
drag, startPoint x: 972, startPoint y: 279, endPoint x: 945, endPoint y: 486, distance: 208.8
click at [333, 227] on textarea at bounding box center [651, 357] width 650 height 273
paste textarea ".footer-social-icon-container Specificity: (0,1,0) { filter: brightness(0) inve…"
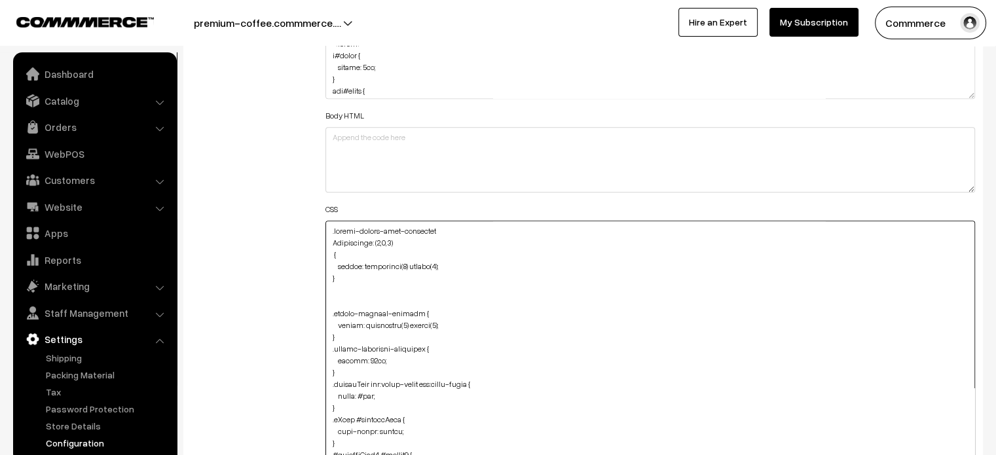
click at [390, 242] on textarea at bounding box center [651, 357] width 650 height 273
drag, startPoint x: 390, startPoint y: 242, endPoint x: 325, endPoint y: 243, distance: 64.9
click at [326, 243] on textarea at bounding box center [651, 357] width 650 height 273
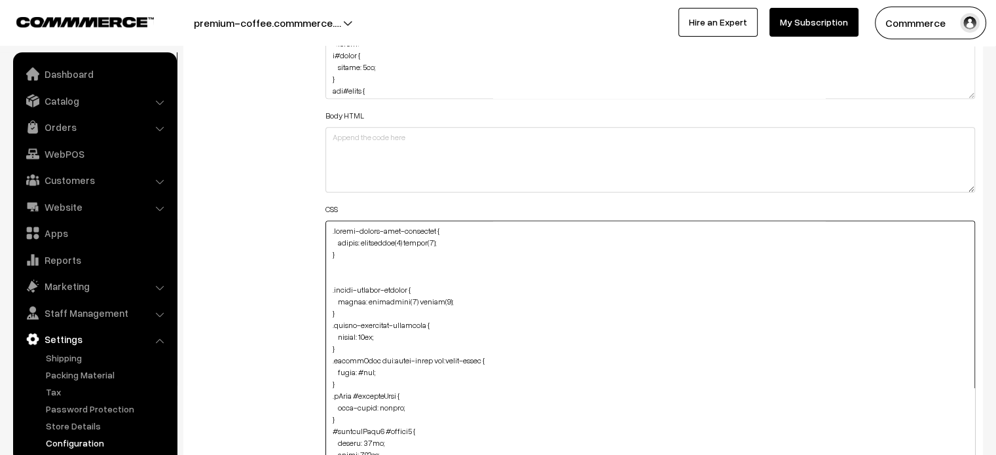
click at [375, 248] on textarea at bounding box center [651, 357] width 650 height 273
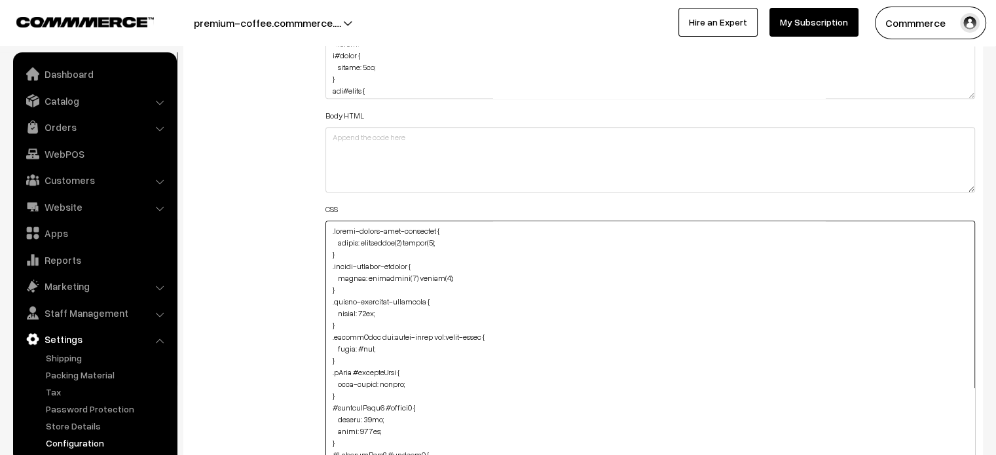
type textarea ".footer-social-icon-container { filter: brightness(0) invert(1); } .footer-paym…"
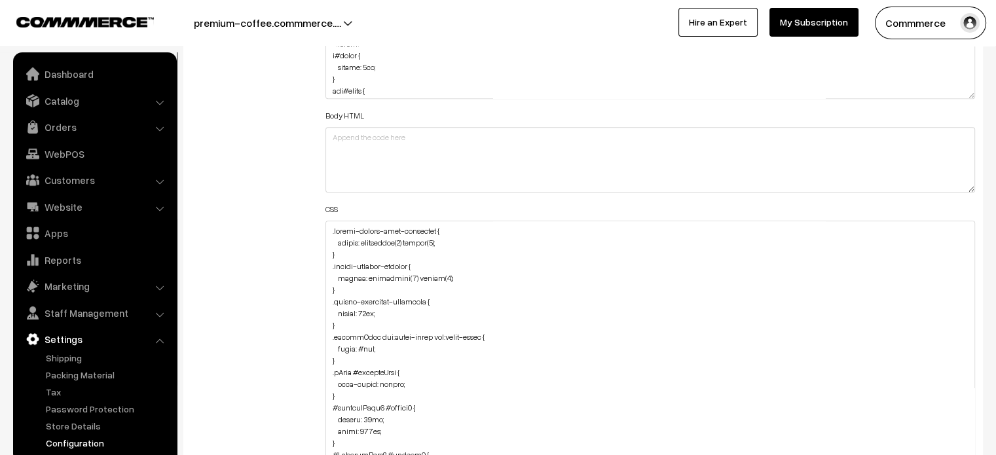
click at [259, 282] on div "Additional HTML/JS/CSS" at bounding box center [248, 350] width 134 height 675
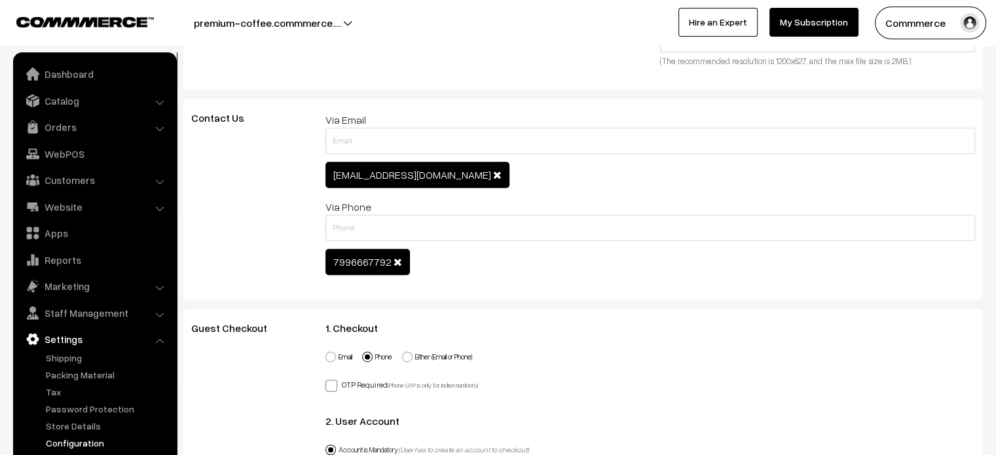
scroll to position [0, 0]
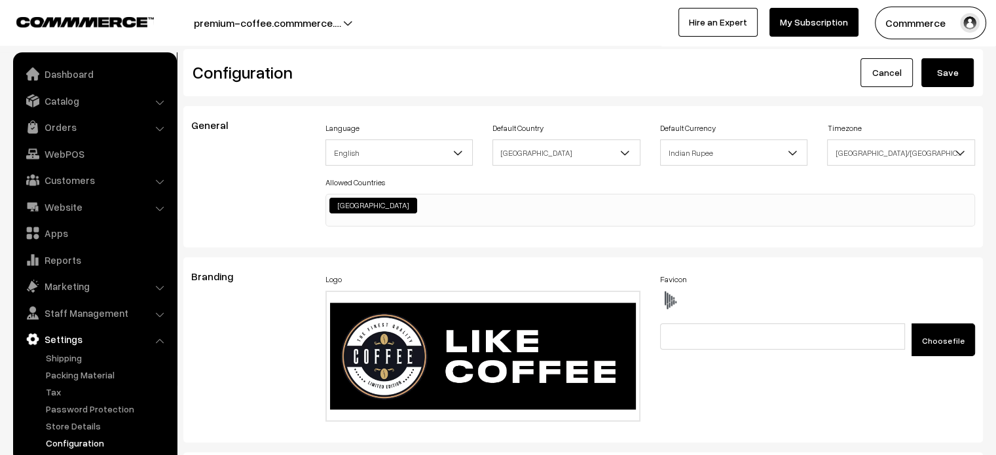
click at [951, 69] on button "Save" at bounding box center [948, 72] width 52 height 29
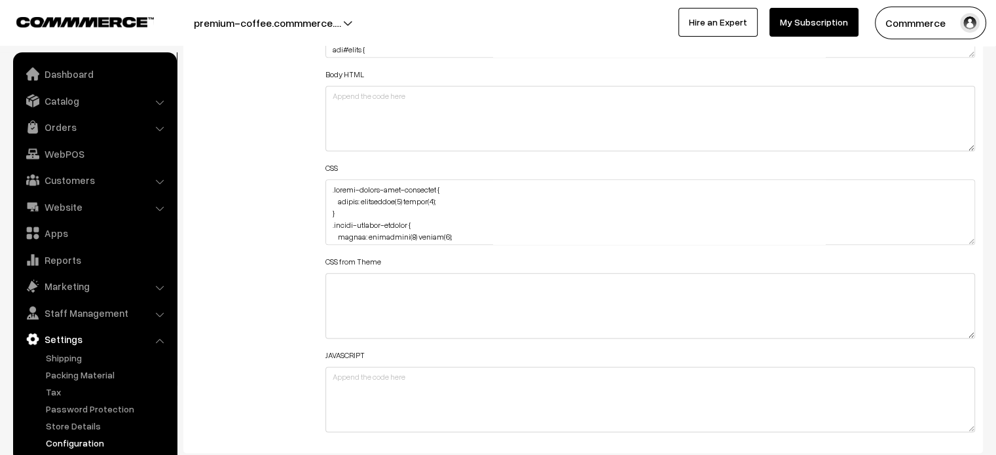
scroll to position [1561, 0]
drag, startPoint x: 972, startPoint y: 236, endPoint x: 960, endPoint y: 421, distance: 185.8
click at [960, 242] on textarea at bounding box center [651, 209] width 650 height 66
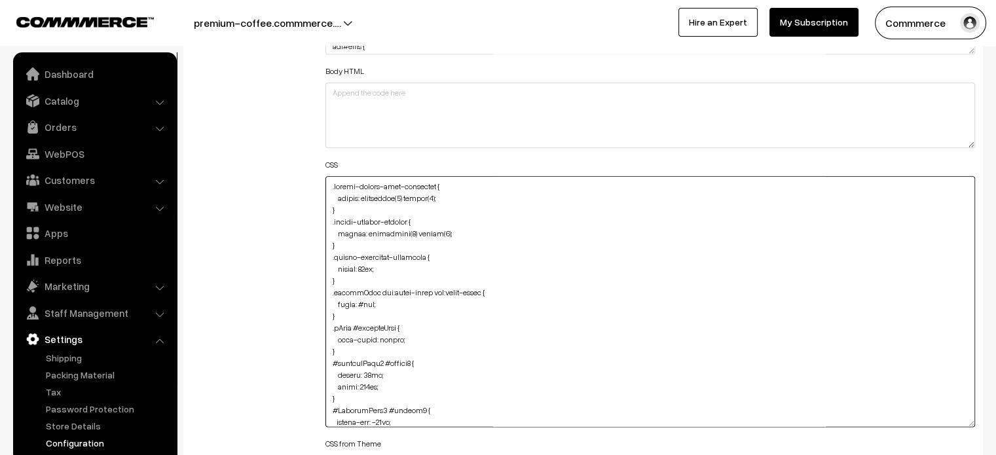
drag, startPoint x: 339, startPoint y: 246, endPoint x: 320, endPoint y: 188, distance: 60.7
click at [320, 188] on div "Header HTML Body HTML CSS CSS from Theme JAVASCRIPT" at bounding box center [651, 296] width 670 height 654
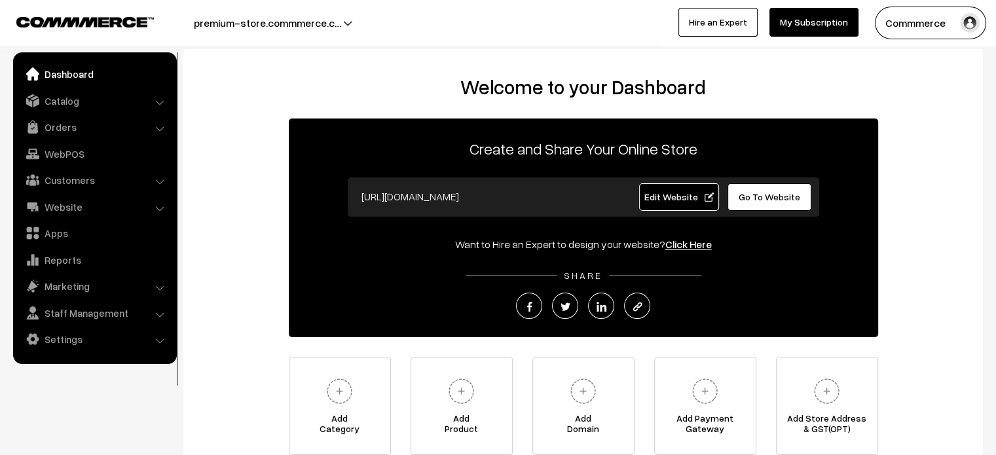
scroll to position [117, 0]
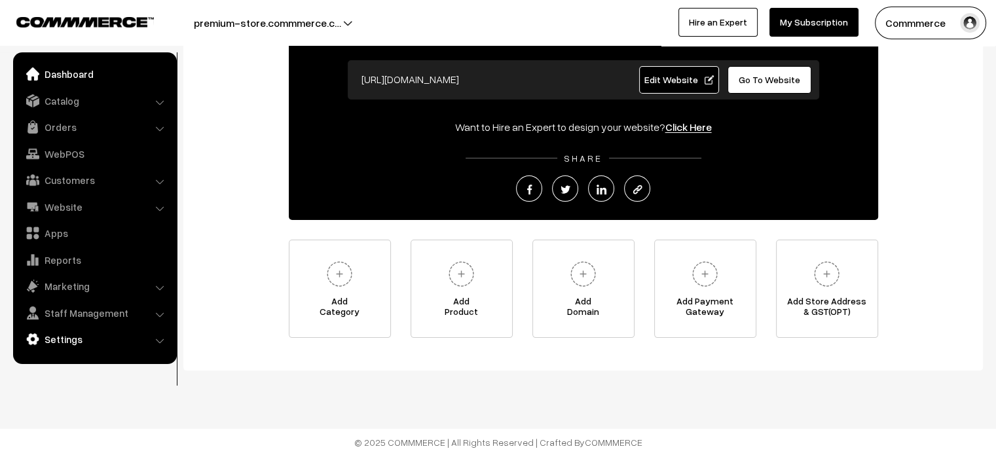
click at [84, 345] on link "Settings" at bounding box center [94, 340] width 156 height 24
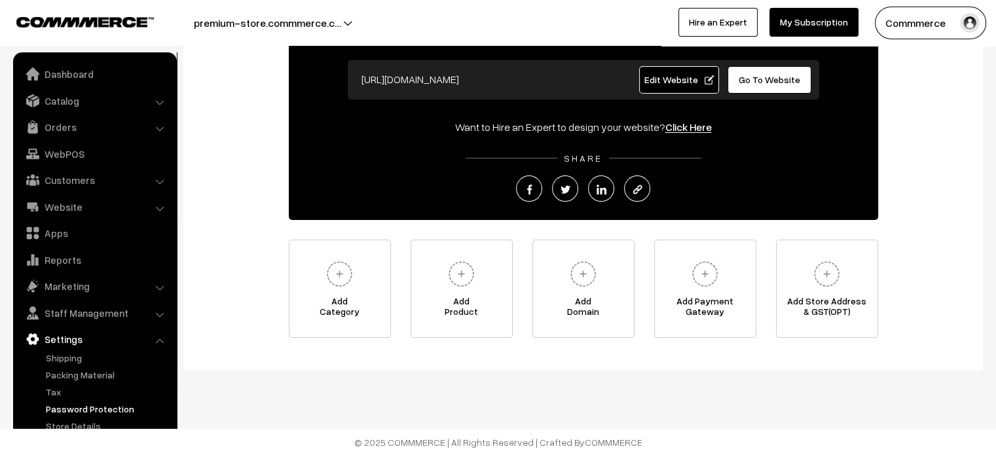
scroll to position [0, 0]
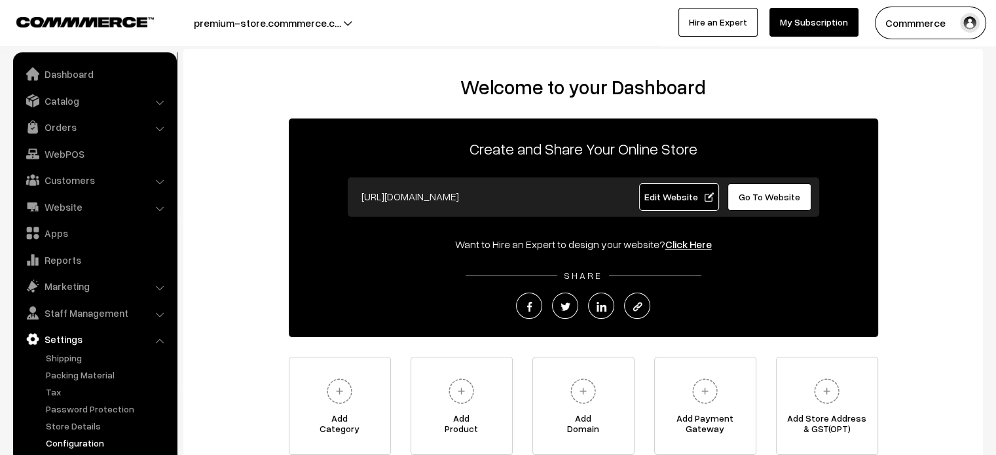
click at [83, 447] on link "Configuration" at bounding box center [108, 443] width 130 height 14
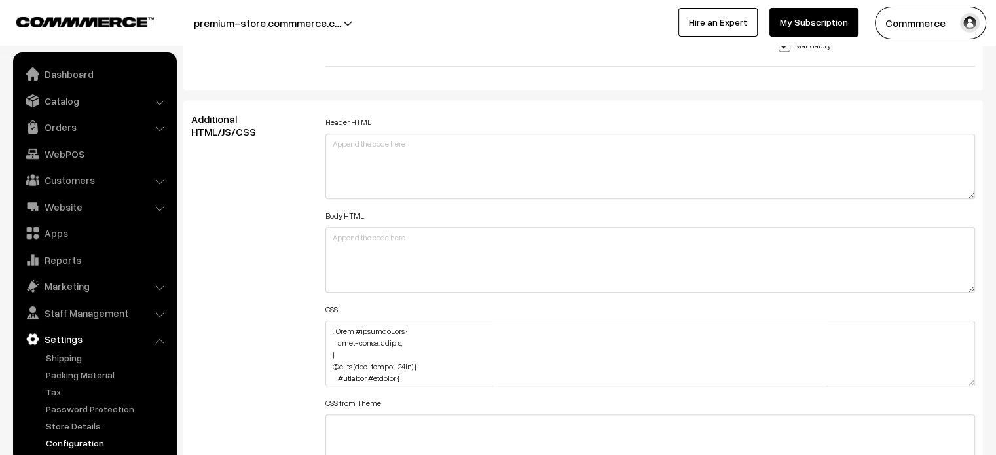
scroll to position [1417, 0]
click at [329, 322] on textarea at bounding box center [651, 353] width 650 height 66
paste textarea ".footer-social-icon-container { filter: brightness(0) invert(1); } .footer-paym…"
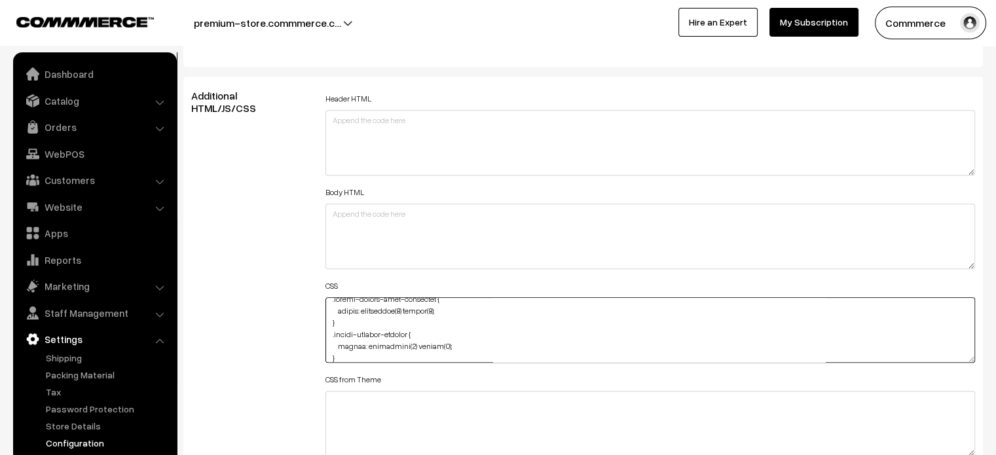
scroll to position [1446, 0]
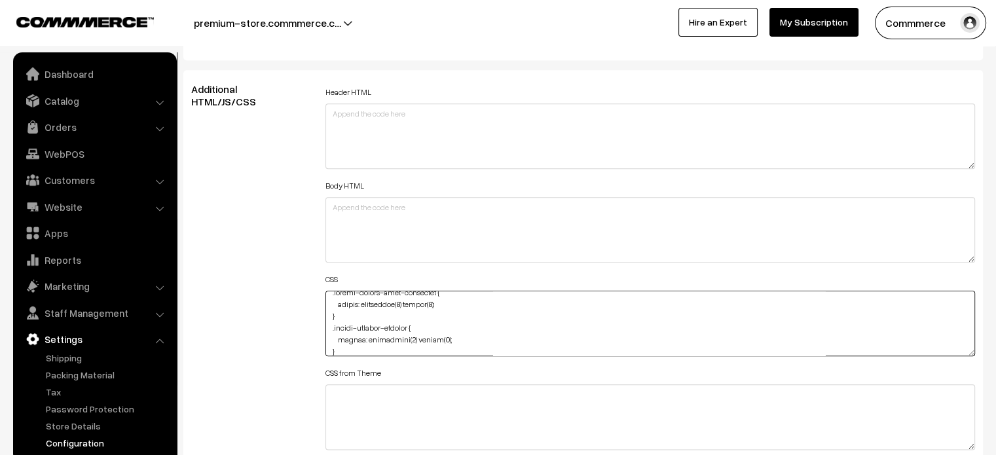
drag, startPoint x: 971, startPoint y: 349, endPoint x: 975, endPoint y: 486, distance: 137.0
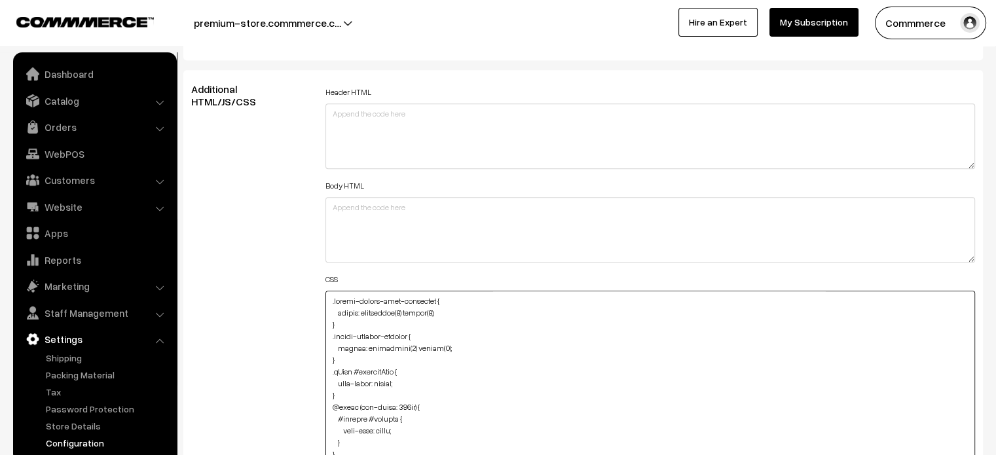
type textarea ".footer-social-icon-container { filter: brightness(0) invert(1); } .footer-paym…"
click at [248, 257] on div "Additional HTML/JS/CSS" at bounding box center [248, 385] width 134 height 605
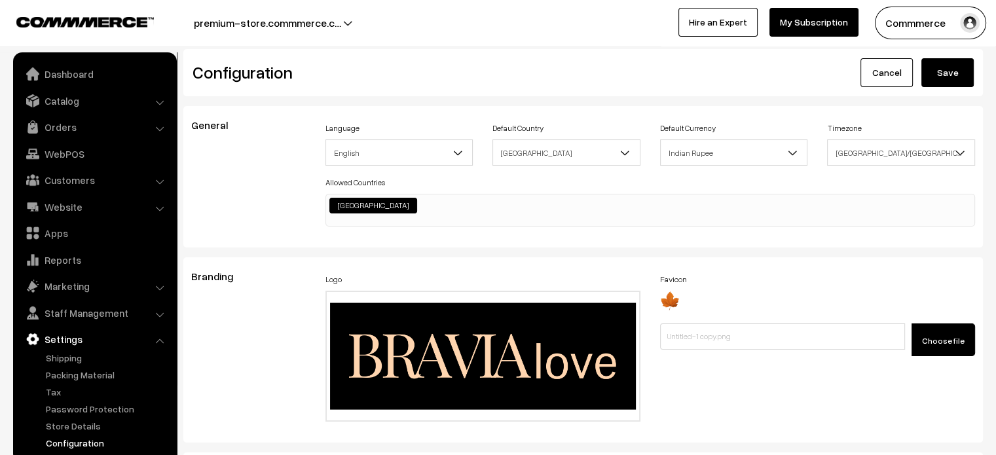
click at [953, 64] on button "Save" at bounding box center [948, 72] width 52 height 29
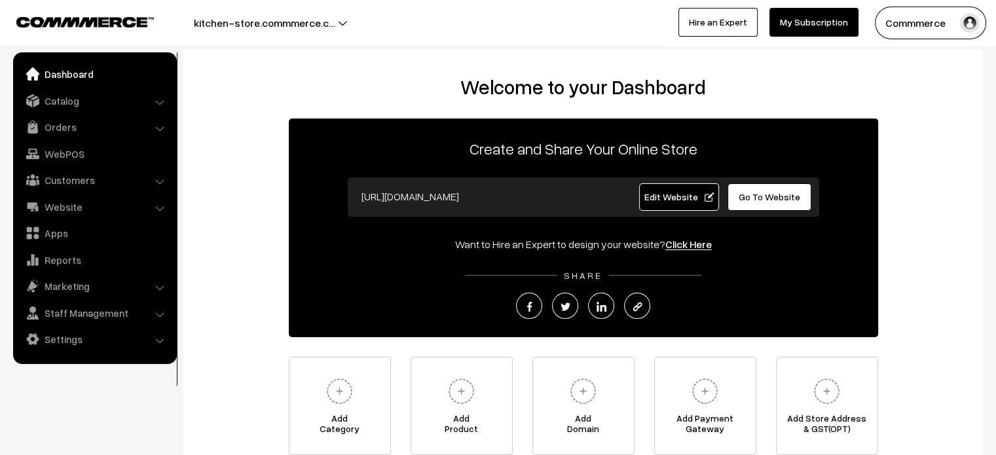
click at [655, 189] on link "Edit Website" at bounding box center [679, 197] width 80 height 28
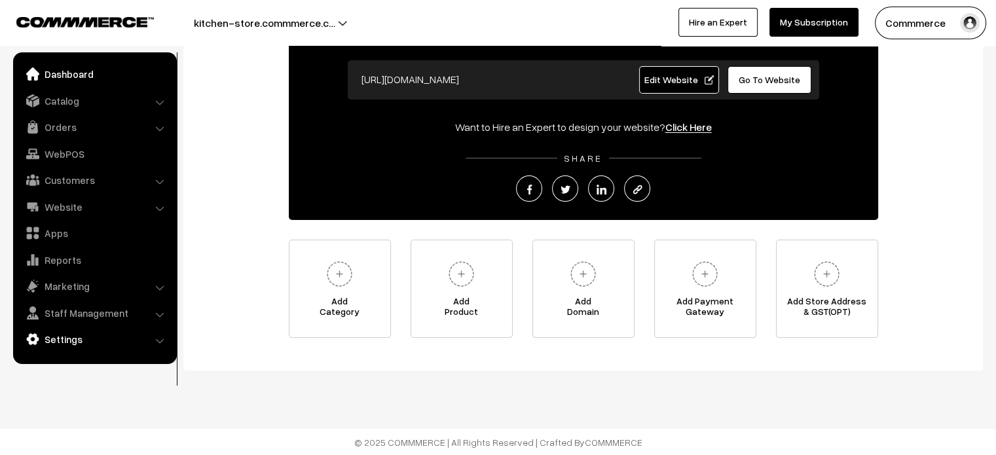
click at [90, 337] on link "Settings" at bounding box center [94, 340] width 156 height 24
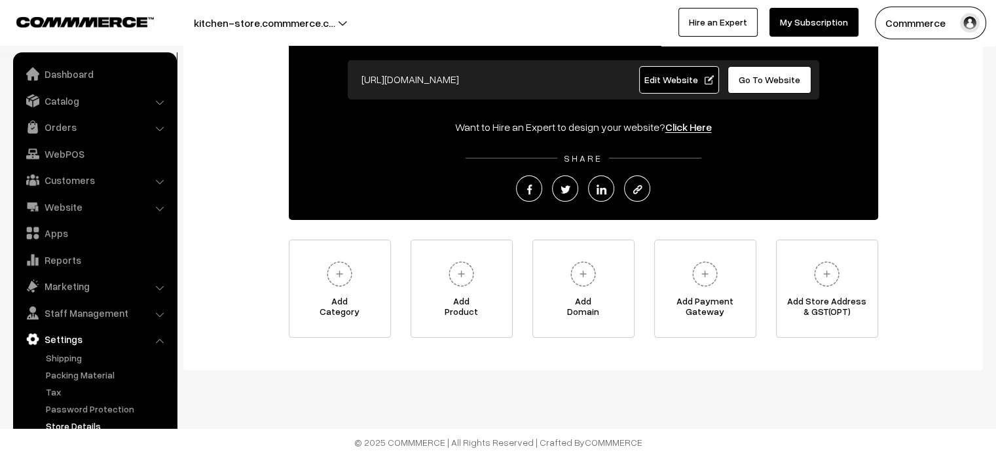
scroll to position [0, 0]
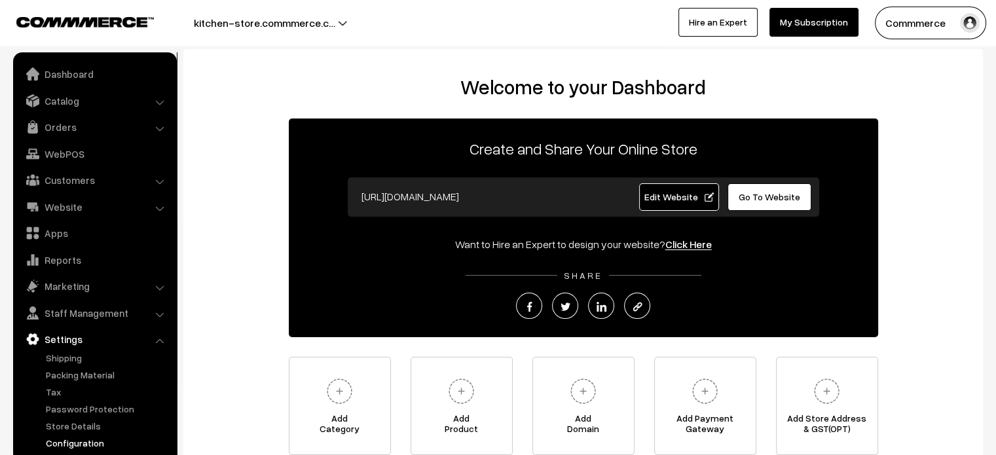
click at [76, 445] on link "Configuration" at bounding box center [108, 443] width 130 height 14
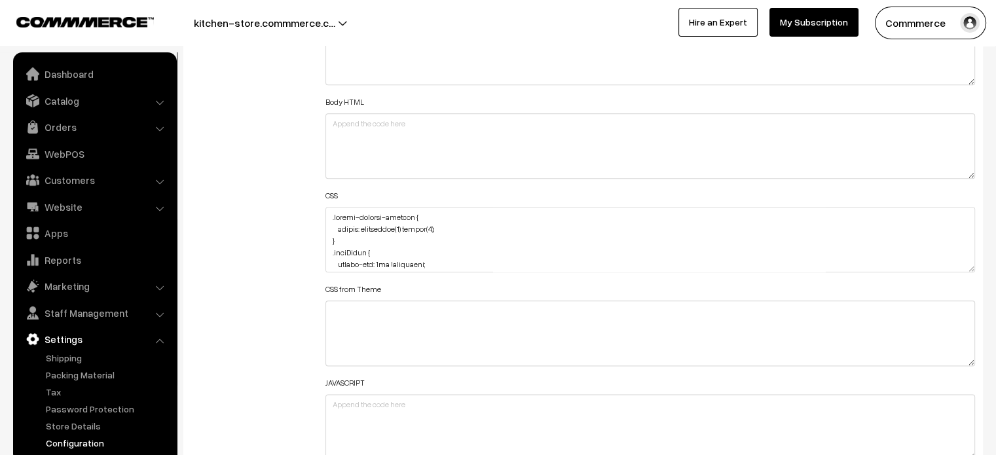
scroll to position [1533, 0]
drag, startPoint x: 335, startPoint y: 227, endPoint x: 440, endPoint y: 228, distance: 104.8
click at [440, 228] on textarea at bounding box center [651, 237] width 650 height 66
click at [328, 214] on textarea at bounding box center [651, 237] width 650 height 66
paste textarea ".footer-social-icon-container { filter: brightness(0) invert(1); }"
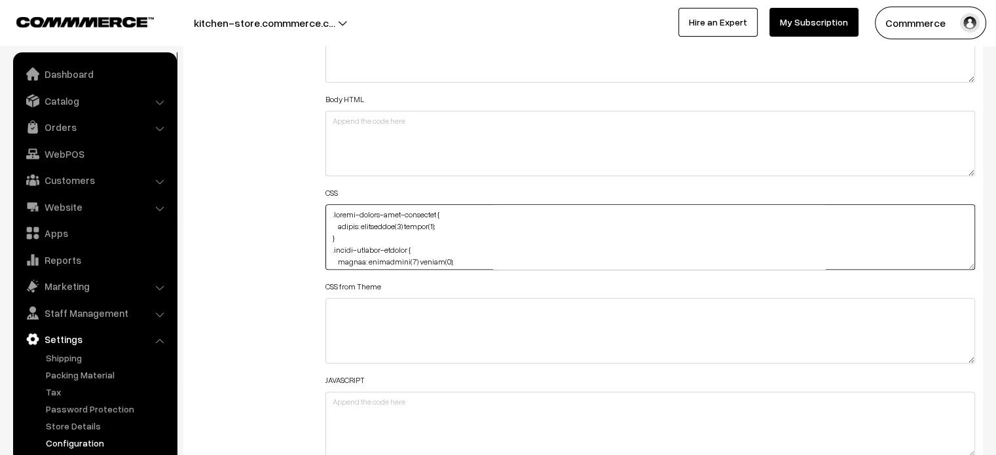
type textarea ".footer-social-icon-container { filter: brightness(0) invert(1); } .footer-paym…"
click at [246, 217] on div "Additional HTML/JS/CSS" at bounding box center [248, 231] width 134 height 468
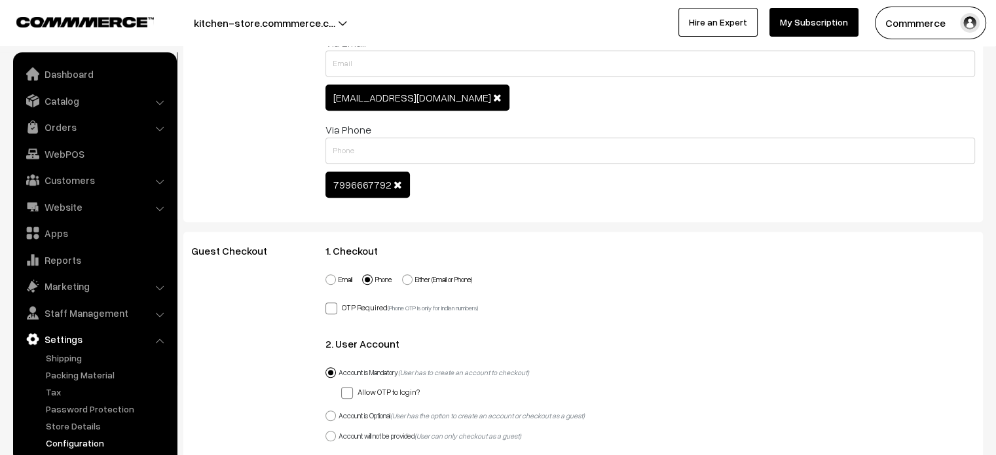
scroll to position [0, 0]
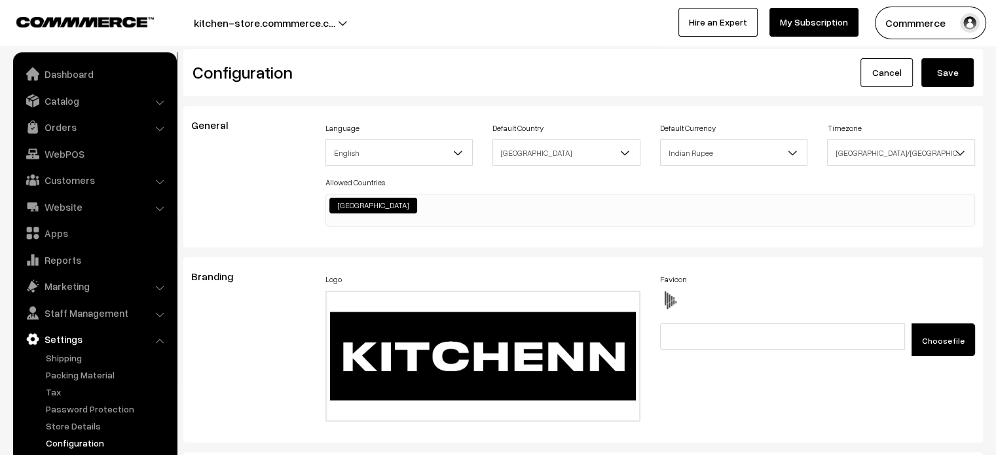
click at [954, 66] on button "Save" at bounding box center [948, 72] width 52 height 29
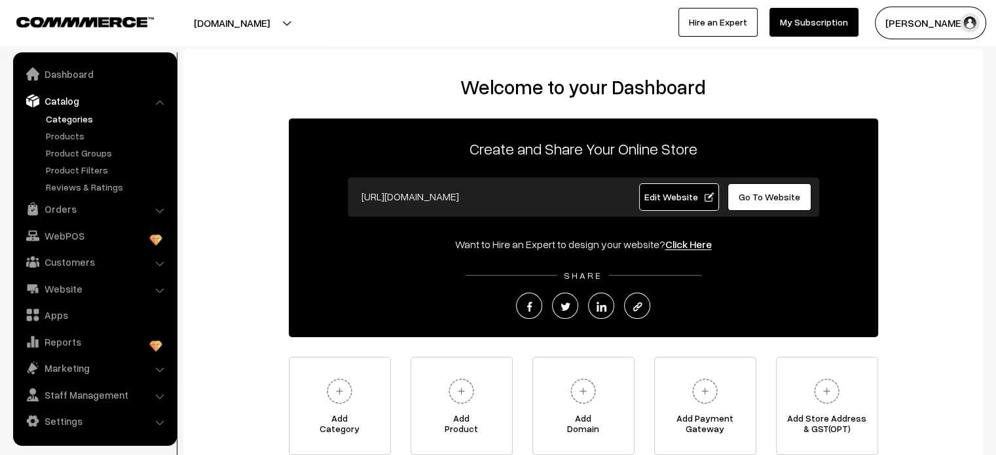
click at [78, 122] on link "Categories" at bounding box center [108, 119] width 130 height 14
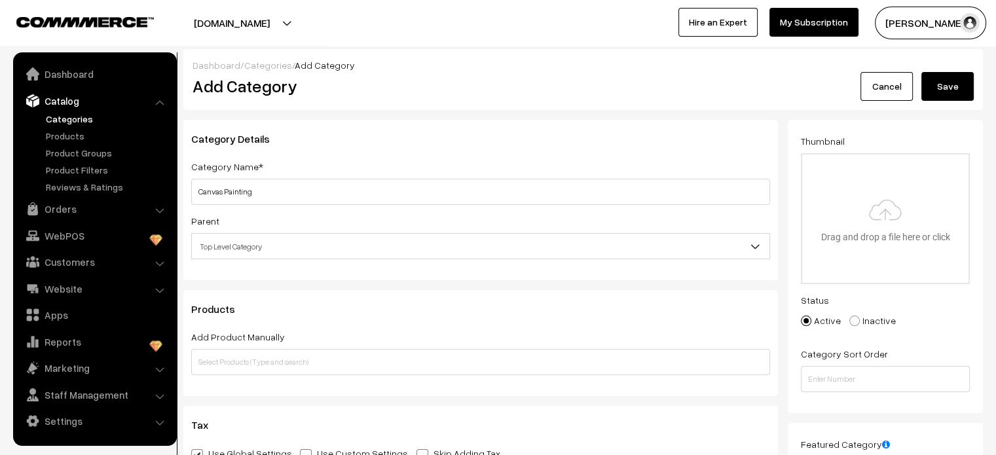
type input "Canvas Painting"
click at [943, 83] on button "Save" at bounding box center [948, 86] width 52 height 29
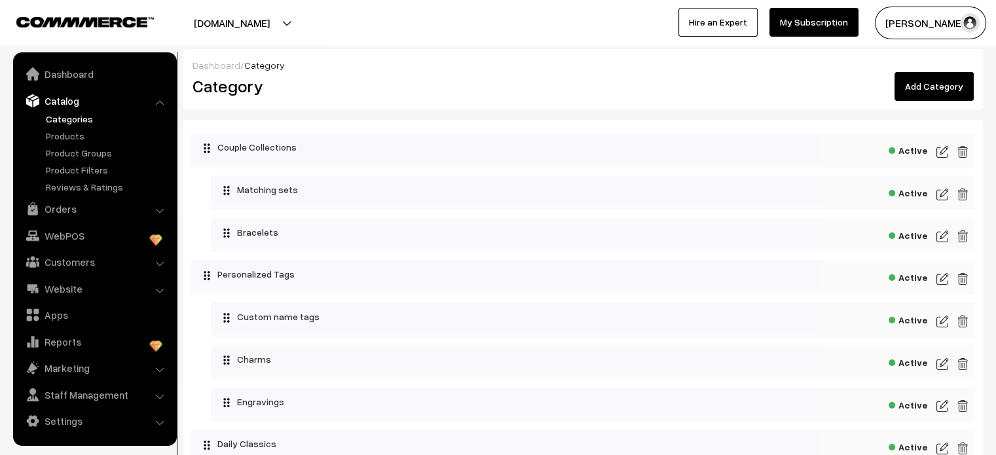
click at [941, 79] on link "Add Category" at bounding box center [934, 86] width 79 height 29
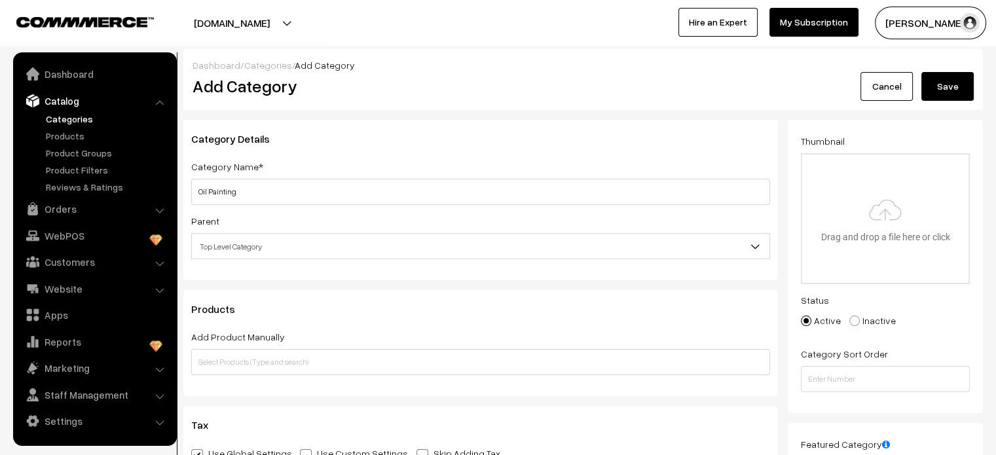
type input "Oil Painting"
click at [949, 78] on button "Save" at bounding box center [948, 86] width 52 height 29
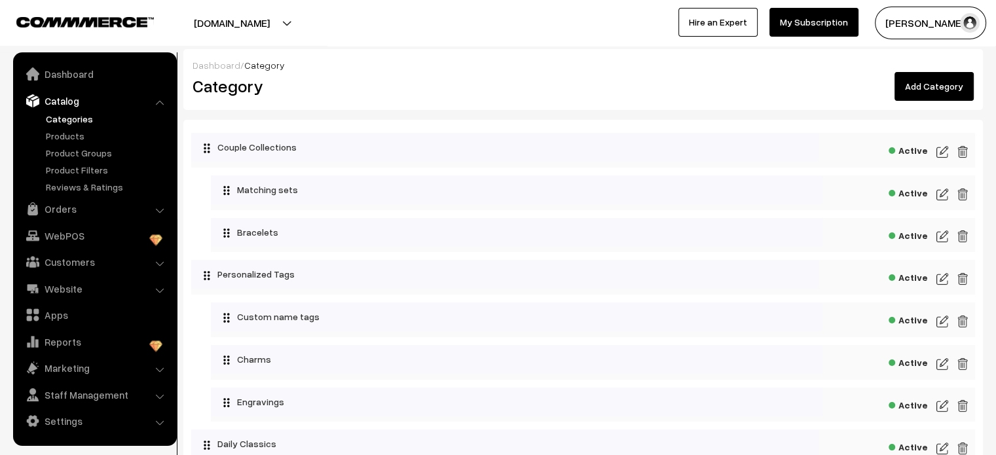
click at [933, 91] on link "Add Category" at bounding box center [934, 86] width 79 height 29
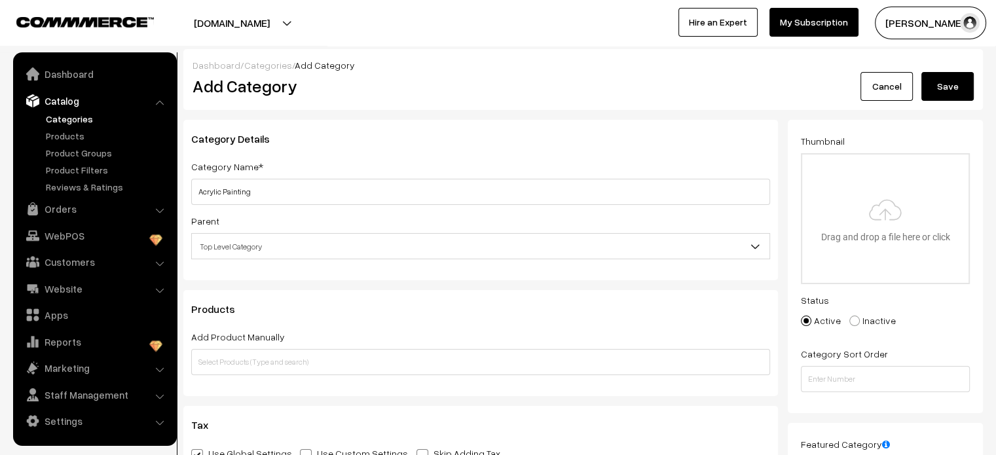
type input "Acrylic Painting"
click at [940, 83] on button "Save" at bounding box center [948, 86] width 52 height 29
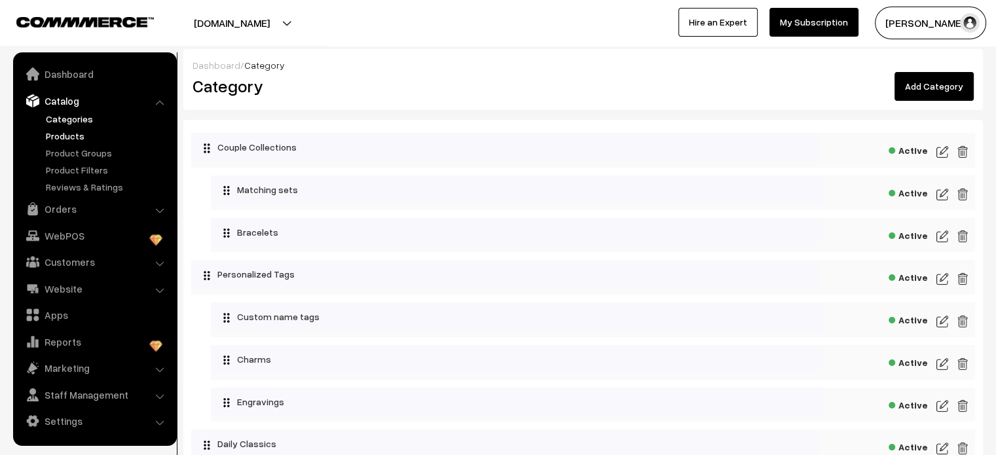
click at [72, 139] on link "Products" at bounding box center [108, 136] width 130 height 14
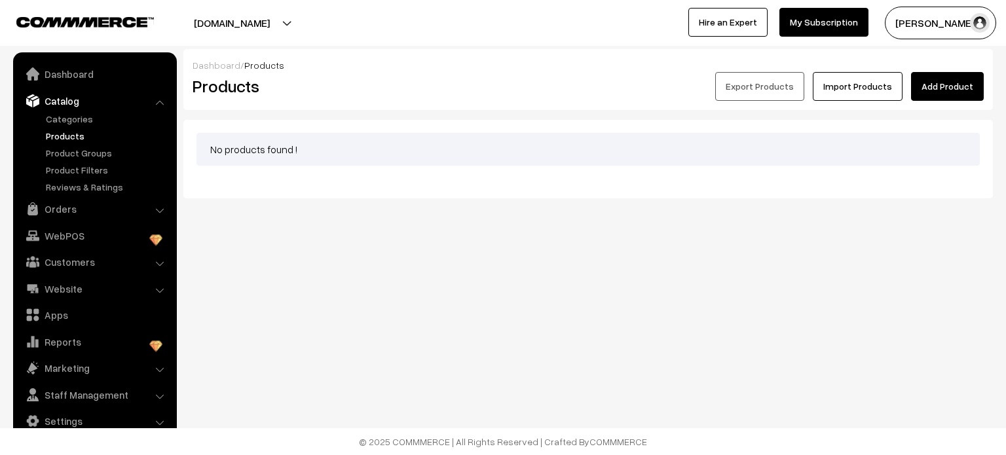
click at [954, 80] on link "Add Product" at bounding box center [947, 86] width 73 height 29
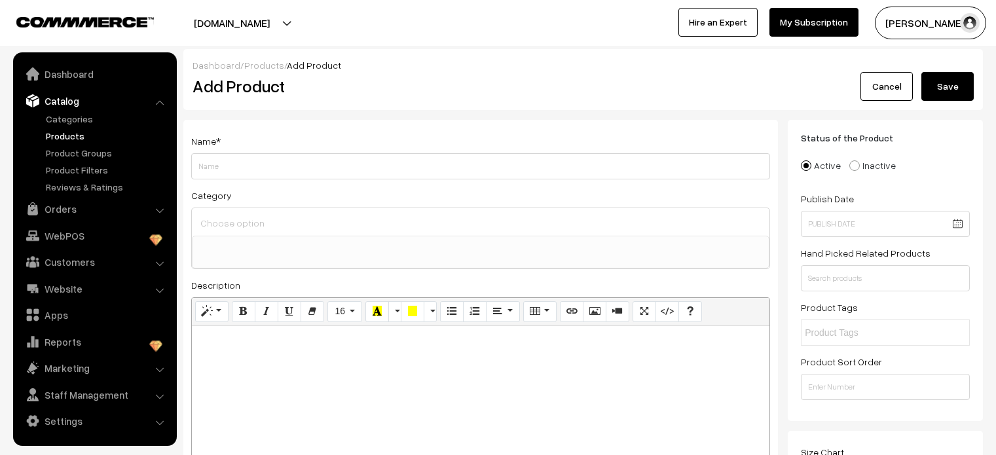
select select
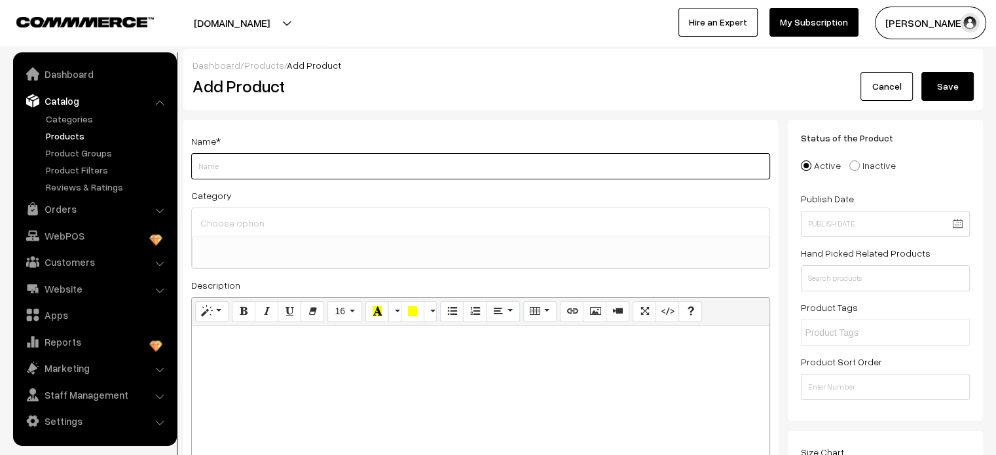
paste input "[PERSON_NAME] Artists"
click at [419, 167] on input "[PERSON_NAME] Artists" at bounding box center [480, 166] width 579 height 26
type input "[PERSON_NAME] Artists"
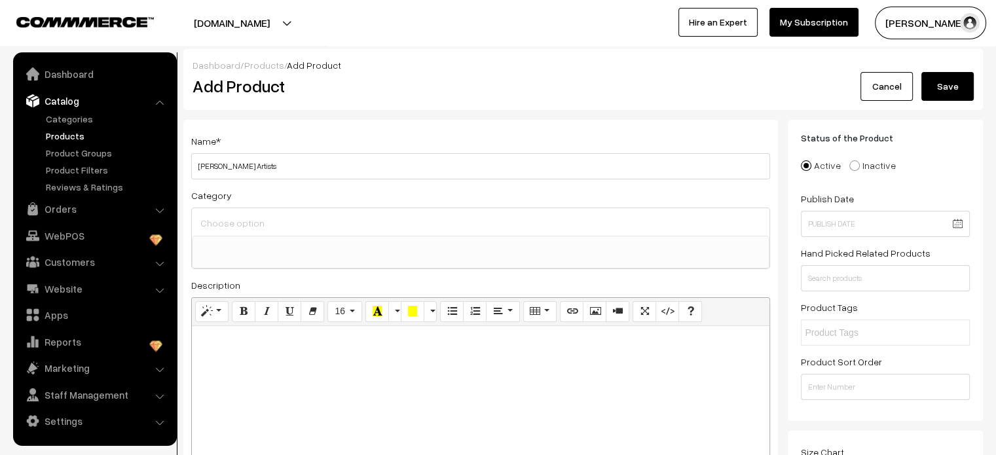
click at [962, 88] on button "Save" at bounding box center [948, 86] width 52 height 29
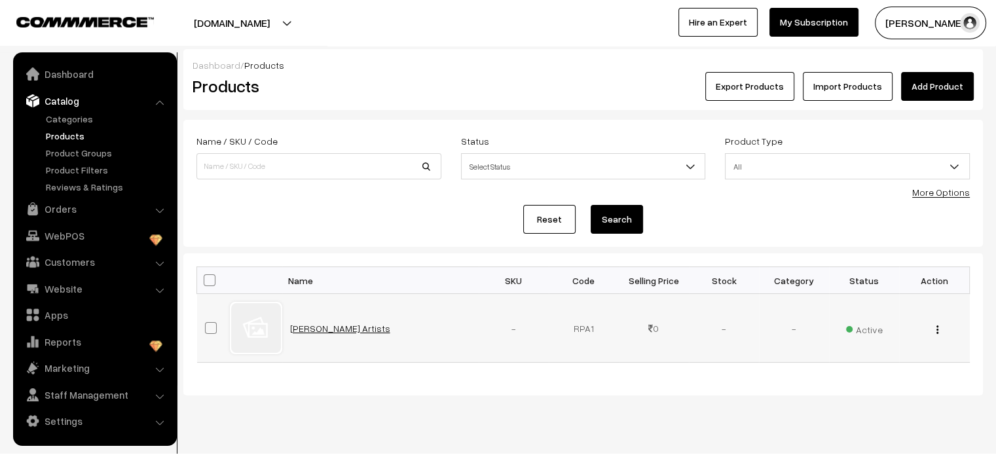
click at [321, 328] on link "[PERSON_NAME] Artists" at bounding box center [340, 328] width 100 height 11
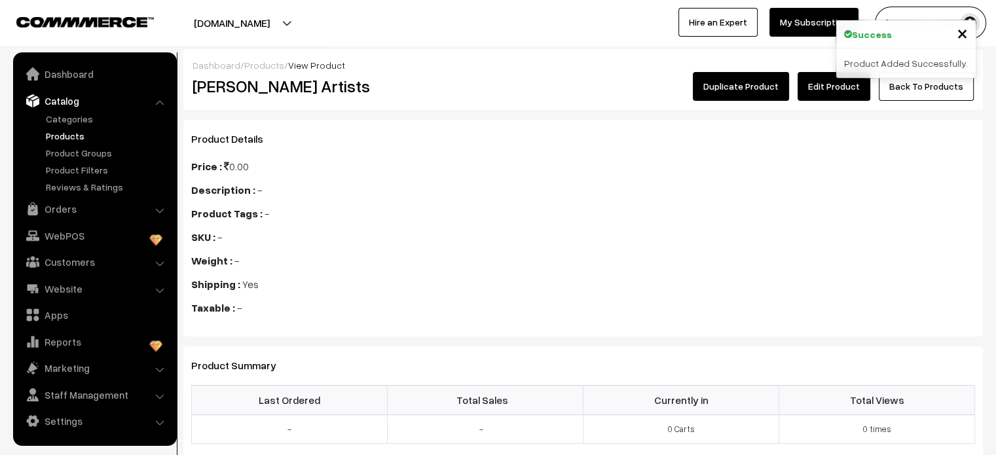
click at [835, 88] on link "Edit Product" at bounding box center [834, 86] width 73 height 29
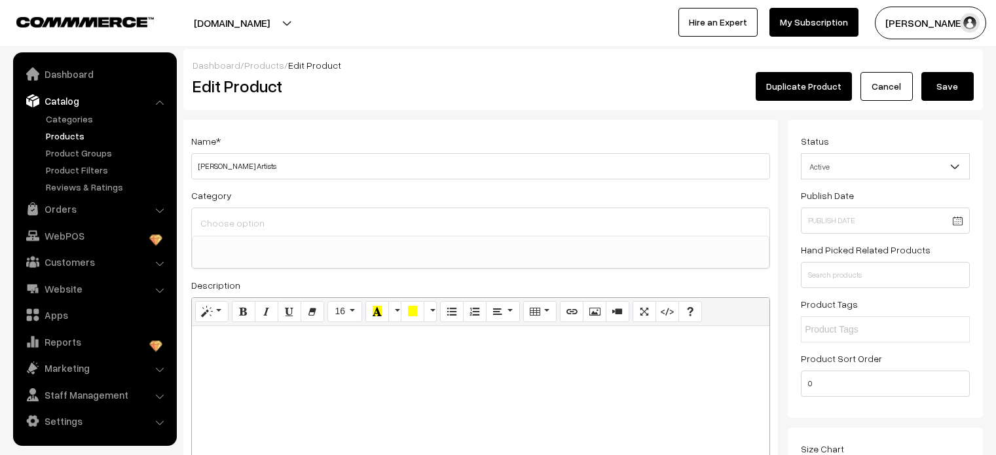
select select
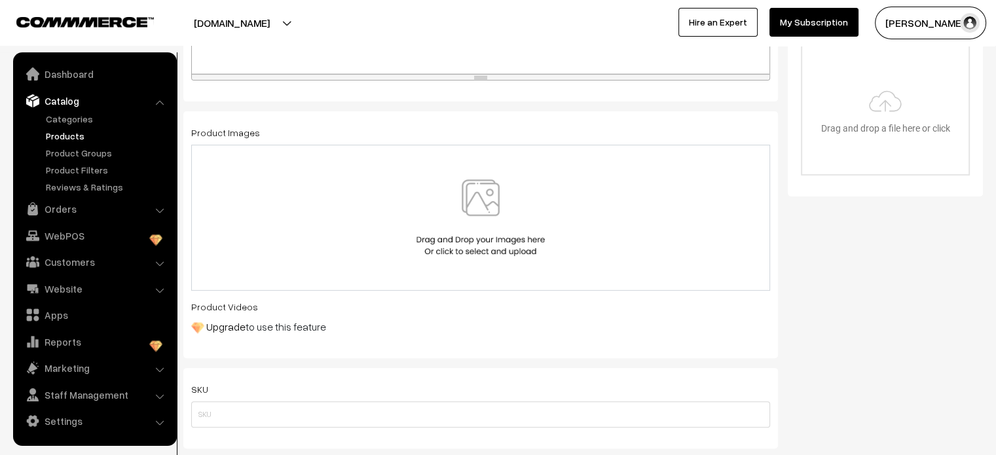
scroll to position [413, 0]
click at [448, 183] on img at bounding box center [480, 221] width 135 height 77
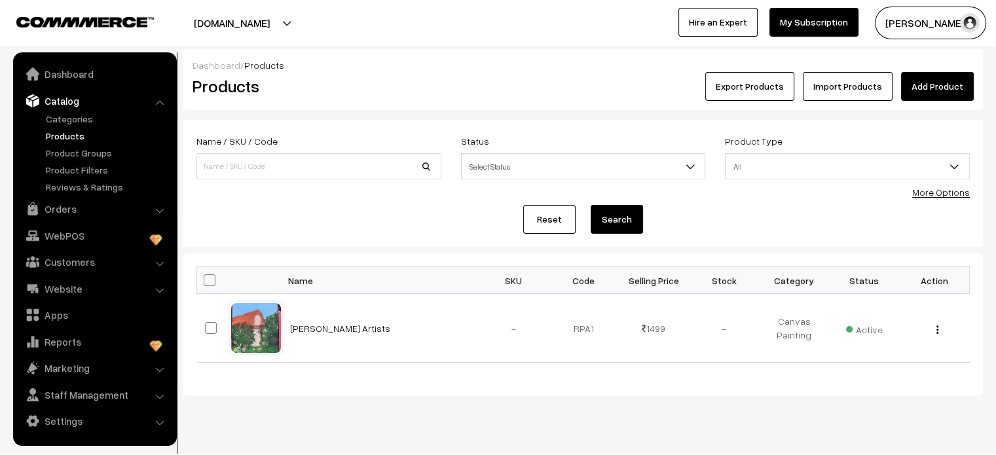
click at [956, 87] on link "Add Product" at bounding box center [937, 86] width 73 height 29
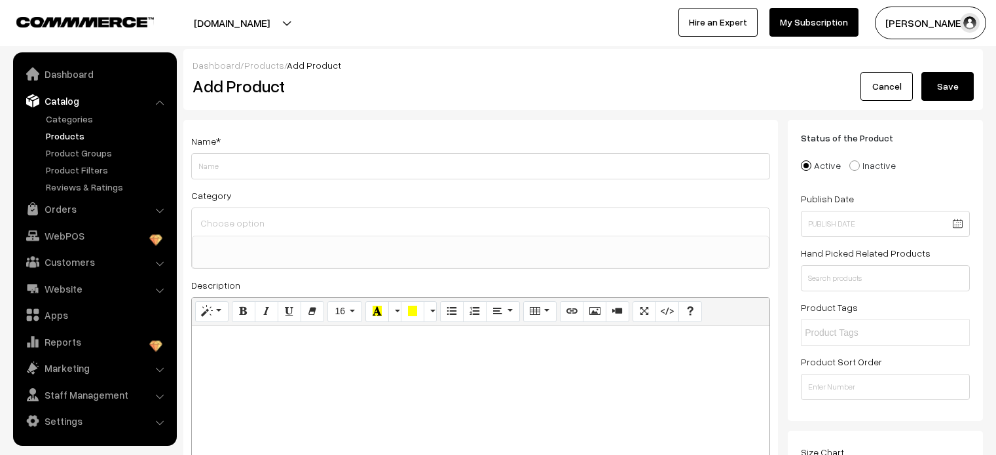
select select
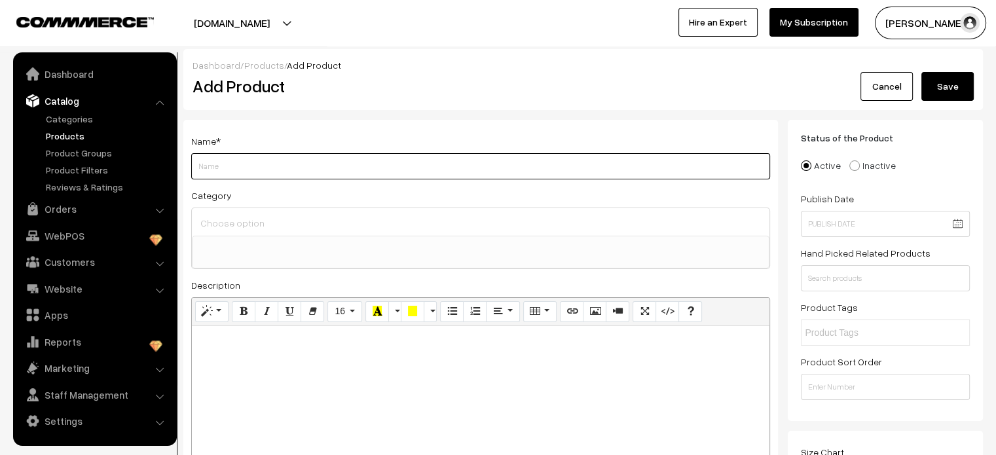
paste input "Rida NM [PERSON_NAME] Artist"
click at [266, 155] on input "Rida NM [PERSON_NAME] Artist" at bounding box center [480, 166] width 579 height 26
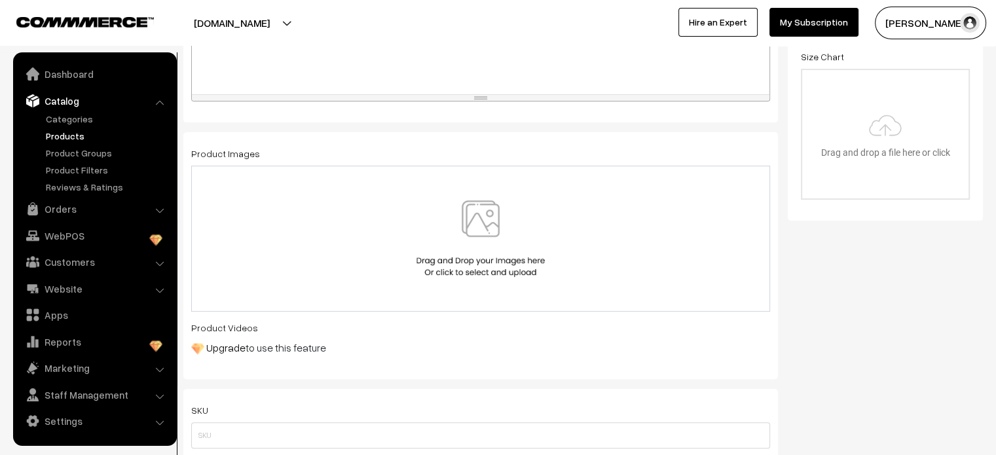
scroll to position [415, 0]
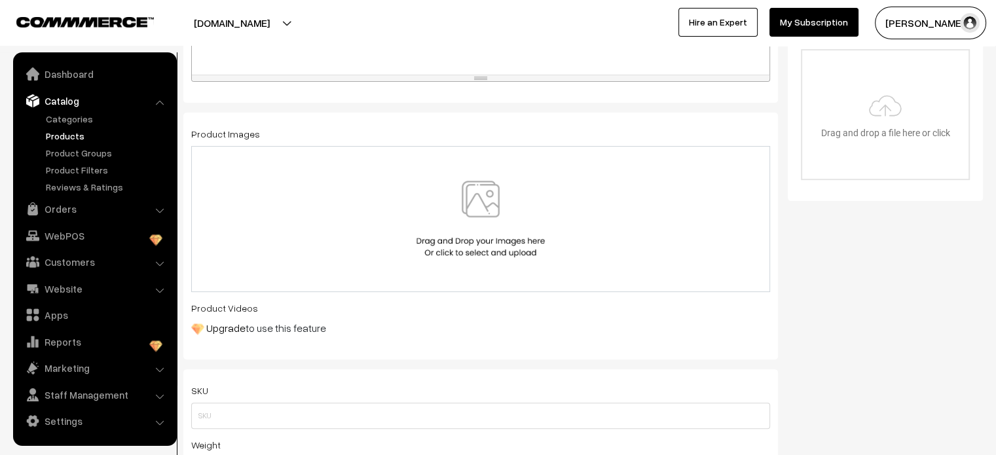
type input "Rida NM [PERSON_NAME] Artist"
click at [421, 238] on img at bounding box center [480, 219] width 135 height 77
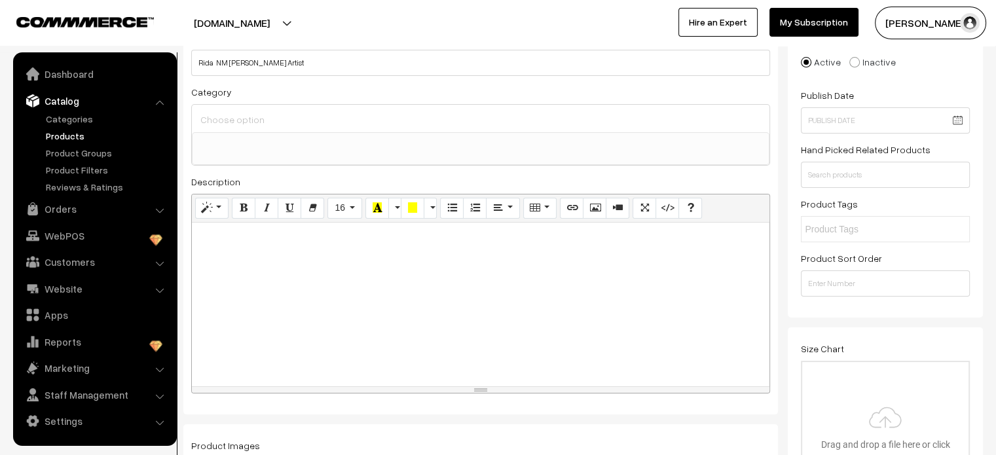
scroll to position [85, 0]
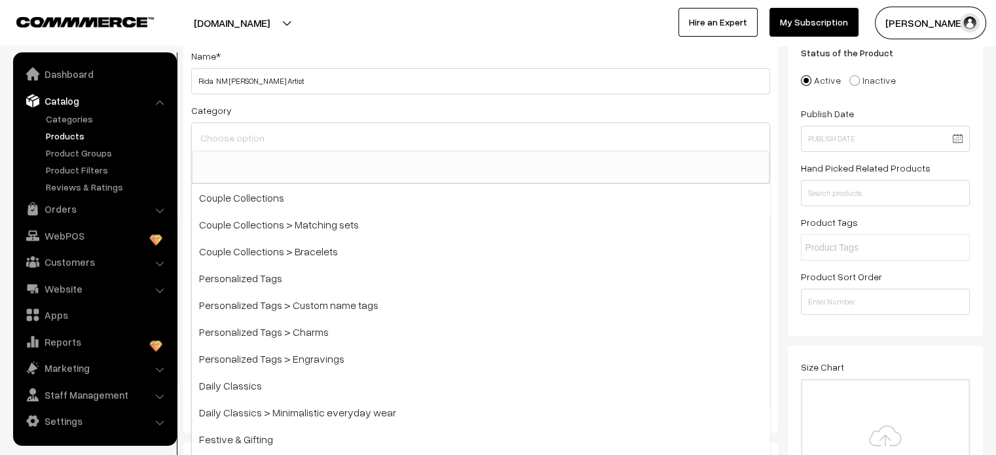
click at [335, 136] on input at bounding box center [480, 137] width 567 height 19
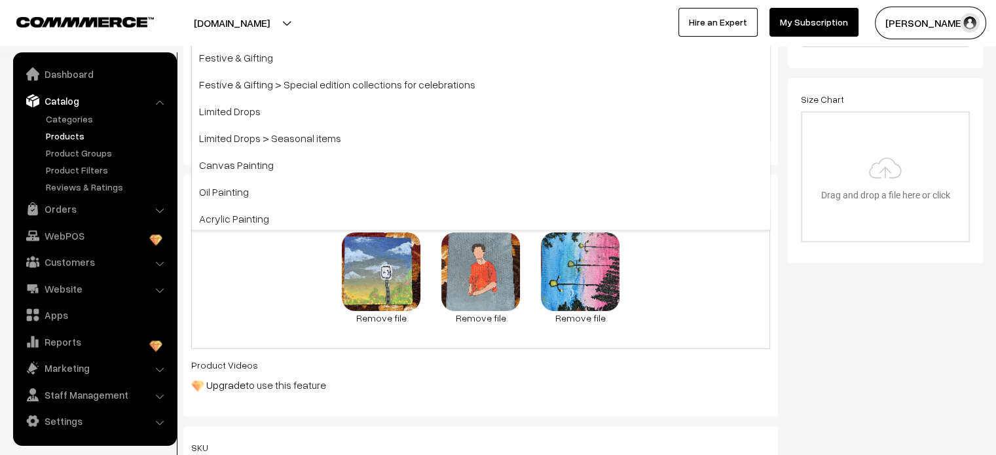
scroll to position [351, 0]
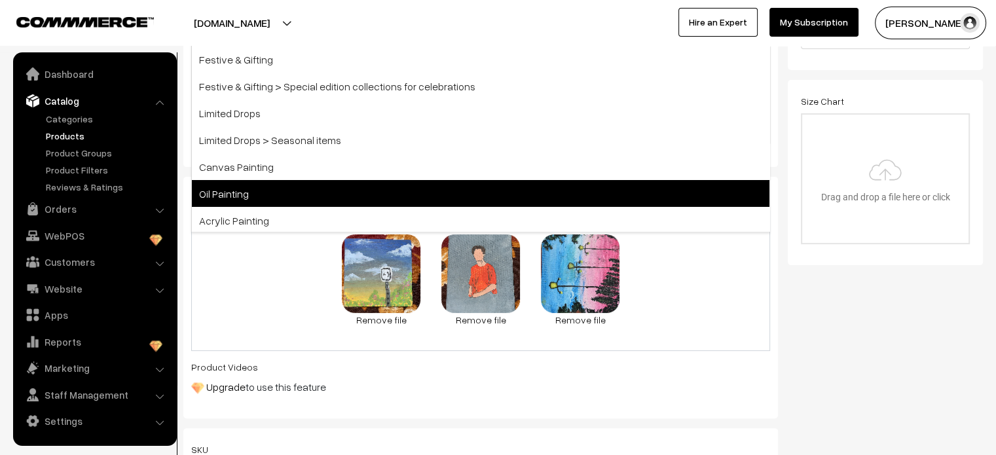
click at [227, 203] on span "Oil Painting" at bounding box center [481, 193] width 578 height 27
select select "16"
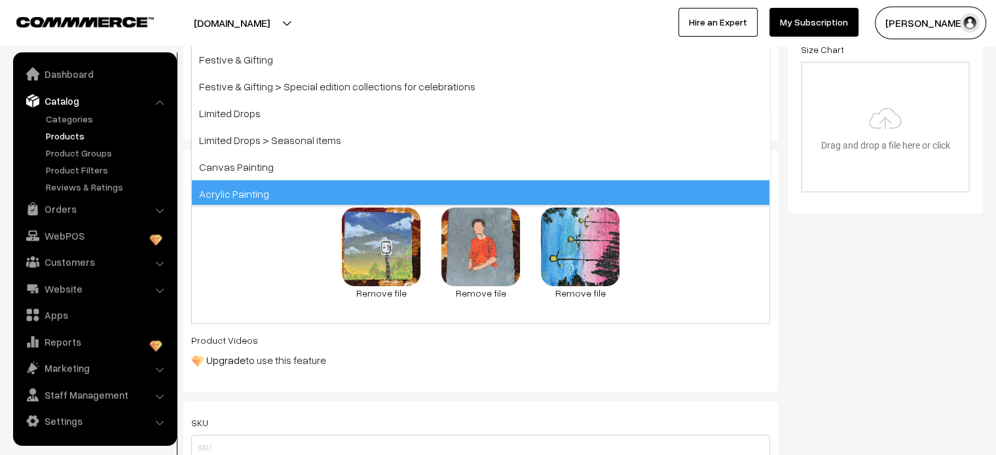
scroll to position [117, 0]
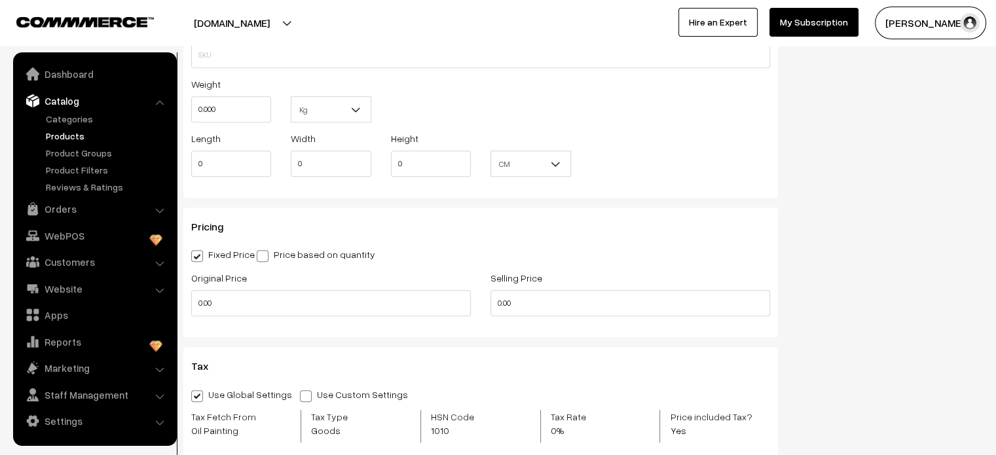
scroll to position [797, 0]
click at [199, 304] on input "0.00" at bounding box center [331, 303] width 280 height 26
type input "4999"
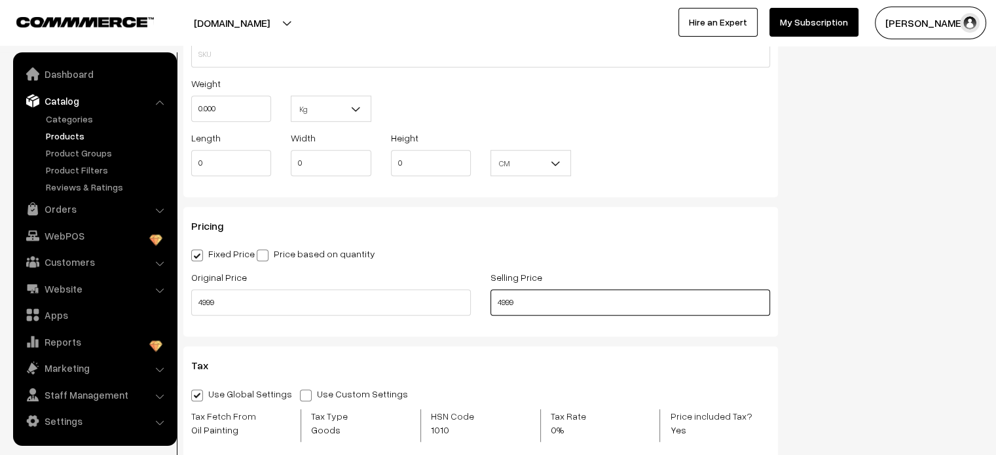
type input "4999"
click at [715, 246] on div "Pricing Fixed Price Price based on quantity Original Price 4999 Selling Price 4…" at bounding box center [480, 272] width 595 height 130
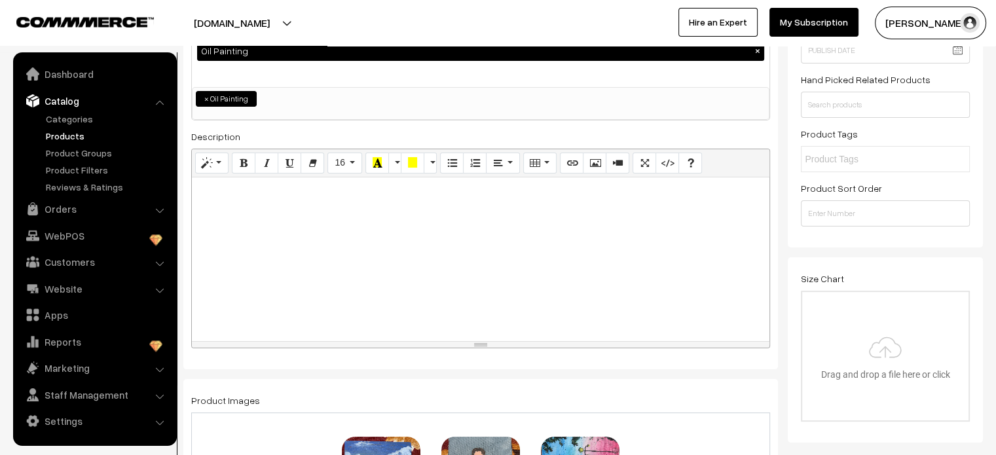
scroll to position [0, 0]
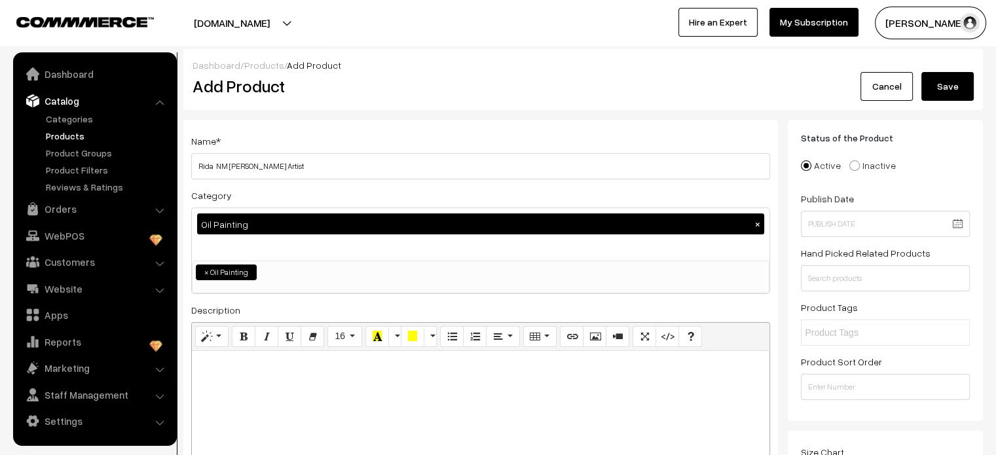
click at [938, 99] on button "Save" at bounding box center [948, 86] width 52 height 29
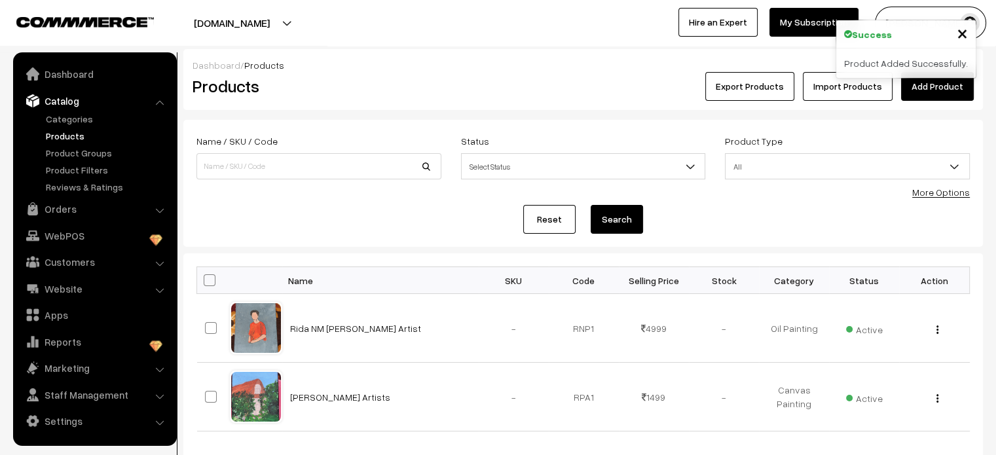
click at [942, 89] on link "Add Product" at bounding box center [937, 86] width 73 height 29
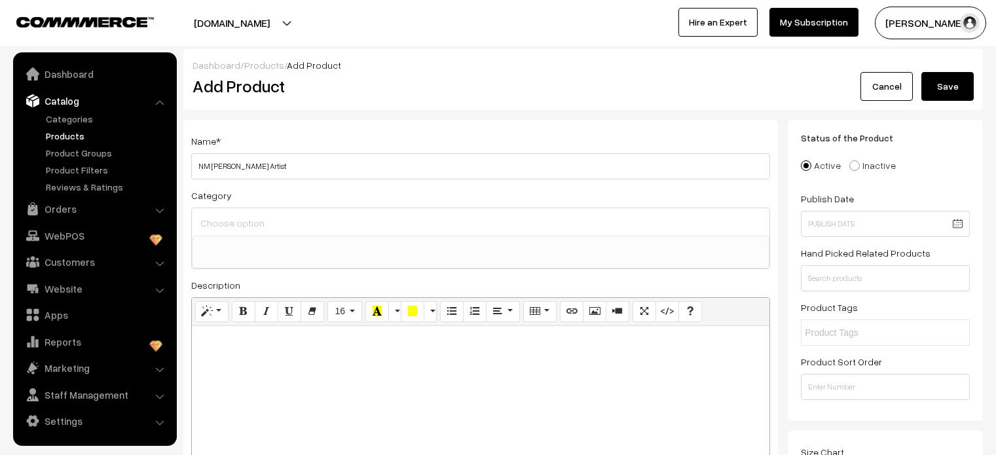
select select
type input "NM [PERSON_NAME] Artist"
click at [369, 233] on div at bounding box center [481, 222] width 578 height 28
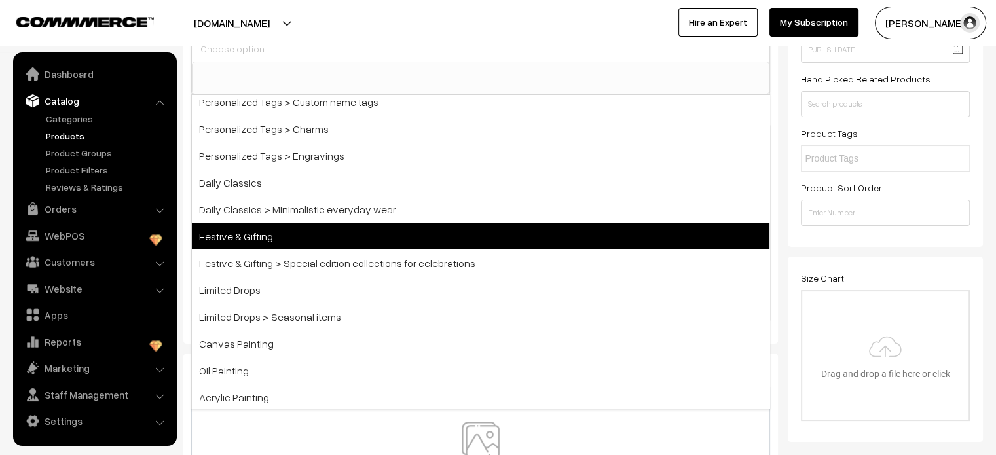
scroll to position [175, 0]
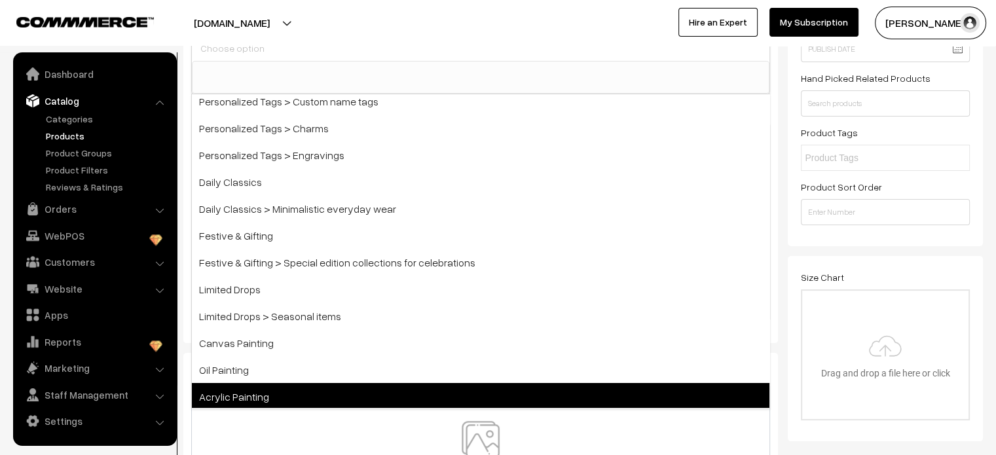
click at [313, 394] on span "Acrylic Painting" at bounding box center [481, 396] width 578 height 27
select select "17"
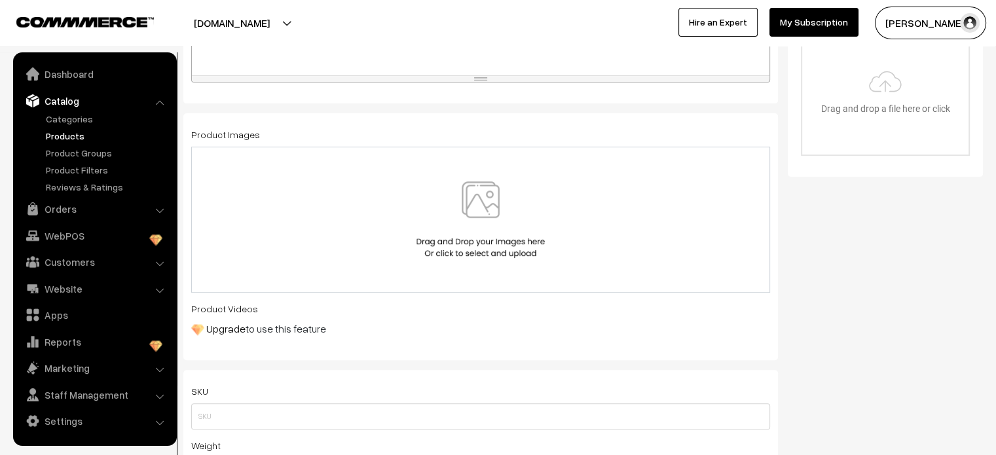
scroll to position [458, 0]
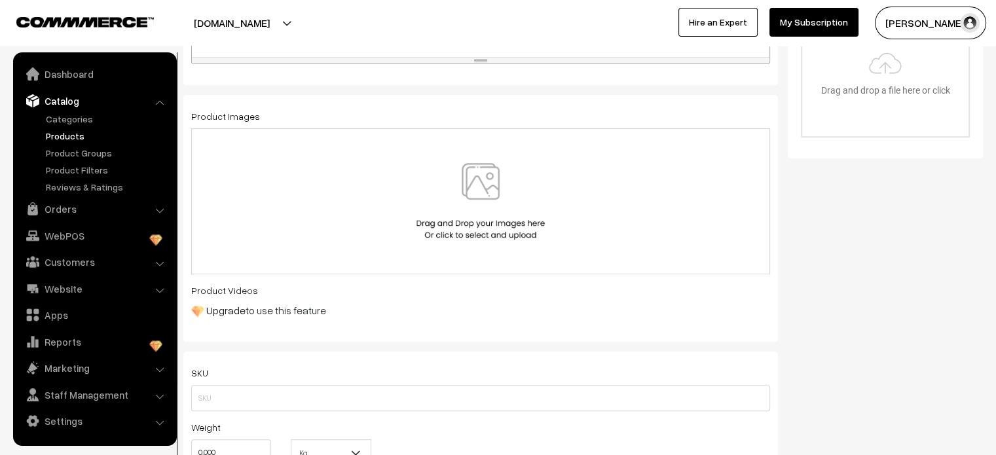
click at [459, 193] on img at bounding box center [480, 201] width 135 height 77
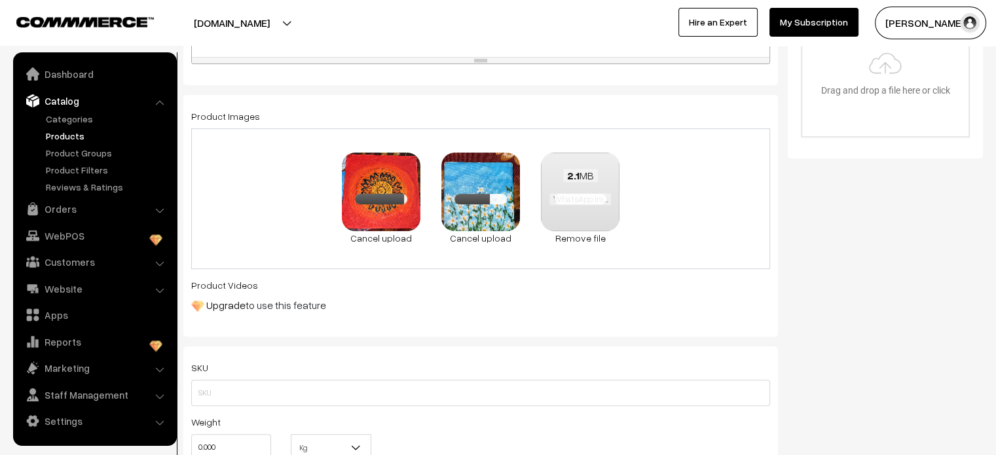
scroll to position [602, 0]
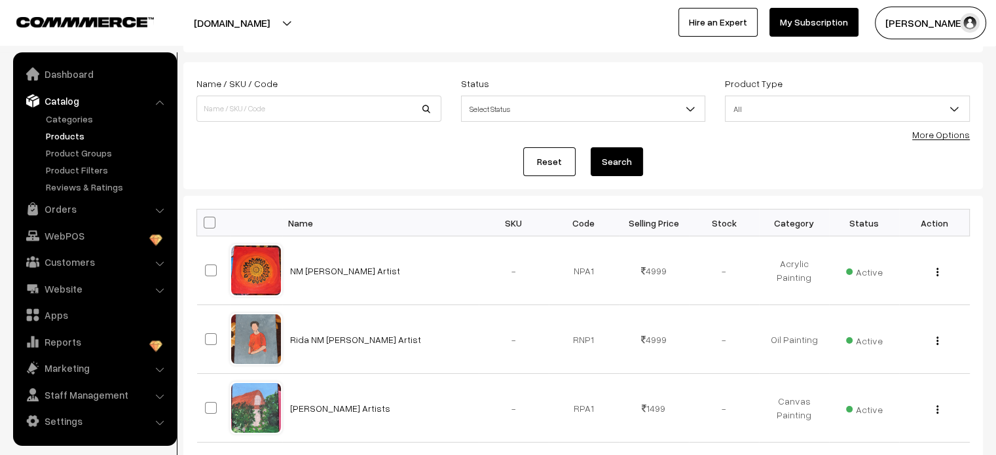
scroll to position [63, 0]
